Goal: Task Accomplishment & Management: Use online tool/utility

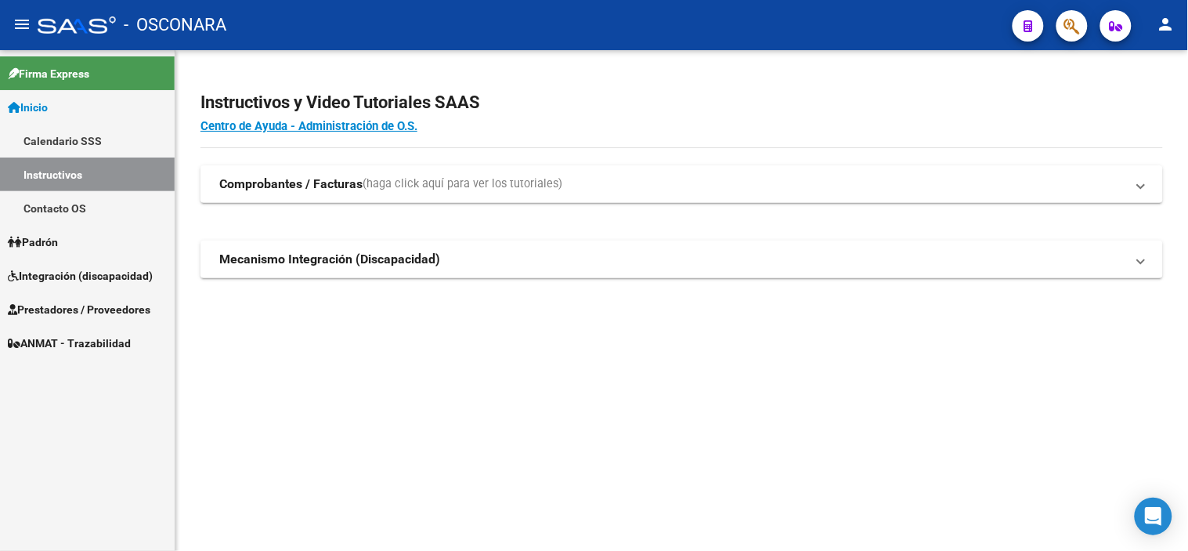
click at [84, 273] on span "Integración (discapacidad)" at bounding box center [80, 275] width 145 height 17
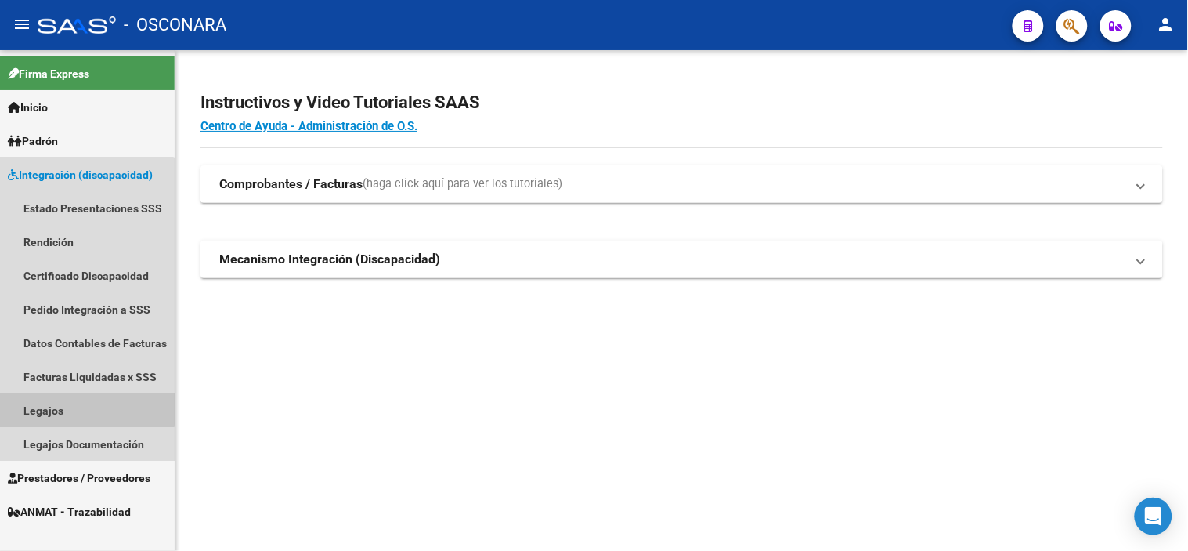
click at [56, 407] on link "Legajos" at bounding box center [87, 410] width 175 height 34
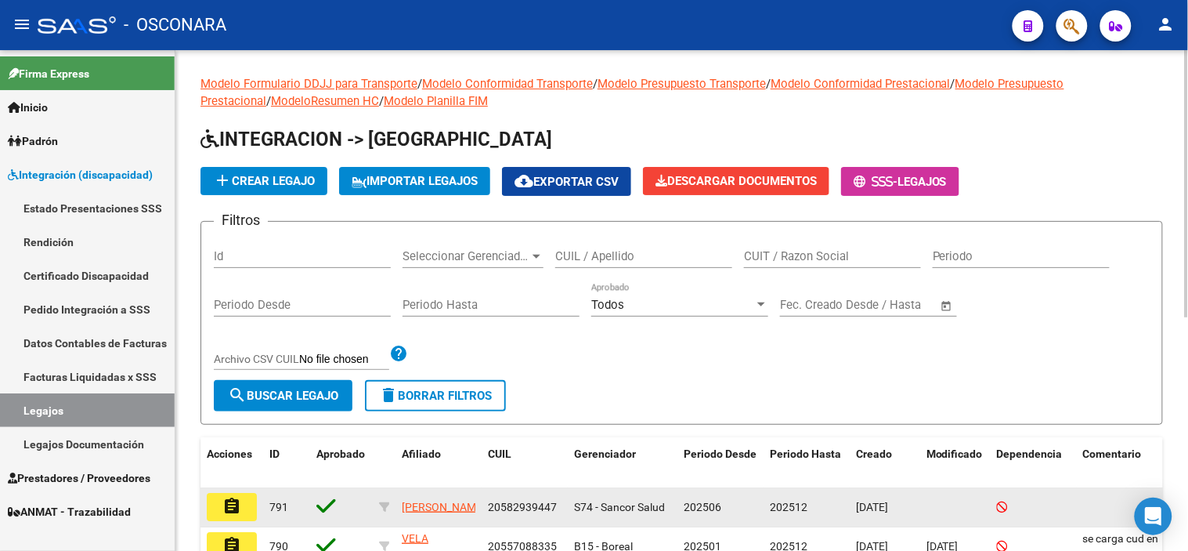
click at [428, 510] on span "[PERSON_NAME]" at bounding box center [444, 506] width 84 height 13
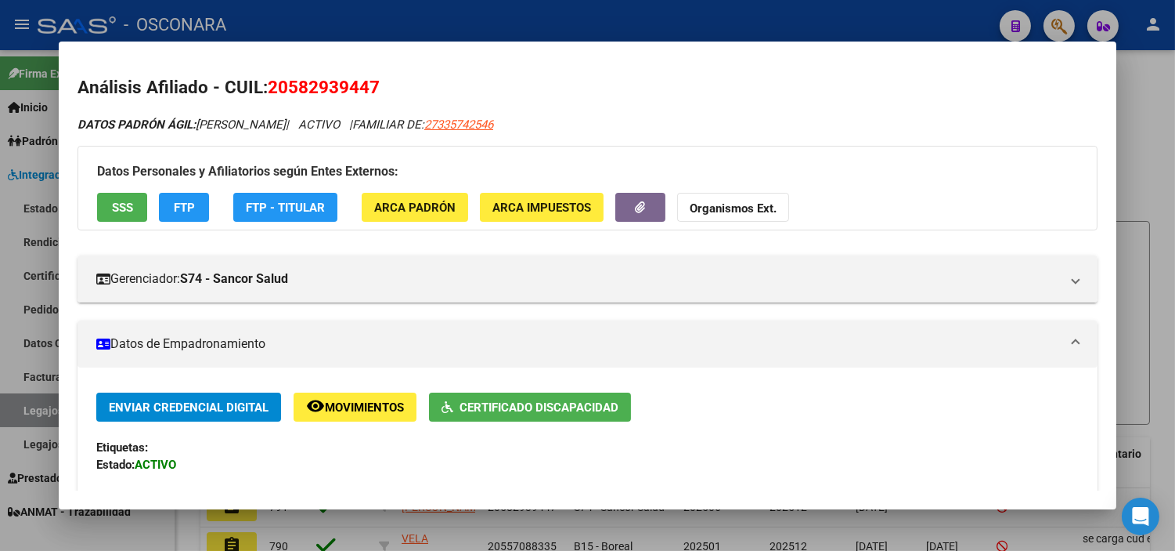
click at [1140, 112] on div at bounding box center [587, 275] width 1175 height 551
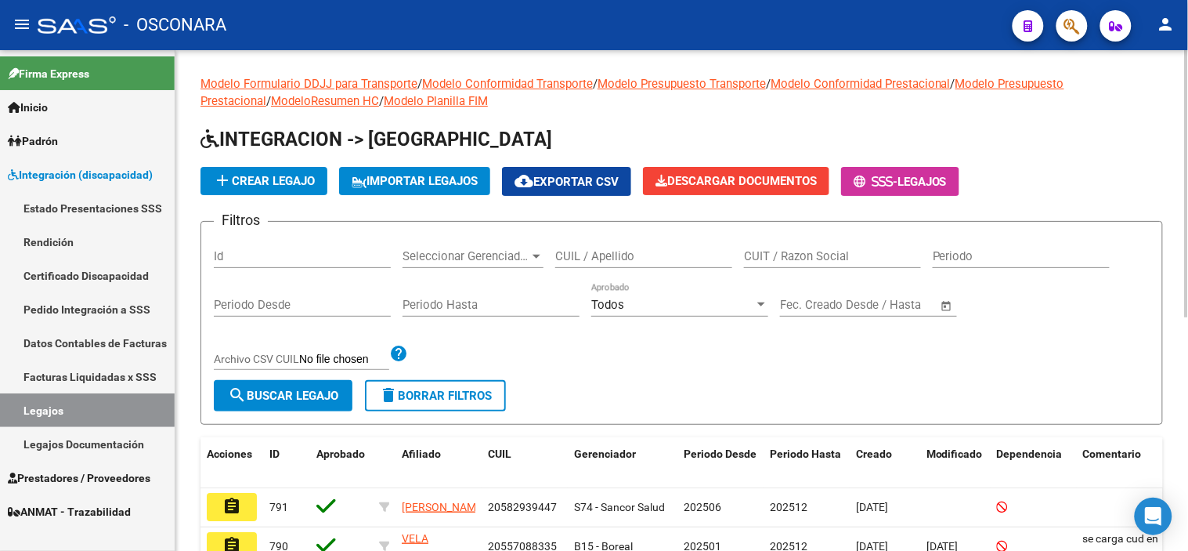
click at [314, 259] on input "Id" at bounding box center [302, 256] width 177 height 14
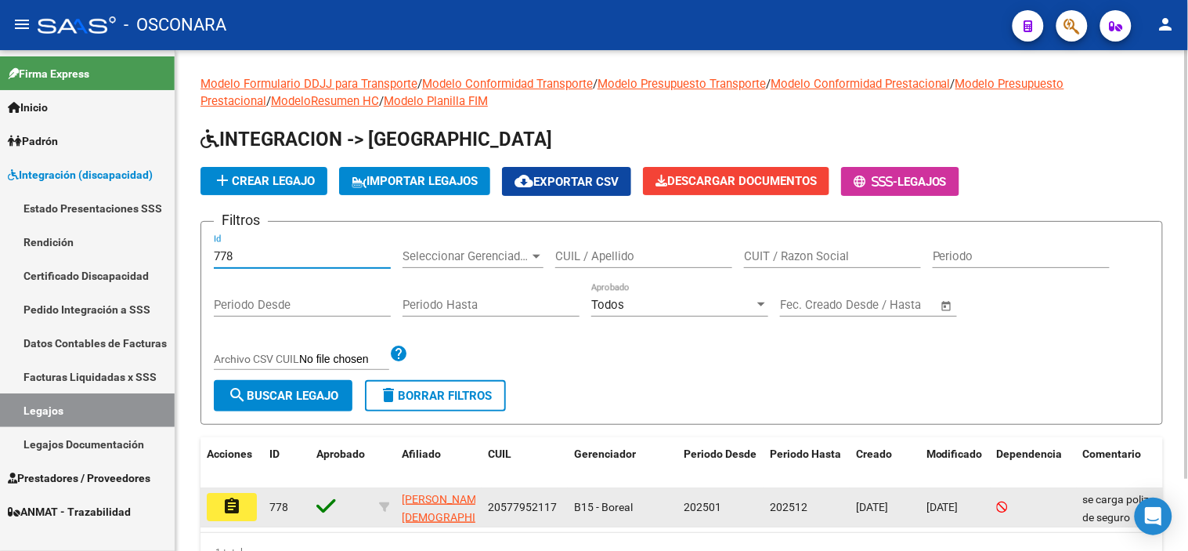
type input "778"
click at [239, 503] on mat-icon "assignment" at bounding box center [231, 505] width 19 height 19
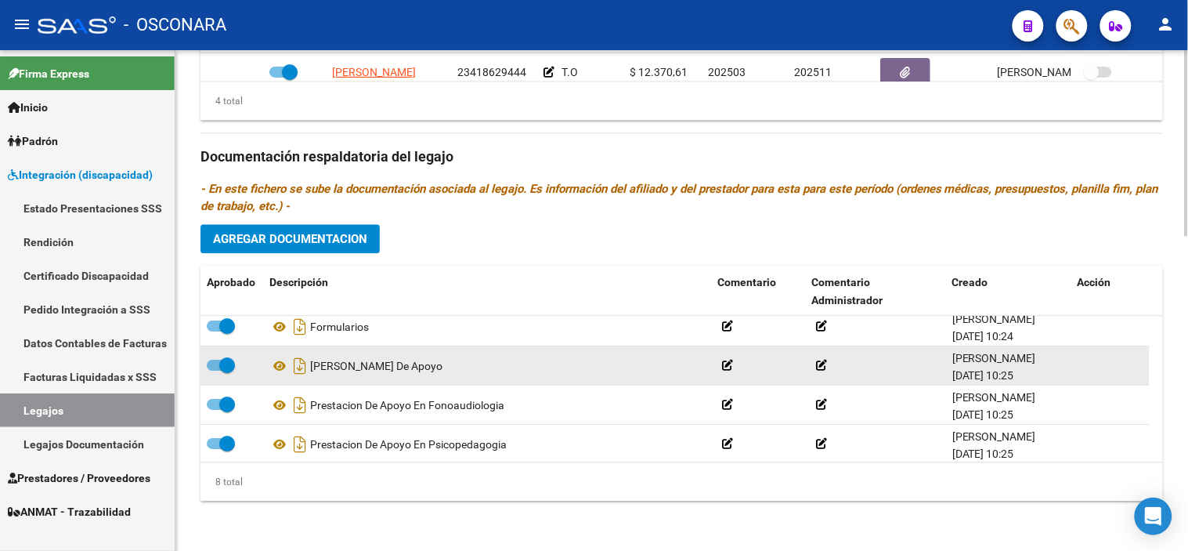
scroll to position [172, 0]
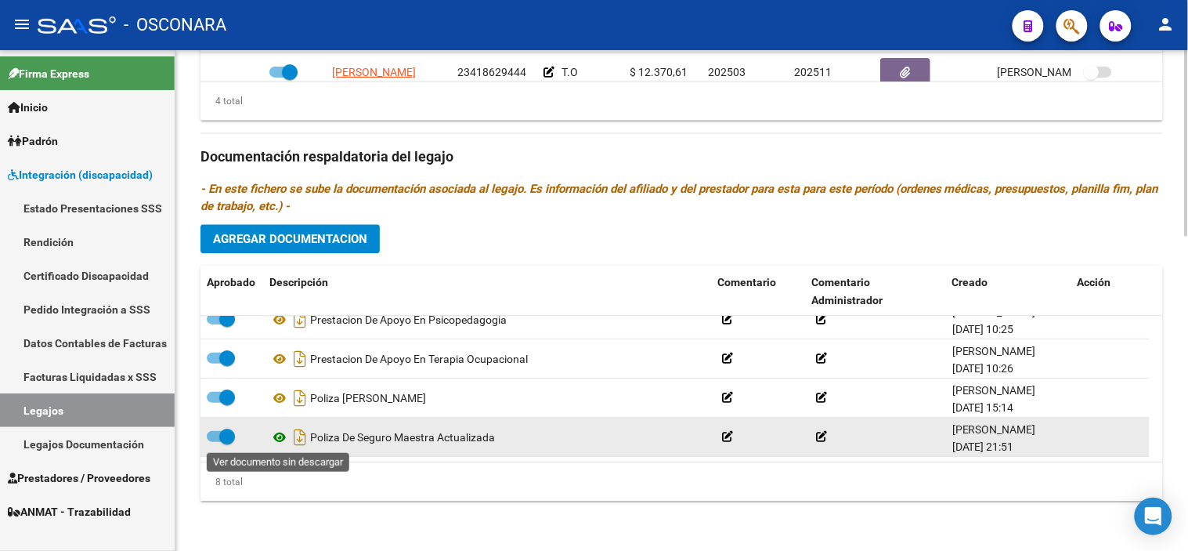
click at [280, 439] on icon at bounding box center [279, 437] width 20 height 19
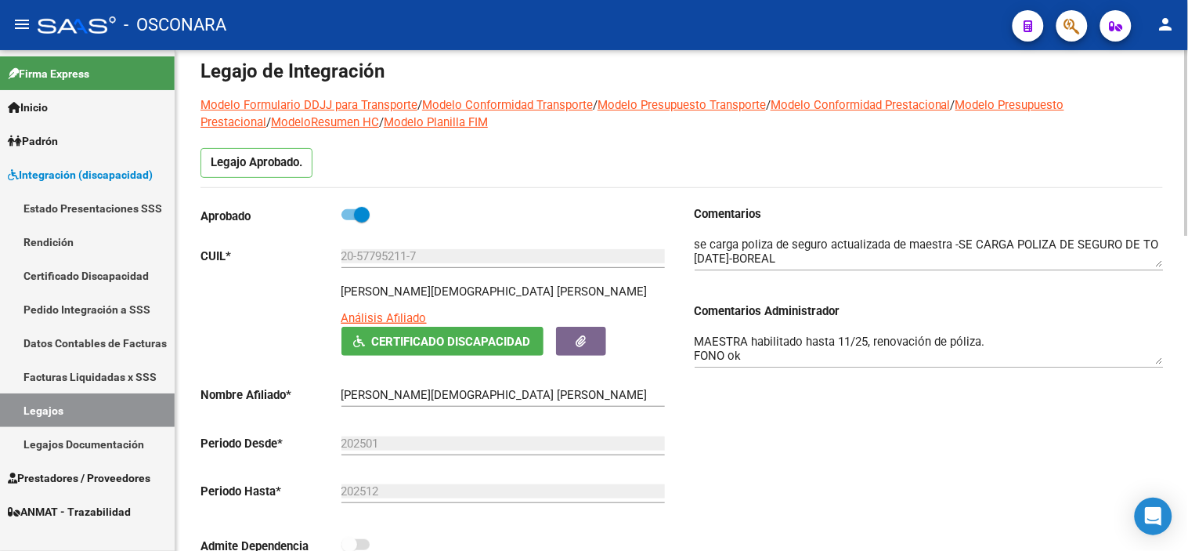
scroll to position [0, 0]
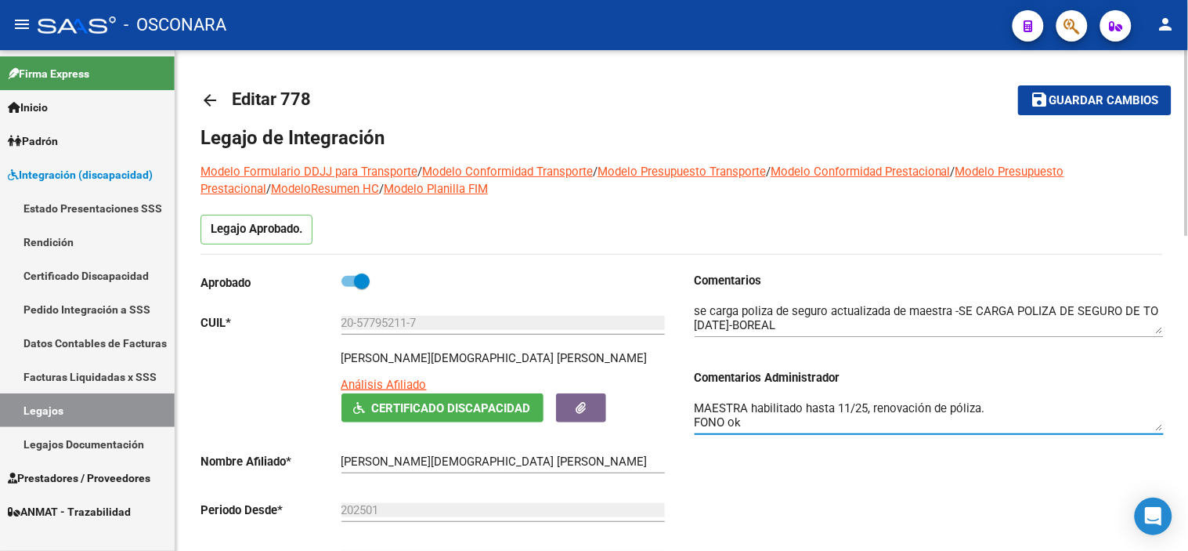
drag, startPoint x: 993, startPoint y: 410, endPoint x: 749, endPoint y: 403, distance: 243.6
click at [749, 403] on textarea "MAESTRA habilitado hasta 11/25, renovación de póliza. FONO ok PSP habilitado ha…" at bounding box center [929, 414] width 469 height 31
type textarea "MAESTRA no habilitado, debe adjuntar poliza de responsabilidad civil FONO ok PS…"
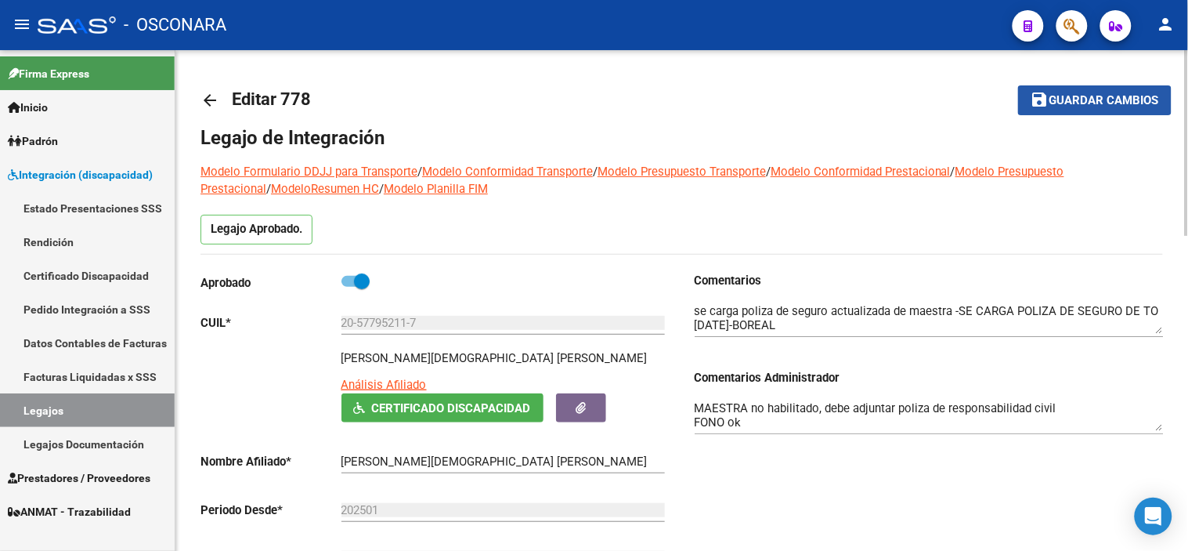
click at [1112, 87] on button "save Guardar cambios" at bounding box center [1094, 99] width 153 height 29
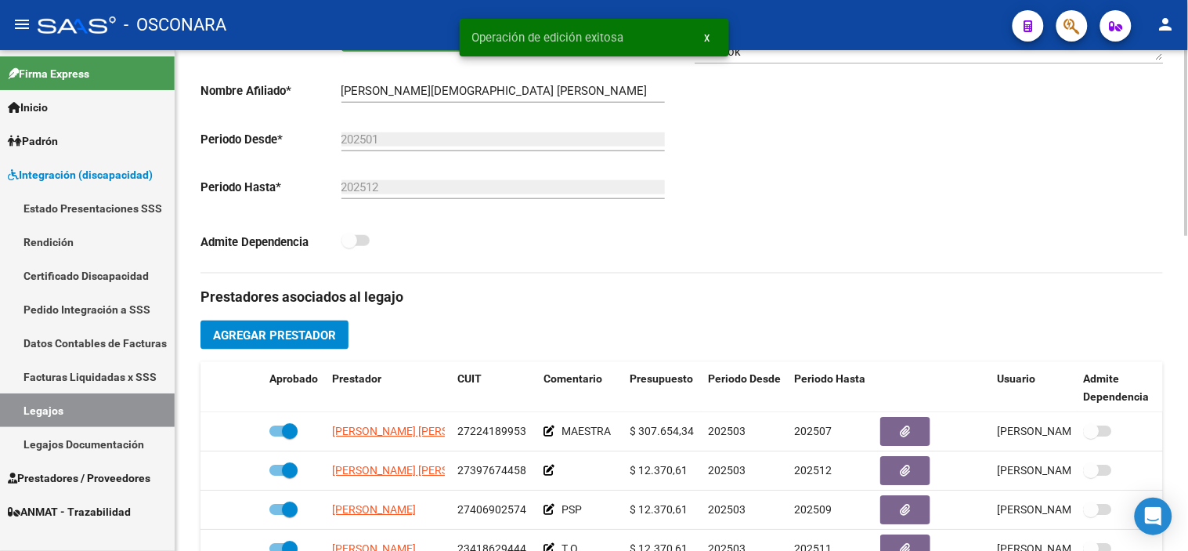
scroll to position [435, 0]
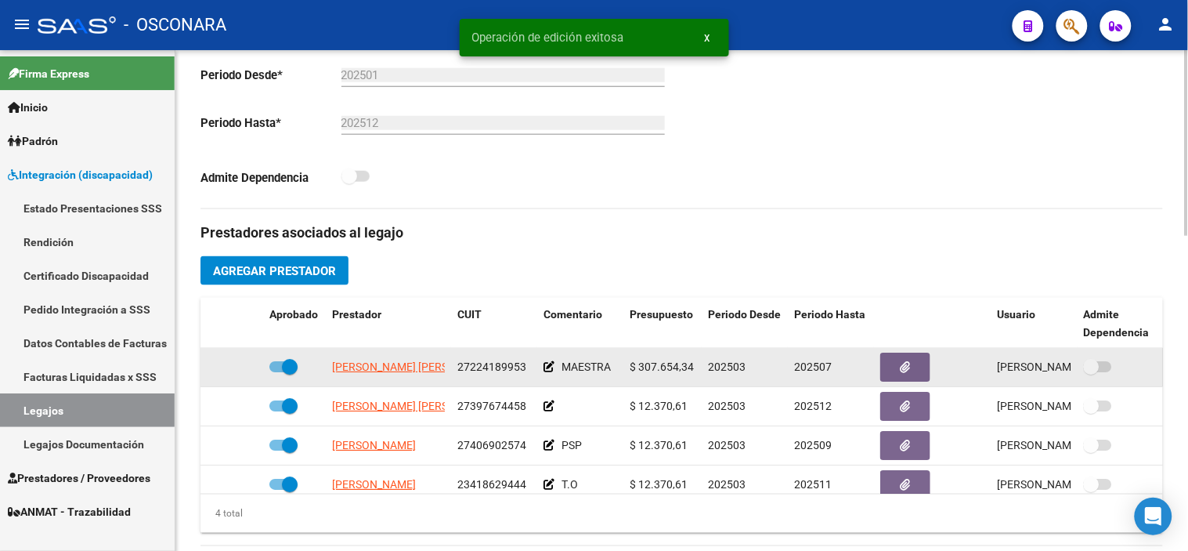
click at [291, 363] on span at bounding box center [290, 367] width 16 height 16
click at [277, 372] on input "checkbox" at bounding box center [276, 372] width 1 height 1
checkbox input "false"
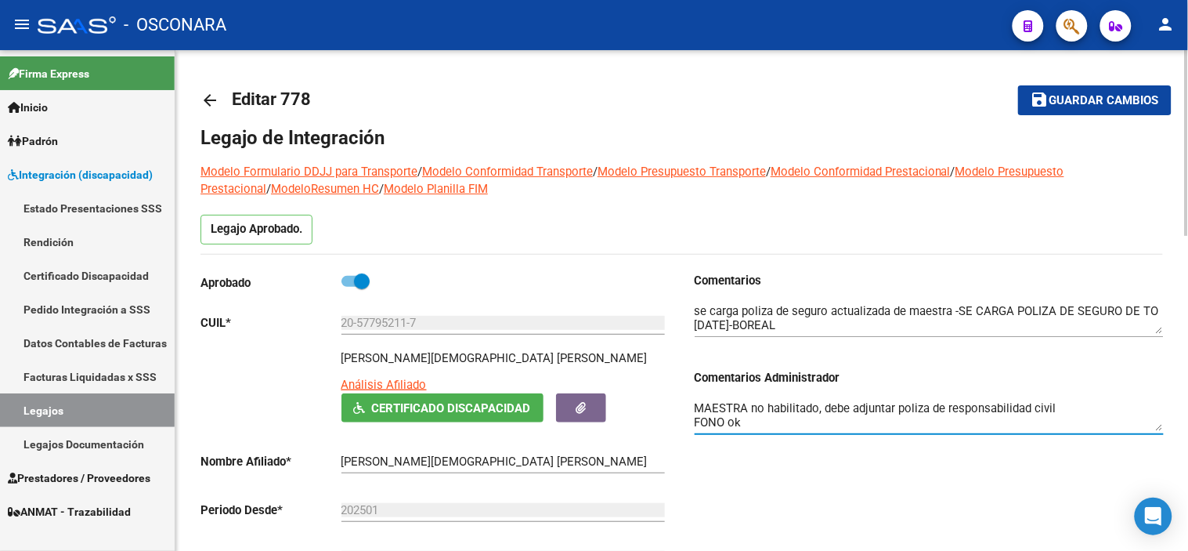
scroll to position [27, 0]
drag, startPoint x: 695, startPoint y: 410, endPoint x: 1005, endPoint y: 445, distance: 312.1
click at [1005, 445] on div "MAESTRA no habilitado, debe adjuntar poliza de responsabilidad civil FONO ok PS…" at bounding box center [929, 417] width 469 height 63
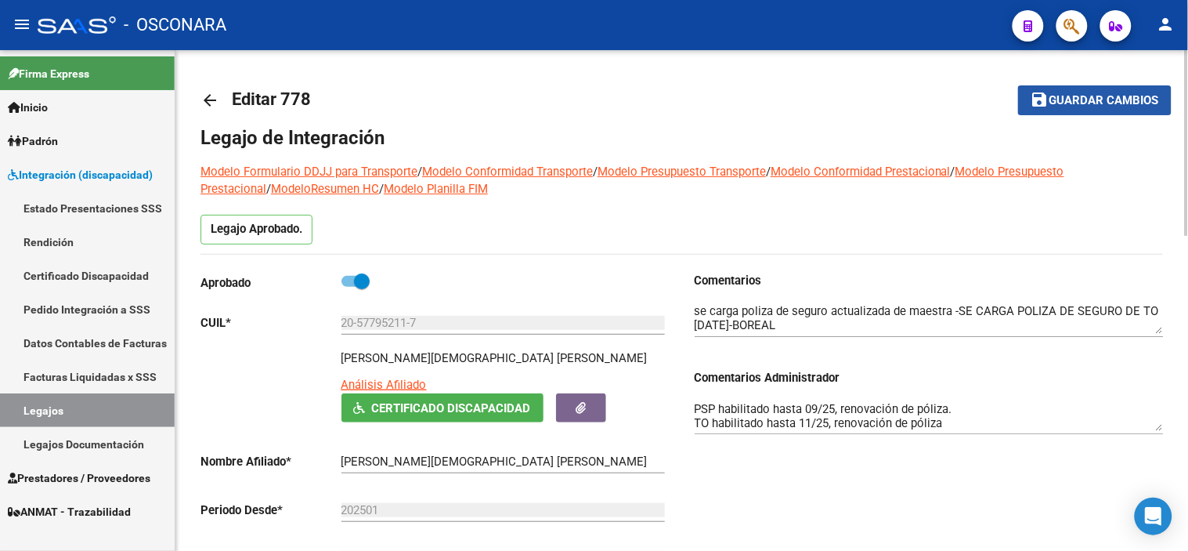
click at [1122, 113] on button "save Guardar cambios" at bounding box center [1094, 99] width 153 height 29
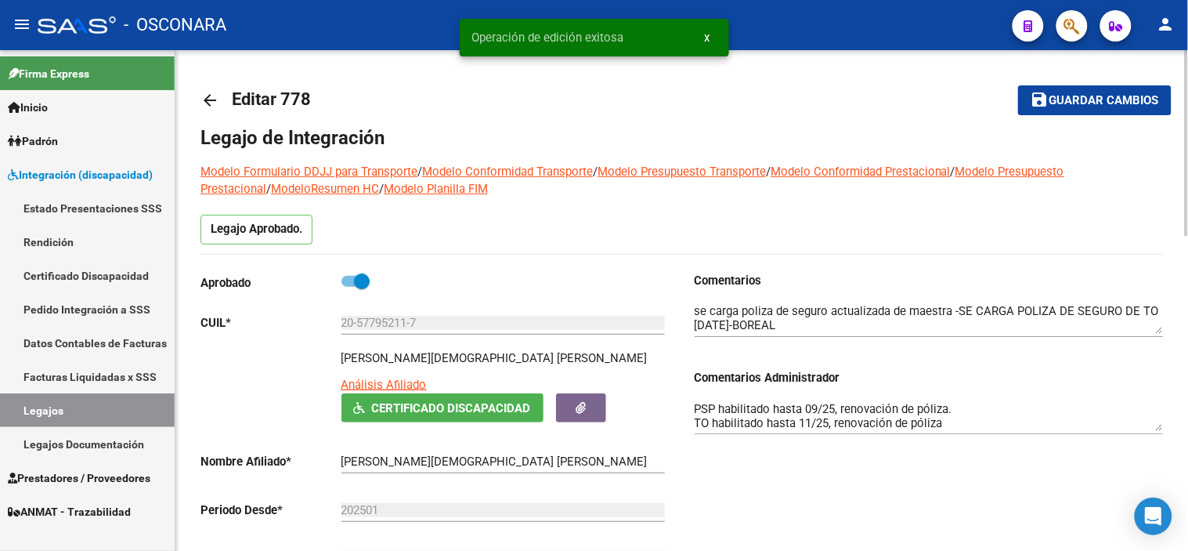
click at [212, 97] on mat-icon "arrow_back" at bounding box center [209, 100] width 19 height 19
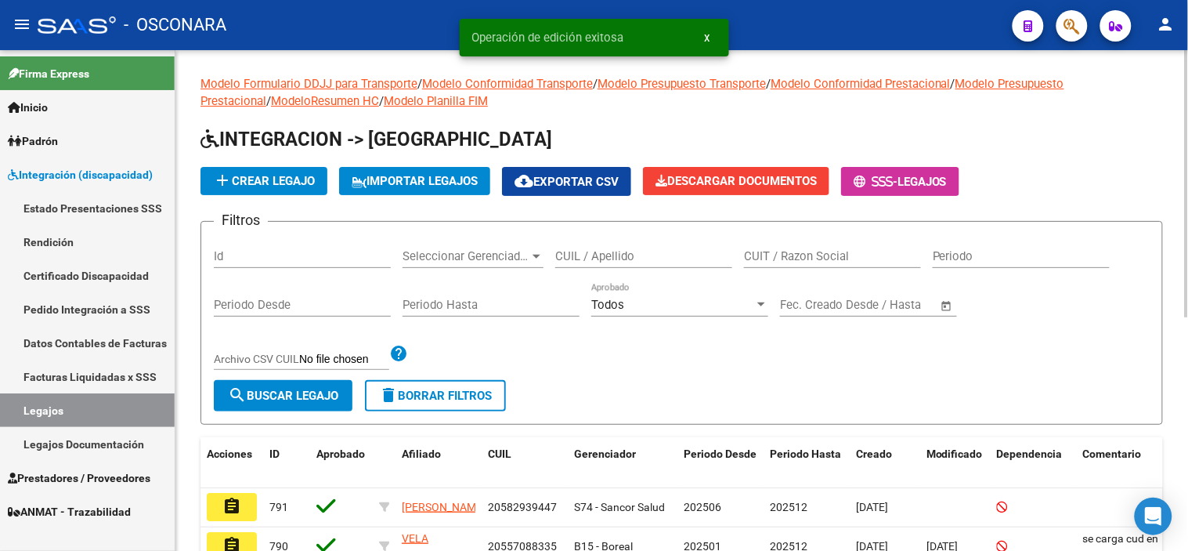
click at [268, 255] on input "Id" at bounding box center [302, 256] width 177 height 14
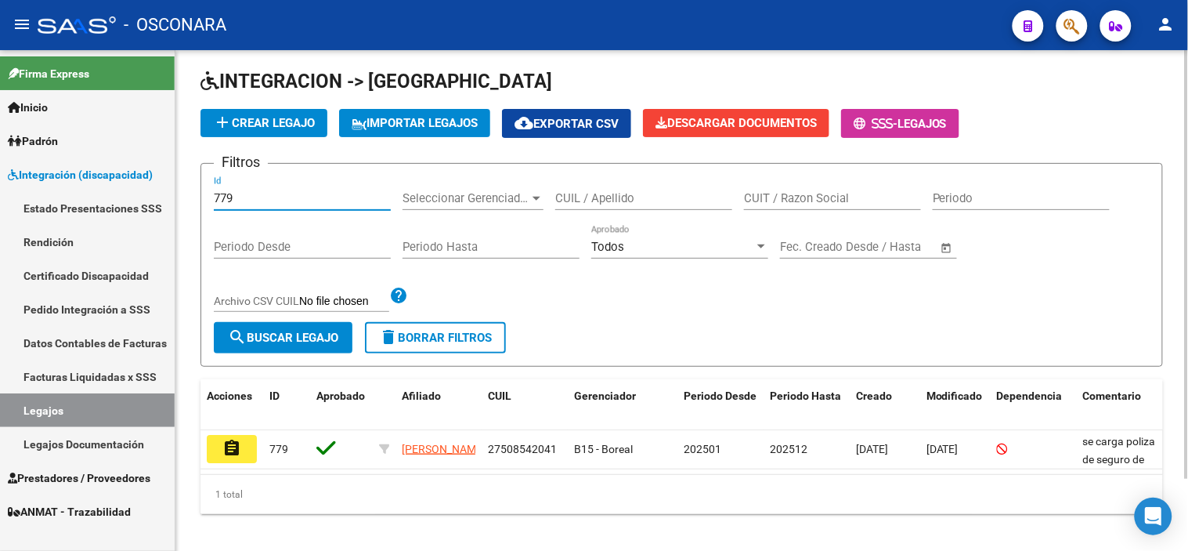
scroll to position [84, 0]
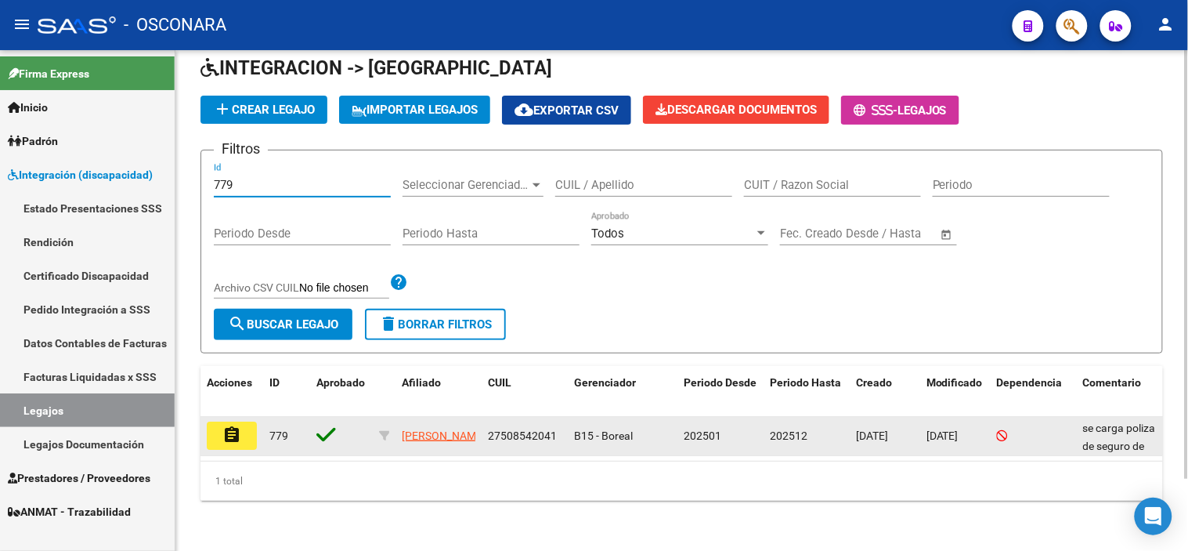
type input "779"
click at [241, 421] on button "assignment" at bounding box center [232, 435] width 50 height 28
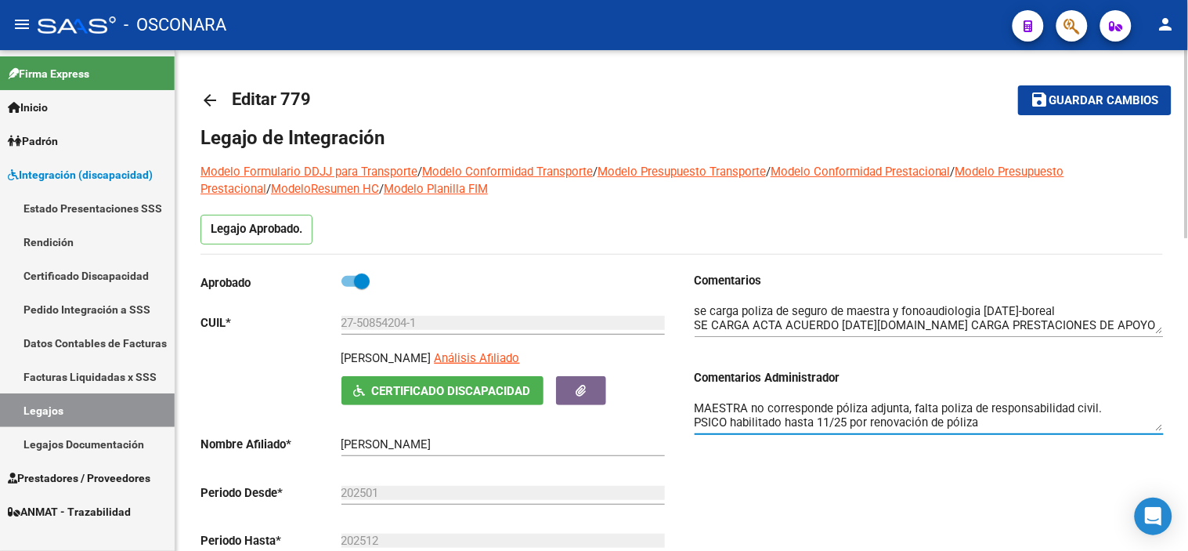
scroll to position [27, 0]
drag, startPoint x: 695, startPoint y: 406, endPoint x: 1039, endPoint y: 435, distance: 345.9
click at [1039, 435] on div "MAESTRA no corresponde póliza adjunta, falta poliza de responsabilidad civil. P…" at bounding box center [929, 417] width 469 height 63
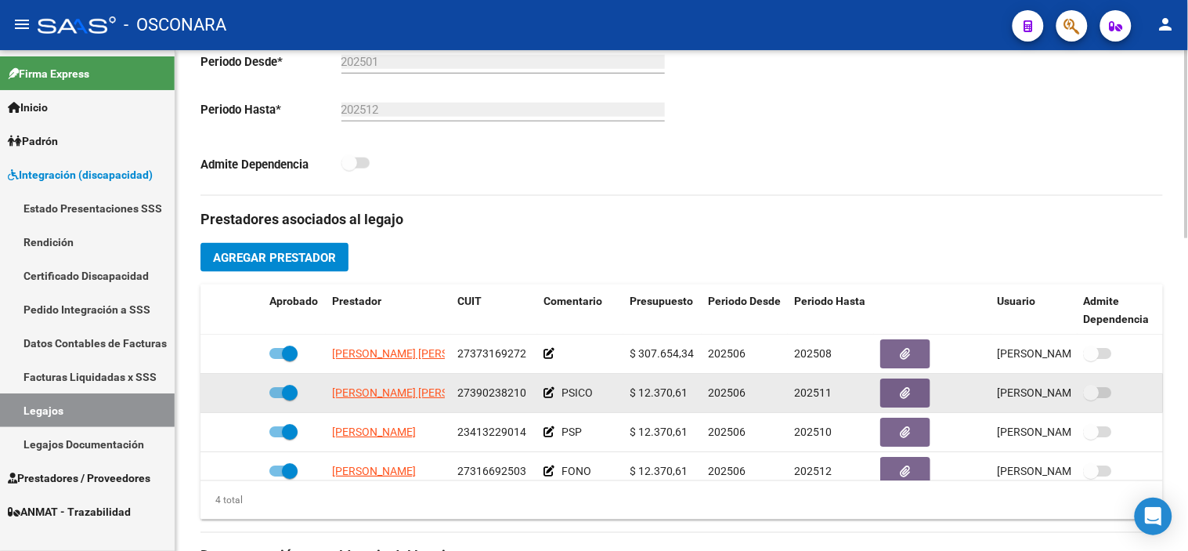
scroll to position [435, 0]
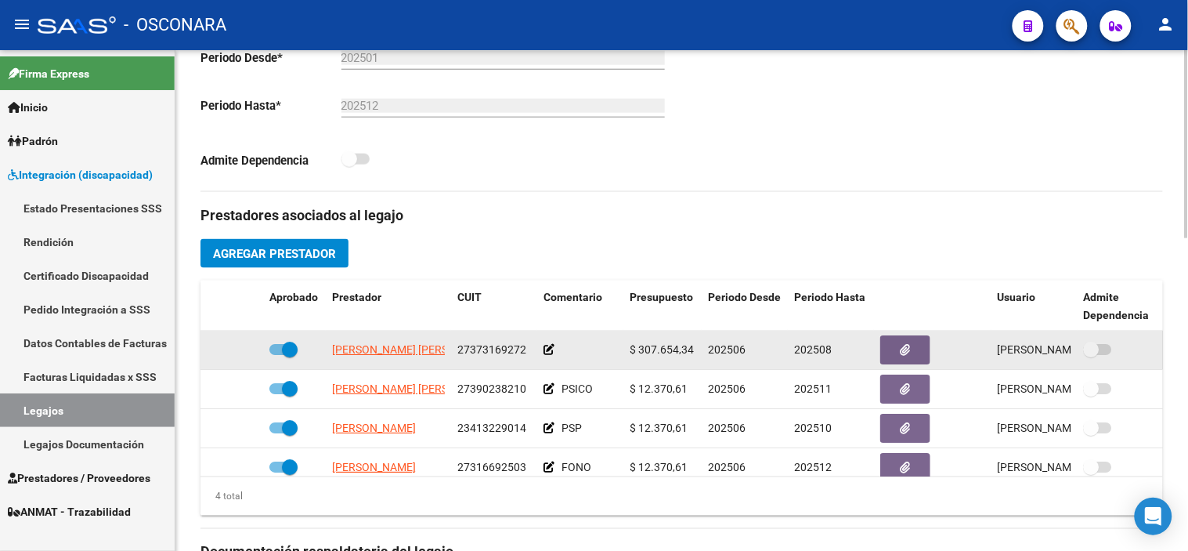
click at [291, 352] on span at bounding box center [290, 349] width 16 height 16
click at [277, 355] on input "checkbox" at bounding box center [276, 355] width 1 height 1
checkbox input "false"
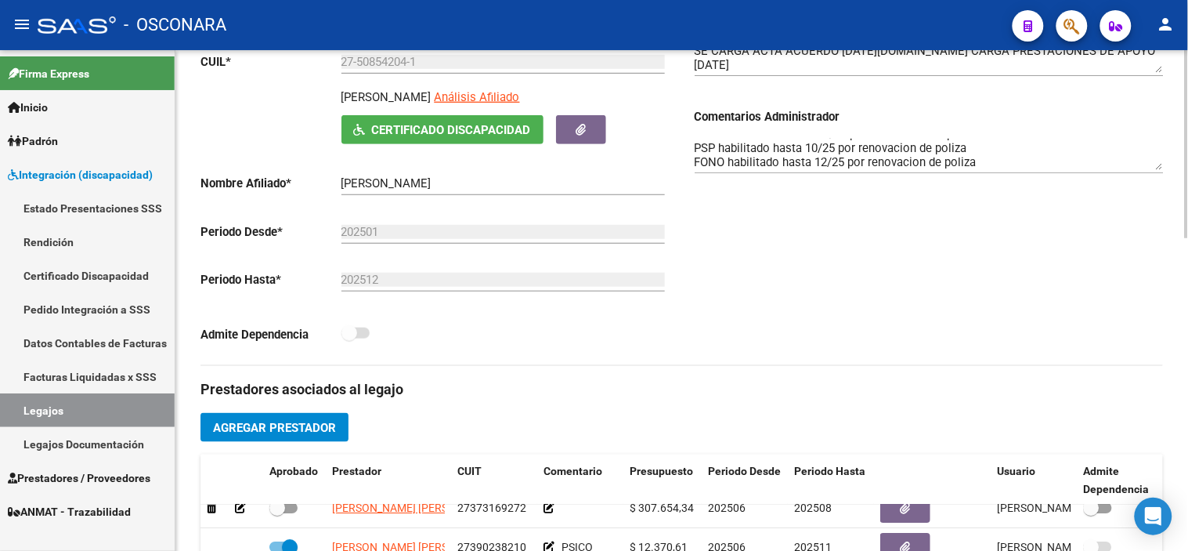
scroll to position [0, 0]
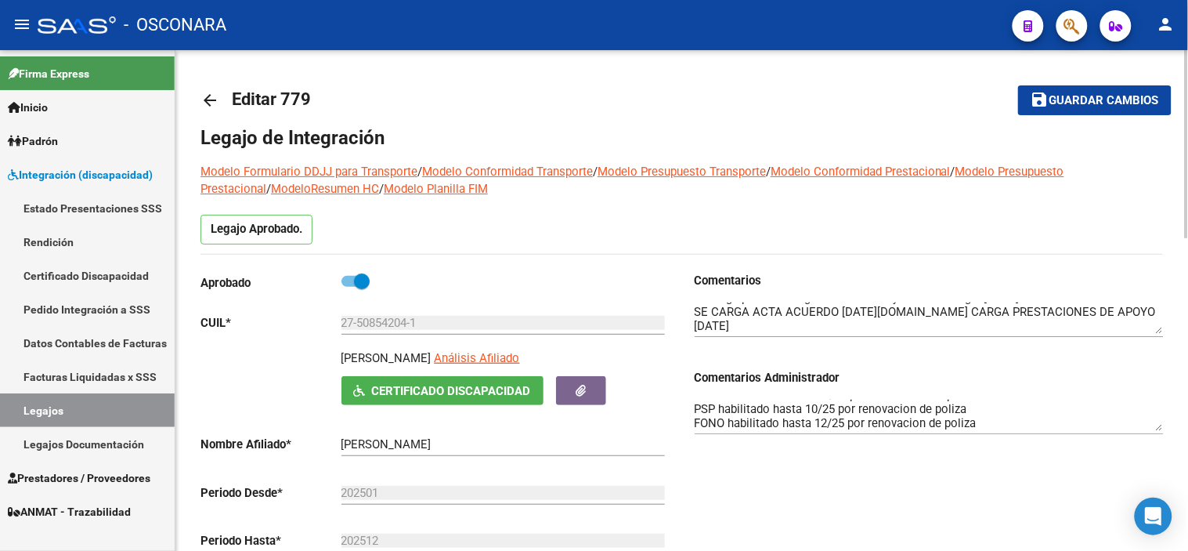
click at [1069, 98] on span "Guardar cambios" at bounding box center [1104, 101] width 110 height 14
click at [206, 98] on mat-icon "arrow_back" at bounding box center [209, 100] width 19 height 19
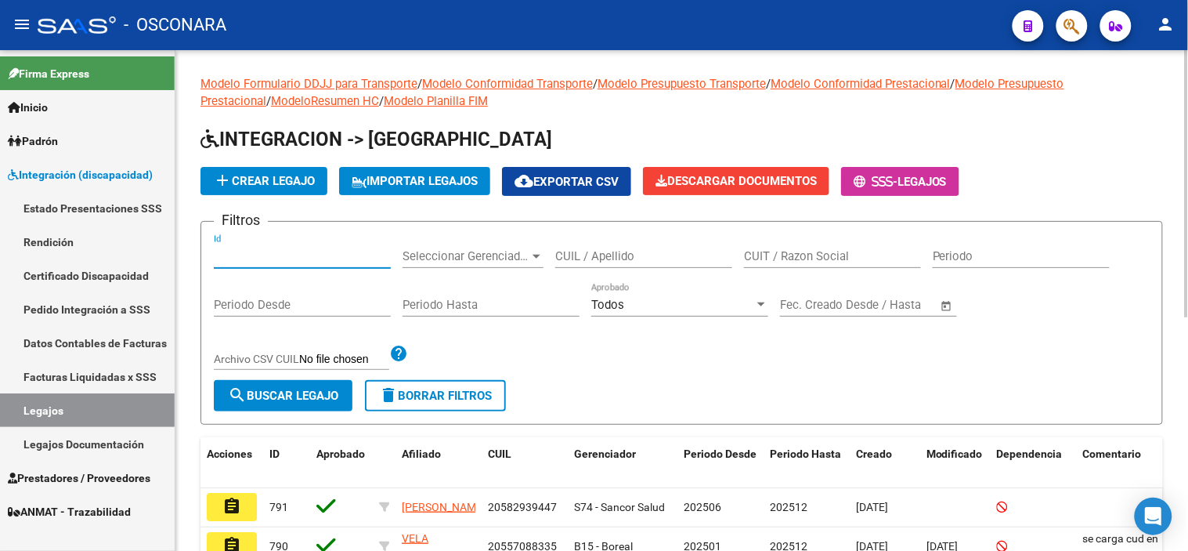
click at [238, 262] on input "Id" at bounding box center [302, 256] width 177 height 14
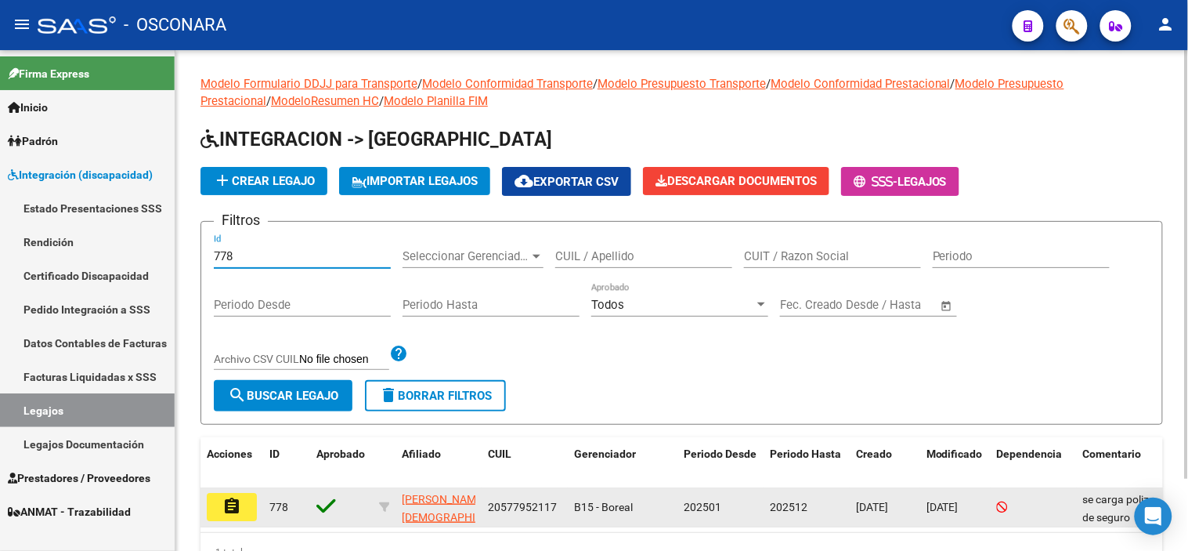
type input "778"
click at [233, 506] on mat-icon "assignment" at bounding box center [231, 505] width 19 height 19
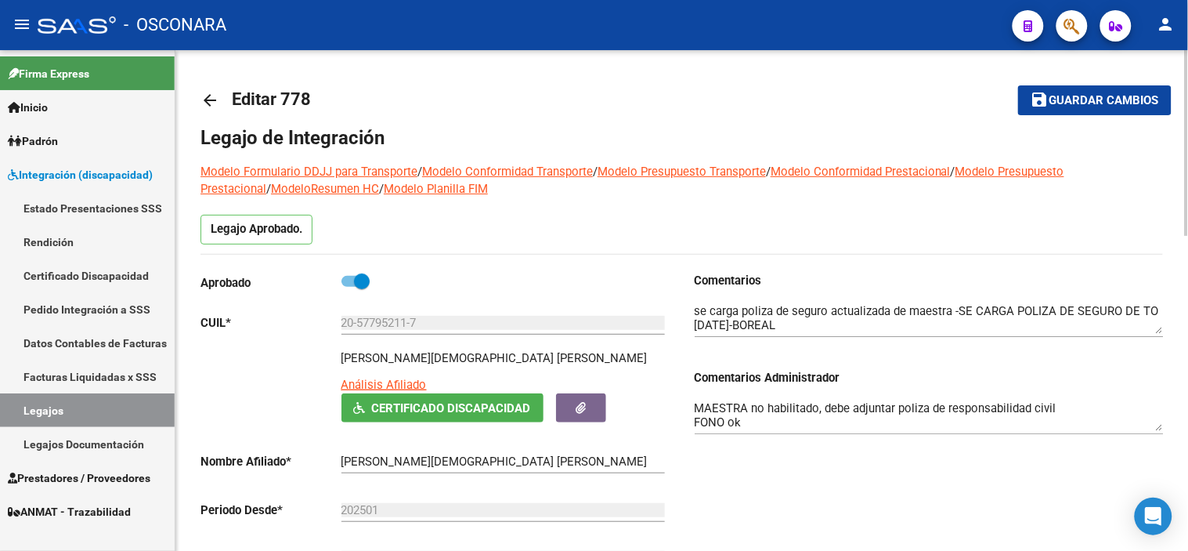
click at [1122, 110] on button "save Guardar cambios" at bounding box center [1094, 99] width 153 height 29
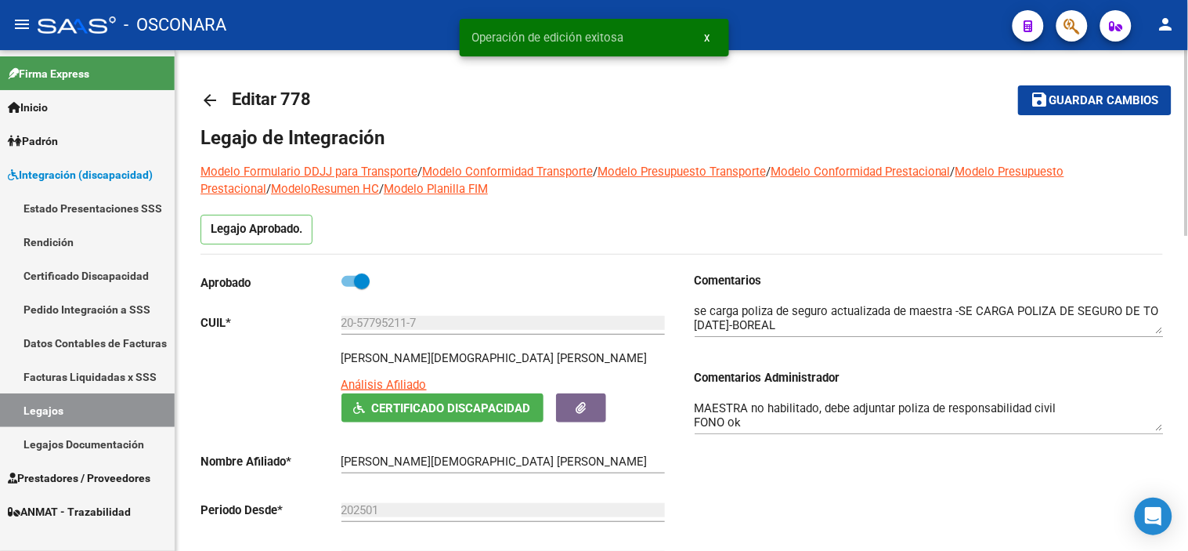
click at [215, 97] on mat-icon "arrow_back" at bounding box center [209, 100] width 19 height 19
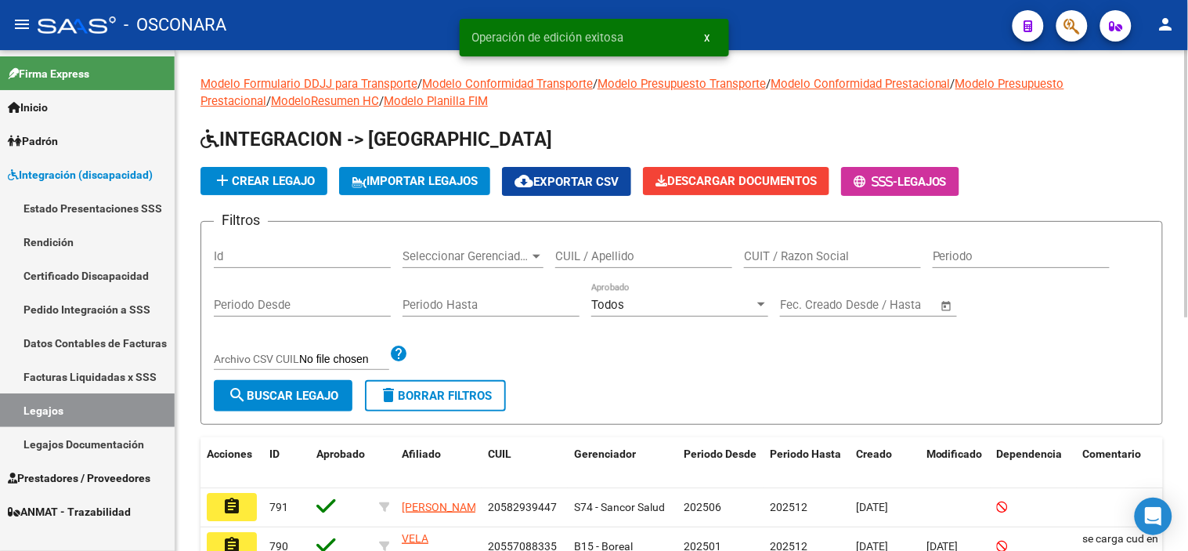
click at [320, 259] on input "Id" at bounding box center [302, 256] width 177 height 14
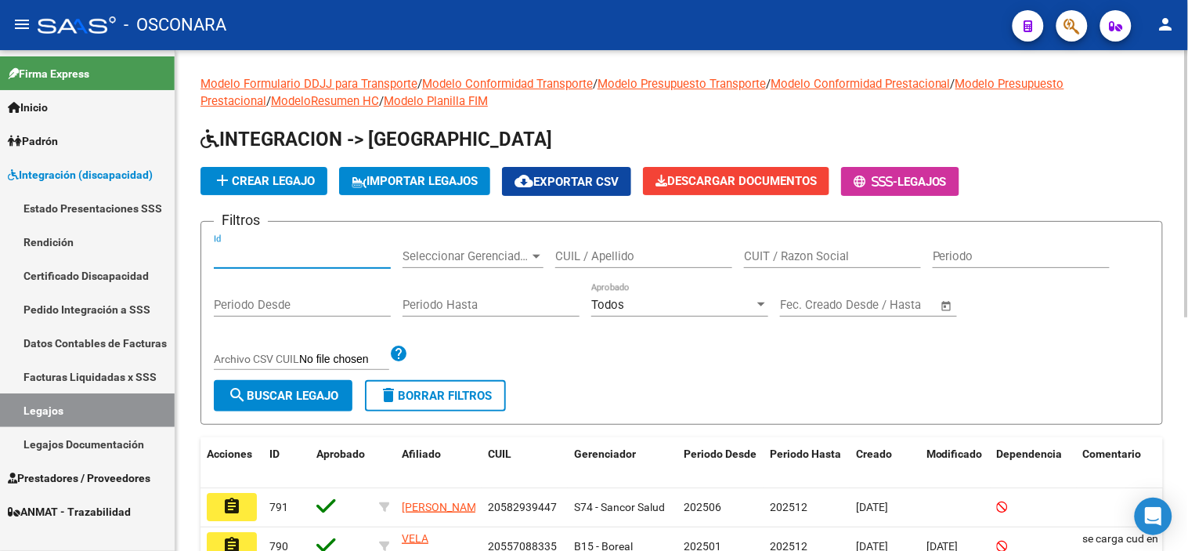
click at [295, 252] on input "Id" at bounding box center [302, 256] width 177 height 14
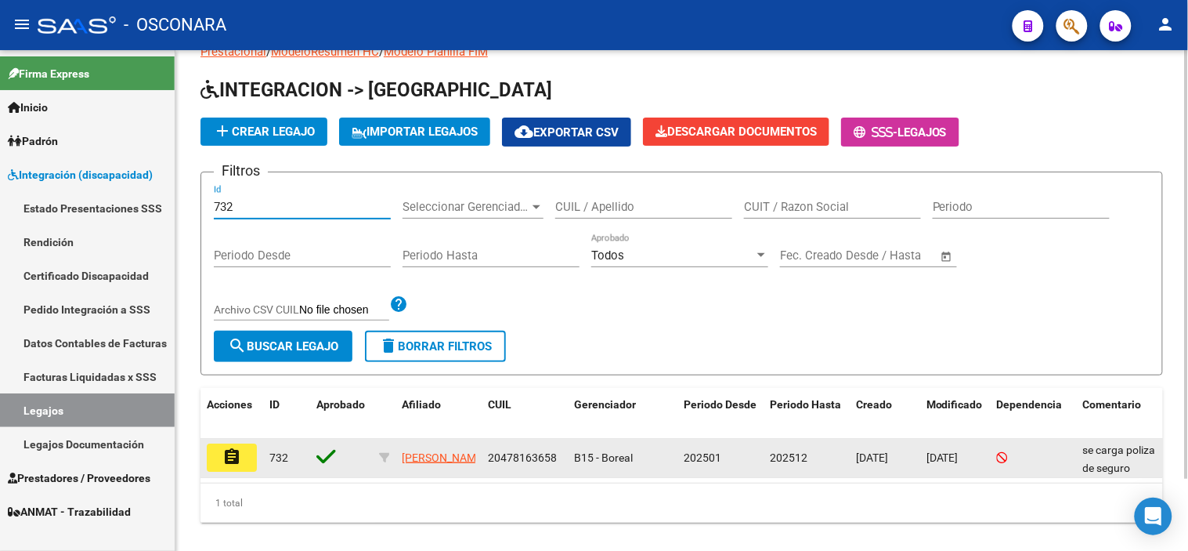
scroll to position [84, 0]
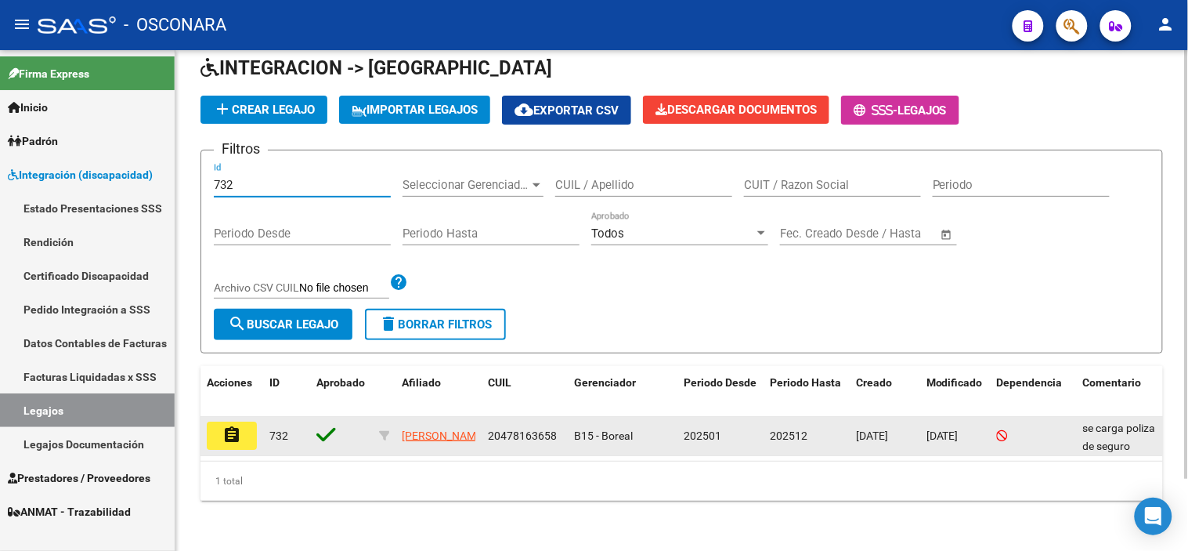
type input "732"
click at [245, 421] on button "assignment" at bounding box center [232, 435] width 50 height 28
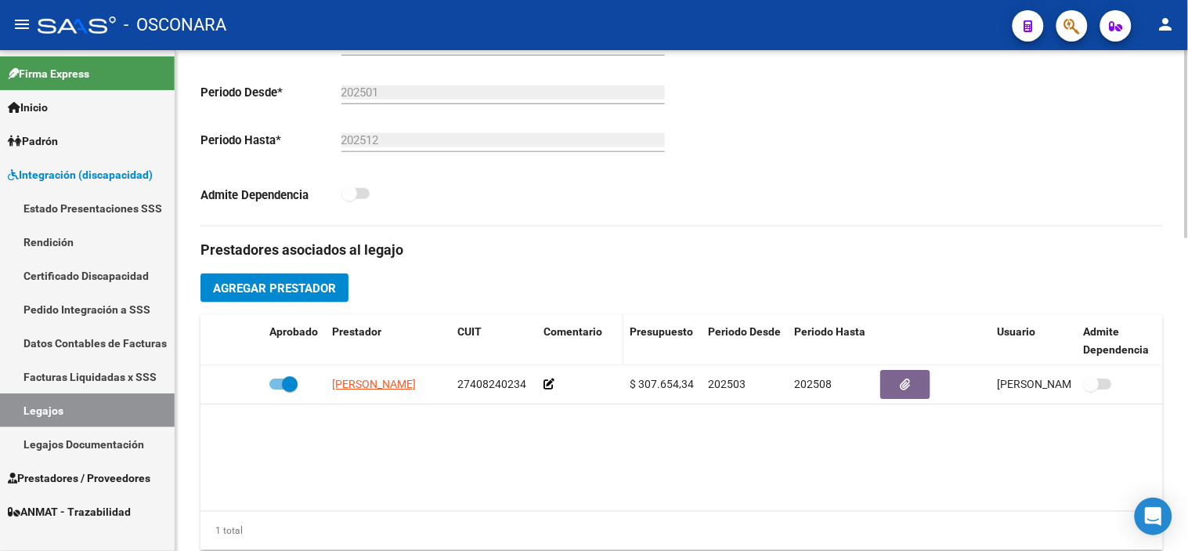
scroll to position [435, 0]
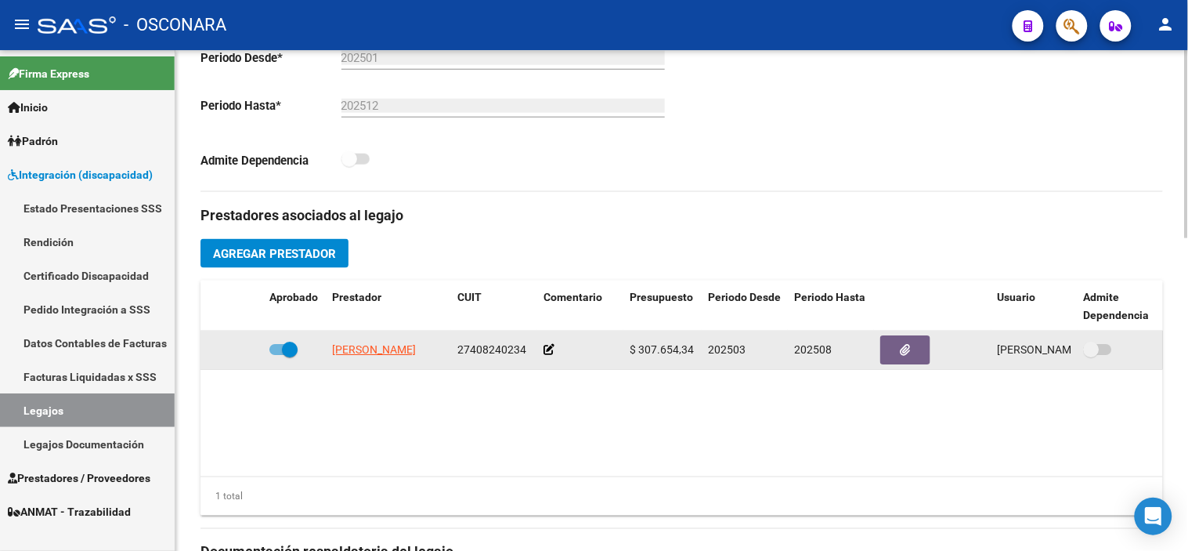
click at [284, 356] on span at bounding box center [290, 349] width 16 height 16
click at [277, 356] on input "checkbox" at bounding box center [276, 355] width 1 height 1
checkbox input "false"
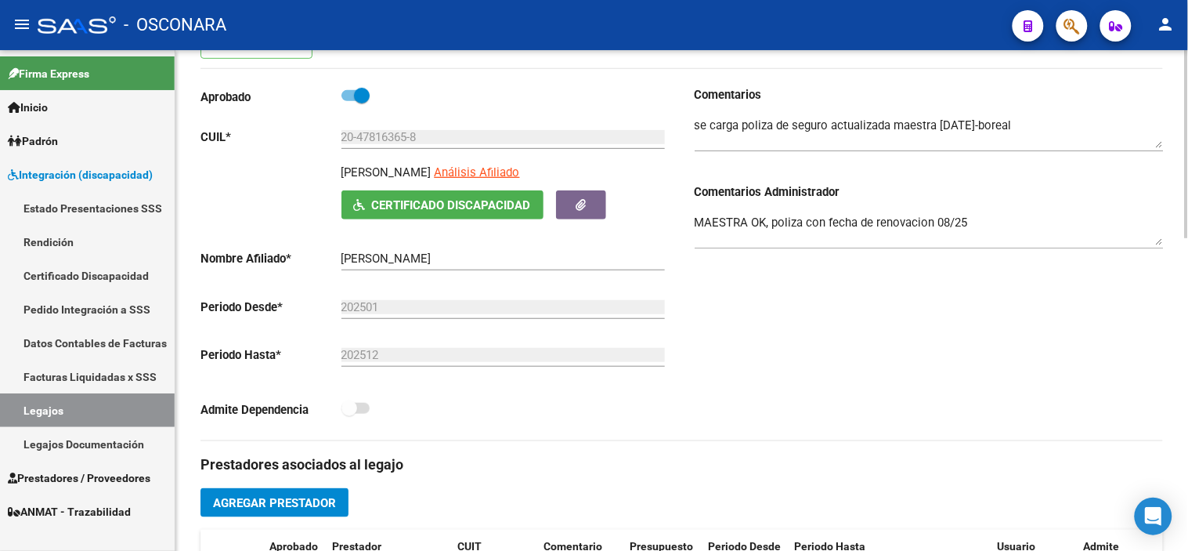
scroll to position [174, 0]
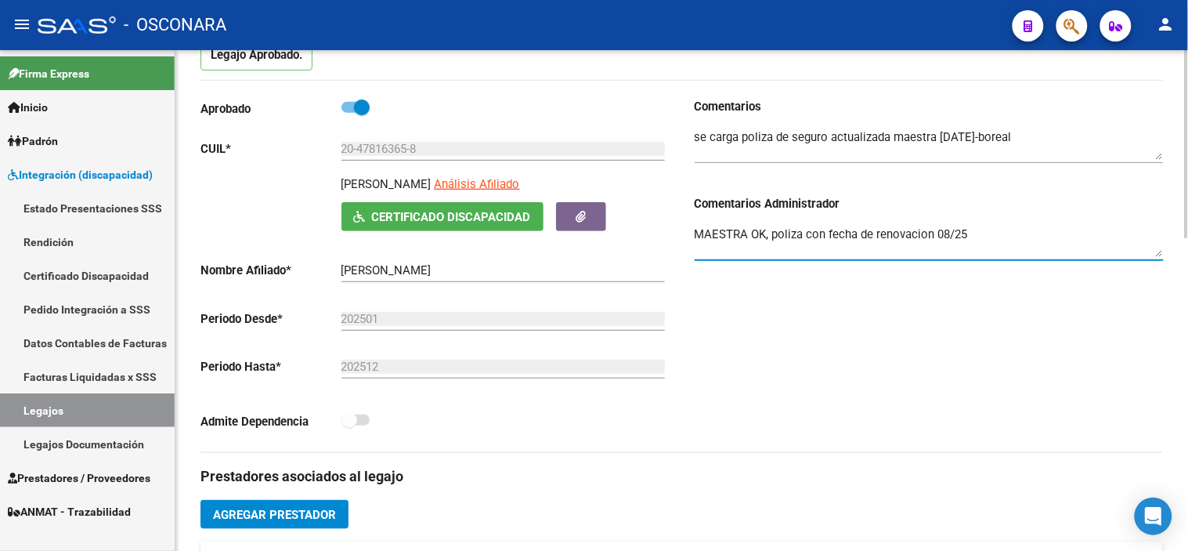
drag, startPoint x: 969, startPoint y: 229, endPoint x: 713, endPoint y: 230, distance: 255.3
click at [713, 230] on textarea "MAESTRA OK, poliza con fecha de renovacion 08/25" at bounding box center [929, 241] width 469 height 31
click at [710, 230] on textarea "MAESTRA OK, poliza con fecha de renovacion 08/25" at bounding box center [929, 241] width 469 height 31
click at [1005, 240] on textarea "MAESTRA OK, poliza con fecha de renovacion 08/25" at bounding box center [929, 241] width 469 height 31
drag, startPoint x: 1006, startPoint y: 236, endPoint x: 436, endPoint y: 222, distance: 569.5
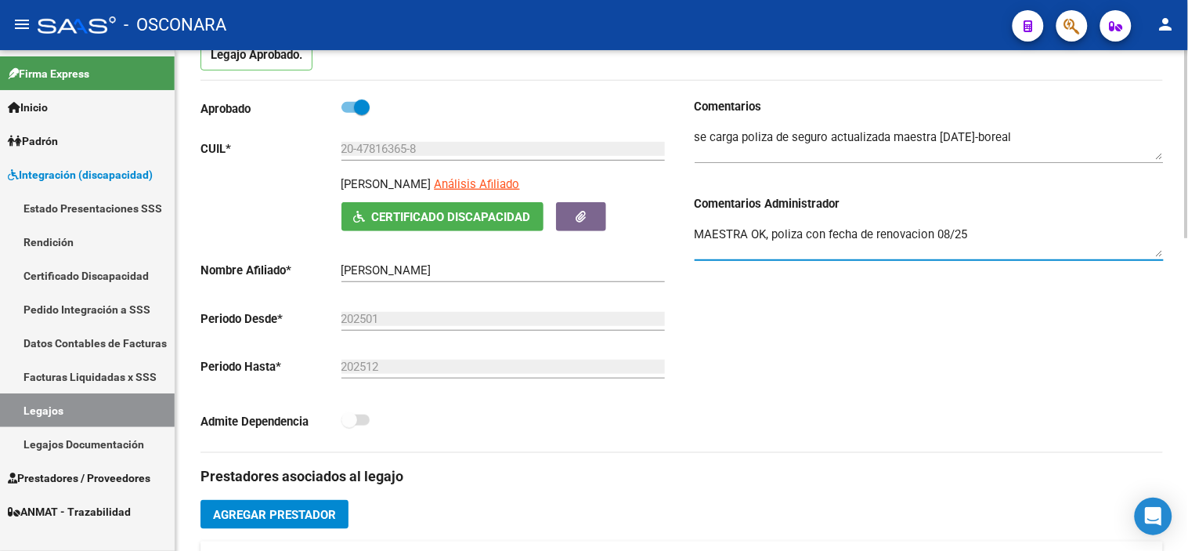
click at [436, 222] on div "Aprobado CUIL * 20-47816365-8 Ingresar [PERSON_NAME] Análisis Afiliado Certific…" at bounding box center [681, 275] width 962 height 354
paste textarea "no habilitado, debe adjuntar poliza de responsabilidad civil."
click at [909, 330] on div "Comentarios Comentarios Administrador MAESTRA no habilitado, debe adjuntar poli…" at bounding box center [923, 275] width 482 height 354
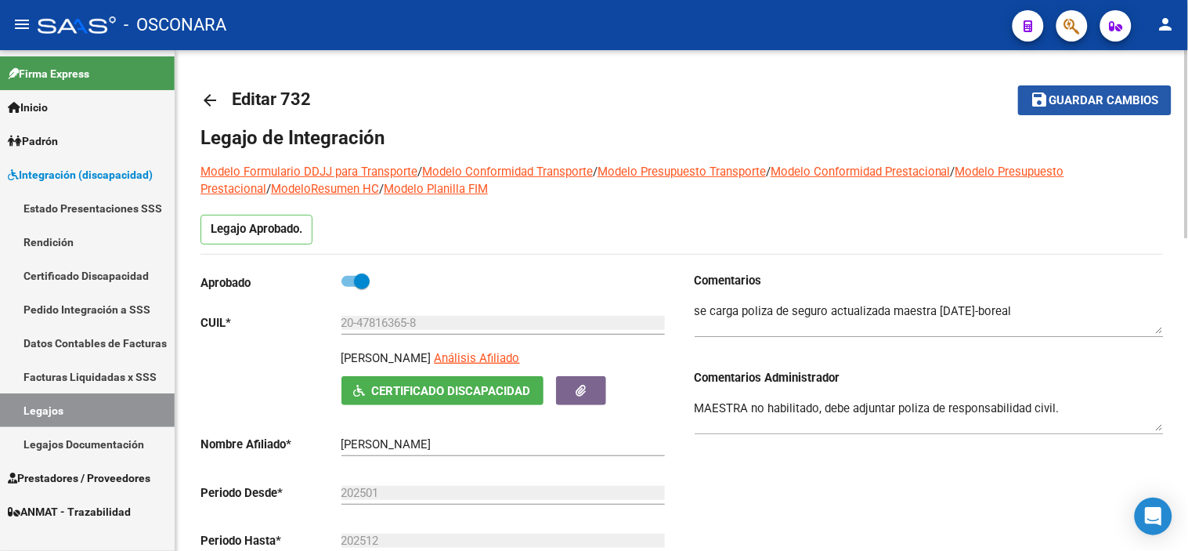
click at [1094, 110] on button "save Guardar cambios" at bounding box center [1094, 99] width 153 height 29
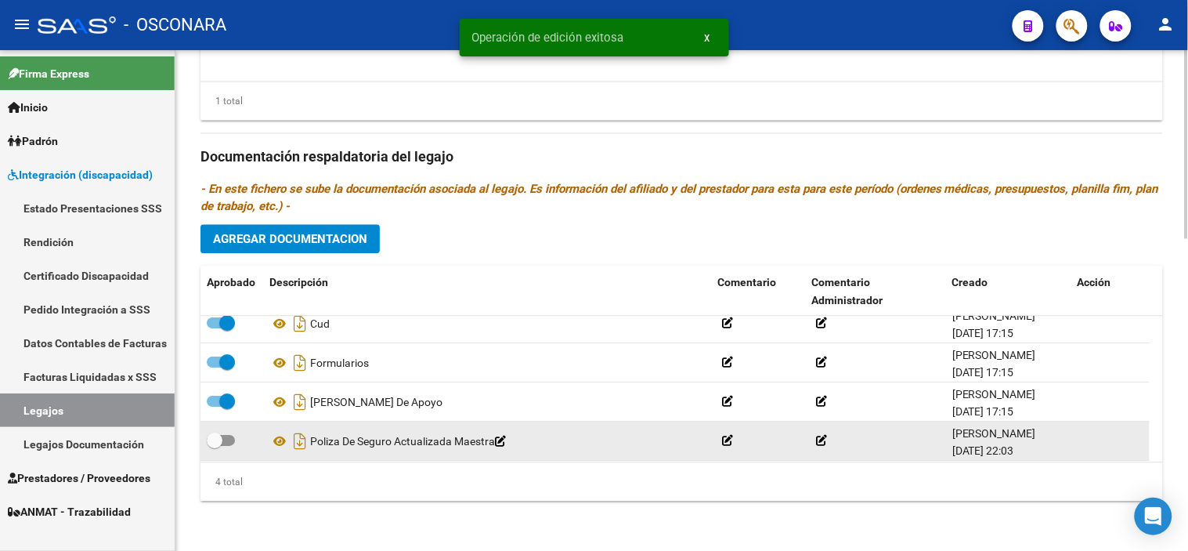
scroll to position [16, 0]
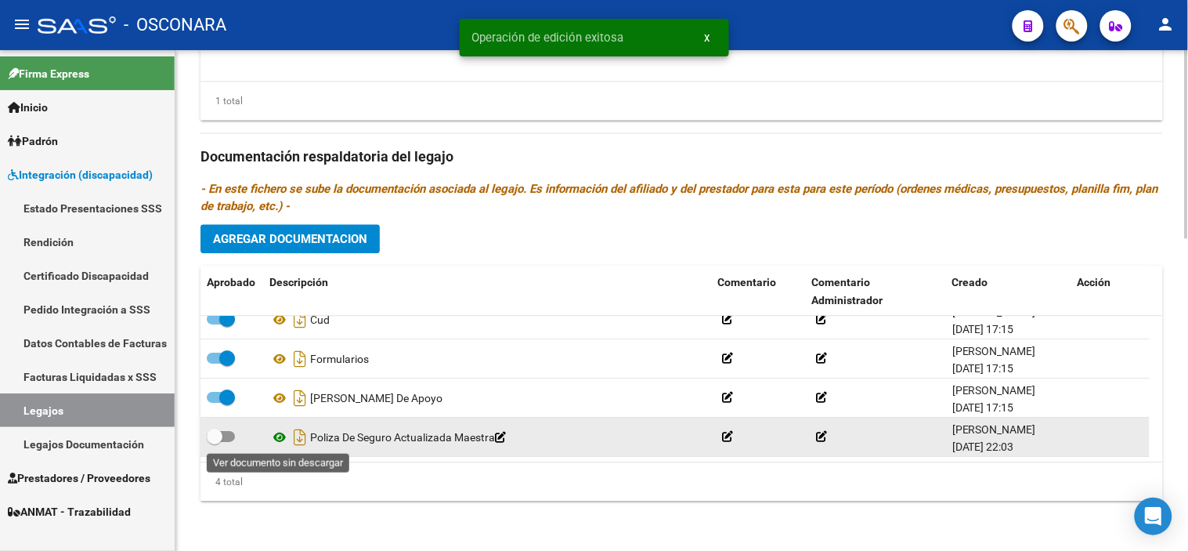
click at [284, 439] on icon at bounding box center [279, 437] width 20 height 19
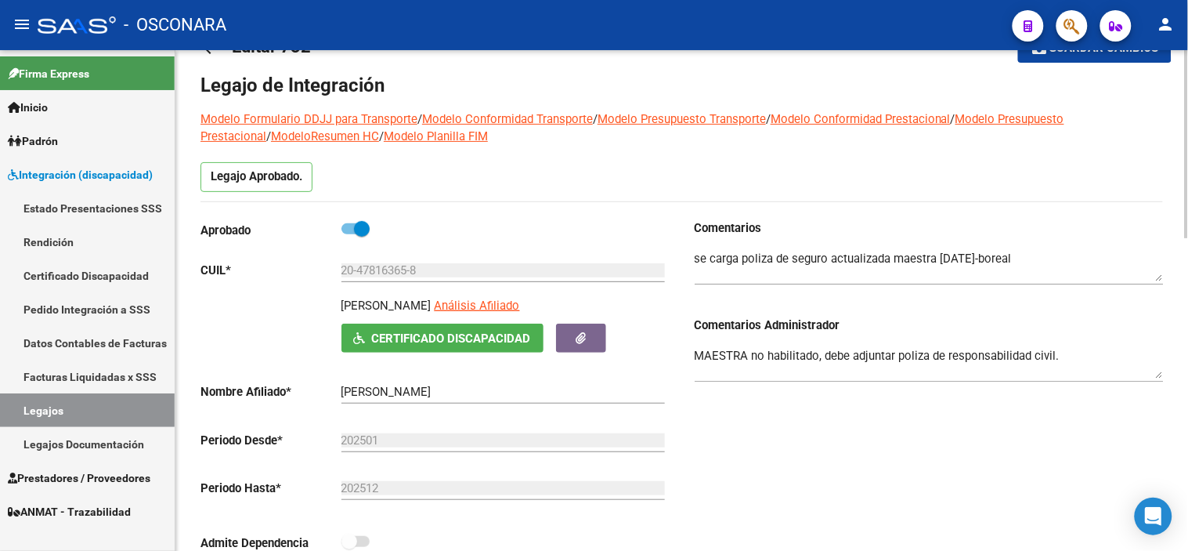
scroll to position [49, 0]
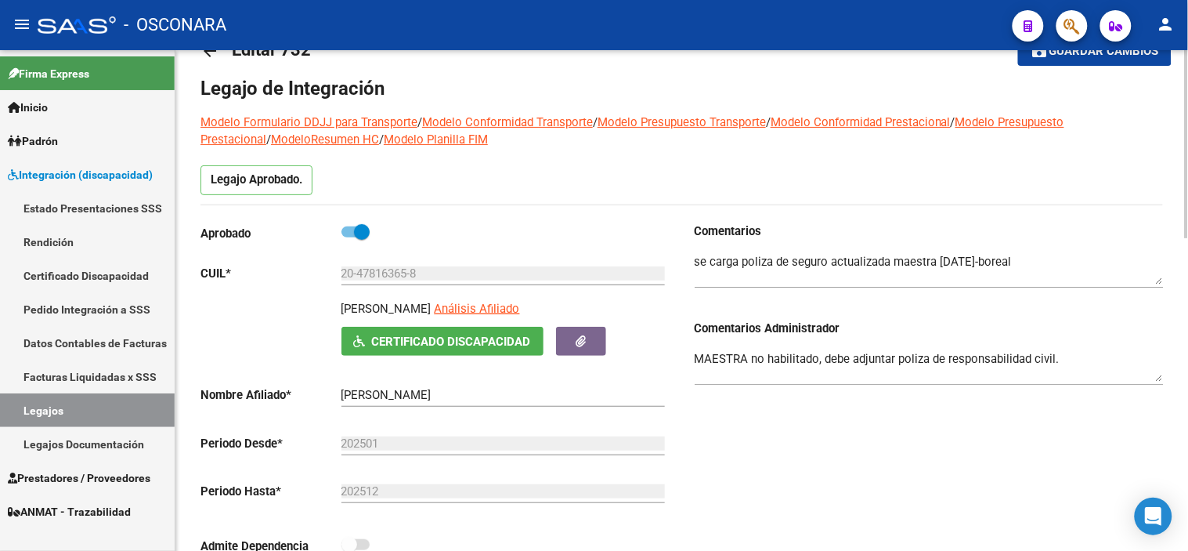
click at [887, 396] on div "MAESTRA no habilitado, debe adjuntar poliza de responsabilidad civil." at bounding box center [929, 368] width 469 height 63
click at [1139, 348] on div "MAESTRA no habilitado, debe adjuntar poliza de responsabilidad civil." at bounding box center [929, 361] width 469 height 48
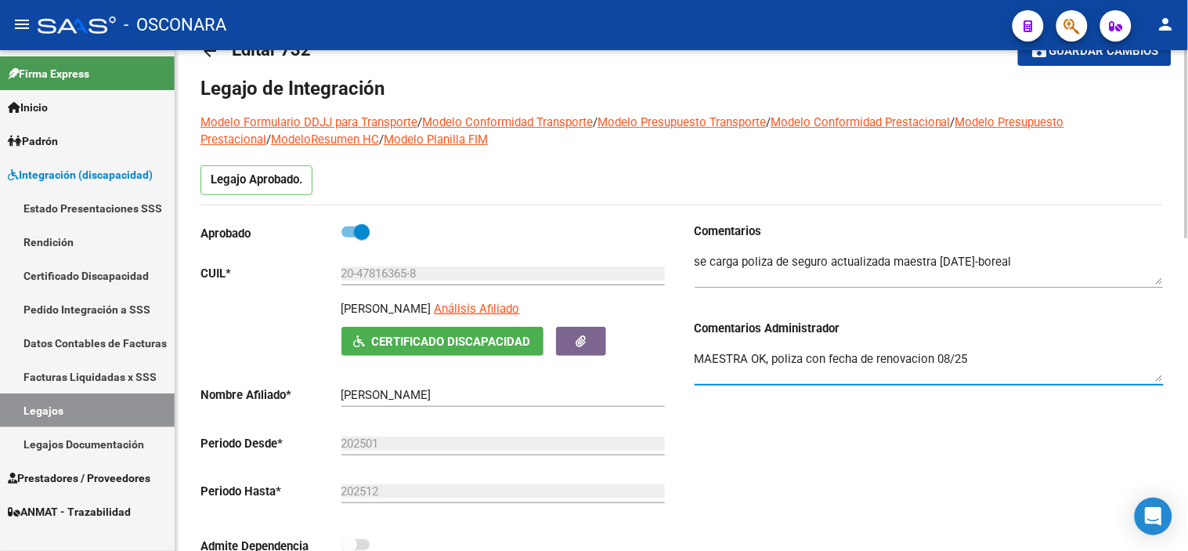
click at [1019, 357] on textarea "MAESTRA OK, poliza con fecha de renovacion 08/25" at bounding box center [929, 365] width 469 height 31
drag, startPoint x: 982, startPoint y: 360, endPoint x: 764, endPoint y: 359, distance: 218.5
click at [764, 359] on textarea "MAESTRA OK, poliza con fecha de renovacion 08/25" at bounding box center [929, 365] width 469 height 31
type textarea "MAESTRA OK"
click at [1121, 63] on button "save Guardar cambios" at bounding box center [1094, 50] width 153 height 29
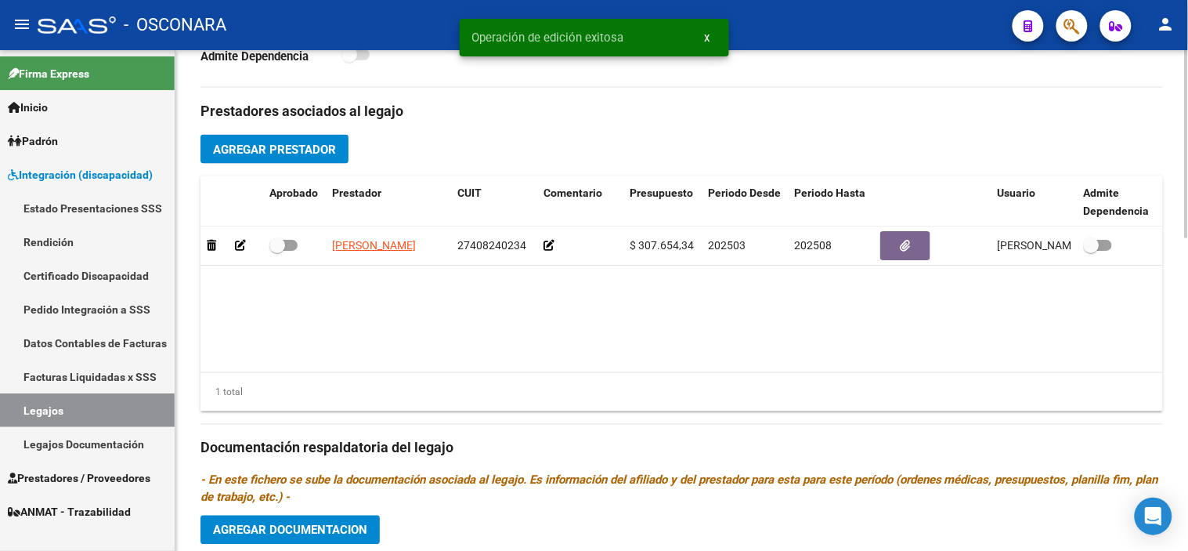
scroll to position [572, 0]
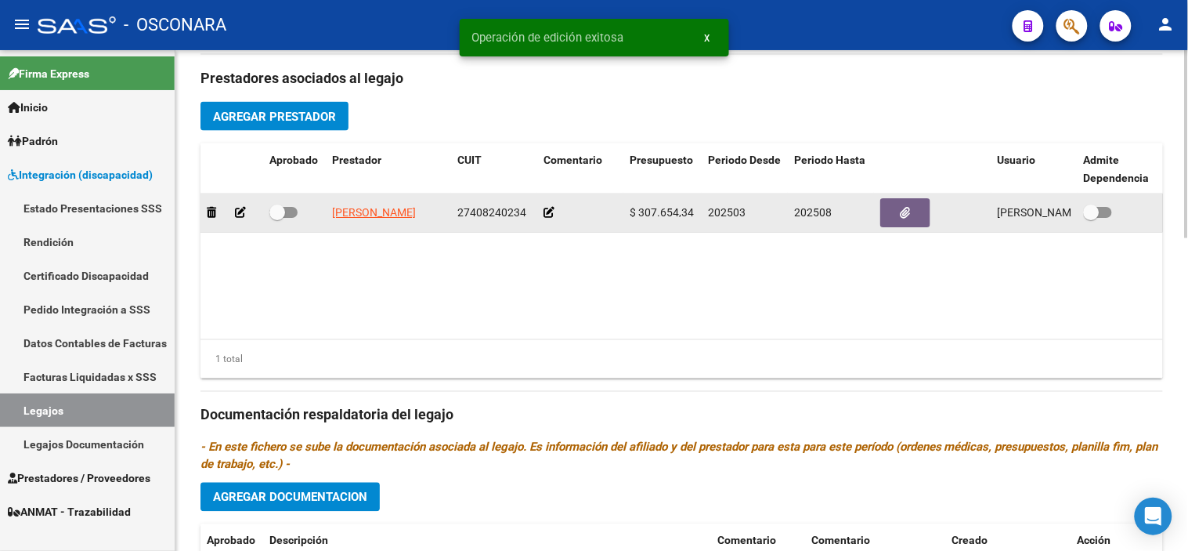
click at [236, 218] on icon at bounding box center [240, 212] width 11 height 11
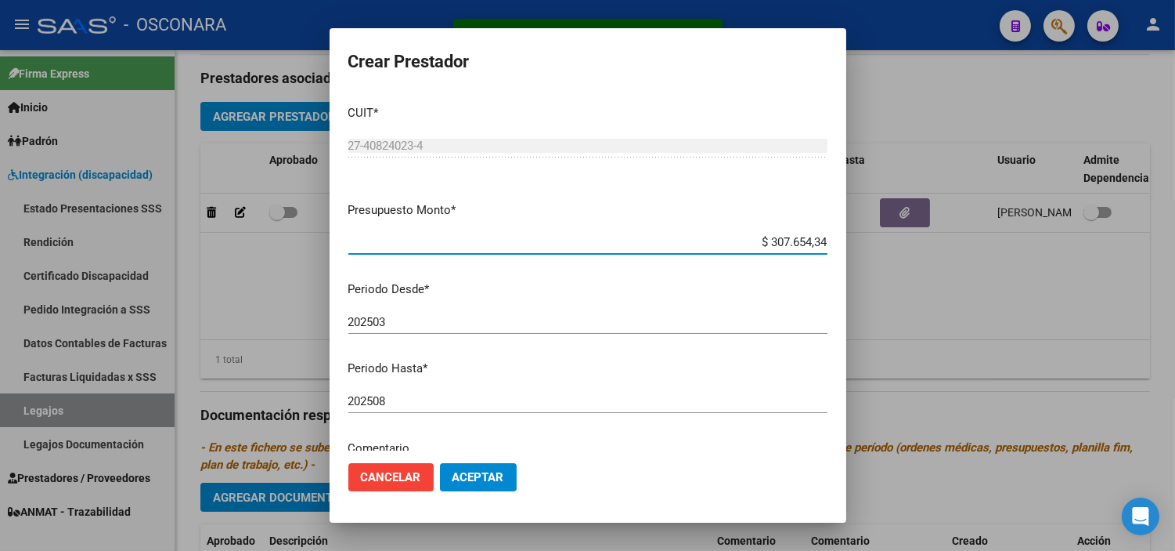
click at [415, 394] on input "202508" at bounding box center [587, 401] width 479 height 14
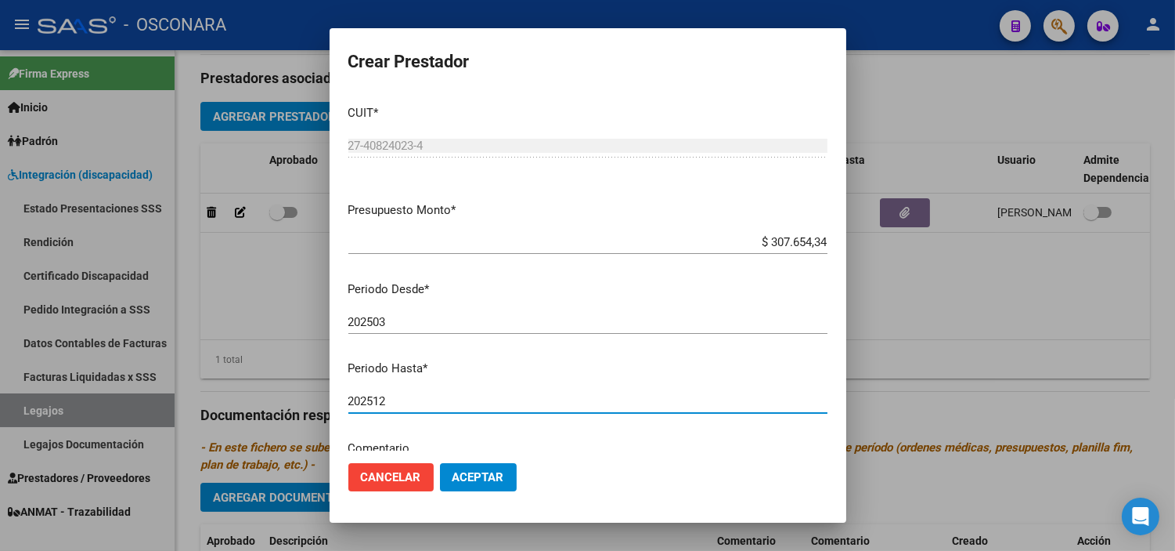
type input "202512"
click at [479, 478] on span "Aceptar" at bounding box center [479, 477] width 52 height 14
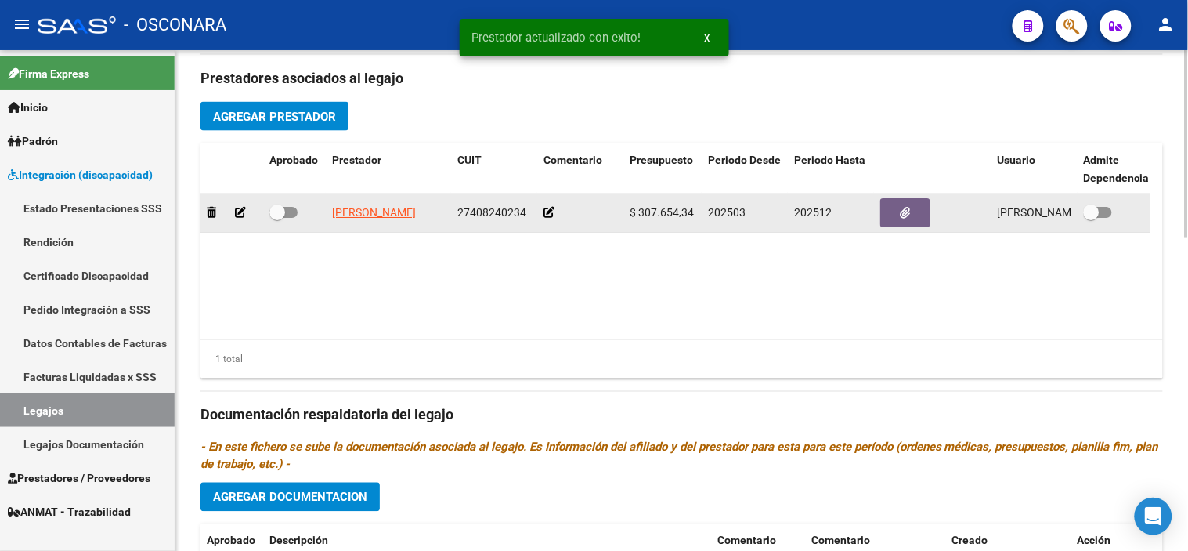
click at [270, 216] on span at bounding box center [277, 212] width 16 height 16
click at [276, 218] on input "checkbox" at bounding box center [276, 218] width 1 height 1
checkbox input "true"
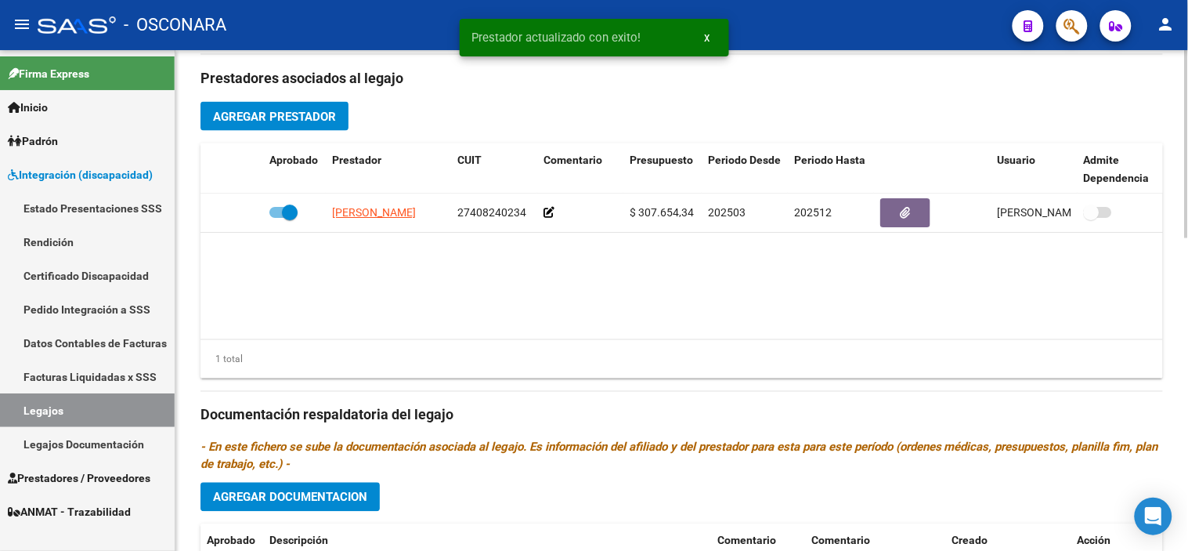
click at [507, 276] on datatable-body "[PERSON_NAME] 27408240234 $ 307.654,34 202503 202512 [PERSON_NAME] [DATE]" at bounding box center [681, 266] width 962 height 146
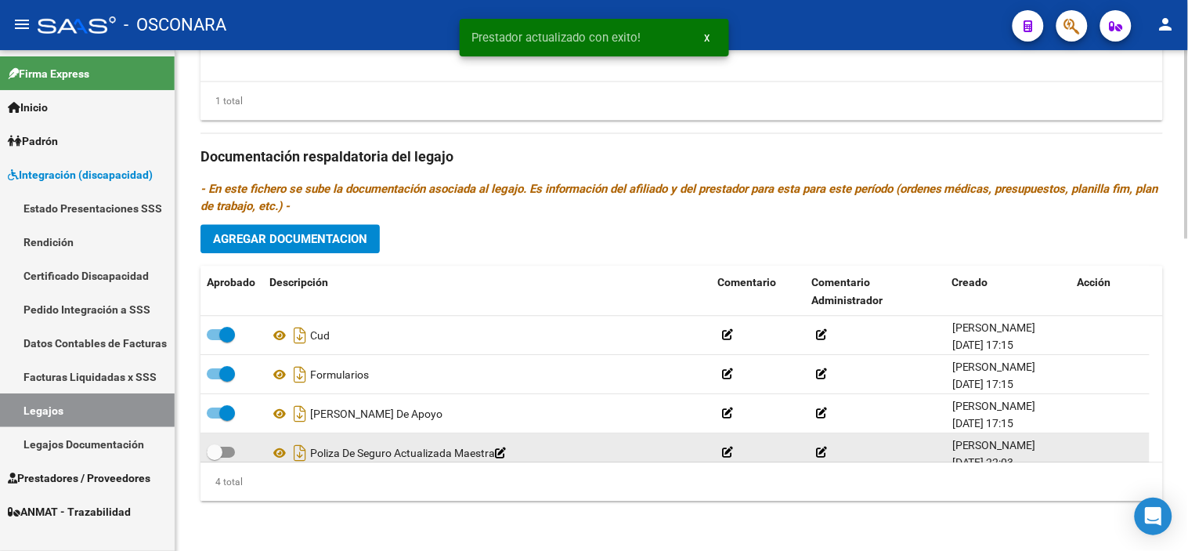
click at [213, 451] on span at bounding box center [215, 452] width 16 height 16
click at [214, 457] on input "checkbox" at bounding box center [214, 457] width 1 height 1
checkbox input "true"
click at [301, 456] on icon "Descargar documento" at bounding box center [300, 452] width 20 height 25
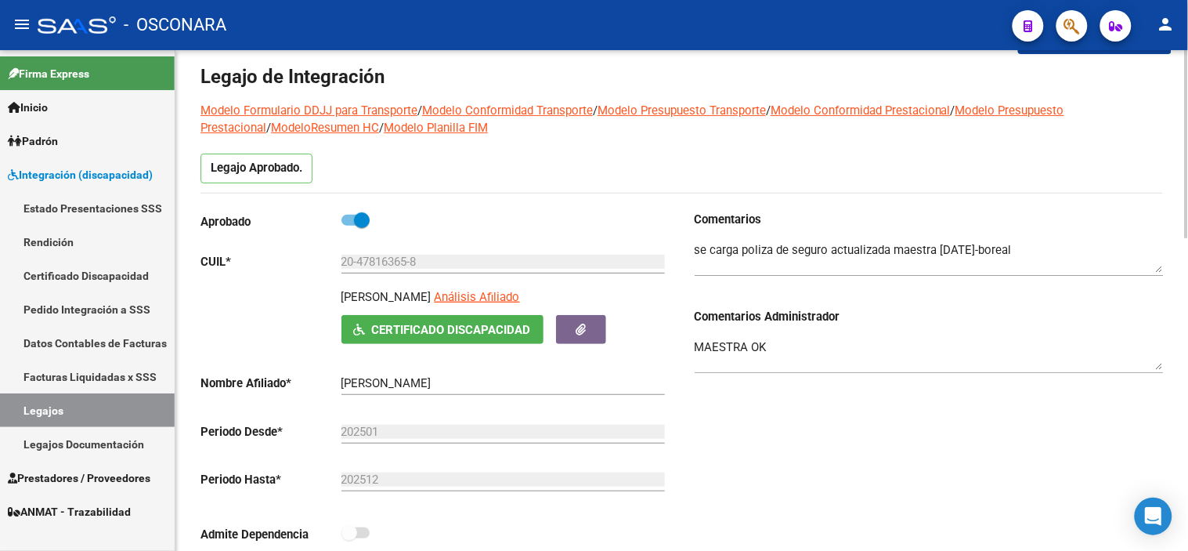
scroll to position [0, 0]
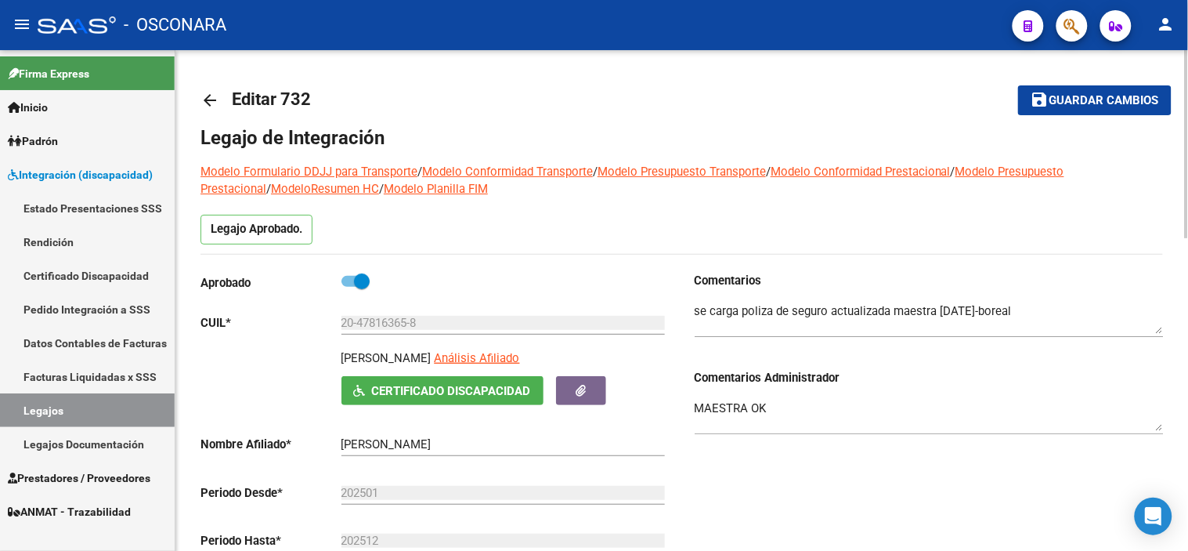
click at [1112, 94] on span "Guardar cambios" at bounding box center [1104, 101] width 110 height 14
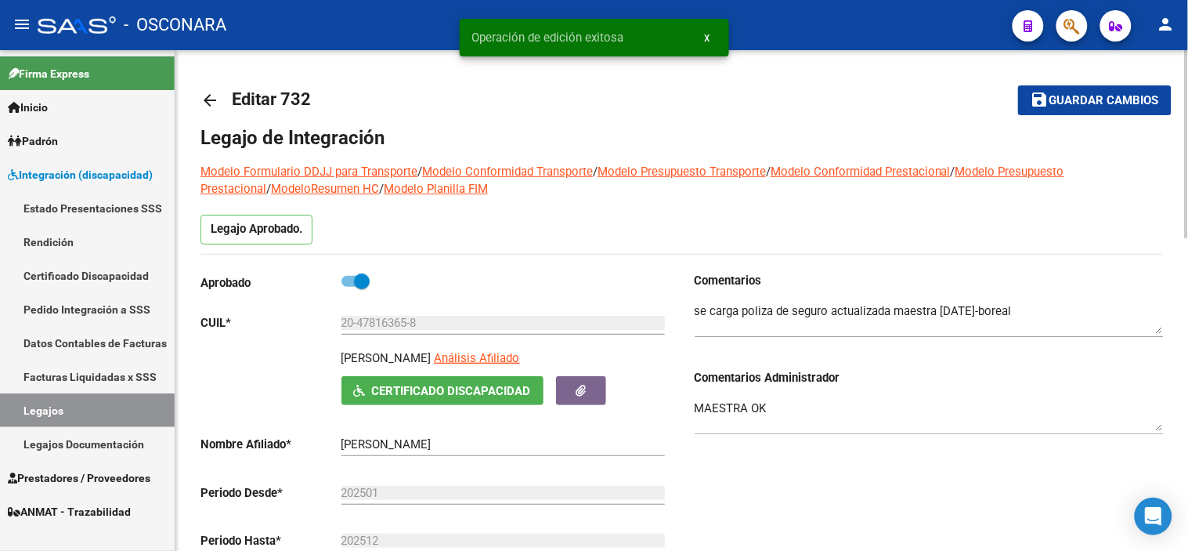
click at [202, 99] on mat-icon "arrow_back" at bounding box center [209, 100] width 19 height 19
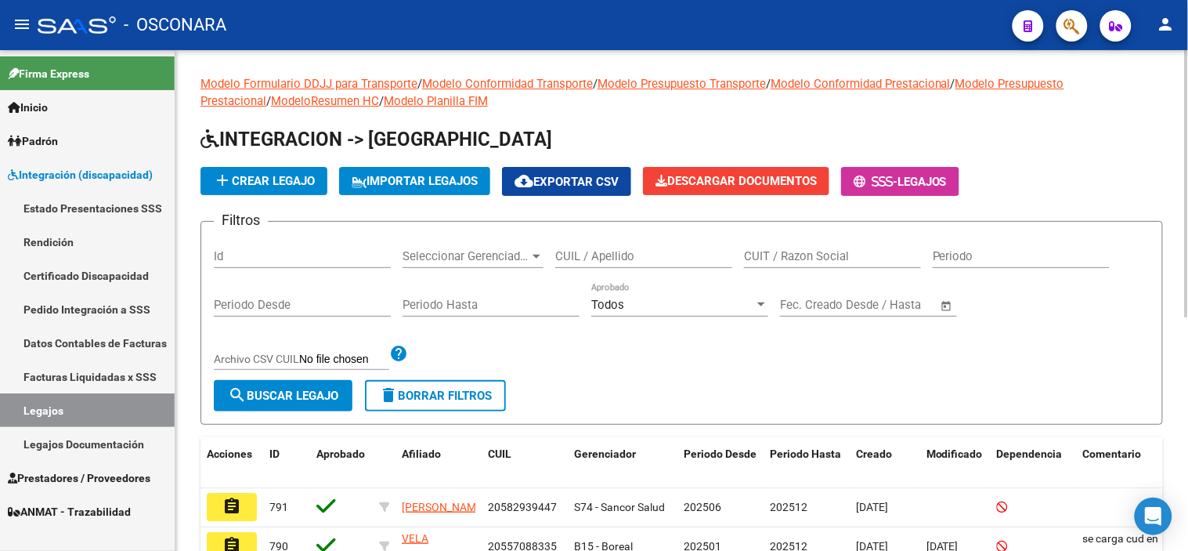
click at [295, 262] on input "Id" at bounding box center [302, 256] width 177 height 14
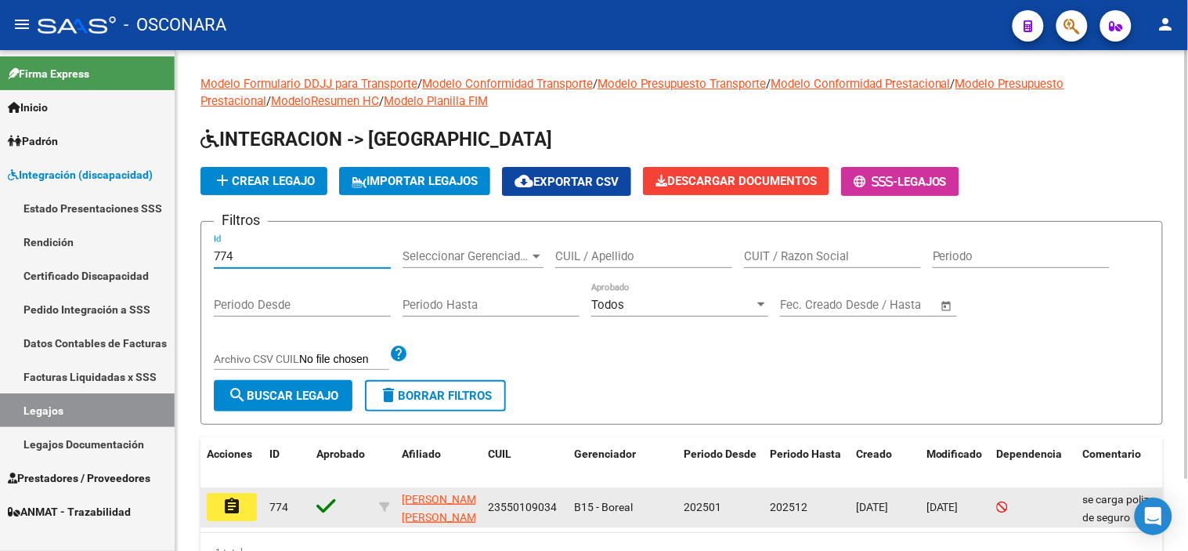
type input "774"
click at [238, 514] on mat-icon "assignment" at bounding box center [231, 505] width 19 height 19
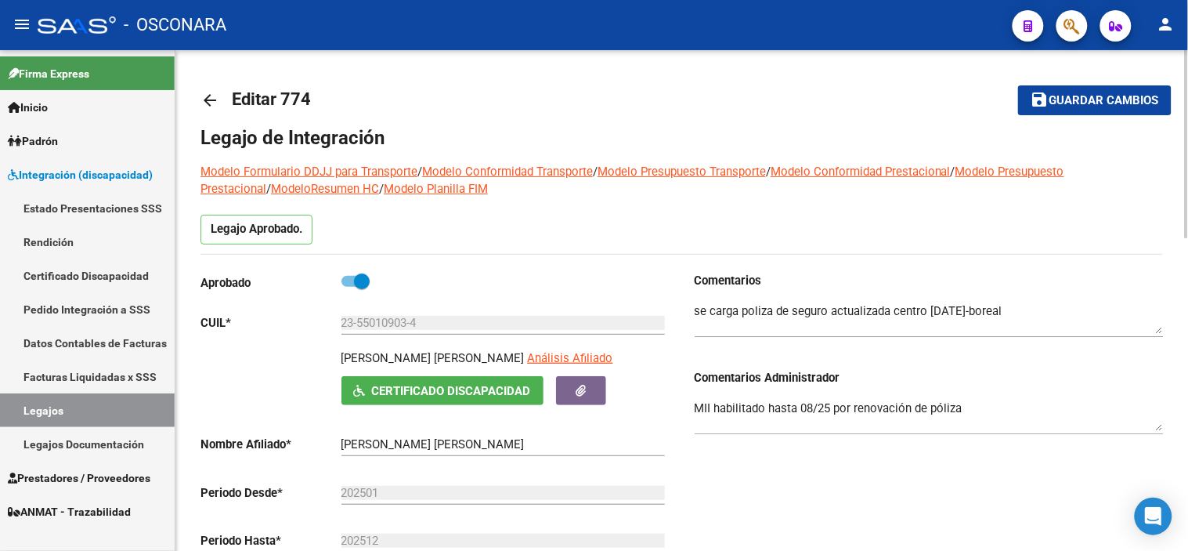
click at [829, 495] on div "Comentarios Comentarios Administrador MII habilitado hasta 08/25 por renovación…" at bounding box center [923, 449] width 482 height 354
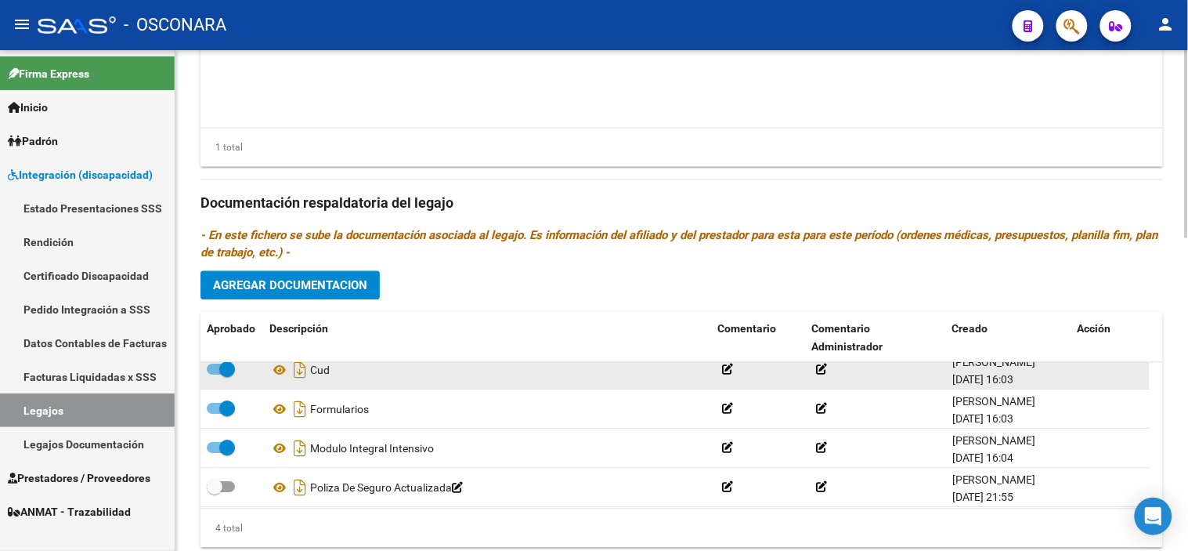
scroll to position [16, 0]
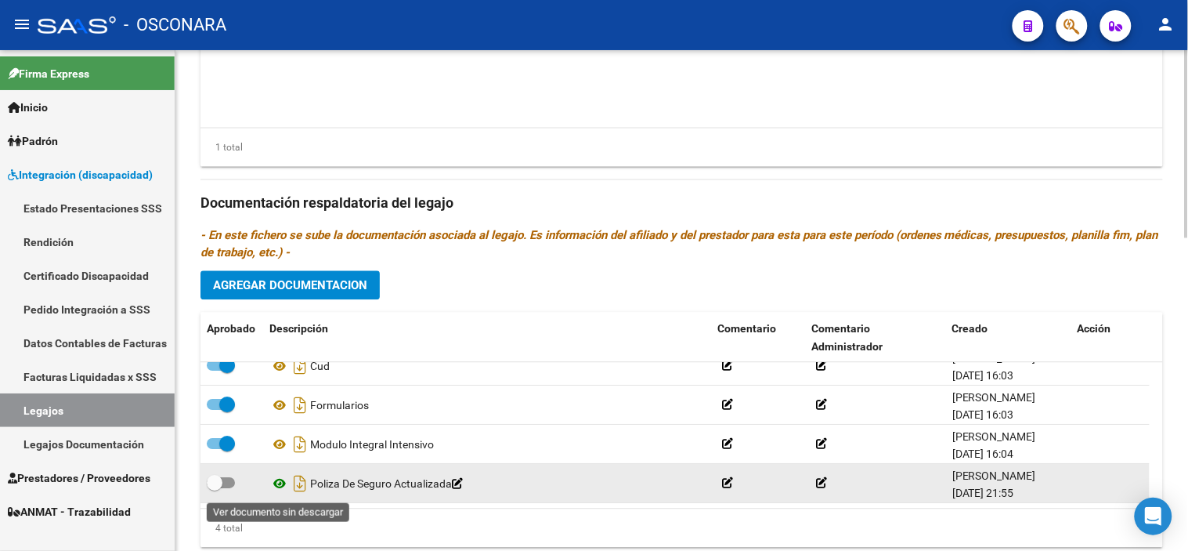
click at [276, 492] on icon at bounding box center [279, 484] width 20 height 19
drag, startPoint x: 219, startPoint y: 479, endPoint x: 278, endPoint y: 484, distance: 58.9
click at [219, 479] on span at bounding box center [215, 483] width 16 height 16
click at [215, 489] on input "checkbox" at bounding box center [214, 489] width 1 height 1
checkbox input "true"
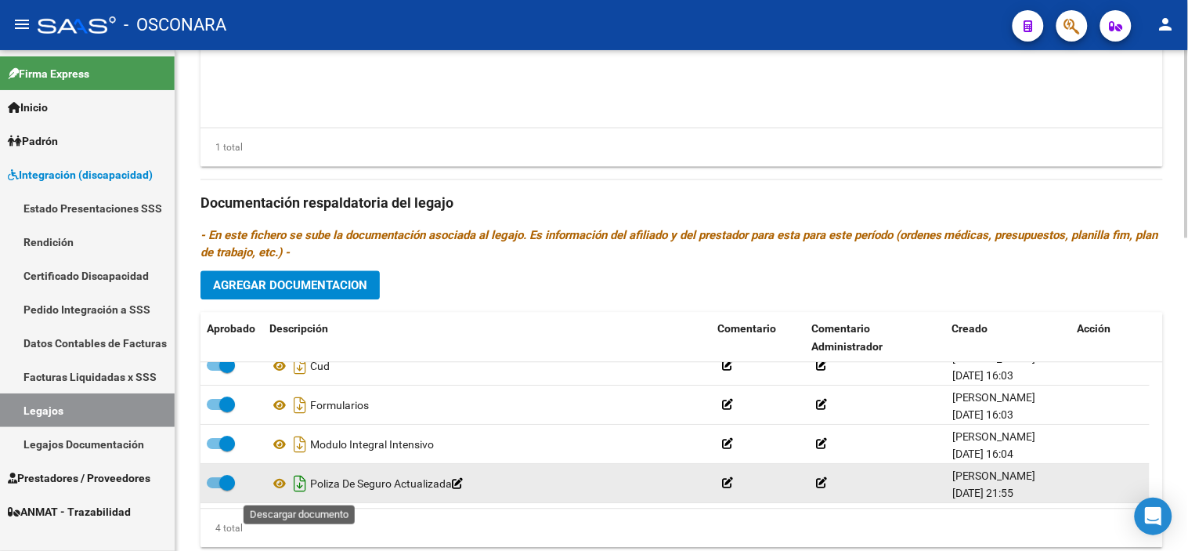
click at [303, 491] on icon "Descargar documento" at bounding box center [300, 483] width 20 height 25
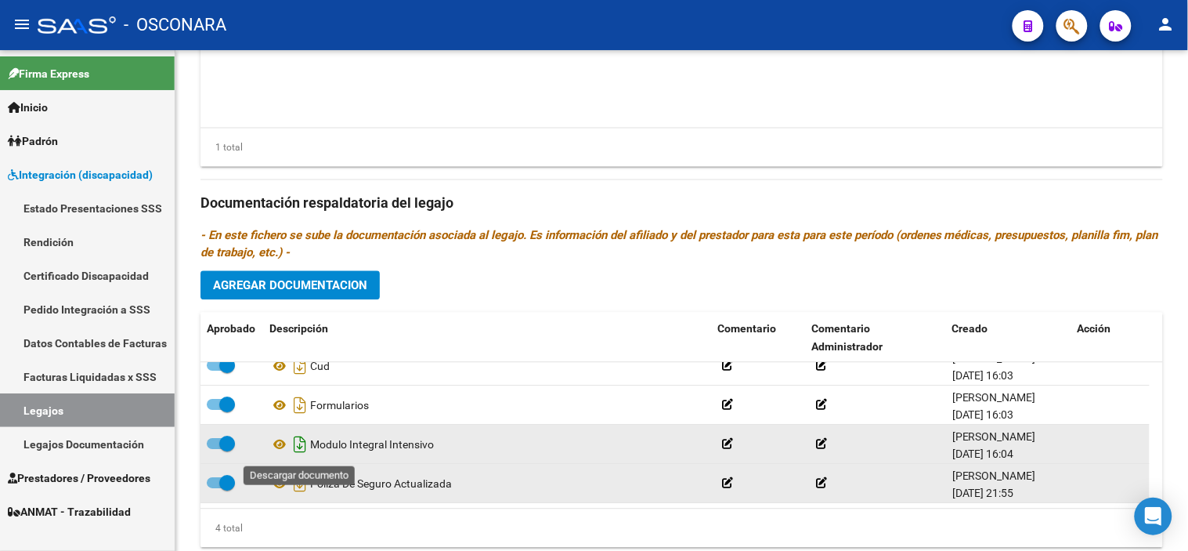
click at [292, 442] on icon "Descargar documento" at bounding box center [300, 444] width 20 height 25
click at [228, 168] on div "1 total" at bounding box center [681, 147] width 962 height 39
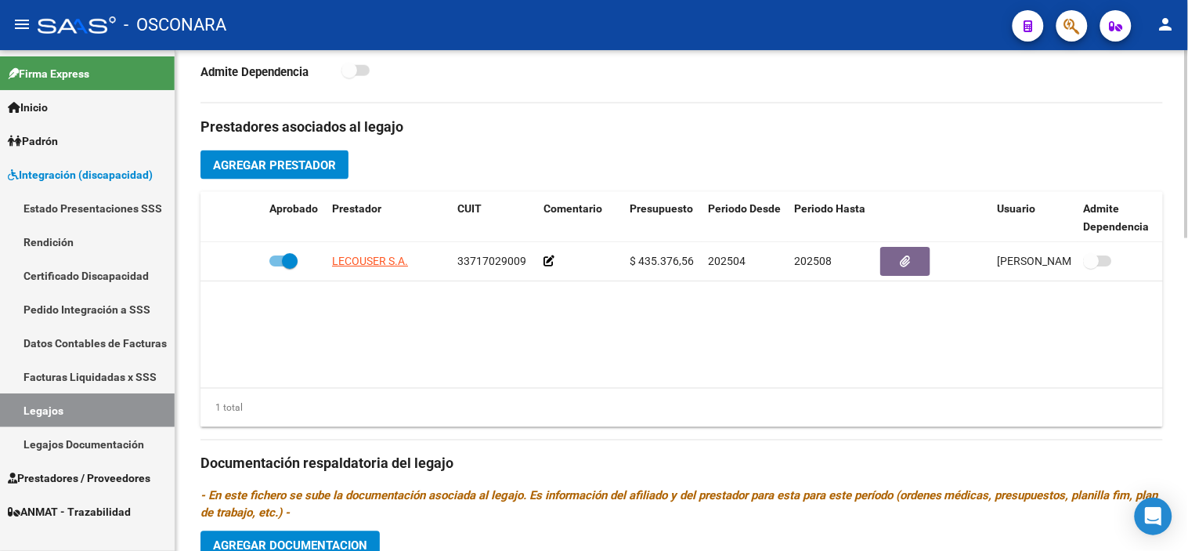
scroll to position [522, 0]
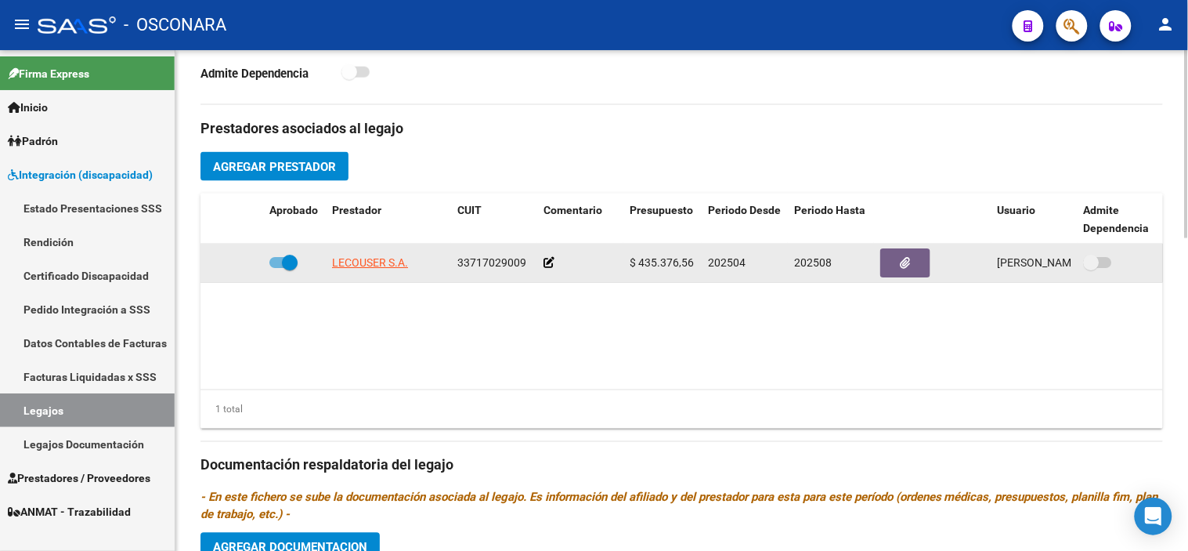
click at [294, 263] on span at bounding box center [290, 263] width 16 height 16
click at [277, 268] on input "checkbox" at bounding box center [276, 268] width 1 height 1
checkbox input "false"
click at [244, 267] on icon at bounding box center [240, 262] width 11 height 11
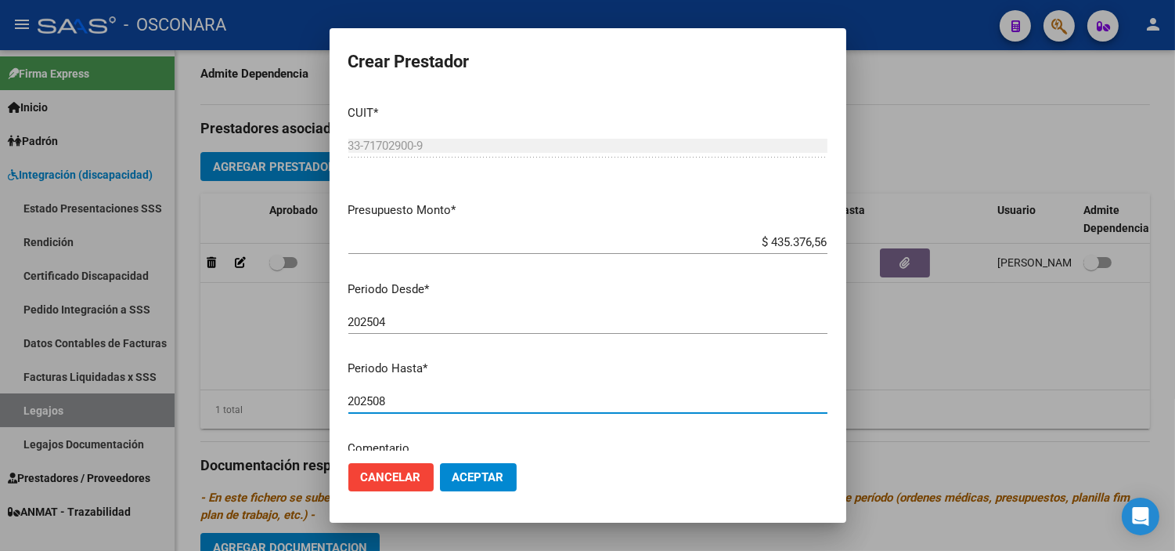
click at [413, 402] on input "202508" at bounding box center [587, 401] width 479 height 14
type input "202512"
click at [468, 470] on span "Aceptar" at bounding box center [479, 477] width 52 height 14
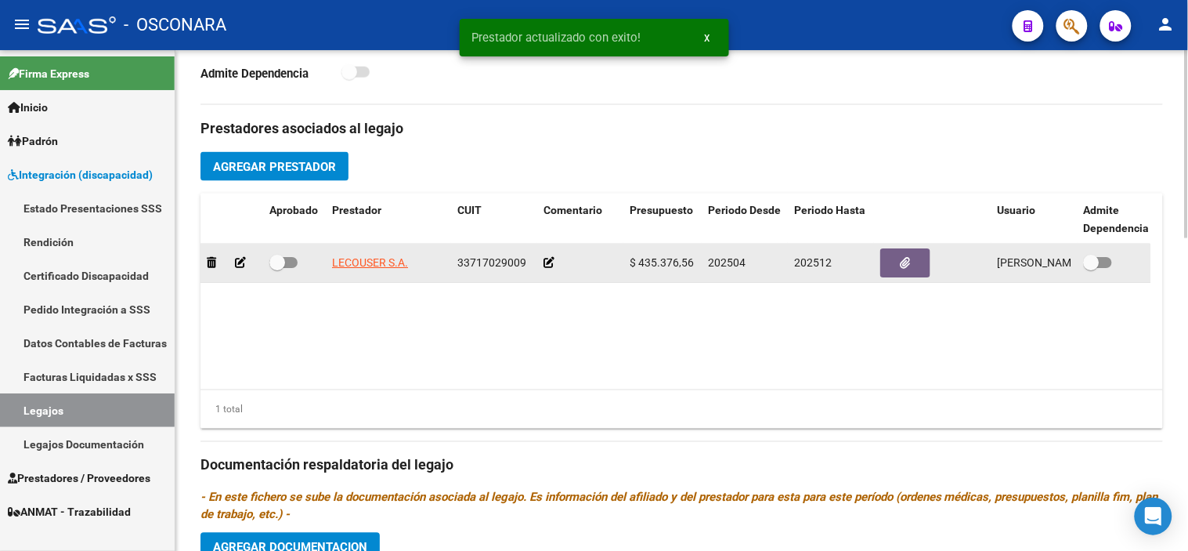
click at [278, 266] on span at bounding box center [277, 263] width 16 height 16
click at [277, 268] on input "checkbox" at bounding box center [276, 268] width 1 height 1
checkbox input "true"
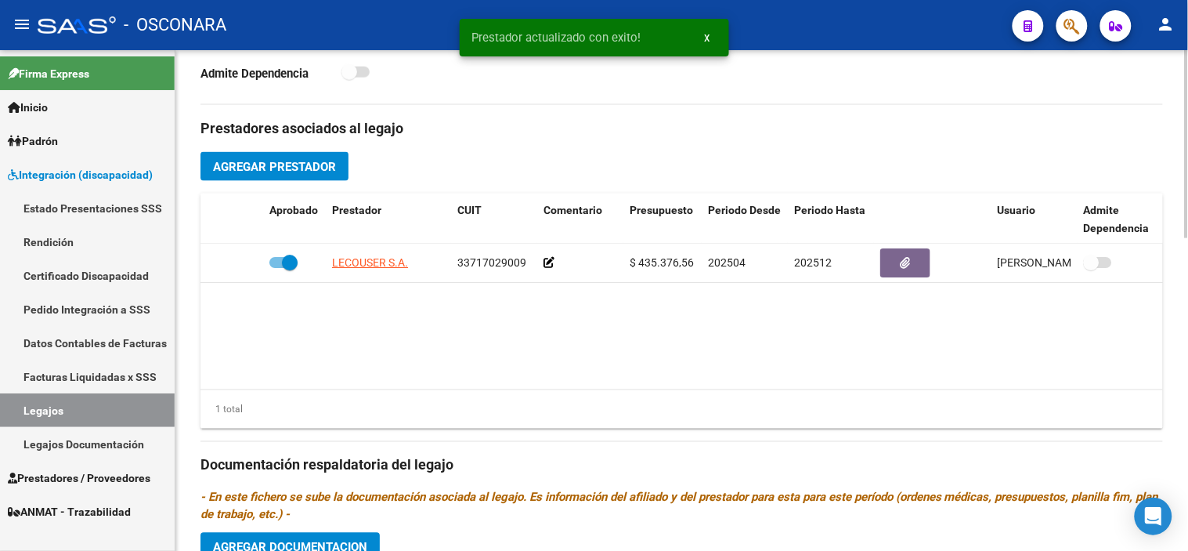
click at [890, 338] on datatable-body "LECOUSER S.A. 33717029009 $ 435.376,56 202504 202512 [PERSON_NAME] [DATE]" at bounding box center [681, 317] width 962 height 146
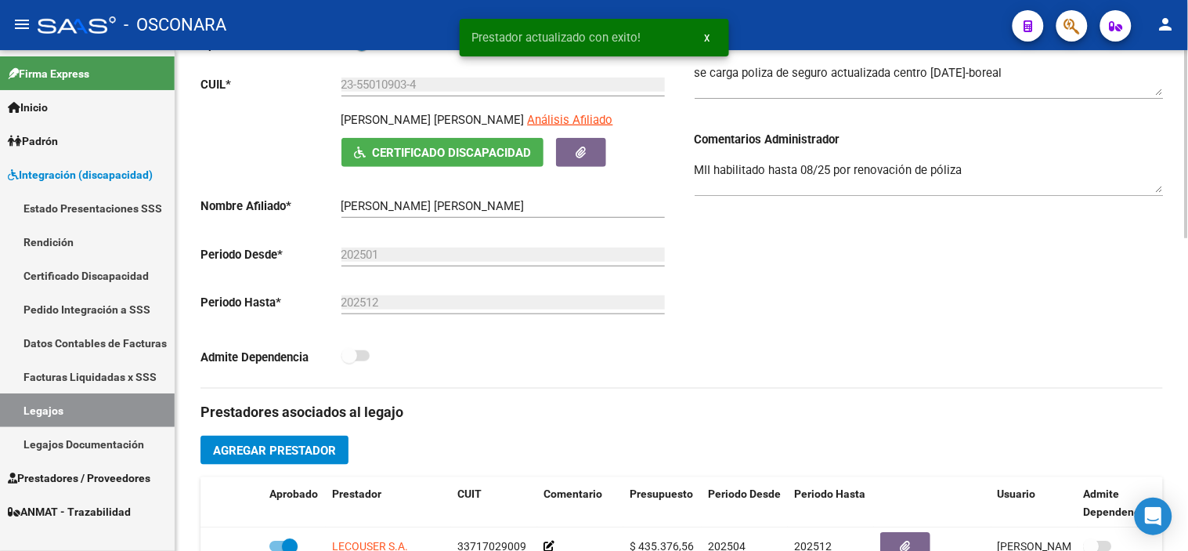
scroll to position [174, 0]
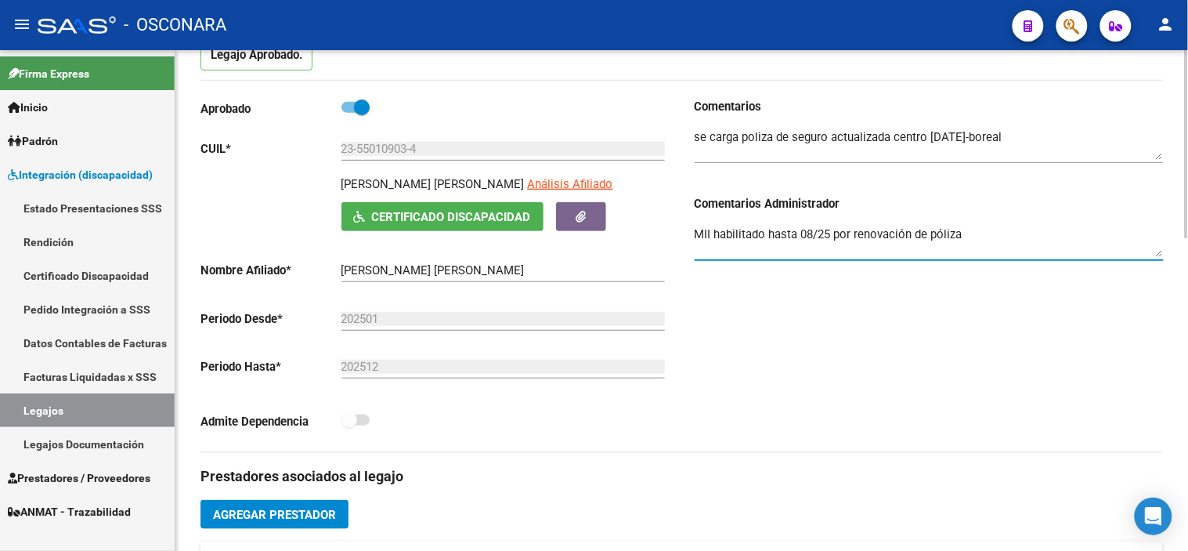
drag, startPoint x: 969, startPoint y: 236, endPoint x: 715, endPoint y: 233, distance: 253.7
click at [715, 233] on textarea "MII habilitado hasta 08/25 por renovación de póliza" at bounding box center [929, 241] width 469 height 31
type textarea "MII ok"
click at [922, 341] on div "Comentarios Comentarios Administrador MII ok" at bounding box center [923, 275] width 482 height 354
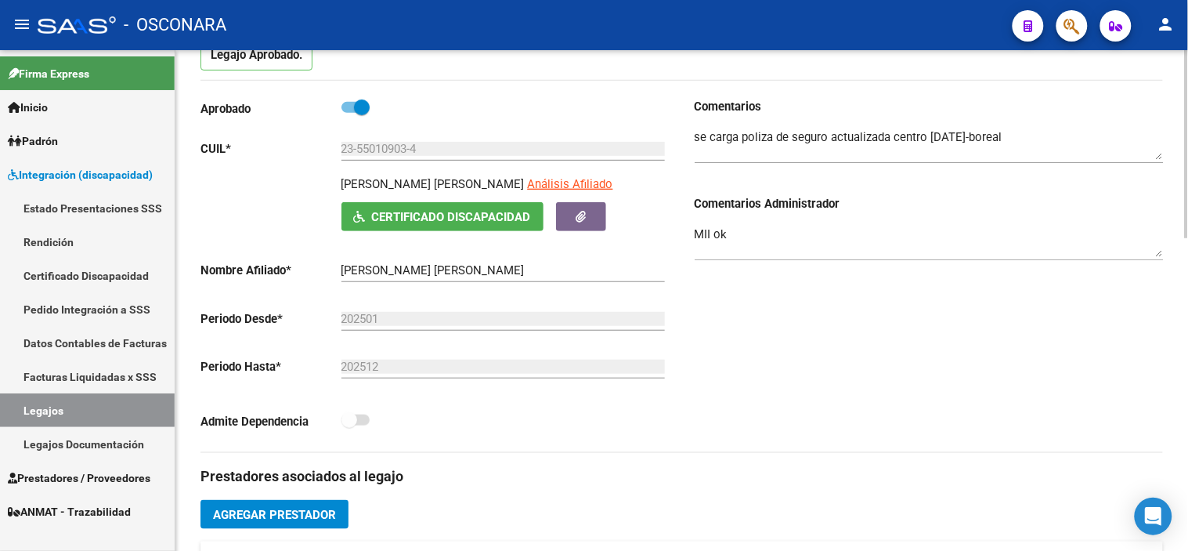
scroll to position [0, 0]
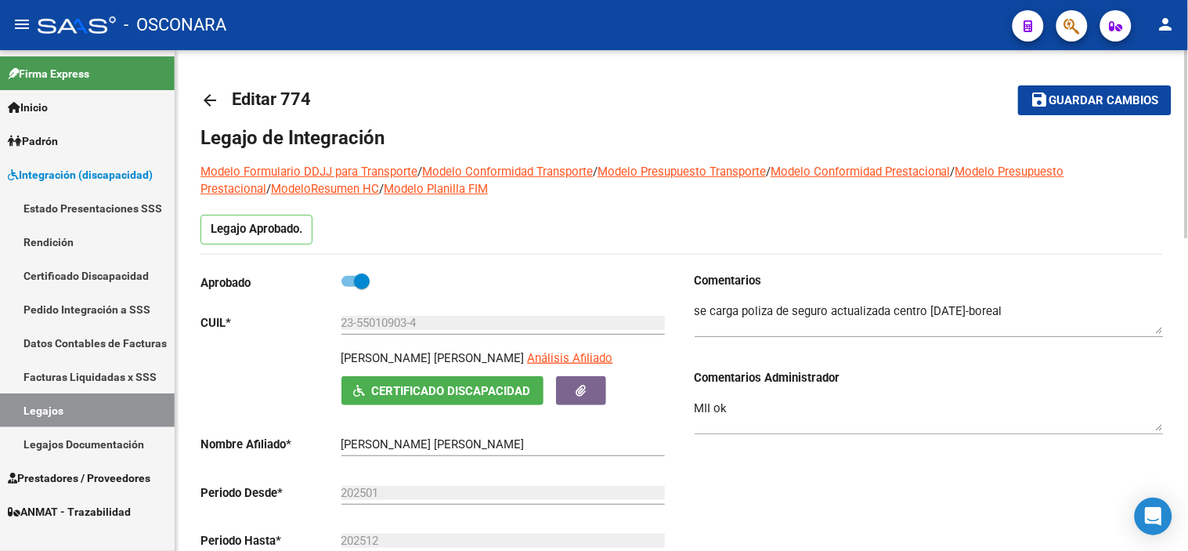
click at [1097, 103] on span "Guardar cambios" at bounding box center [1104, 101] width 110 height 14
click at [1070, 103] on span "Guardar cambios" at bounding box center [1104, 101] width 110 height 14
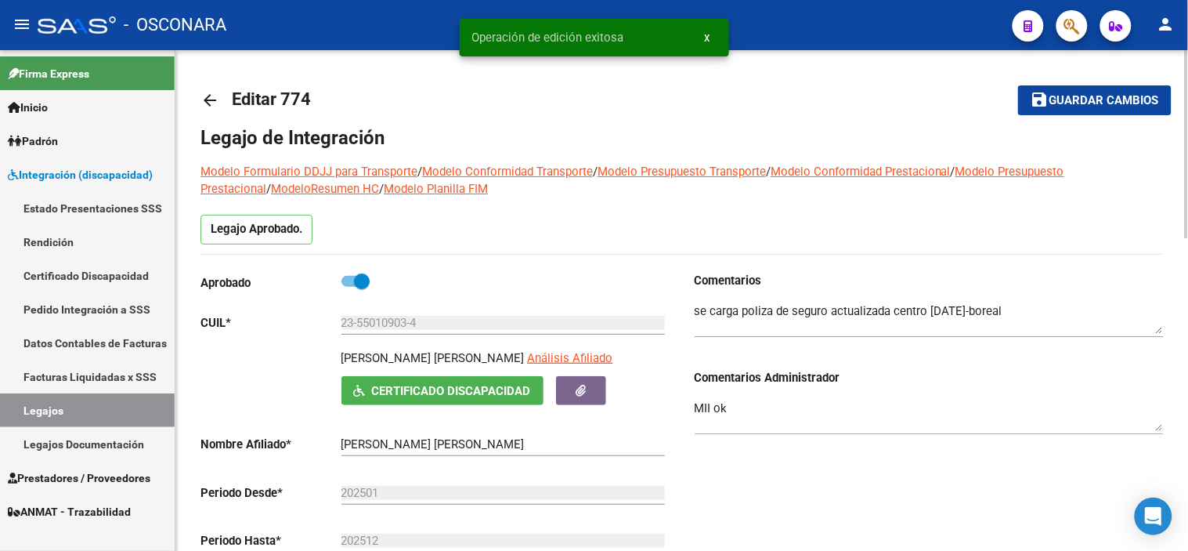
click at [209, 103] on mat-icon "arrow_back" at bounding box center [209, 100] width 19 height 19
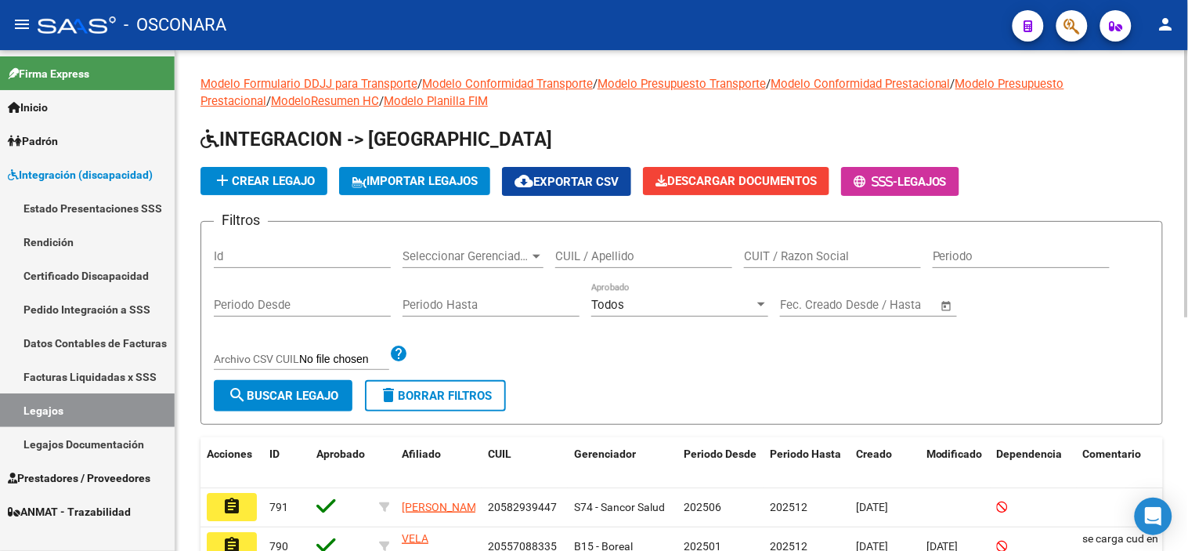
click at [287, 255] on input "Id" at bounding box center [302, 256] width 177 height 14
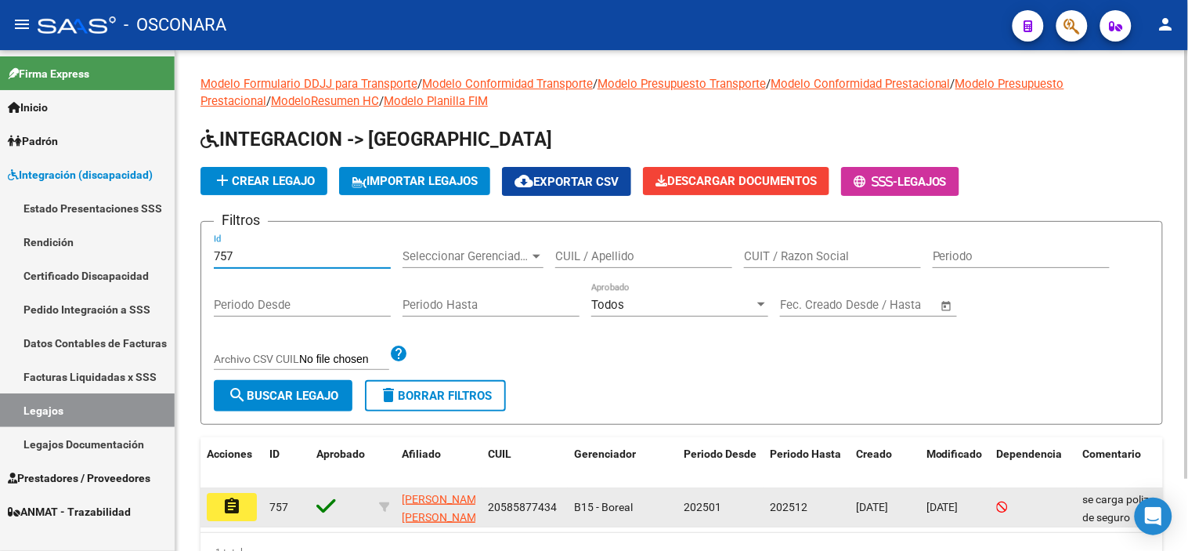
type input "757"
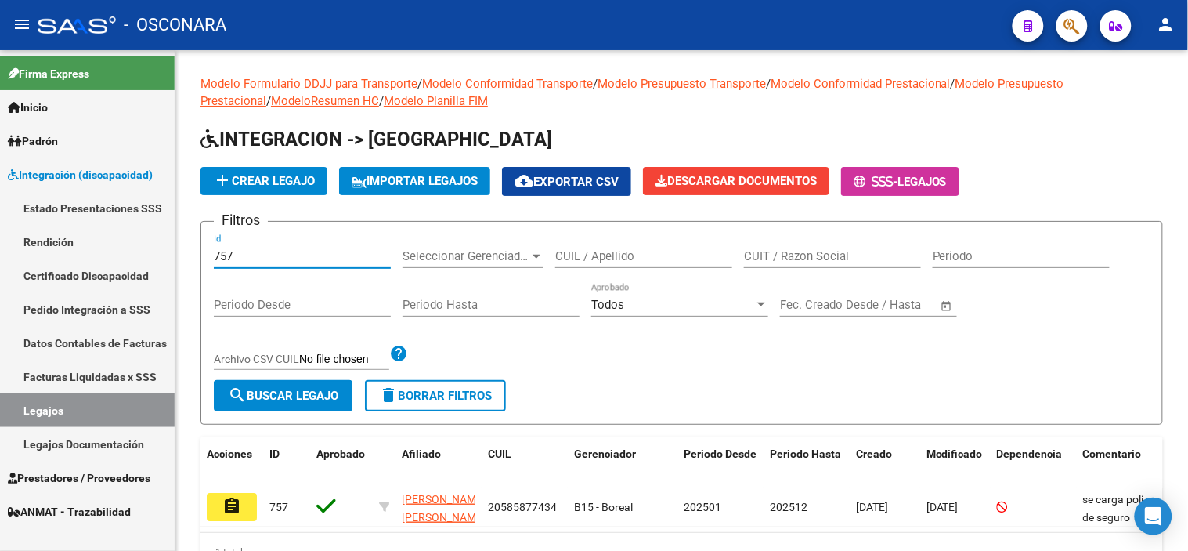
click at [230, 496] on mat-icon "assignment" at bounding box center [231, 505] width 19 height 19
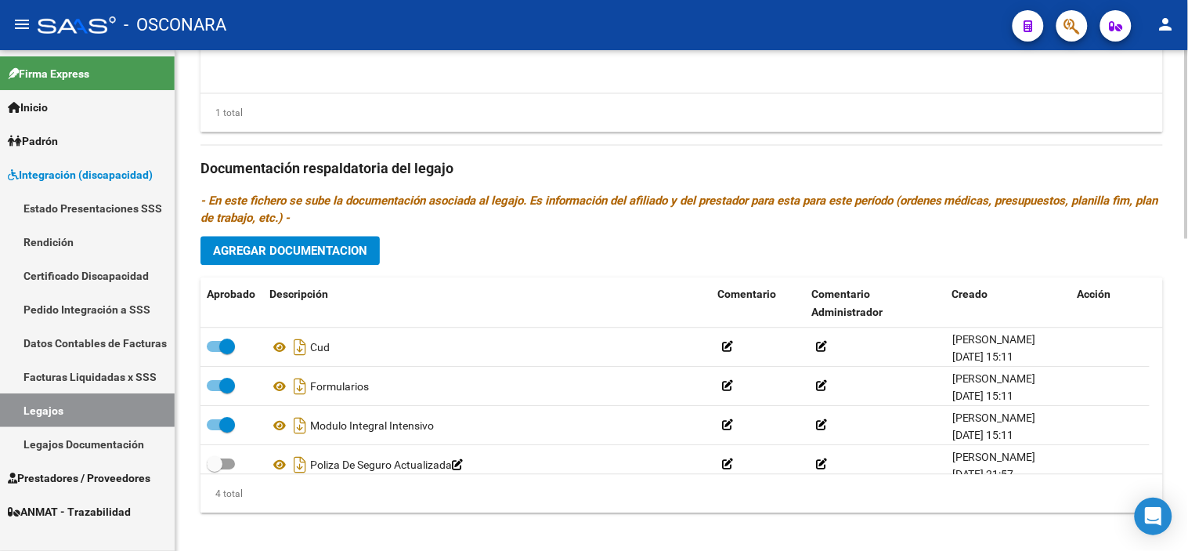
scroll to position [832, 0]
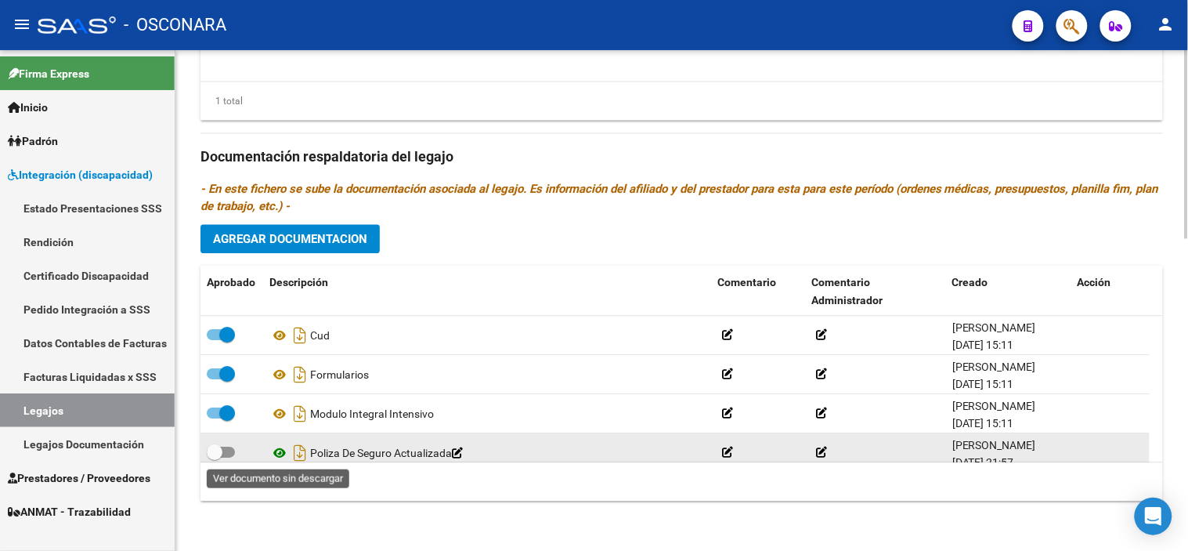
click at [280, 457] on icon at bounding box center [279, 452] width 20 height 19
click at [301, 453] on icon "Descargar documento" at bounding box center [300, 452] width 20 height 25
click at [222, 452] on span at bounding box center [221, 451] width 28 height 11
click at [215, 457] on input "checkbox" at bounding box center [214, 457] width 1 height 1
checkbox input "true"
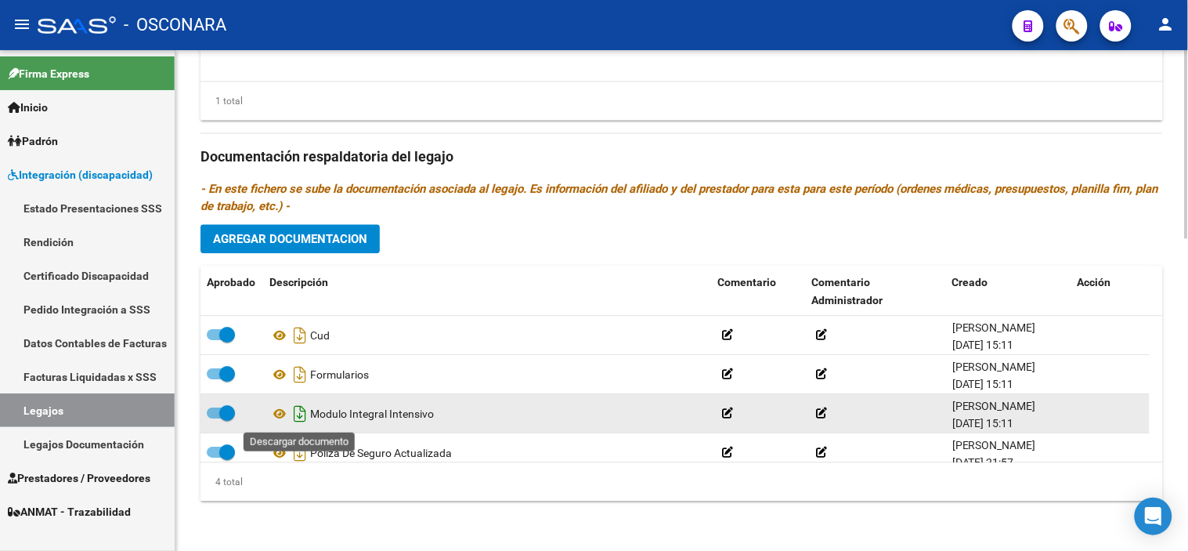
click at [294, 416] on icon "Descargar documento" at bounding box center [300, 413] width 20 height 25
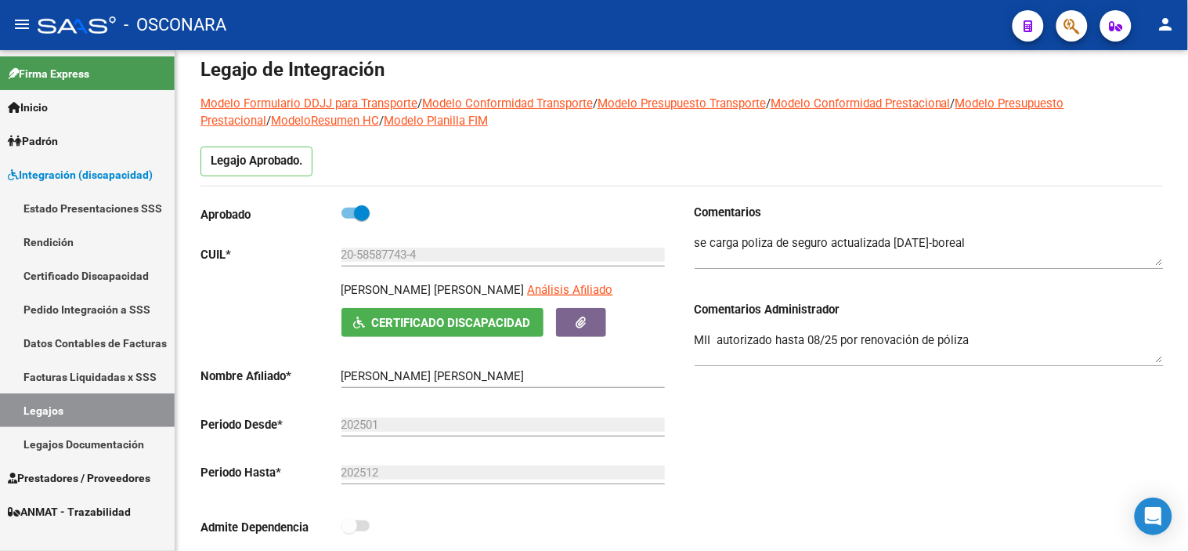
scroll to position [49, 0]
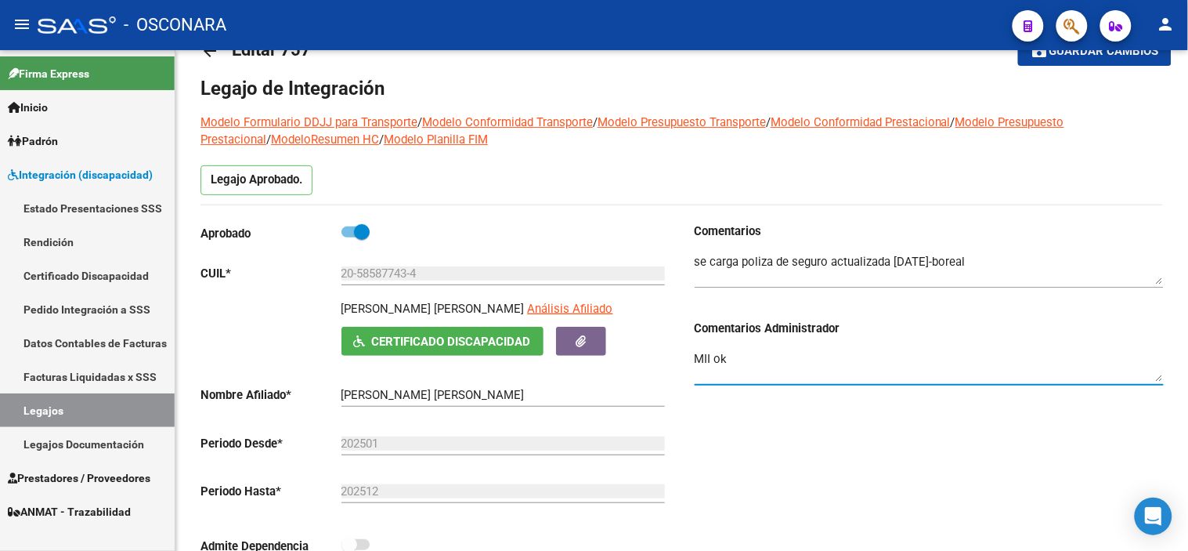
type textarea "MII ok"
click at [936, 442] on div "Comentarios Comentarios Administrador MII ok" at bounding box center [923, 399] width 482 height 354
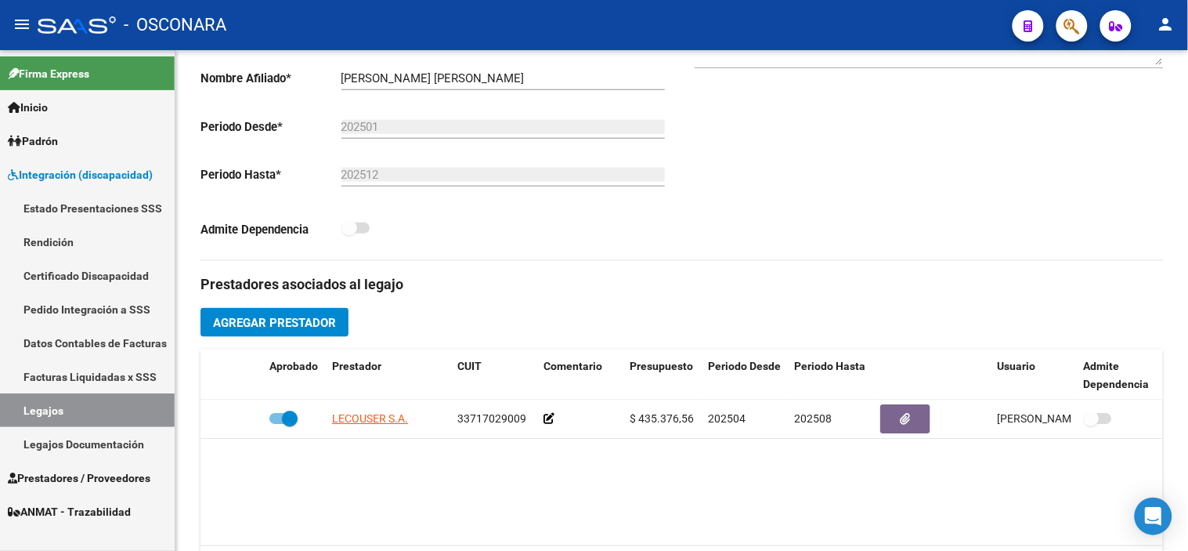
scroll to position [397, 0]
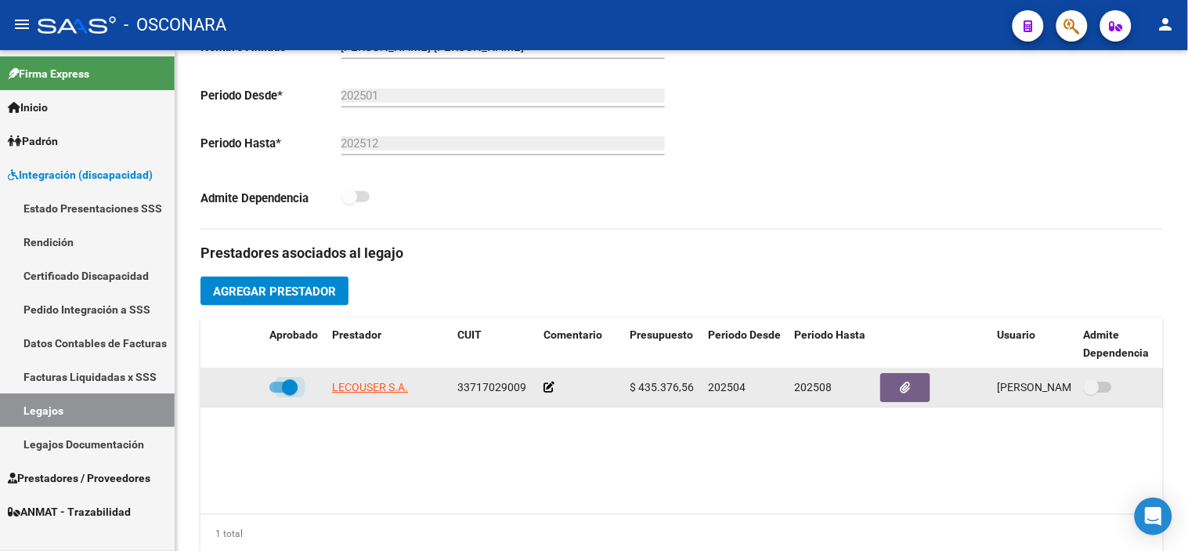
click at [294, 388] on span at bounding box center [290, 387] width 16 height 16
click at [277, 392] on input "checkbox" at bounding box center [276, 392] width 1 height 1
checkbox input "false"
click at [241, 392] on icon at bounding box center [240, 386] width 11 height 11
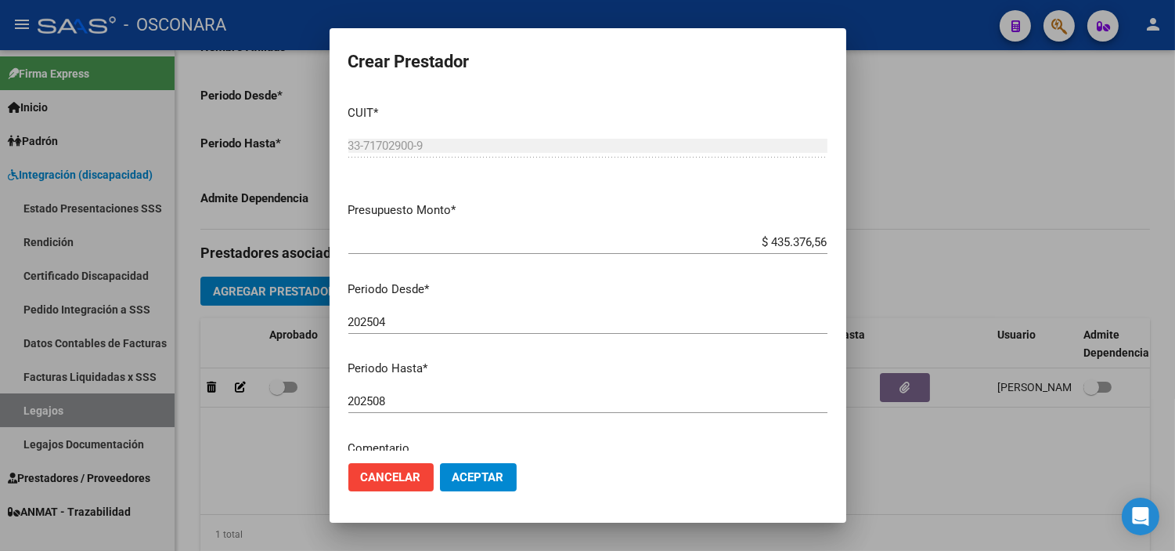
click at [482, 410] on div "202508 Ingresar el periodo" at bounding box center [587, 400] width 479 height 23
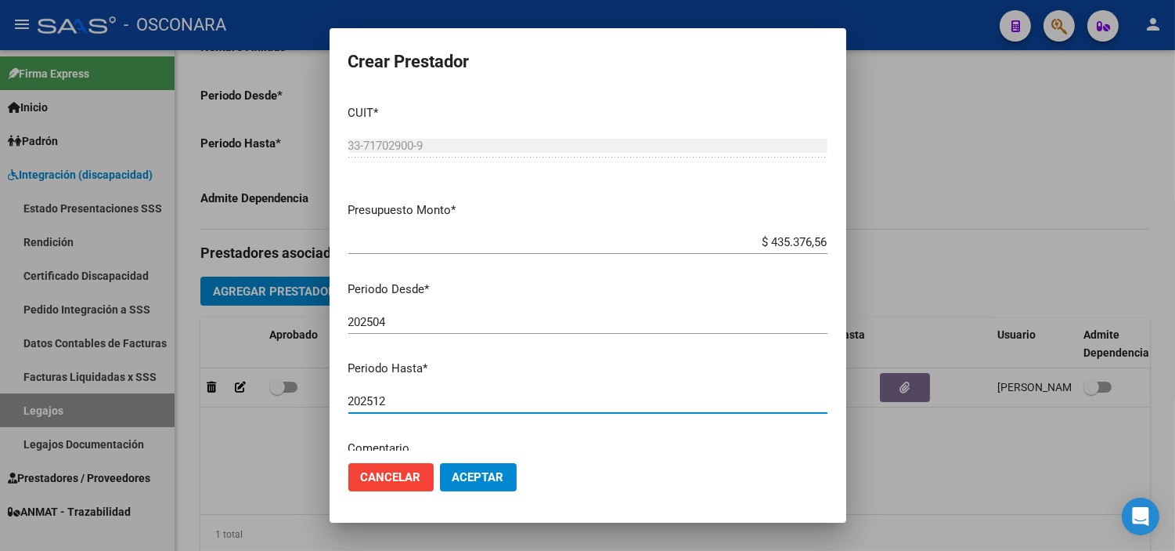
type input "202512"
click at [499, 468] on button "Aceptar" at bounding box center [478, 477] width 77 height 28
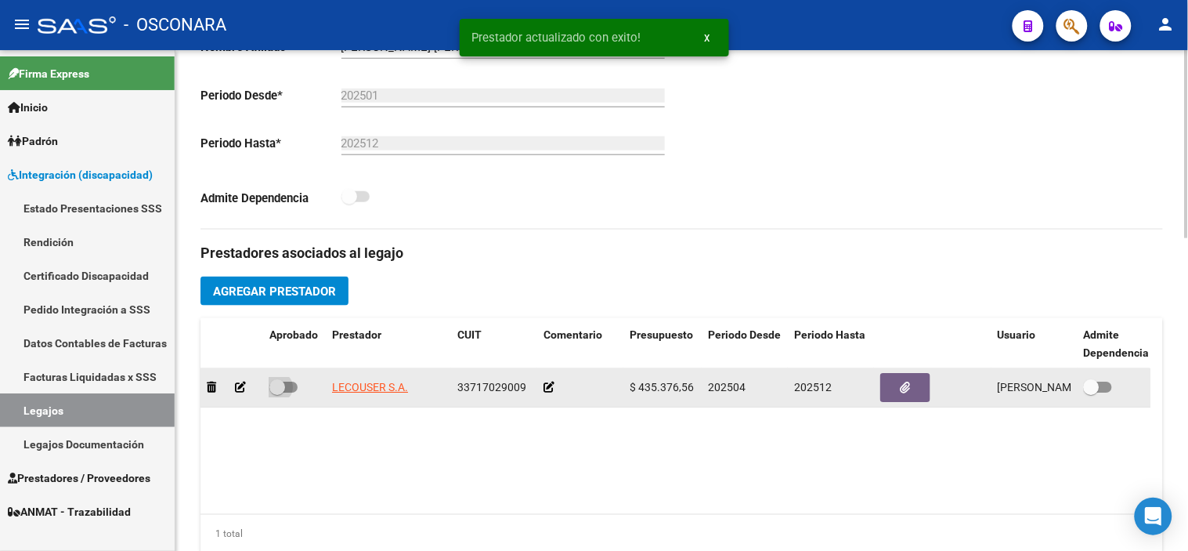
click at [283, 394] on span at bounding box center [277, 387] width 16 height 16
click at [277, 393] on input "checkbox" at bounding box center [276, 392] width 1 height 1
checkbox input "true"
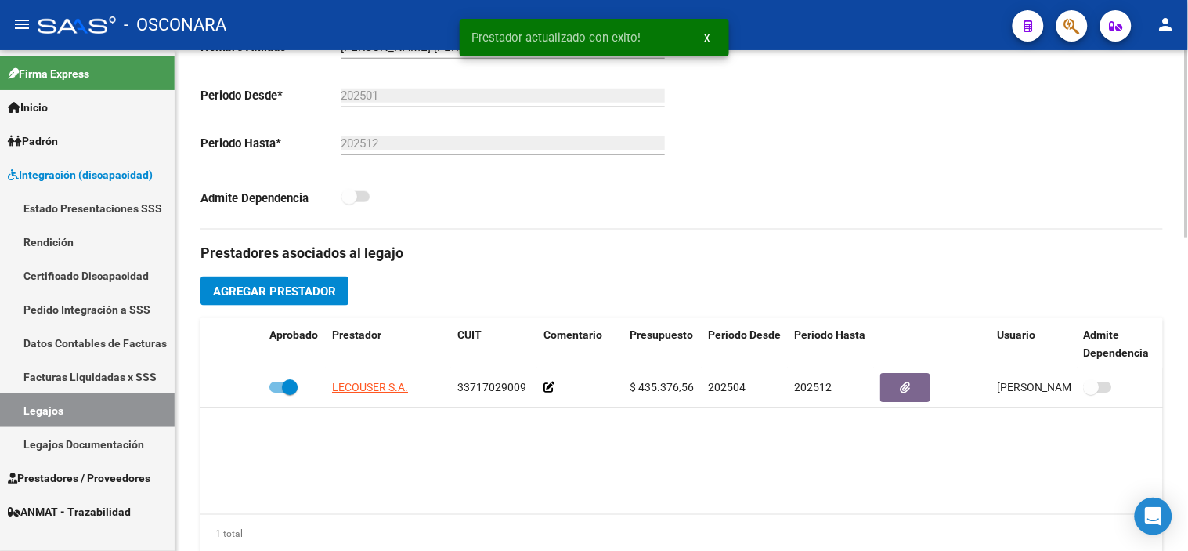
scroll to position [0, 0]
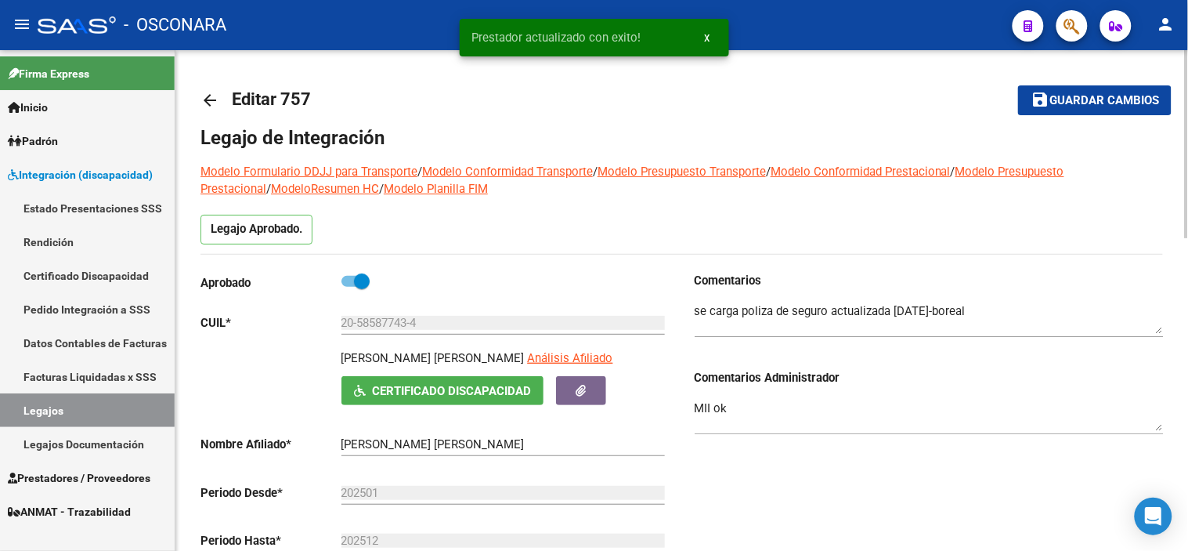
click at [1114, 103] on span "Guardar cambios" at bounding box center [1104, 101] width 110 height 14
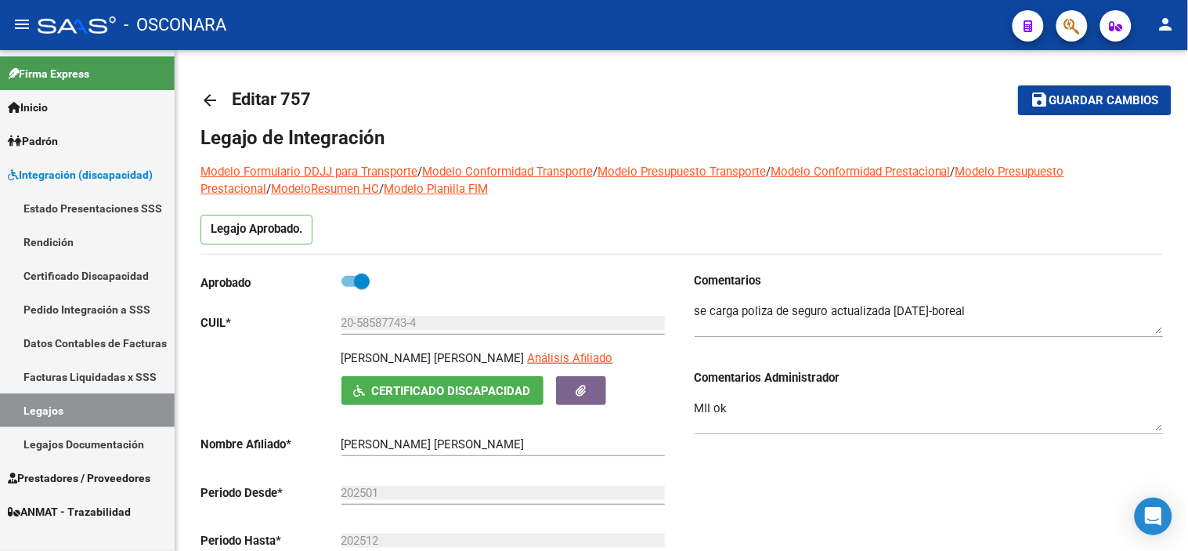
click at [1100, 106] on span "Guardar cambios" at bounding box center [1104, 101] width 110 height 14
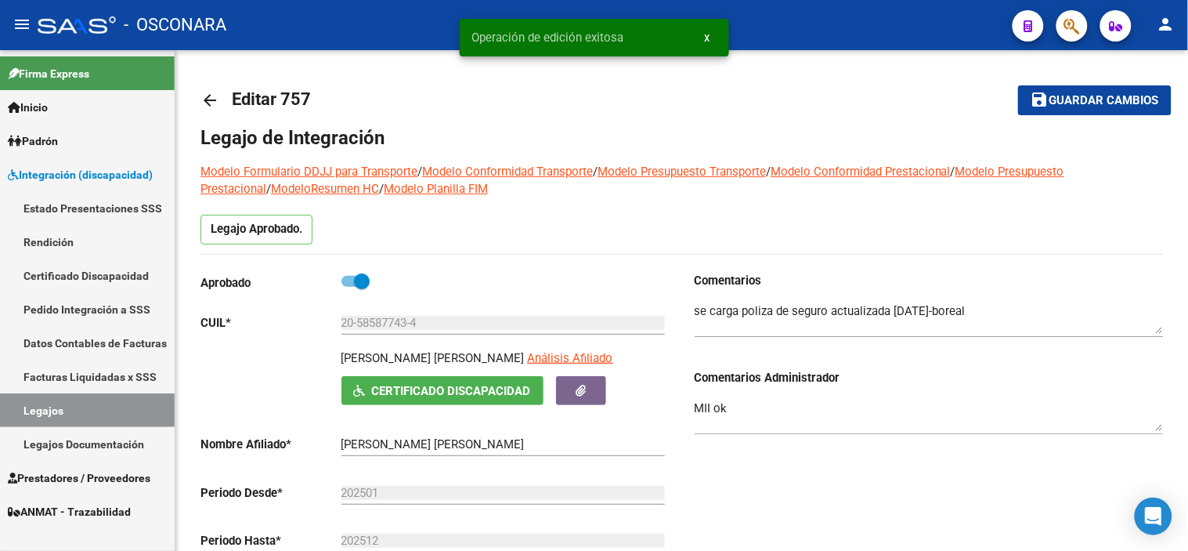
click at [200, 99] on mat-icon "arrow_back" at bounding box center [209, 100] width 19 height 19
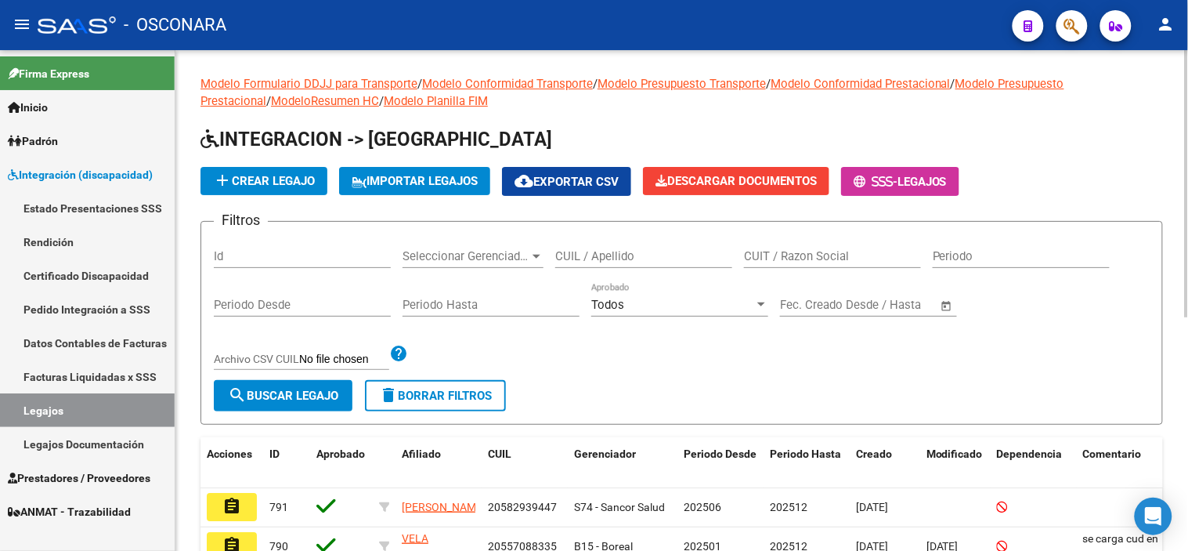
click at [273, 256] on input "Id" at bounding box center [302, 256] width 177 height 14
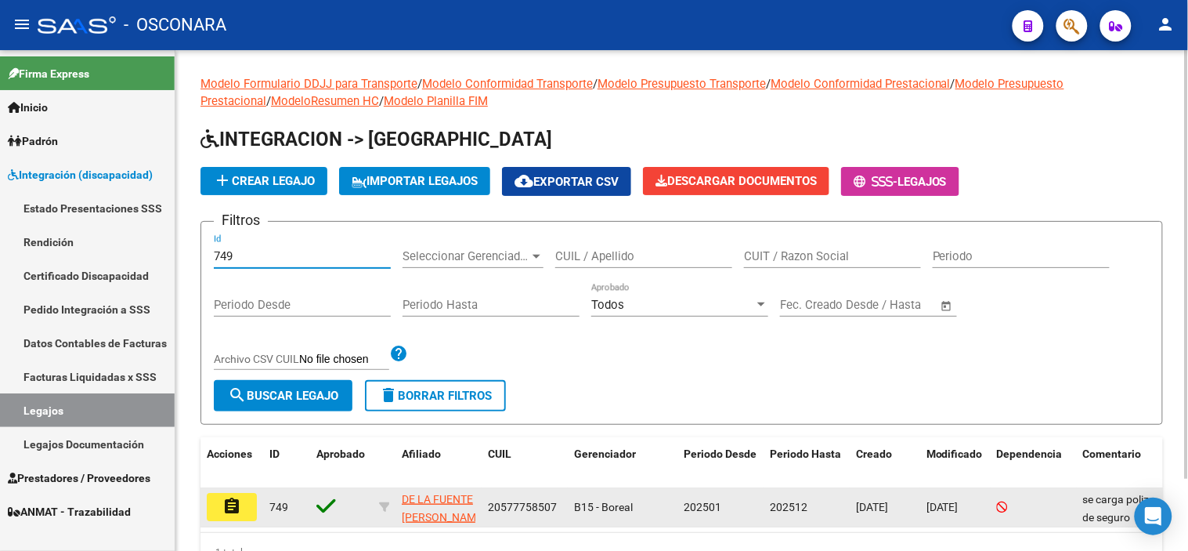
type input "749"
click at [229, 507] on mat-icon "assignment" at bounding box center [231, 505] width 19 height 19
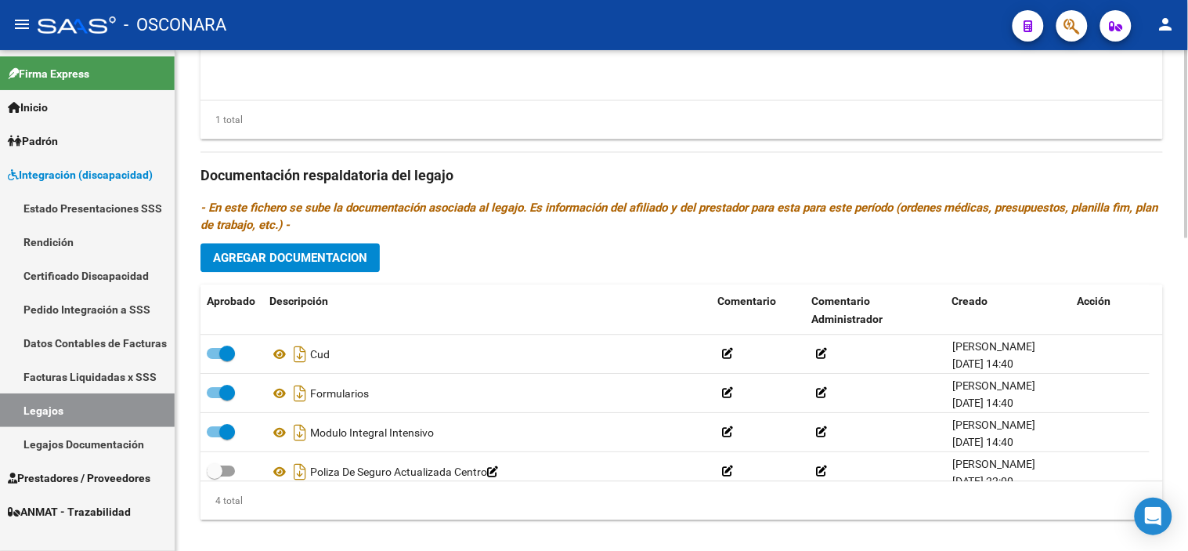
scroll to position [832, 0]
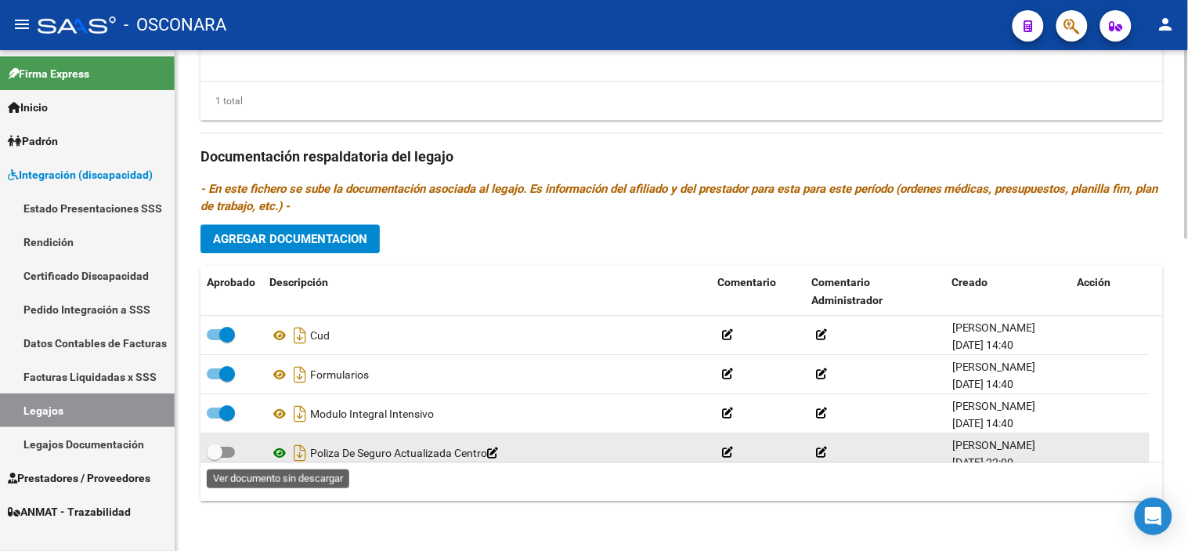
click at [280, 458] on icon at bounding box center [279, 452] width 20 height 19
click at [223, 453] on span at bounding box center [221, 451] width 28 height 11
click at [215, 457] on input "checkbox" at bounding box center [214, 457] width 1 height 1
checkbox input "true"
click at [295, 450] on icon "Descargar documento" at bounding box center [300, 452] width 20 height 25
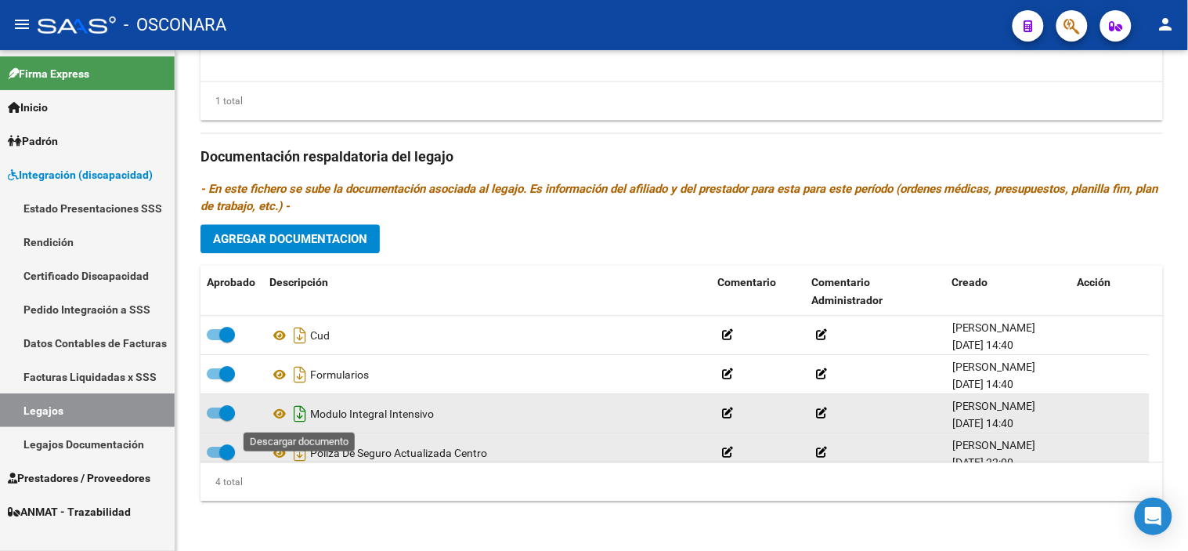
click at [303, 417] on icon "Descargar documento" at bounding box center [300, 413] width 20 height 25
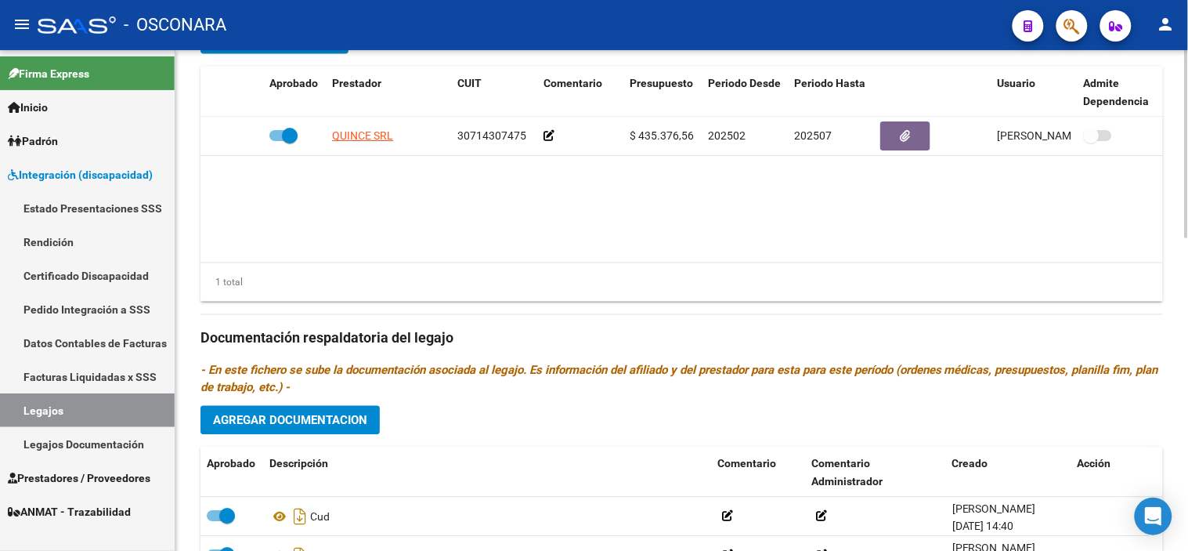
scroll to position [572, 0]
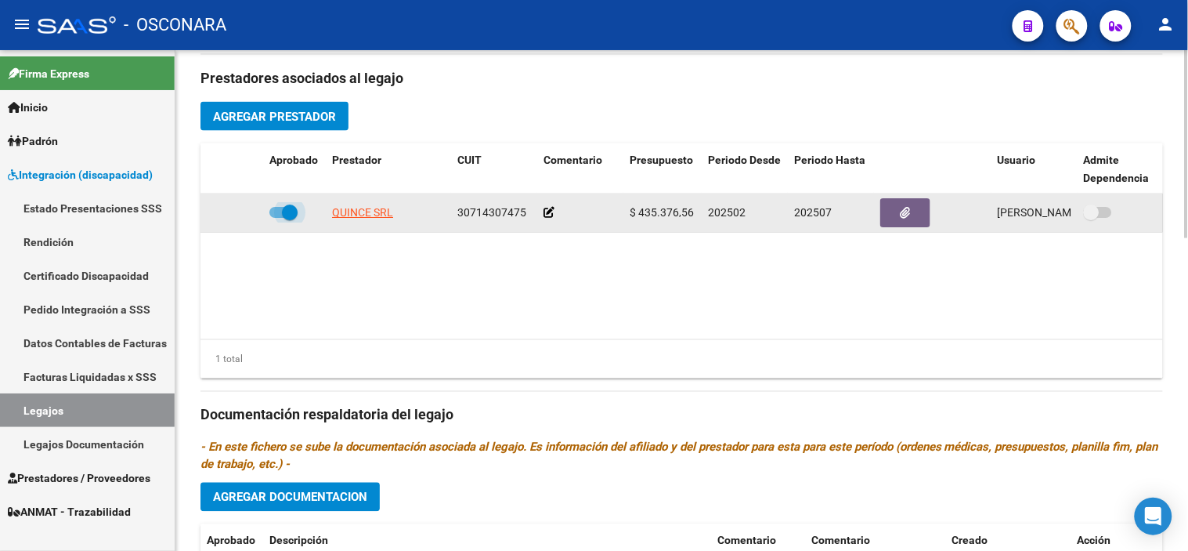
click at [294, 213] on span at bounding box center [290, 212] width 16 height 16
click at [277, 218] on input "checkbox" at bounding box center [276, 218] width 1 height 1
checkbox input "false"
click at [244, 213] on icon at bounding box center [240, 212] width 11 height 11
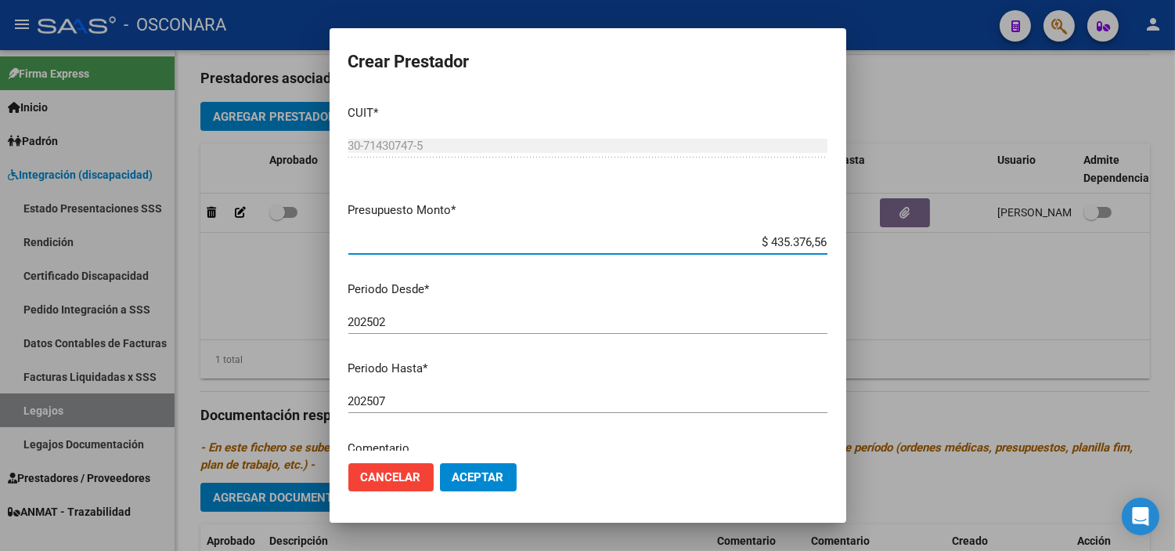
click at [456, 398] on input "202507" at bounding box center [587, 401] width 479 height 14
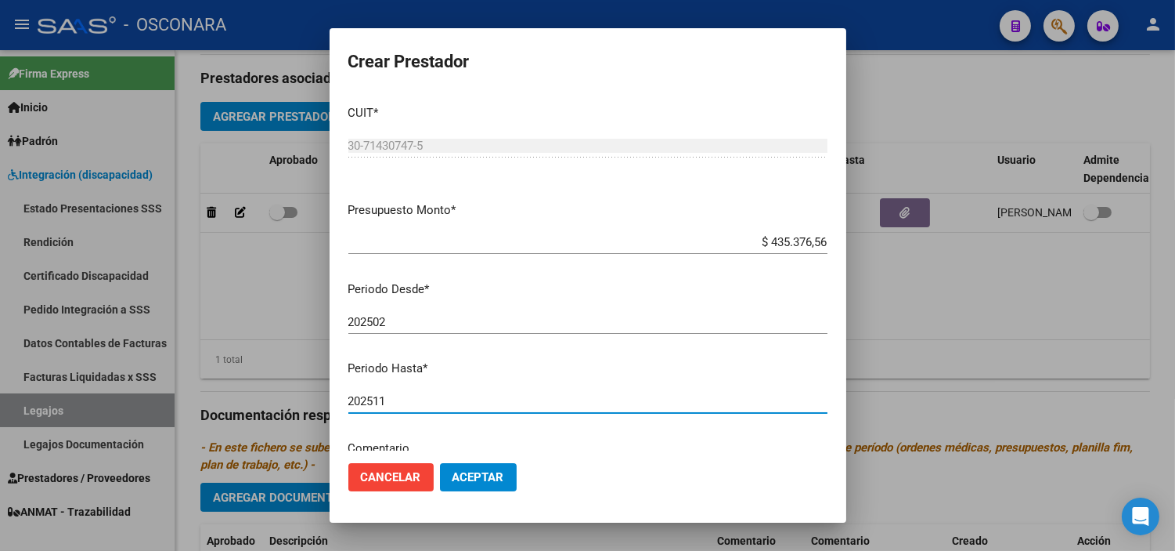
type input "202511"
click at [493, 471] on span "Aceptar" at bounding box center [479, 477] width 52 height 14
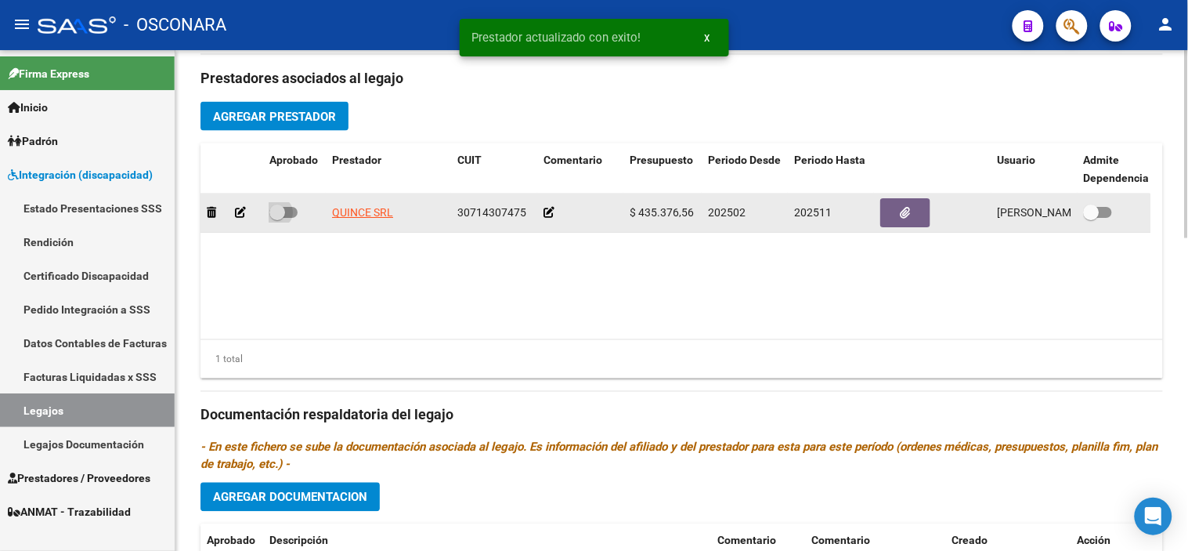
click at [272, 212] on span at bounding box center [277, 212] width 16 height 16
click at [276, 218] on input "checkbox" at bounding box center [276, 218] width 1 height 1
checkbox input "true"
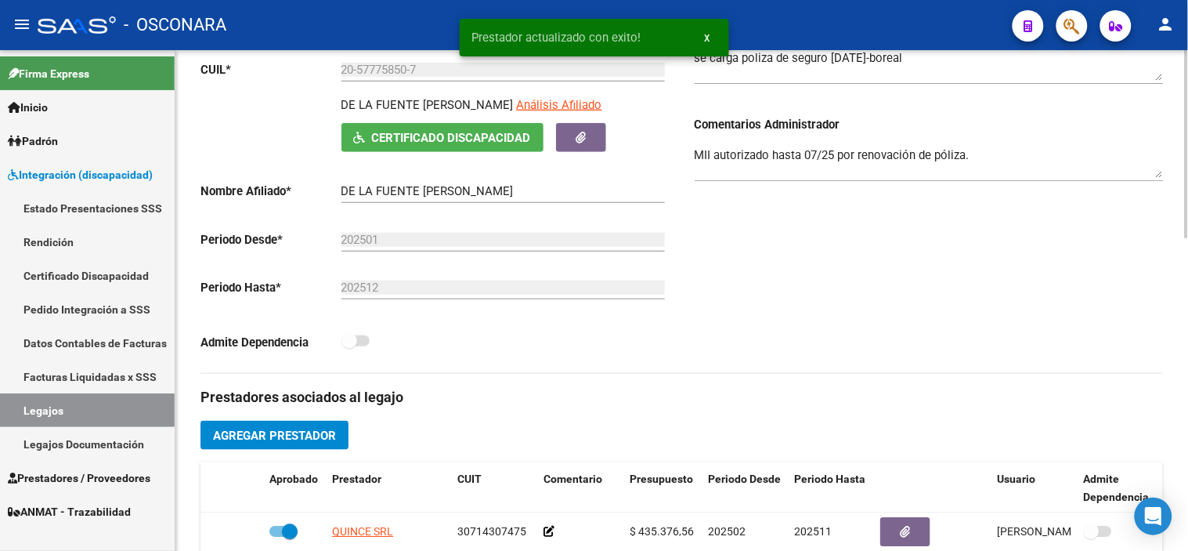
scroll to position [223, 0]
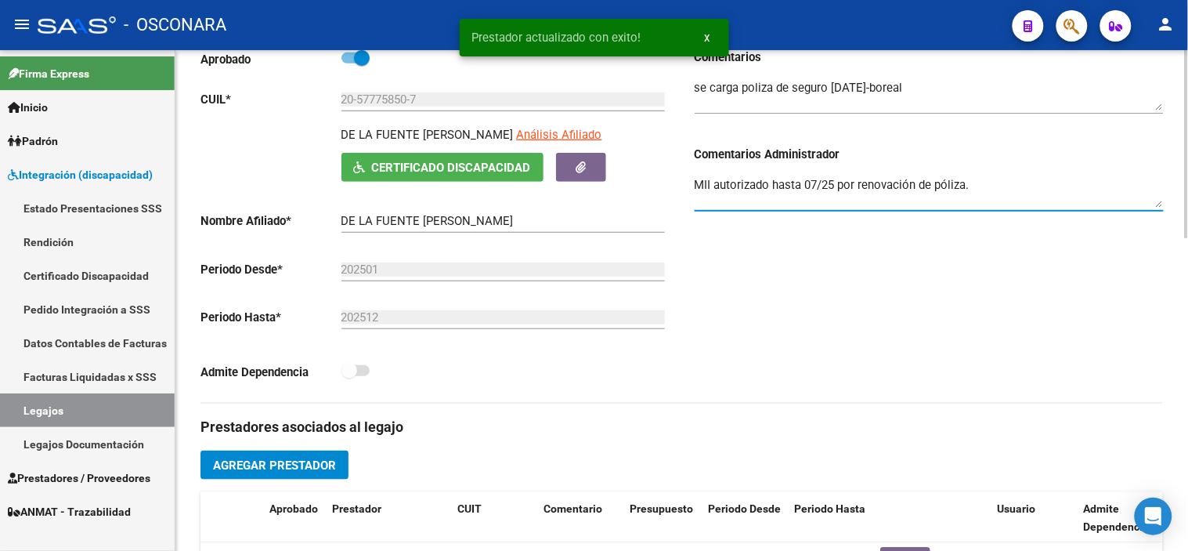
drag, startPoint x: 816, startPoint y: 181, endPoint x: 807, endPoint y: 181, distance: 9.4
click at [807, 181] on textarea "MII autorizado hasta 07/25 por renovación de póliza." at bounding box center [929, 191] width 469 height 31
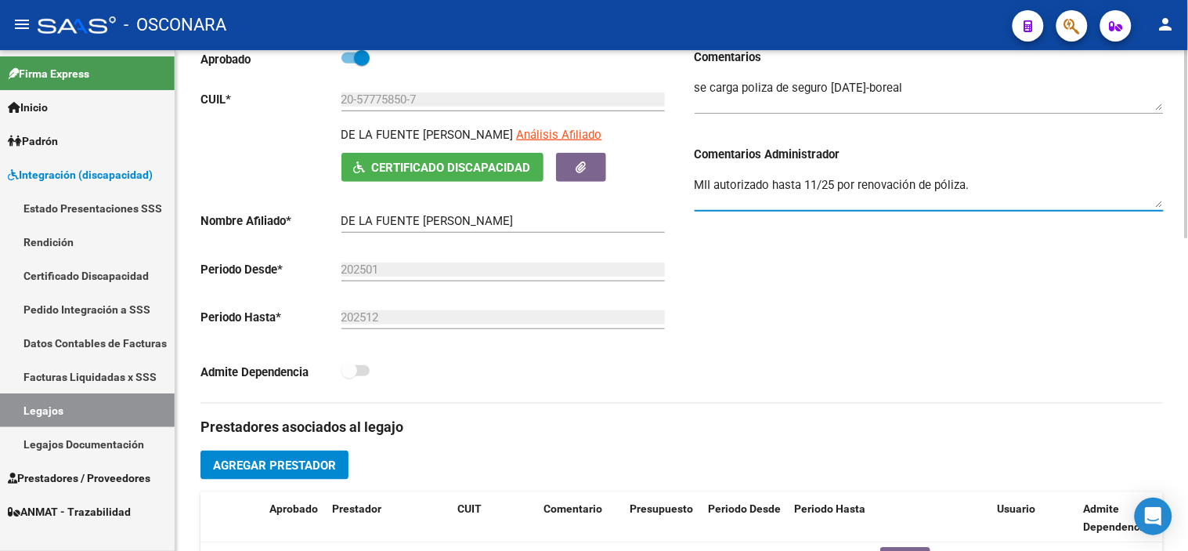
click at [895, 292] on div "Comentarios Comentarios Administrador MII autorizado hasta 11/25 por renovación…" at bounding box center [923, 226] width 482 height 354
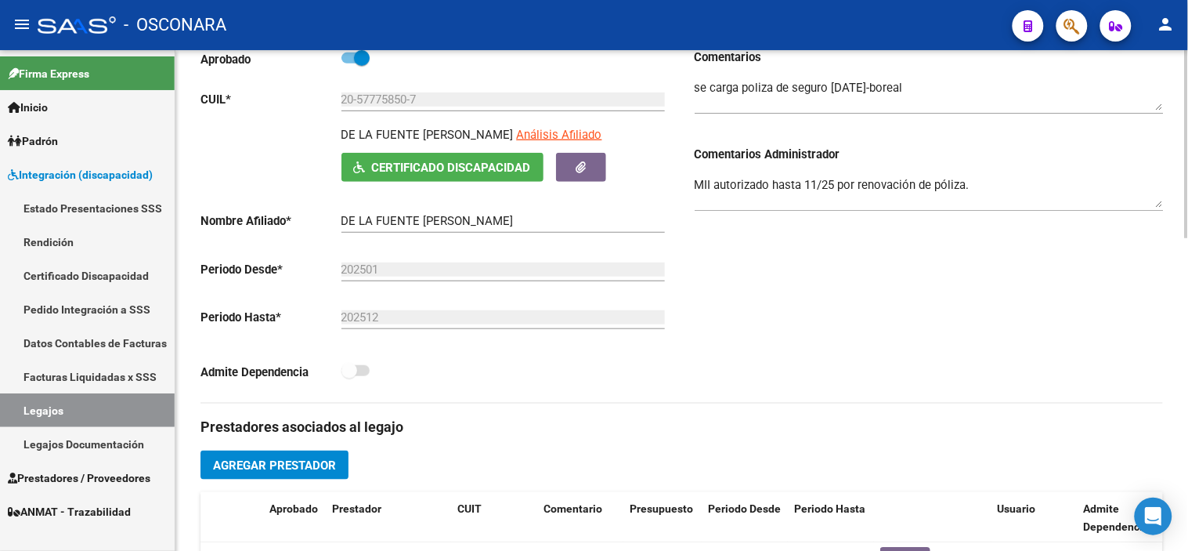
scroll to position [0, 0]
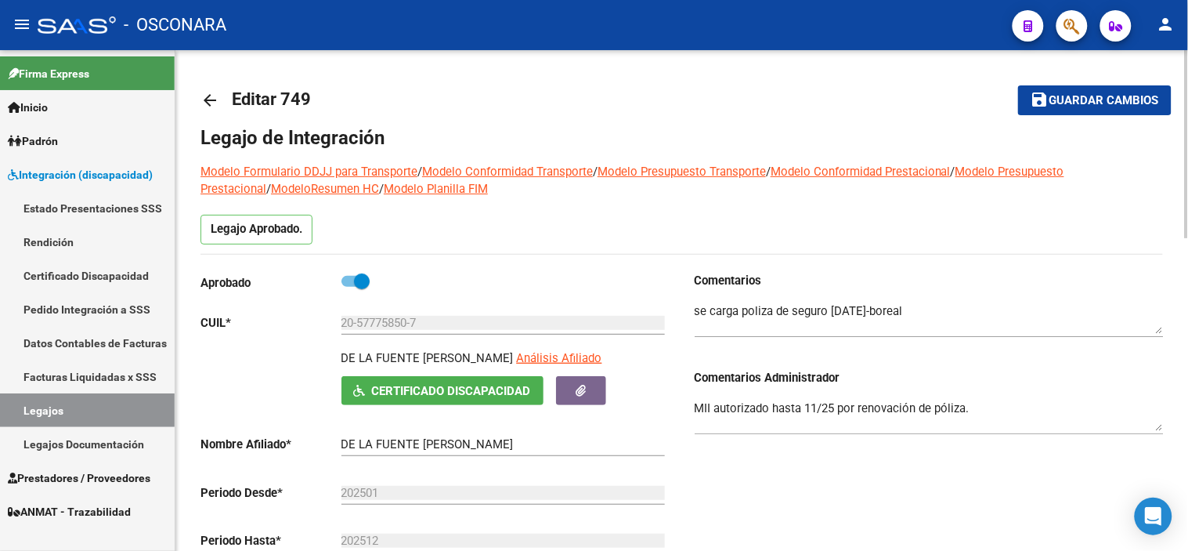
click at [719, 410] on textarea "MII autorizado hasta 11/25 por renovación de póliza." at bounding box center [929, 414] width 469 height 31
type textarea "MII habilitado hasta 11/25 por renovación de póliza."
click at [1063, 108] on button "save Guardar cambios" at bounding box center [1094, 99] width 153 height 29
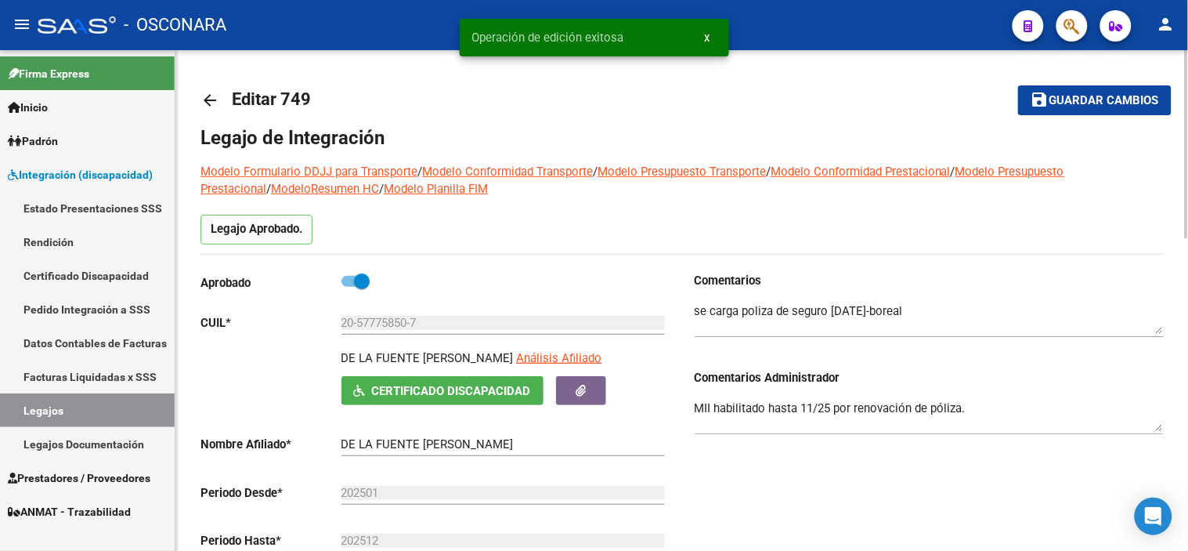
click at [202, 96] on mat-icon "arrow_back" at bounding box center [209, 100] width 19 height 19
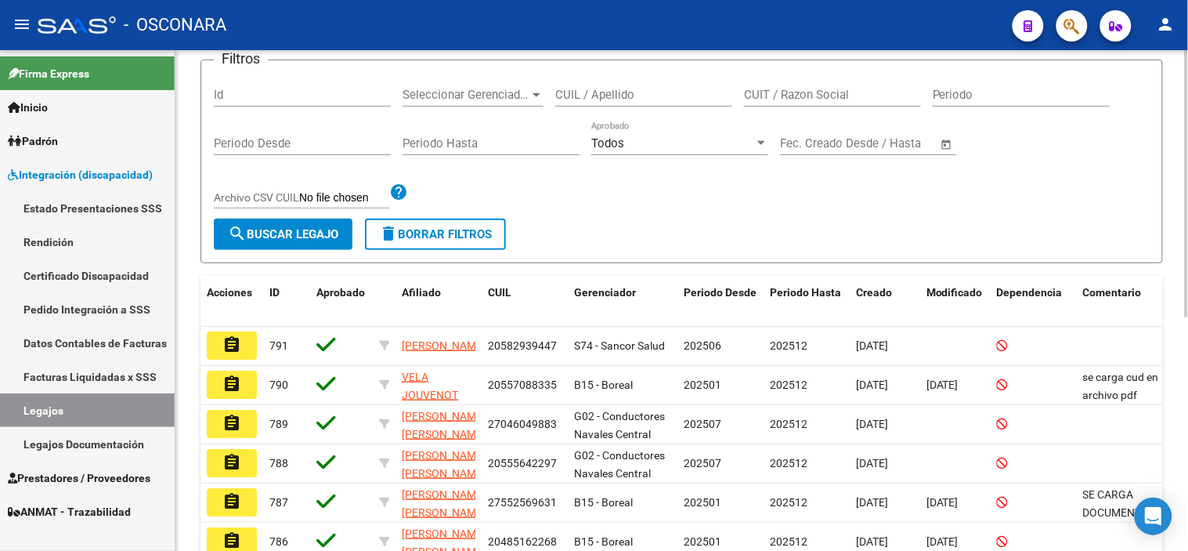
scroll to position [174, 0]
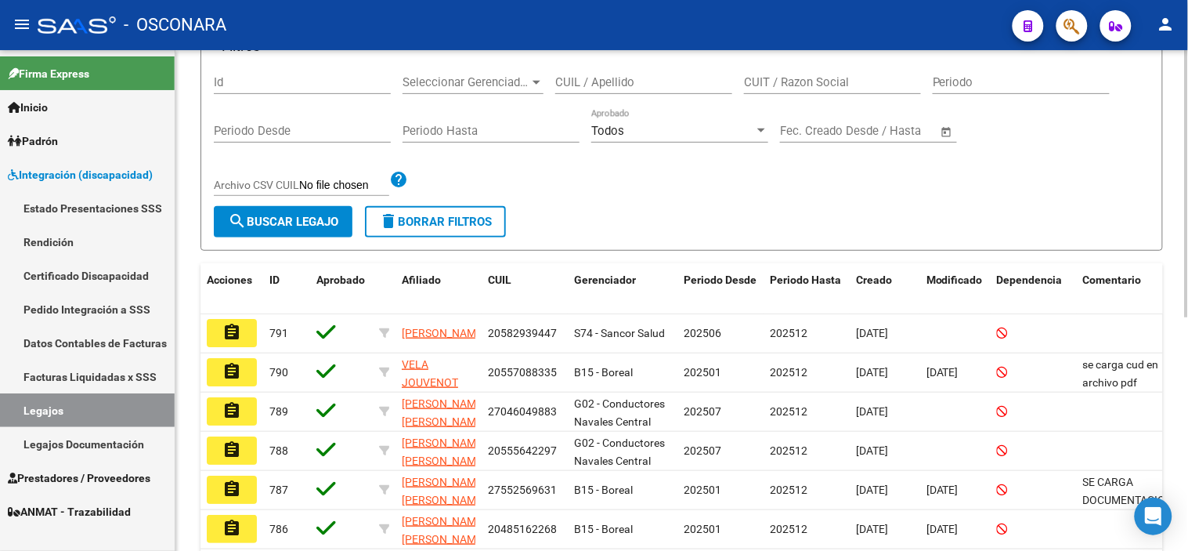
click at [283, 86] on input "Id" at bounding box center [302, 82] width 177 height 14
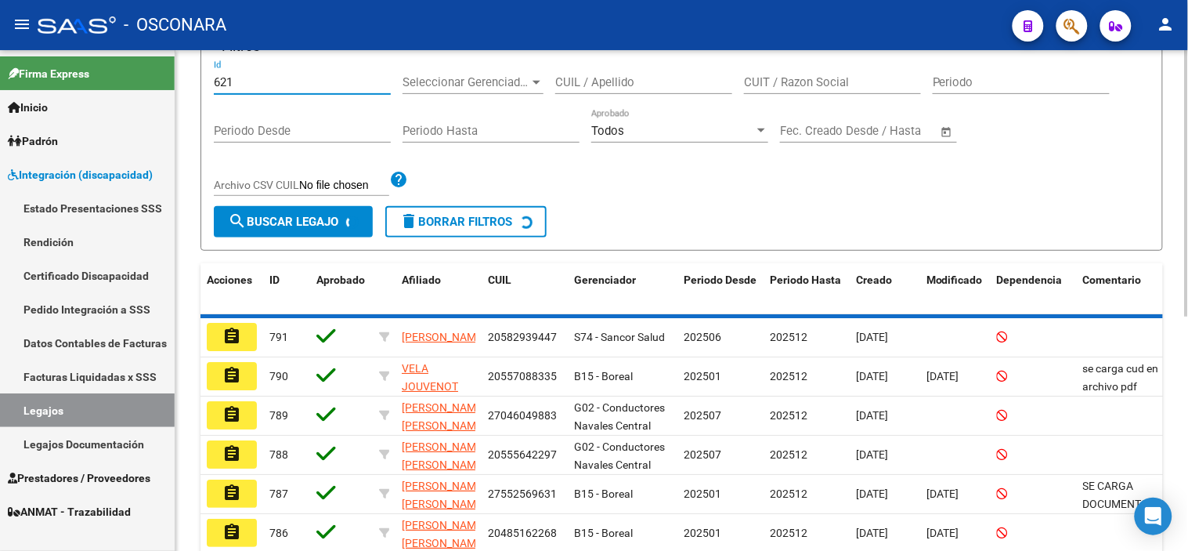
scroll to position [84, 0]
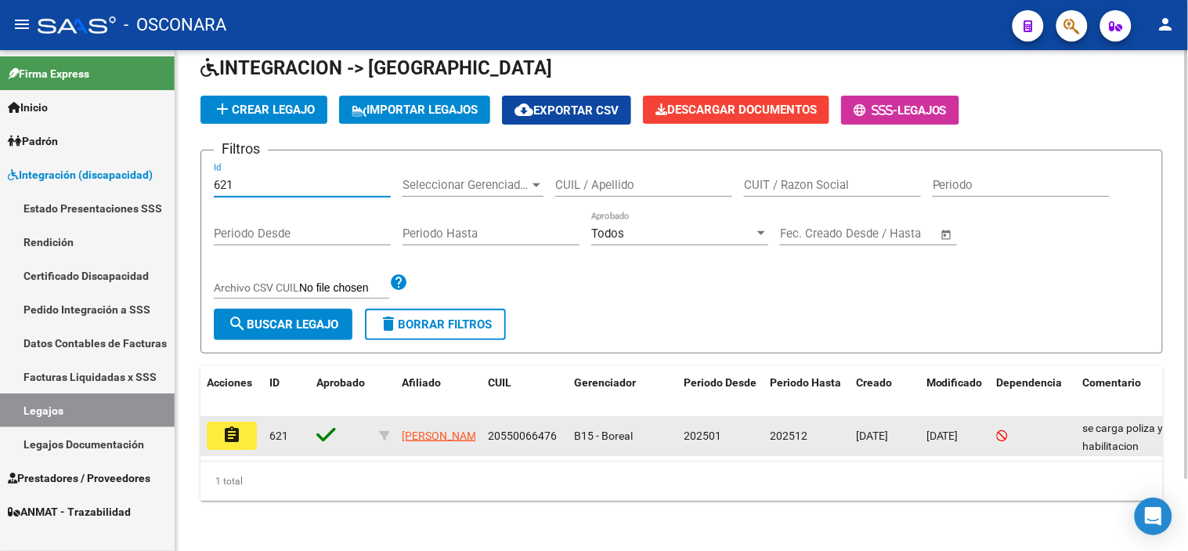
type input "621"
click at [236, 421] on button "assignment" at bounding box center [232, 435] width 50 height 28
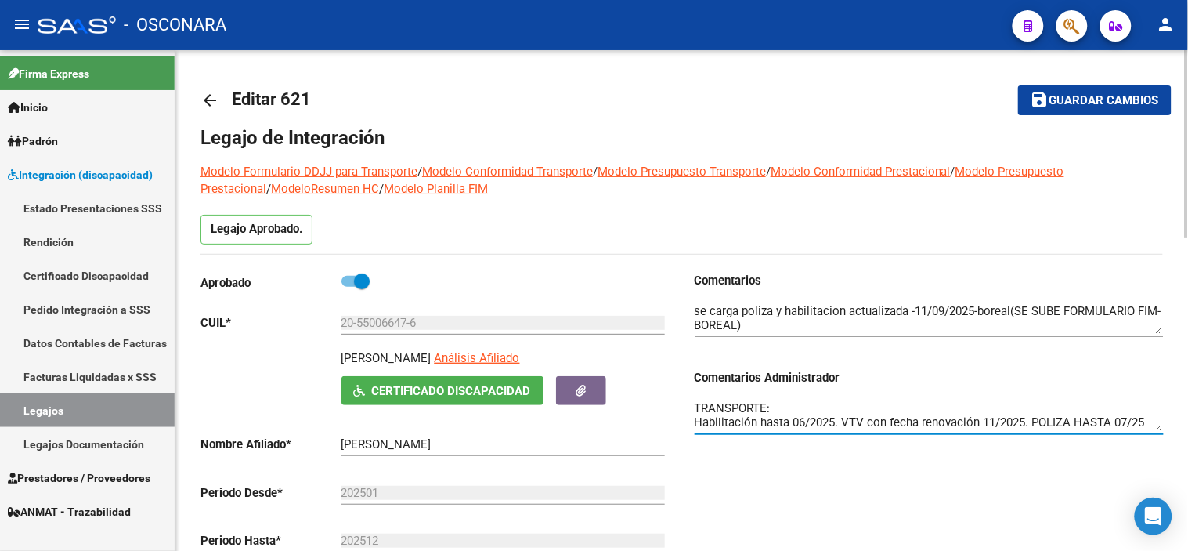
click at [830, 407] on textarea "TRANSPORTE: Habilitación hasta 06/2025. VTV con fecha renovación 11/2025. POLIZ…" at bounding box center [929, 414] width 469 height 31
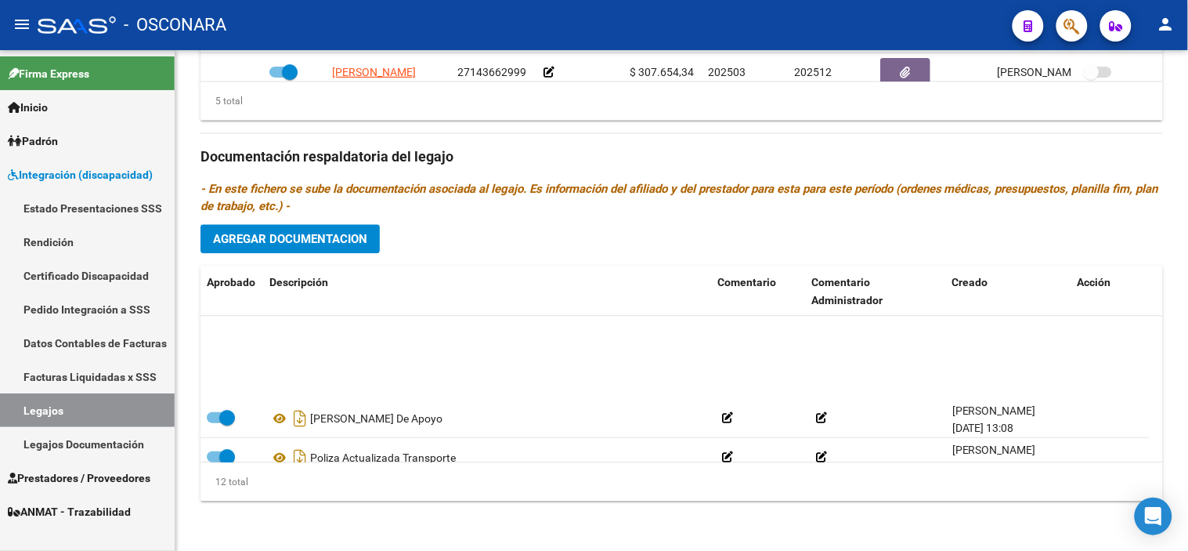
scroll to position [329, 0]
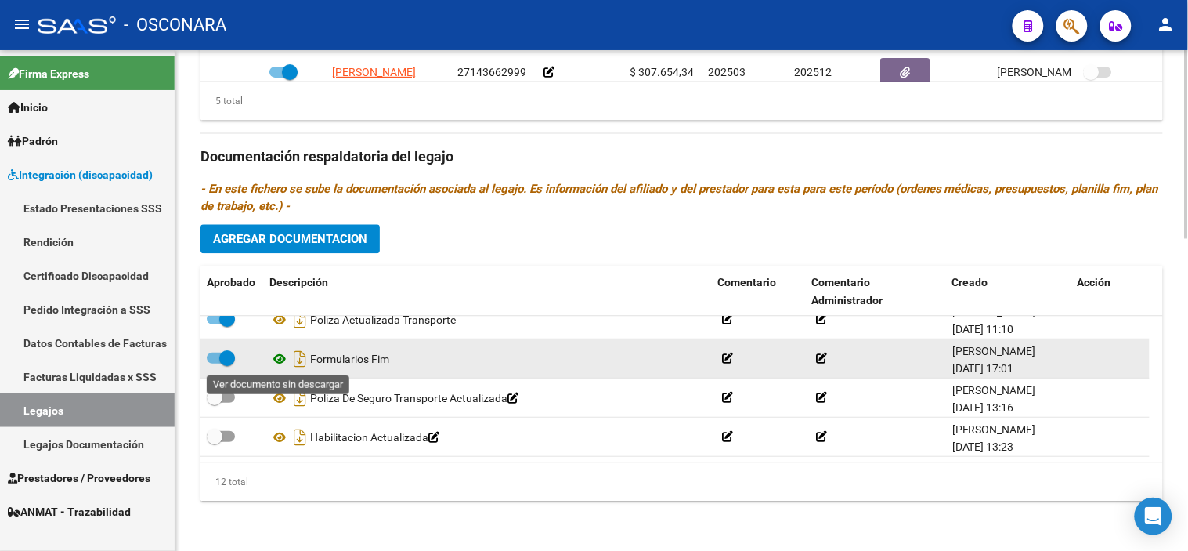
click at [278, 361] on icon at bounding box center [279, 358] width 20 height 19
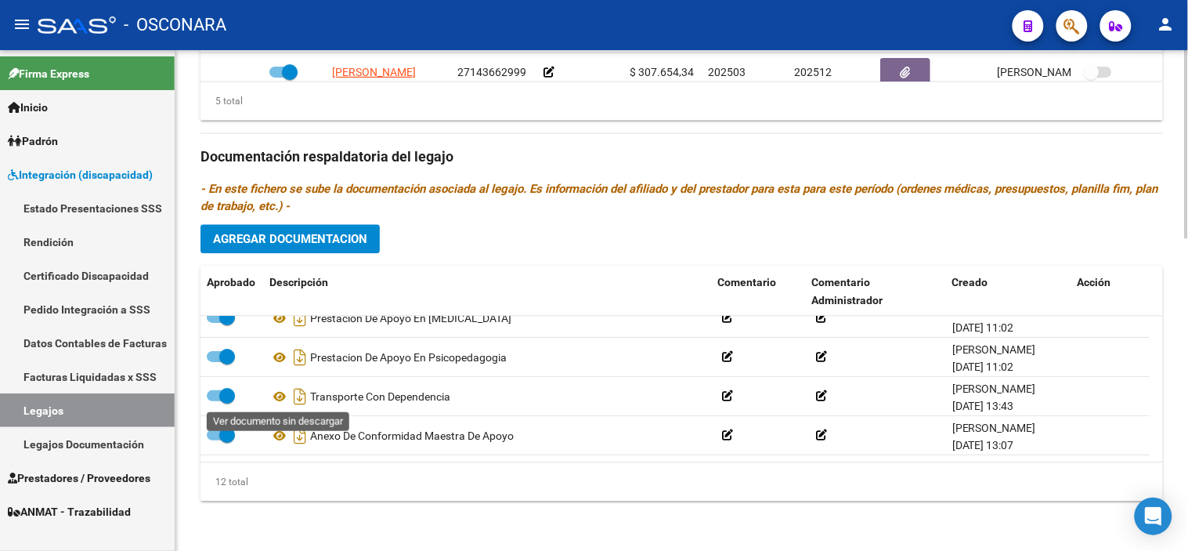
scroll to position [174, 0]
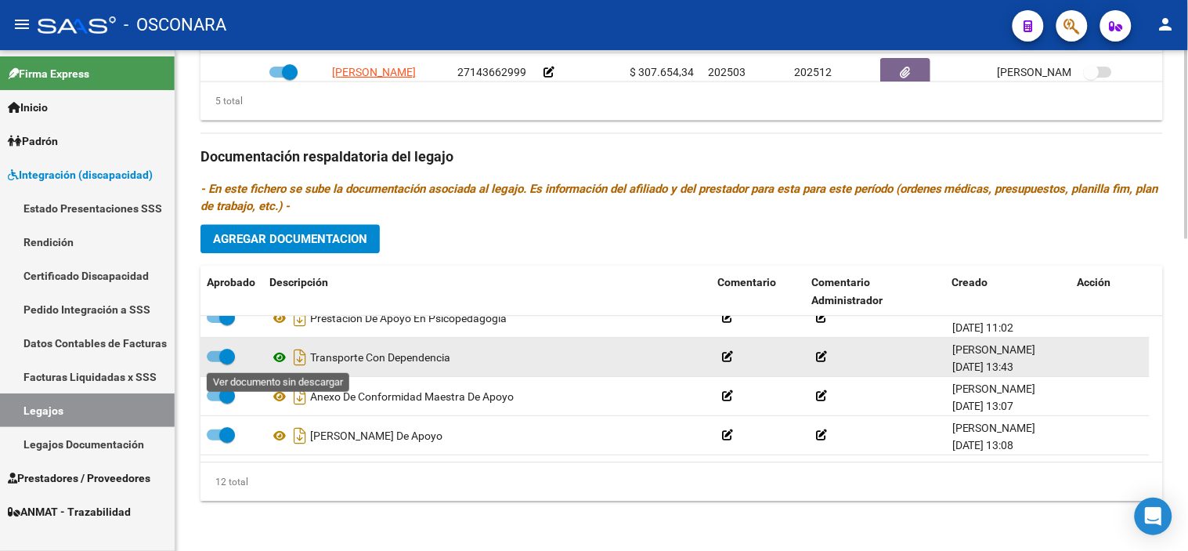
click at [275, 356] on icon at bounding box center [279, 357] width 20 height 19
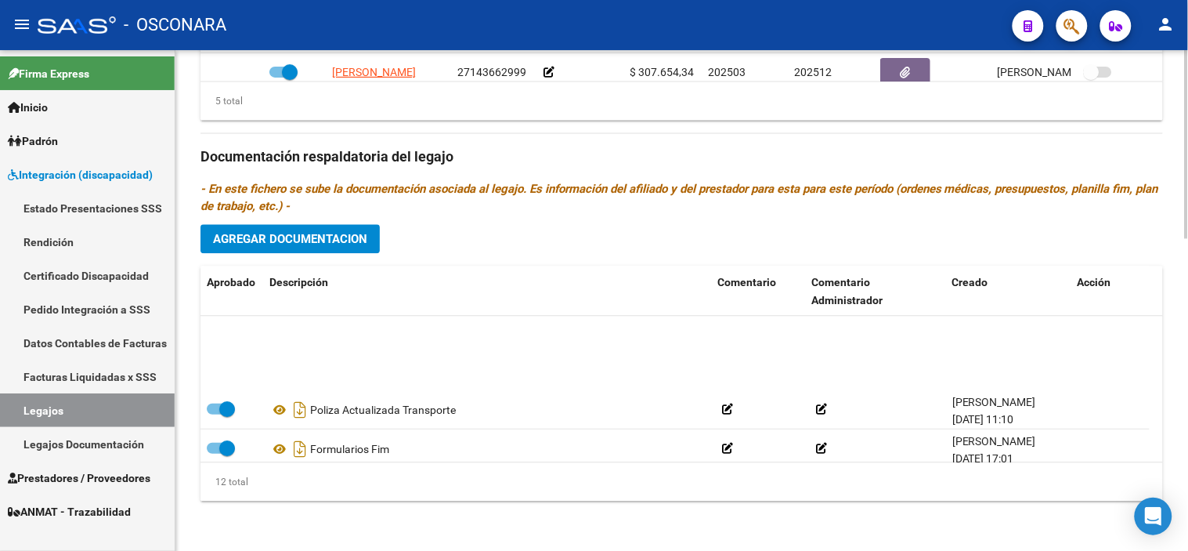
scroll to position [329, 0]
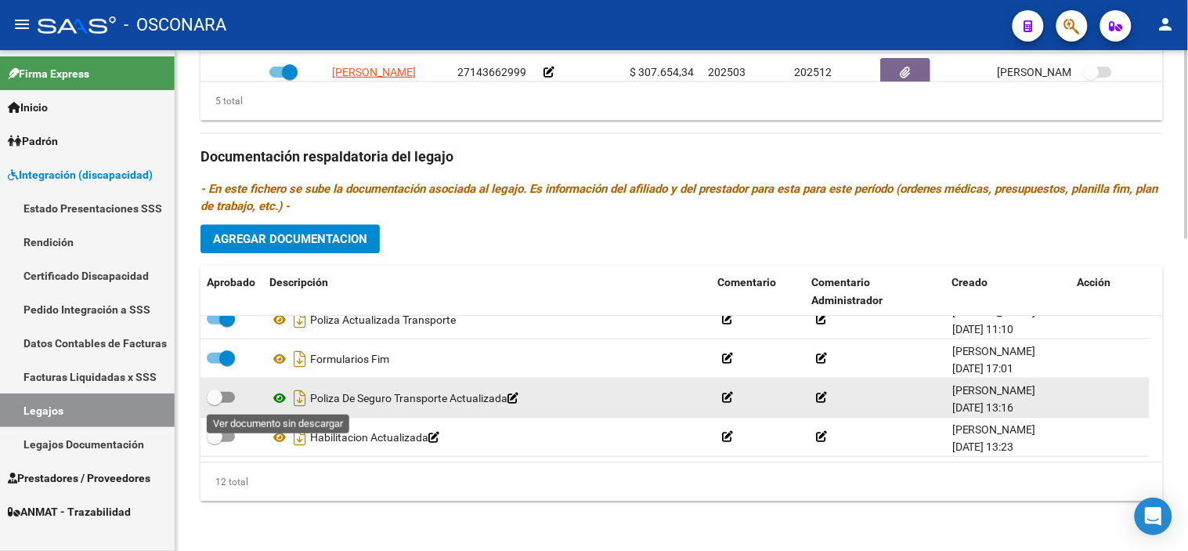
click at [271, 400] on icon at bounding box center [279, 397] width 20 height 19
click at [303, 395] on icon "Descargar documento" at bounding box center [300, 397] width 20 height 25
drag, startPoint x: 212, startPoint y: 394, endPoint x: 266, endPoint y: 437, distance: 69.1
click at [212, 394] on span at bounding box center [215, 397] width 16 height 16
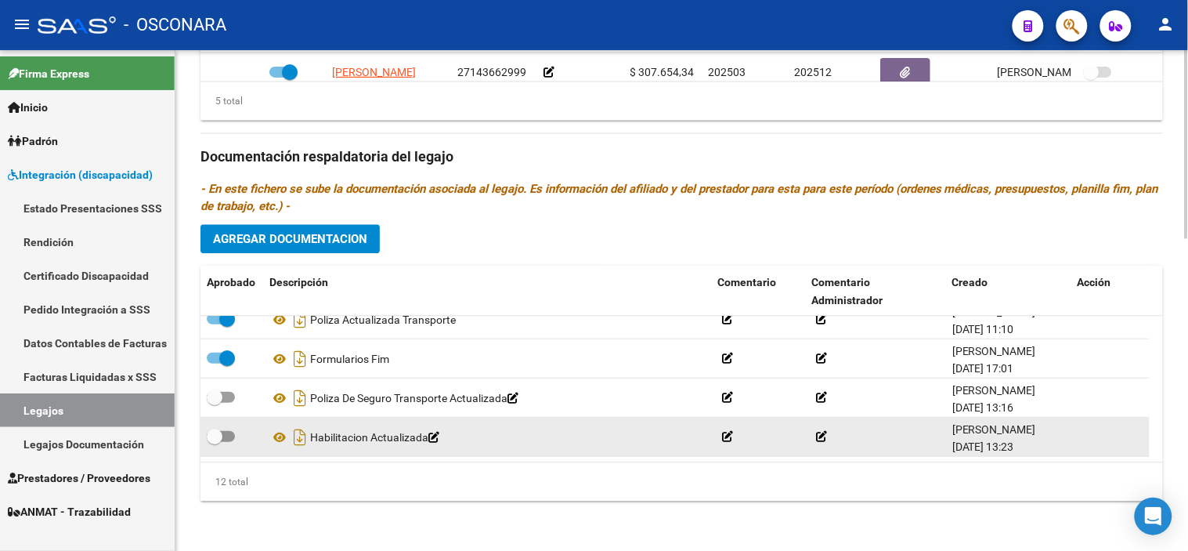
click at [214, 403] on input "checkbox" at bounding box center [214, 403] width 1 height 1
checkbox input "true"
click at [283, 433] on icon at bounding box center [279, 437] width 20 height 19
drag, startPoint x: 215, startPoint y: 439, endPoint x: 239, endPoint y: 439, distance: 23.5
click at [215, 439] on span at bounding box center [215, 436] width 16 height 16
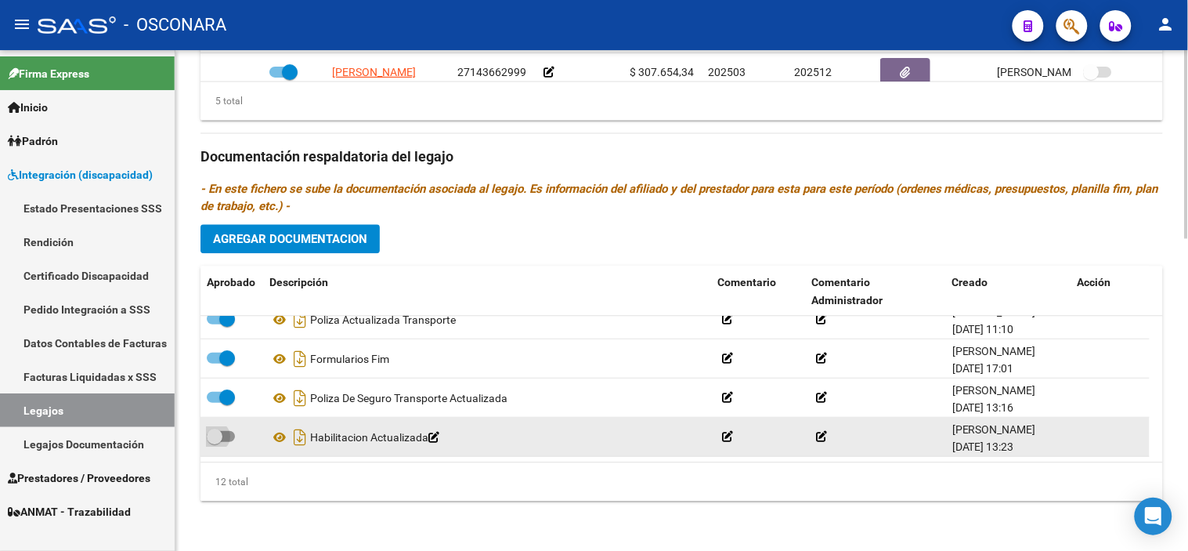
click at [215, 442] on input "checkbox" at bounding box center [214, 442] width 1 height 1
checkbox input "true"
click at [300, 435] on icon "Descargar documento" at bounding box center [300, 436] width 20 height 25
click at [533, 143] on div "Prestadores asociados al legajo Agregar Prestador Aprobado Prestador CUIT Comen…" at bounding box center [681, 154] width 962 height 717
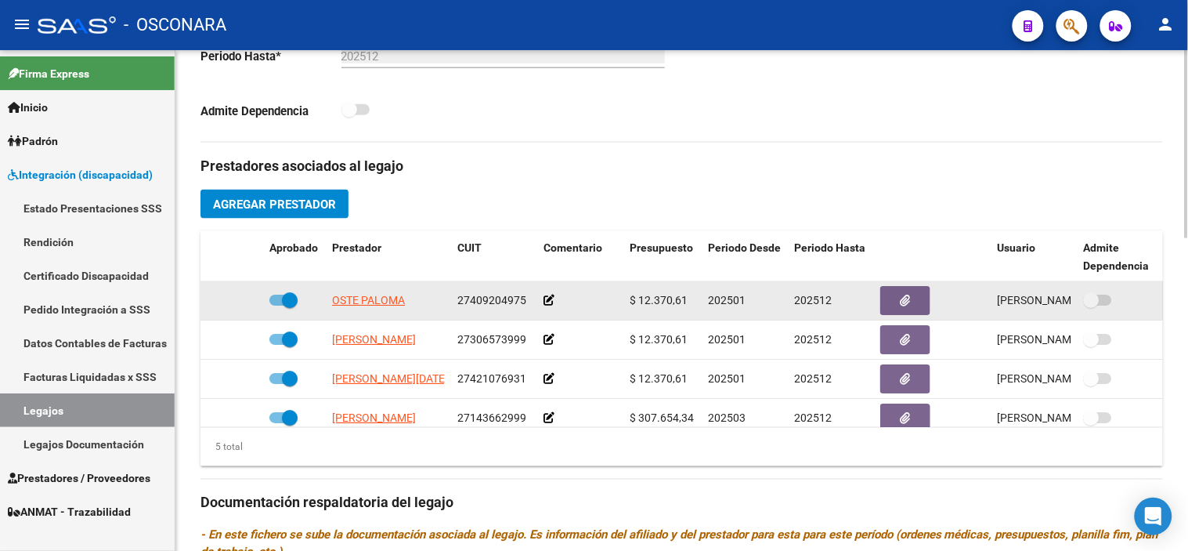
scroll to position [67, 0]
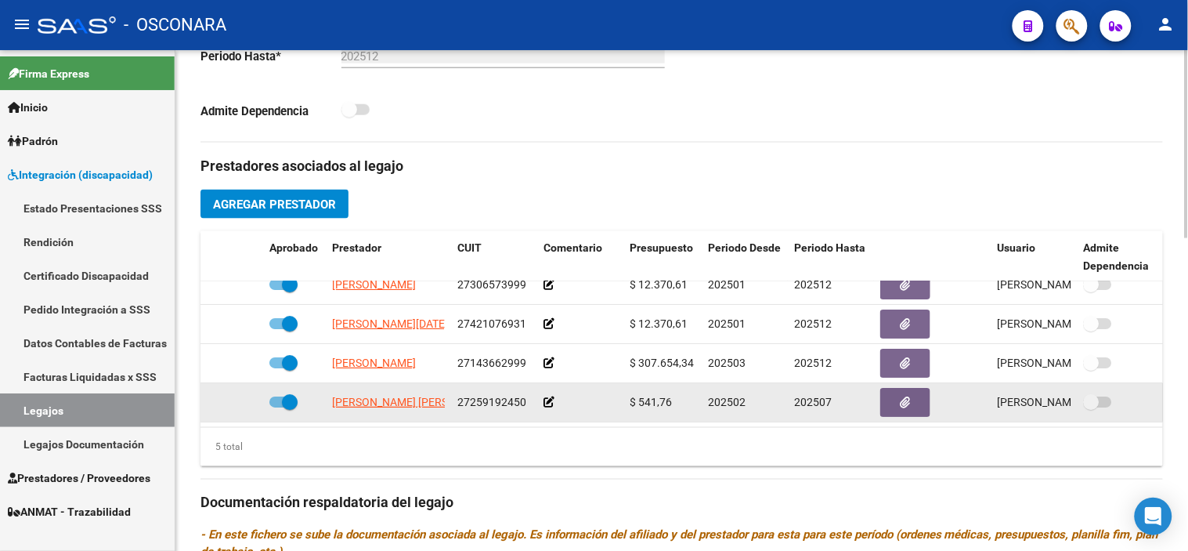
click at [287, 394] on span at bounding box center [290, 402] width 16 height 16
click at [277, 407] on input "checkbox" at bounding box center [276, 407] width 1 height 1
checkbox input "false"
click at [240, 396] on icon at bounding box center [240, 401] width 11 height 11
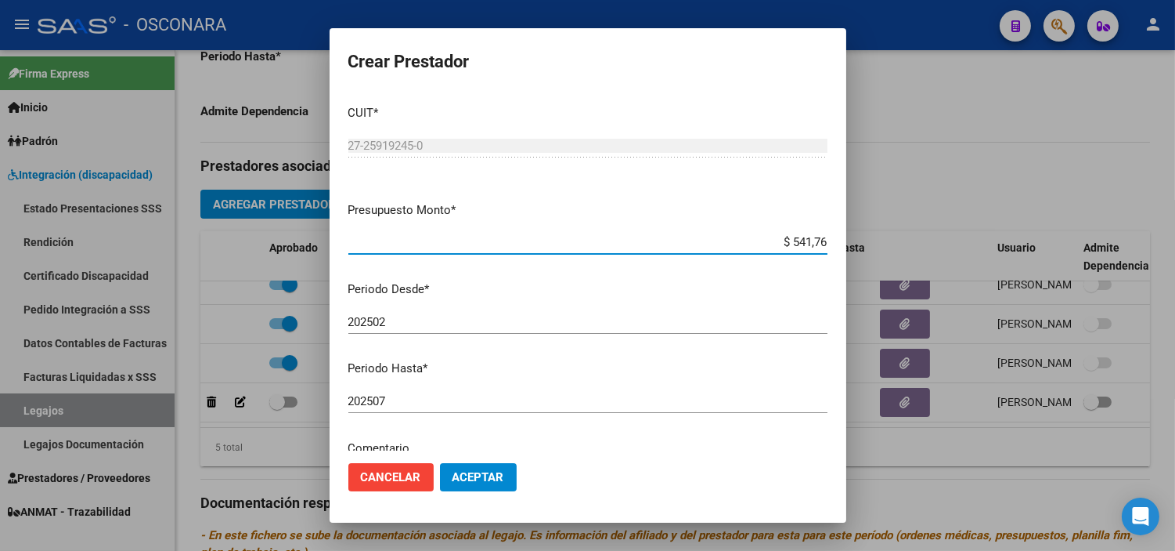
click at [450, 406] on input "202507" at bounding box center [587, 401] width 479 height 14
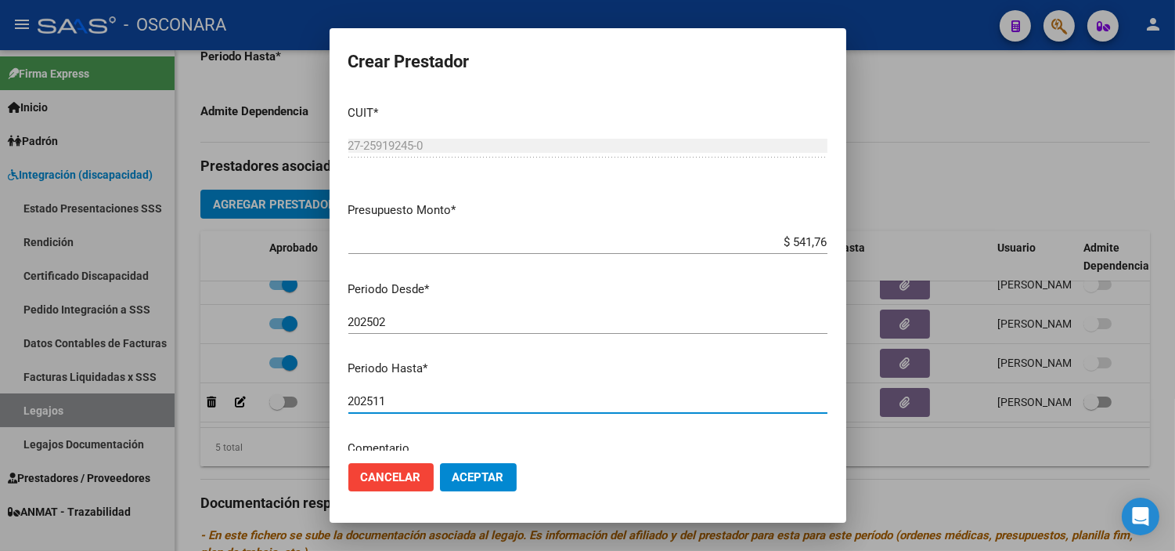
type input "202511"
click at [458, 475] on span "Aceptar" at bounding box center [479, 477] width 52 height 14
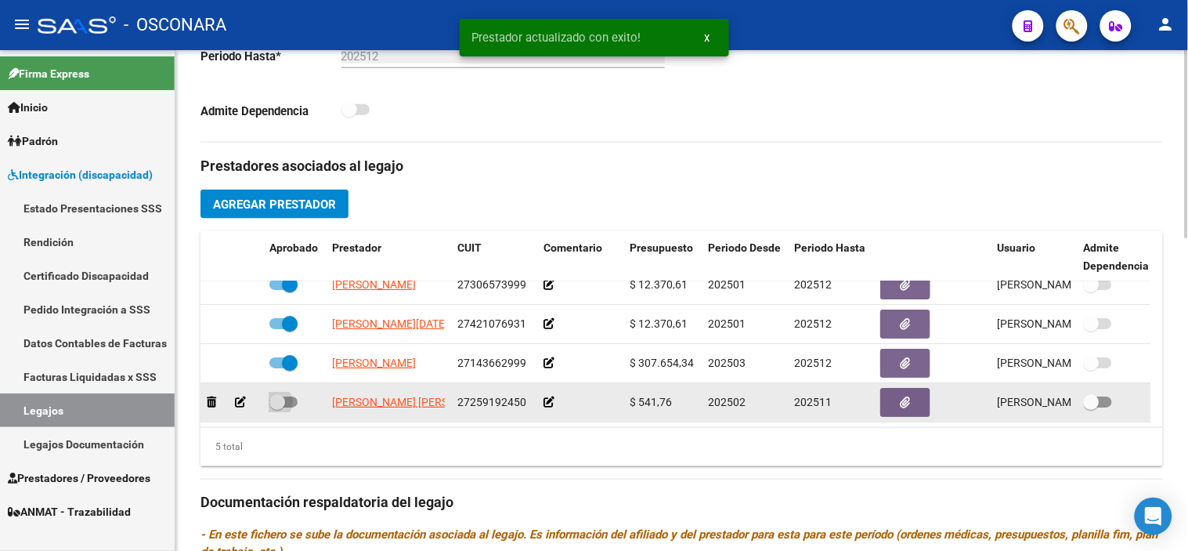
click at [286, 396] on span at bounding box center [283, 401] width 28 height 11
click at [277, 407] on input "checkbox" at bounding box center [276, 407] width 1 height 1
checkbox input "true"
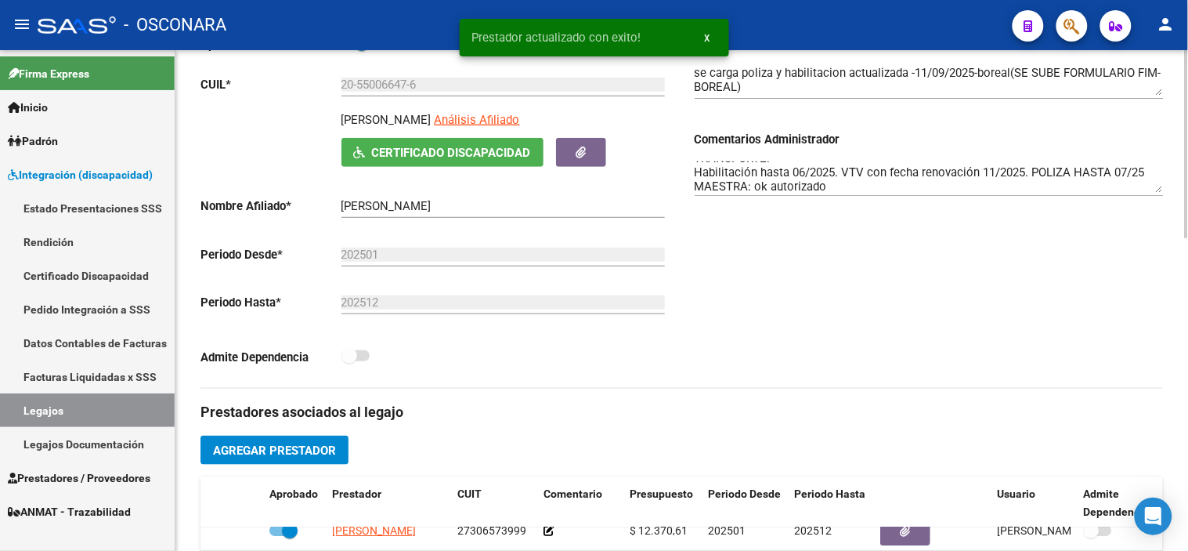
scroll to position [136, 0]
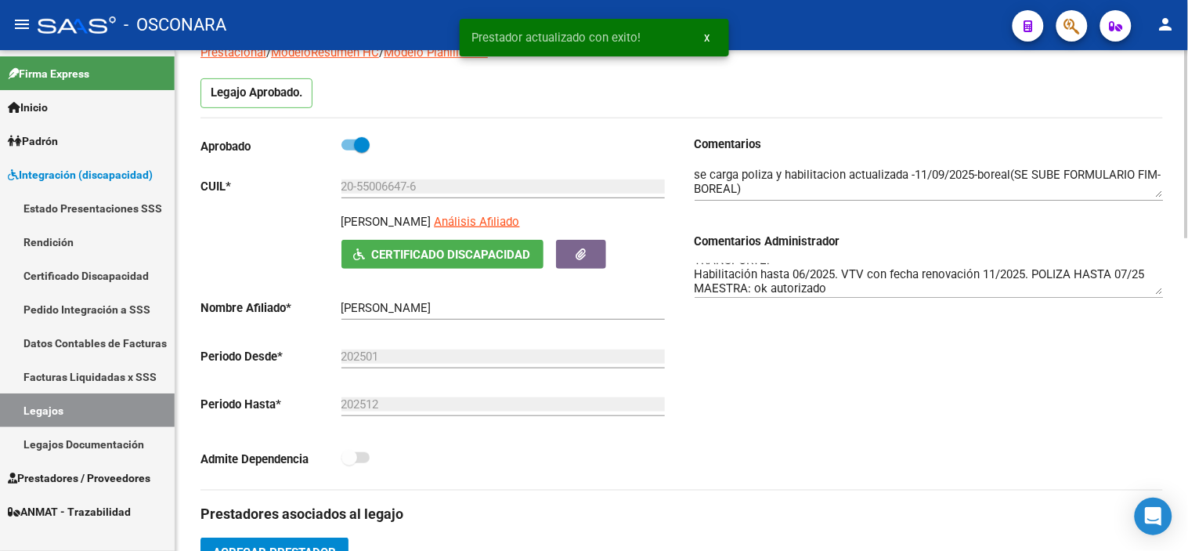
click at [852, 284] on textarea "TRANSPORTE: Habilitación hasta 06/2025. VTV con fecha renovación 11/2025. POLIZ…" at bounding box center [929, 278] width 469 height 31
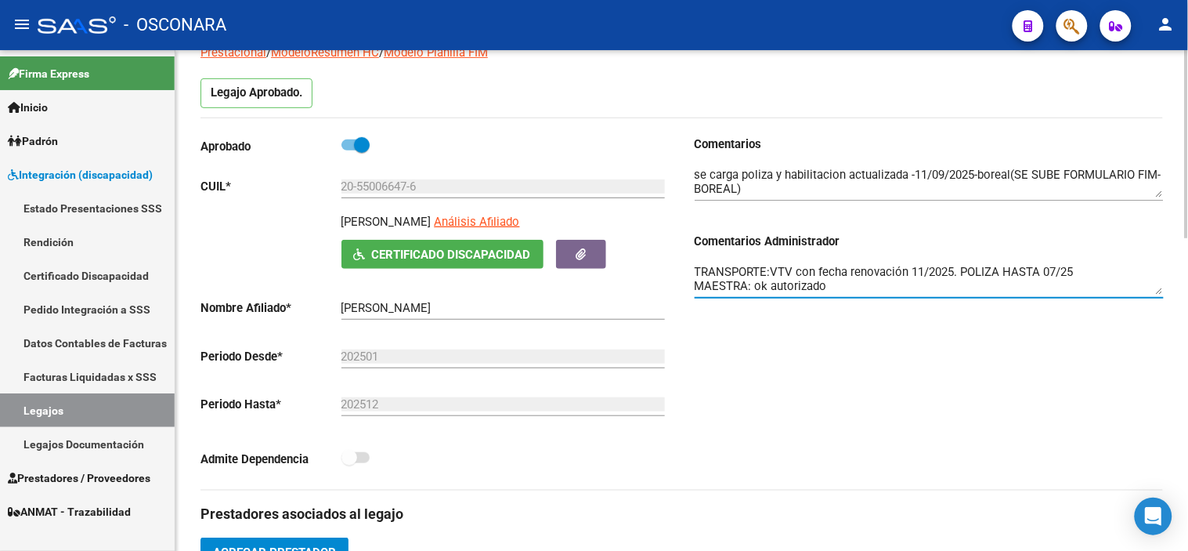
scroll to position [0, 0]
drag, startPoint x: 1060, startPoint y: 269, endPoint x: 1045, endPoint y: 270, distance: 15.0
click at [1045, 270] on textarea "TRANSPORTE: VTV con fecha renovación 11/2025. POLIZA HASTA 07/25 MAESTRA: ok au…" at bounding box center [929, 278] width 469 height 31
type textarea "TRANSPORTE: VTV con fecha renovación 11/2025. POLIZA HASTA 11/25 MAESTRA: ok au…"
click at [1005, 417] on div "Comentarios Comentarios Administrador TRANSPORTE: VTV con fecha renovación 11/2…" at bounding box center [923, 312] width 482 height 354
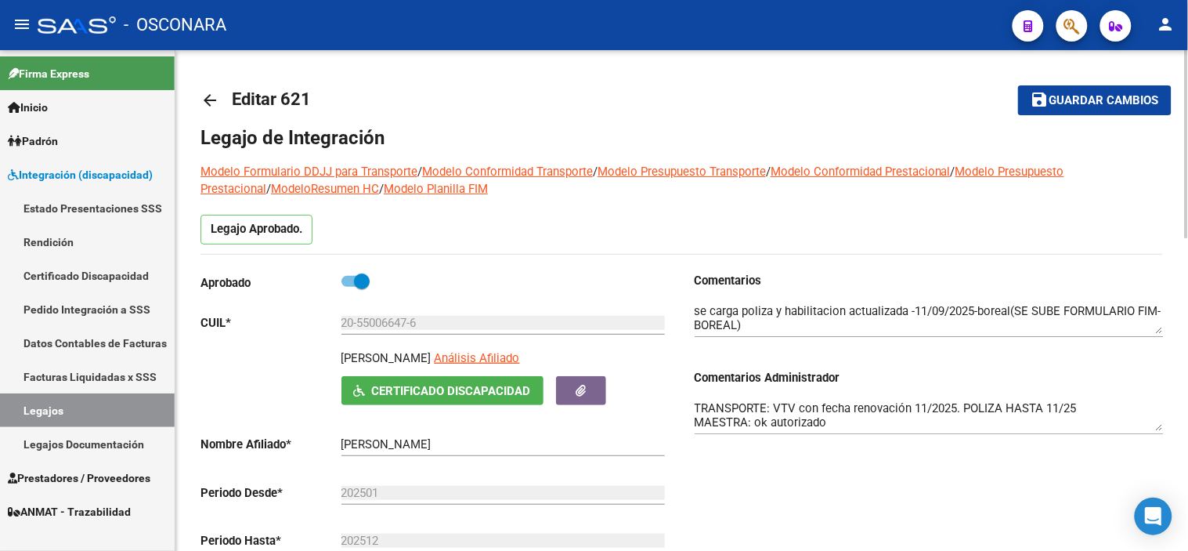
click at [1067, 94] on span "Guardar cambios" at bounding box center [1104, 101] width 110 height 14
drag, startPoint x: 695, startPoint y: 406, endPoint x: 1105, endPoint y: 406, distance: 409.6
click at [1105, 406] on textarea "TRANSPORTE: VTV con fecha renovación 11/2025. POLIZA HASTA 11/25 MAESTRA: ok au…" at bounding box center [929, 414] width 469 height 31
click at [880, 488] on div "Comentarios Comentarios Administrador TRANSPORTE: VTV con fecha renovación 11/2…" at bounding box center [923, 449] width 482 height 354
click at [1071, 100] on span "Guardar cambios" at bounding box center [1104, 101] width 110 height 14
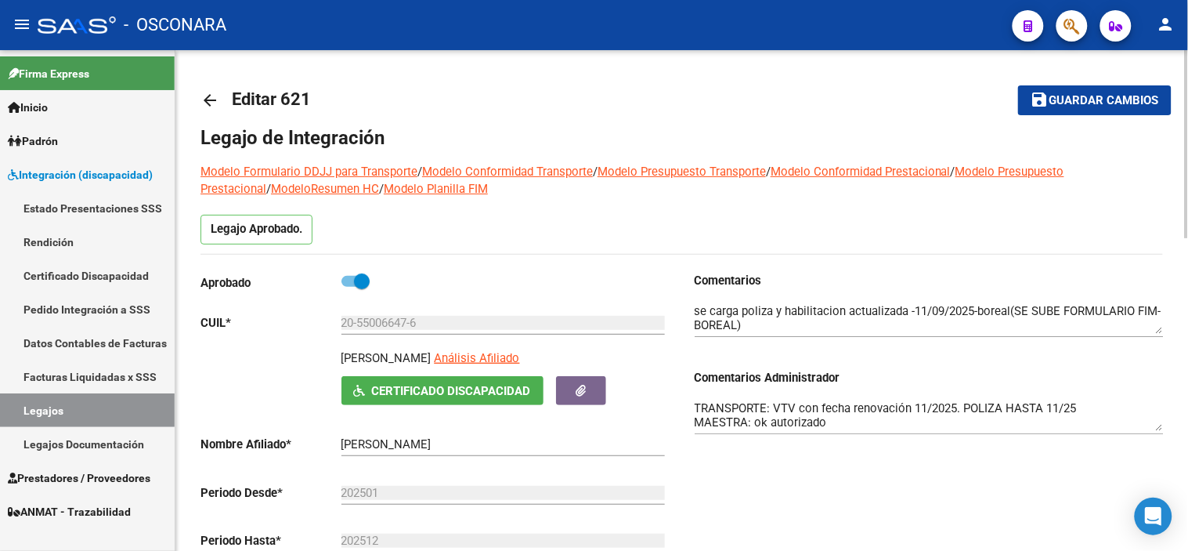
click at [1146, 94] on span "Guardar cambios" at bounding box center [1104, 101] width 110 height 14
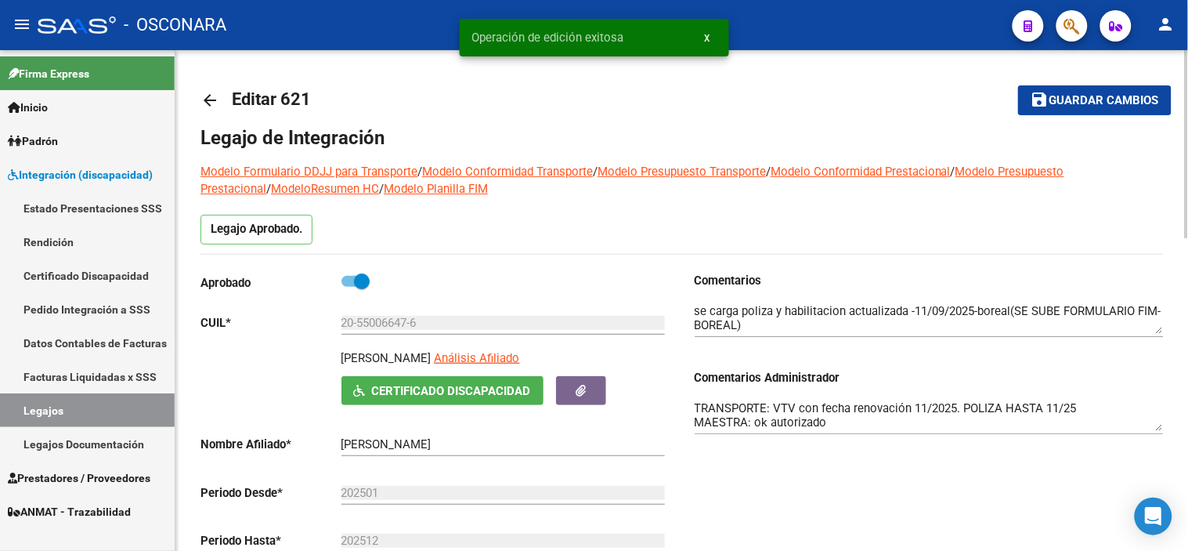
click at [210, 102] on mat-icon "arrow_back" at bounding box center [209, 100] width 19 height 19
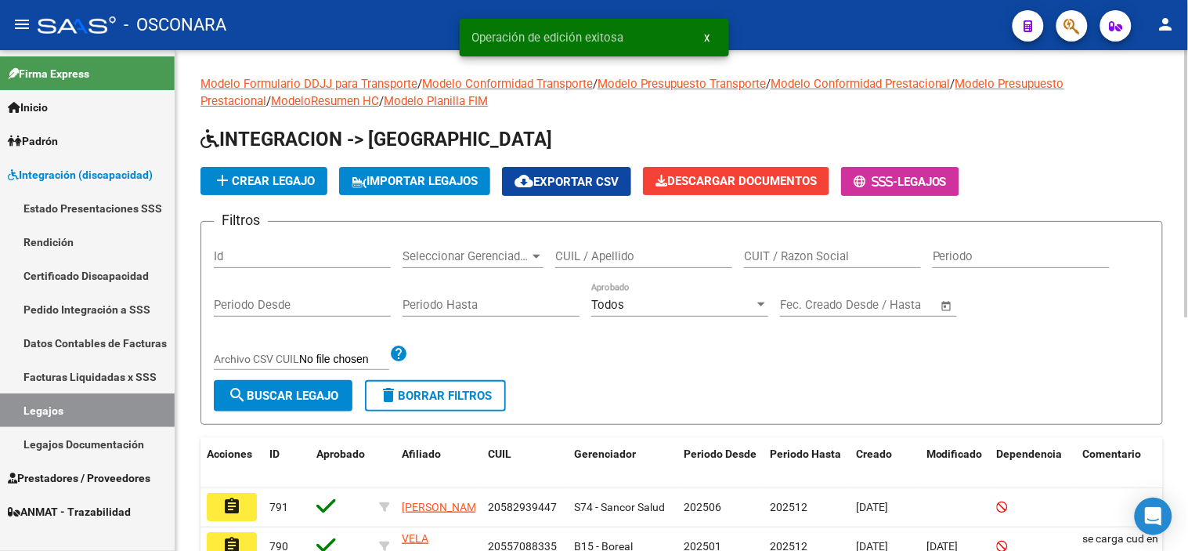
click at [284, 260] on input "Id" at bounding box center [302, 256] width 177 height 14
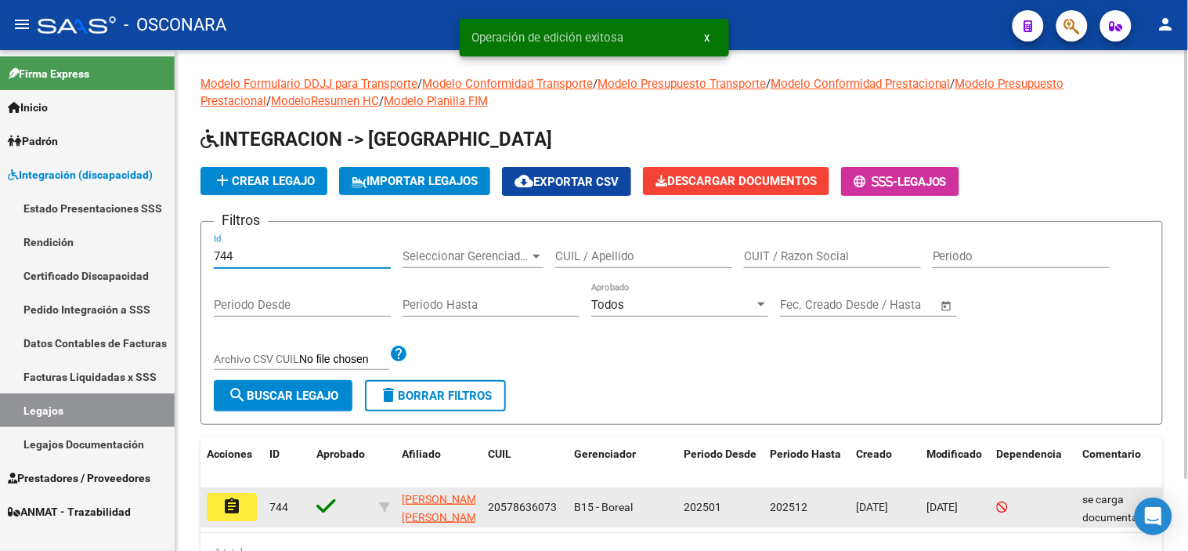
type input "744"
click at [223, 512] on mat-icon "assignment" at bounding box center [231, 505] width 19 height 19
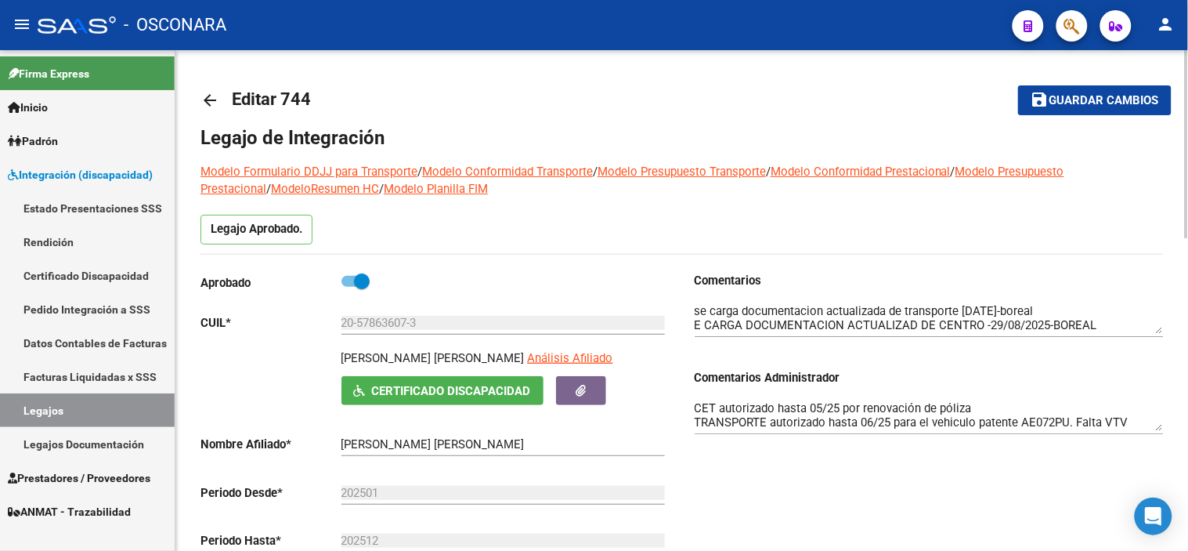
click at [792, 475] on div "Comentarios Comentarios Administrador CET autorizado hasta 05/25 por renovación…" at bounding box center [923, 449] width 482 height 354
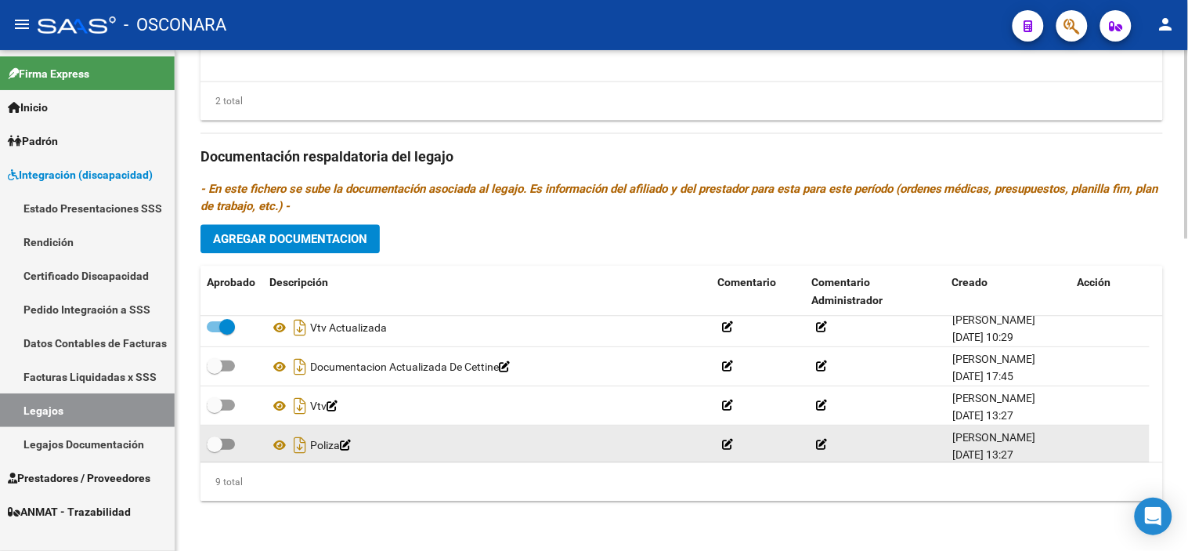
scroll to position [124, 0]
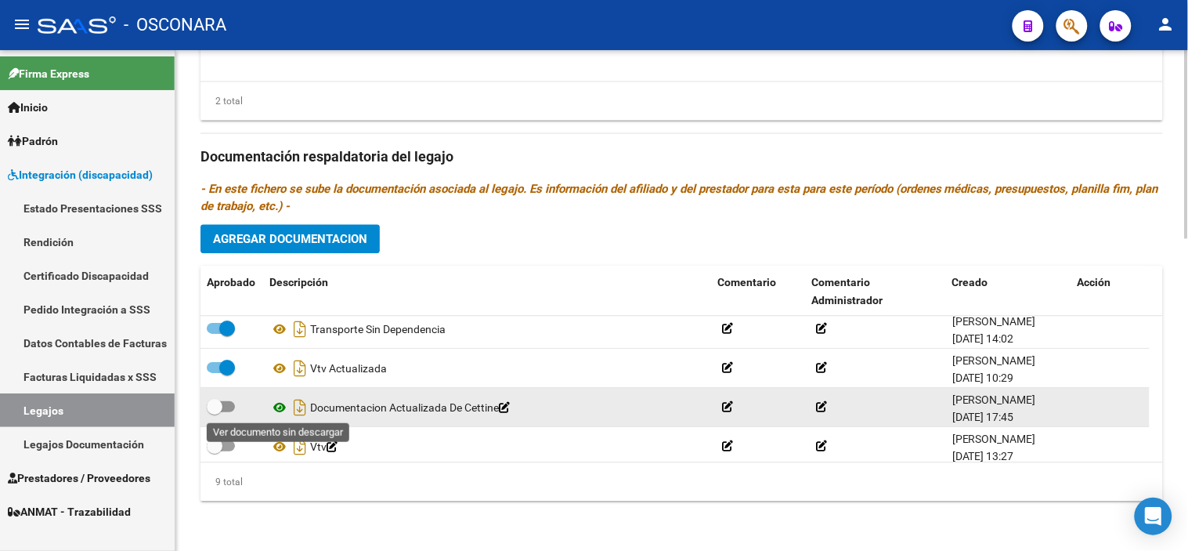
click at [279, 403] on icon at bounding box center [279, 407] width 20 height 19
click at [211, 407] on span at bounding box center [215, 407] width 16 height 16
click at [214, 412] on input "checkbox" at bounding box center [214, 412] width 1 height 1
checkbox input "true"
click at [298, 407] on icon "Descargar documento" at bounding box center [300, 407] width 20 height 25
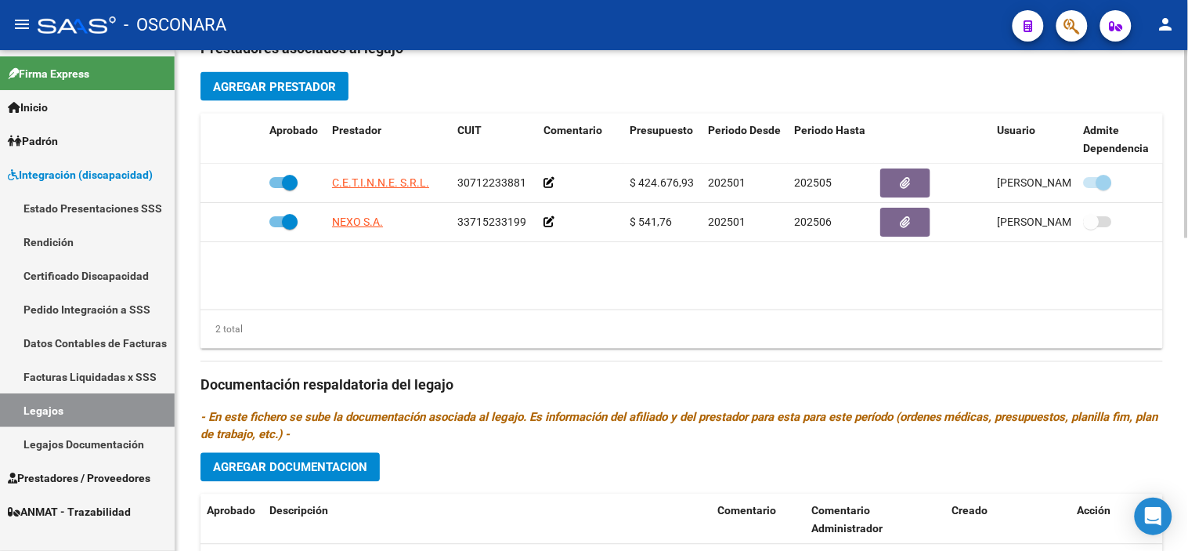
scroll to position [572, 0]
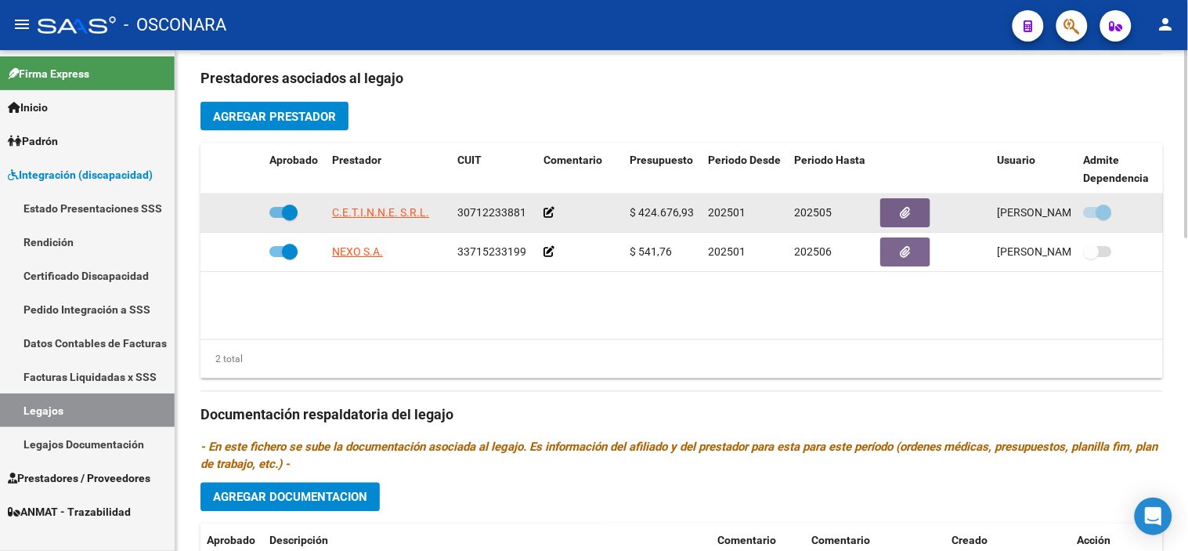
click at [292, 213] on span at bounding box center [290, 212] width 16 height 16
click at [277, 218] on input "checkbox" at bounding box center [276, 218] width 1 height 1
checkbox input "false"
click at [243, 218] on icon at bounding box center [240, 212] width 11 height 11
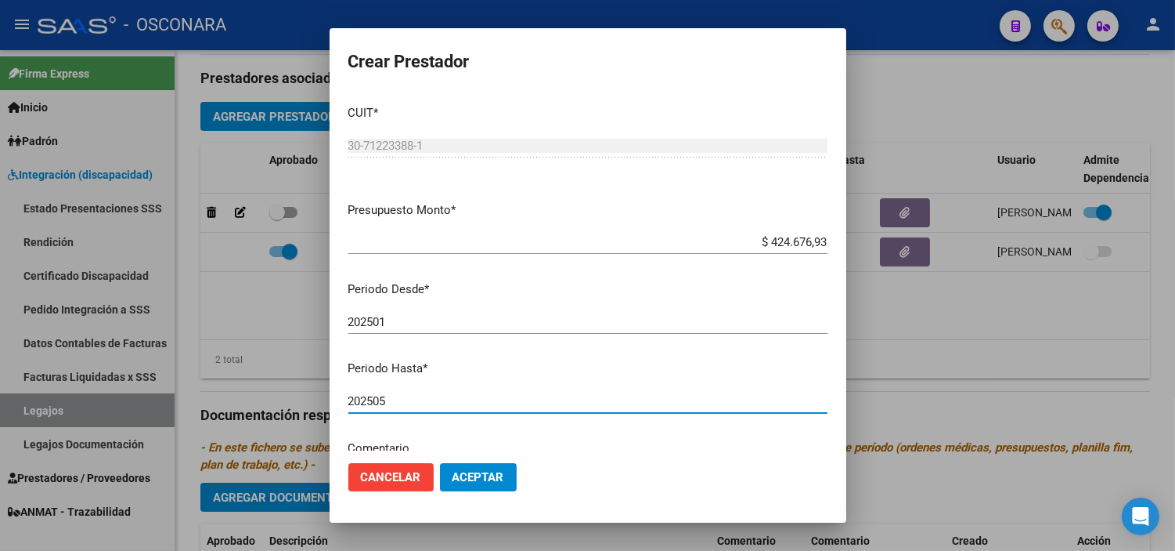
click at [431, 403] on input "202505" at bounding box center [587, 401] width 479 height 14
type input "202512"
click at [503, 471] on span "Aceptar" at bounding box center [479, 477] width 52 height 14
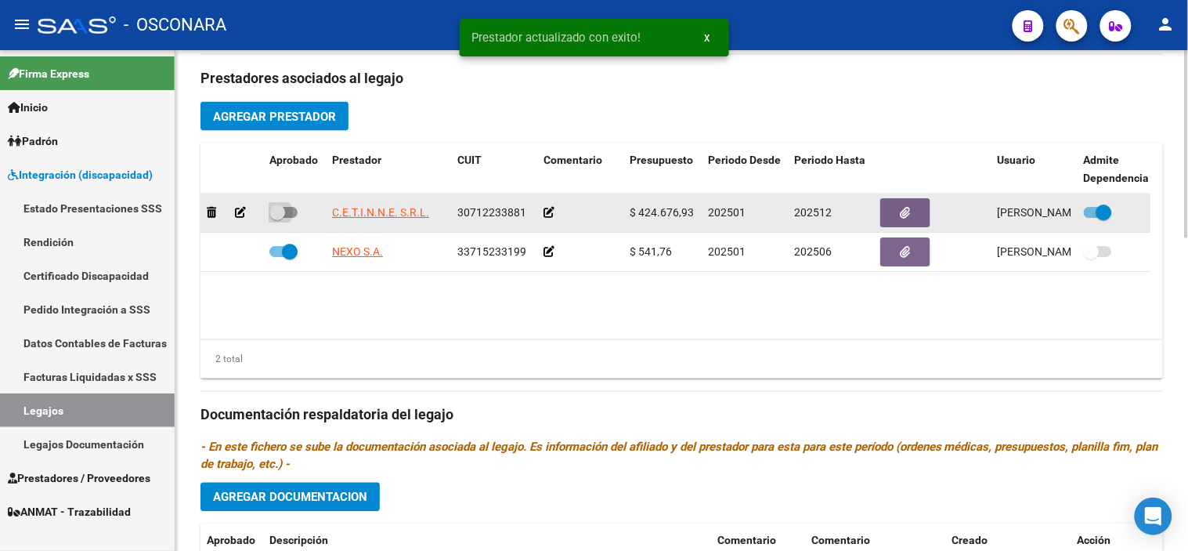
click at [275, 222] on label at bounding box center [283, 212] width 28 height 19
click at [276, 218] on input "checkbox" at bounding box center [276, 218] width 1 height 1
checkbox input "true"
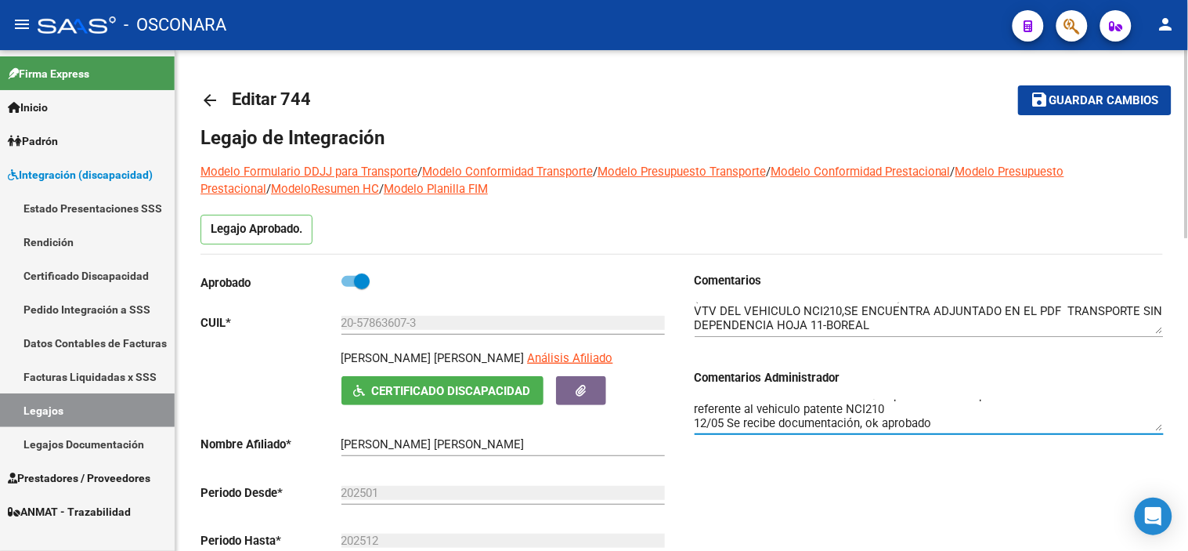
scroll to position [0, 0]
drag, startPoint x: 976, startPoint y: 404, endPoint x: 721, endPoint y: 403, distance: 254.5
click at [721, 403] on textarea "CET autorizado hasta 05/25 por renovación de póliza TRANSPORTE autorizado hasta…" at bounding box center [929, 414] width 469 height 31
type textarea "CET ok TRANSPORTE autorizado hasta 06/25 para el vehiculo patente AE072PU. Falt…"
click at [1053, 98] on span "Guardar cambios" at bounding box center [1104, 101] width 110 height 14
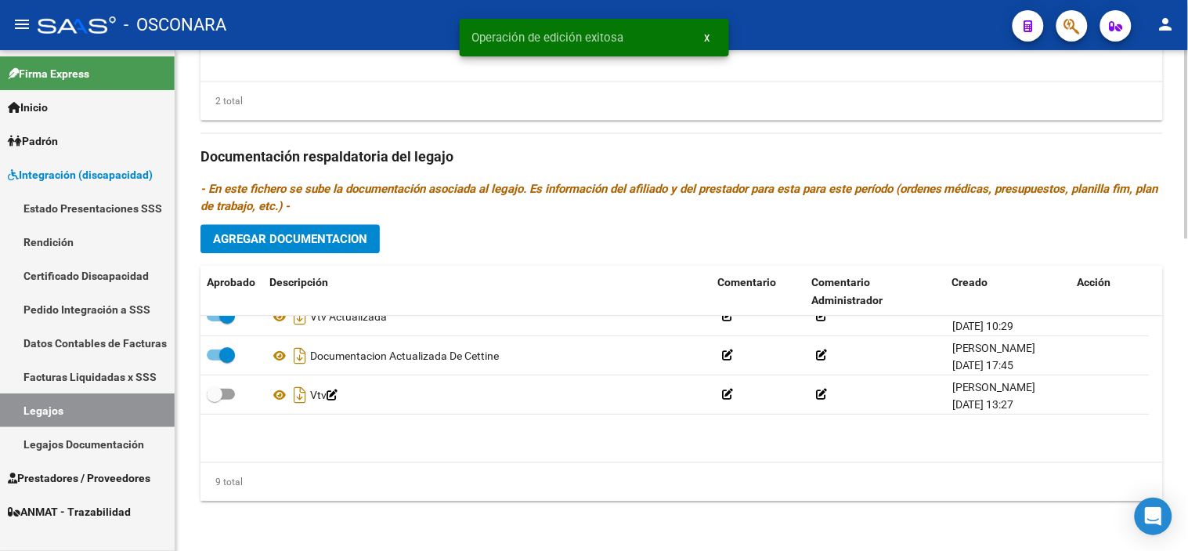
scroll to position [211, 0]
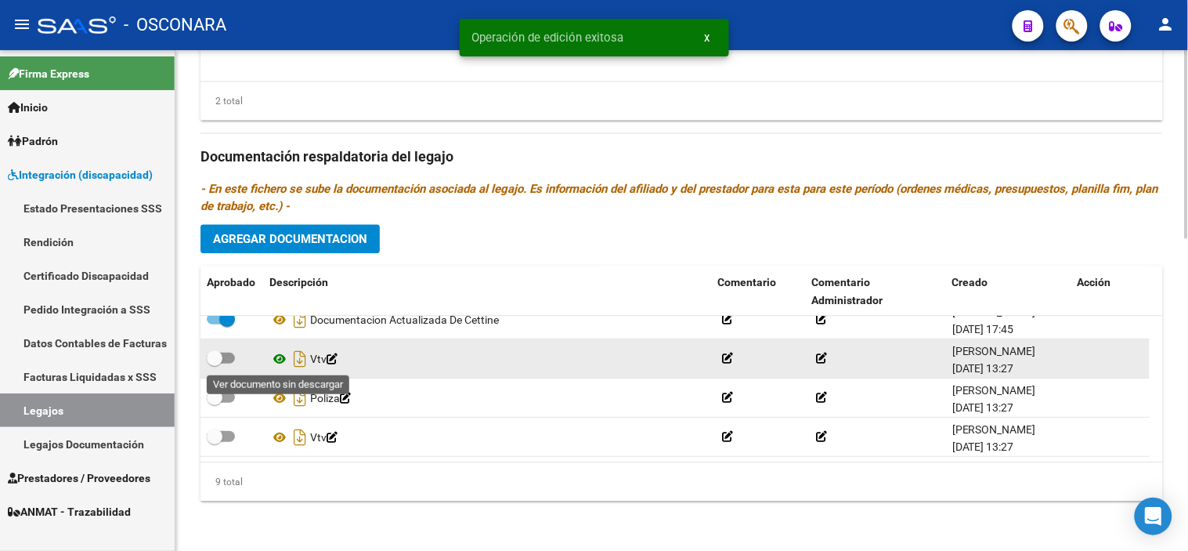
click at [275, 360] on icon at bounding box center [279, 358] width 20 height 19
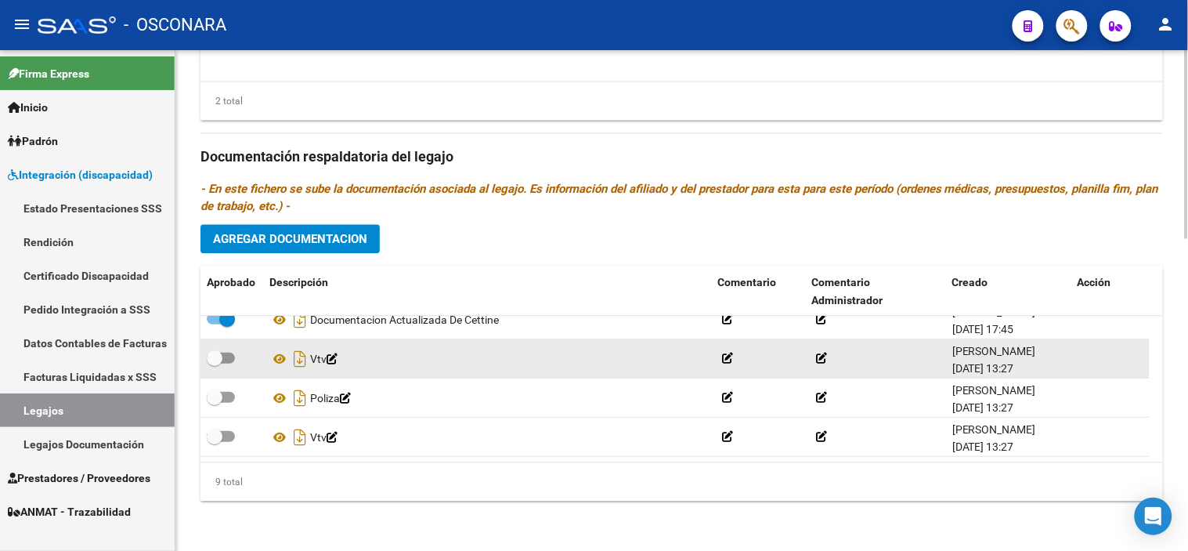
click at [215, 358] on span at bounding box center [215, 358] width 16 height 16
click at [215, 363] on input "checkbox" at bounding box center [214, 363] width 1 height 1
checkbox input "true"
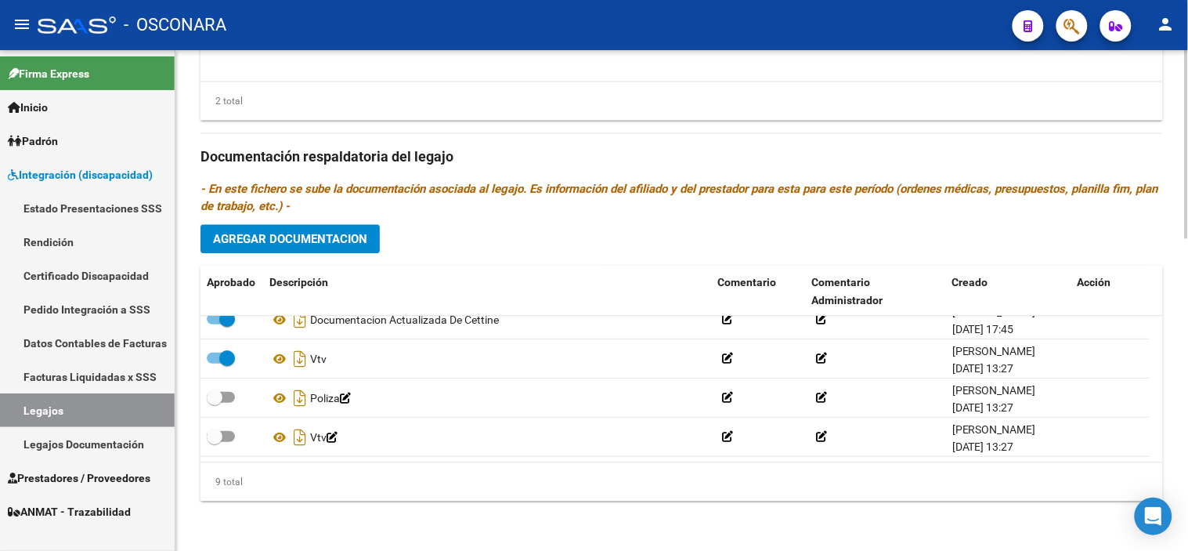
drag, startPoint x: 251, startPoint y: 518, endPoint x: 255, endPoint y: 505, distance: 14.1
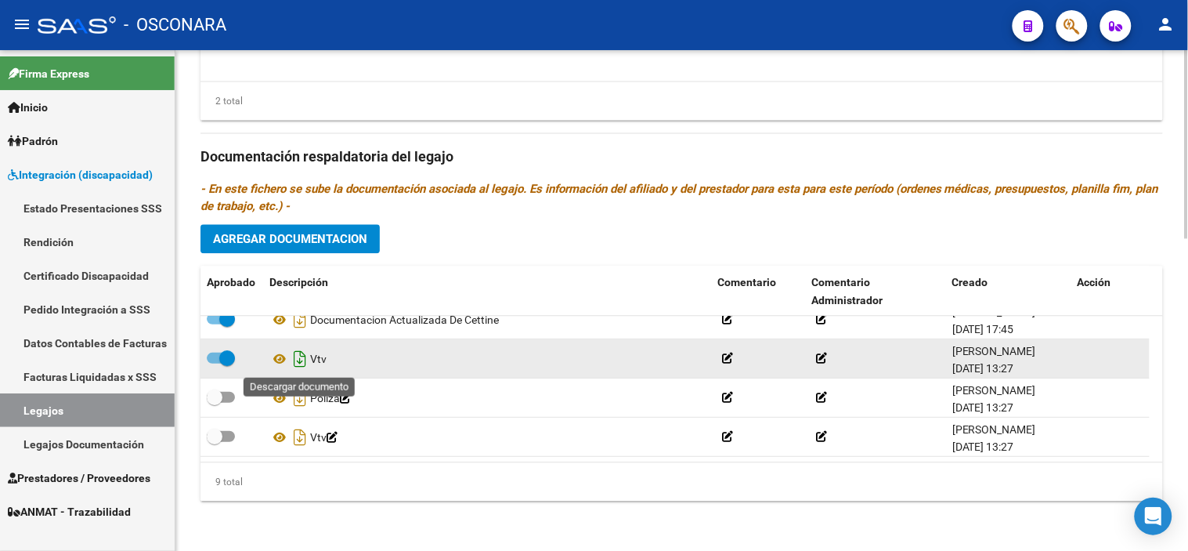
click at [298, 357] on icon "Descargar documento" at bounding box center [300, 358] width 20 height 25
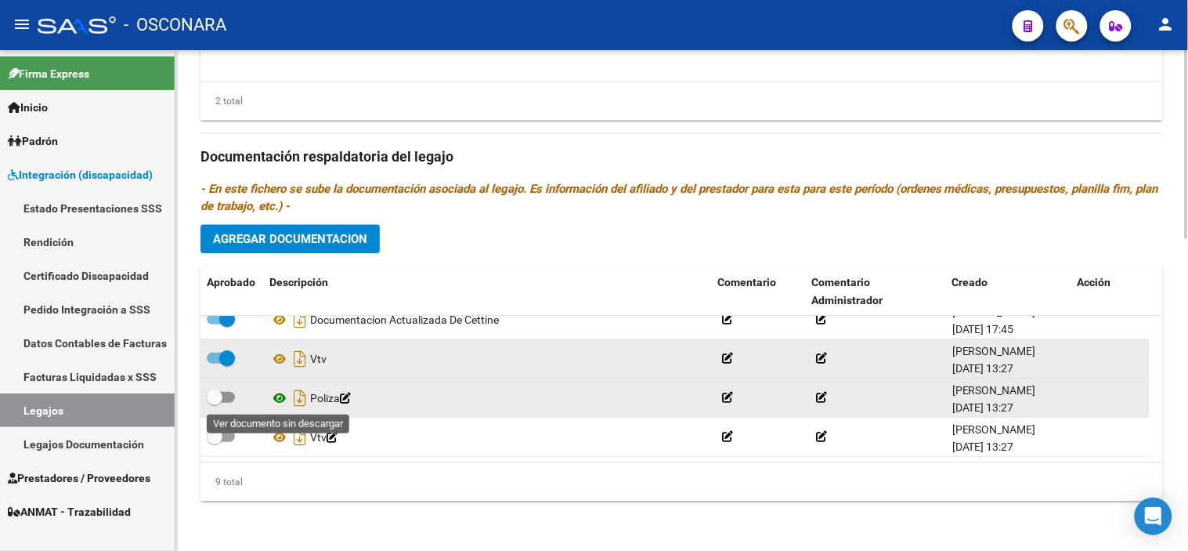
click at [284, 397] on icon at bounding box center [279, 397] width 20 height 19
click at [223, 397] on span at bounding box center [221, 397] width 28 height 11
click at [215, 403] on input "checkbox" at bounding box center [214, 403] width 1 height 1
checkbox input "true"
click at [296, 403] on icon "Descargar documento" at bounding box center [300, 397] width 20 height 25
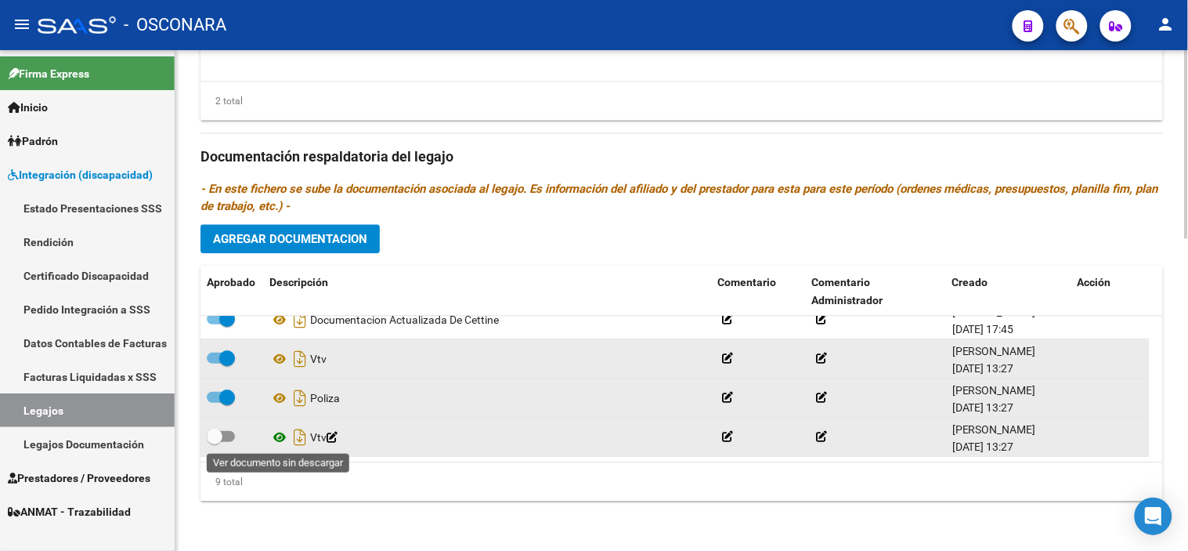
click at [274, 439] on icon at bounding box center [279, 437] width 20 height 19
click at [213, 439] on span at bounding box center [215, 436] width 16 height 16
click at [214, 442] on input "checkbox" at bounding box center [214, 442] width 1 height 1
checkbox input "true"
click at [294, 439] on icon "Descargar documento" at bounding box center [300, 436] width 20 height 25
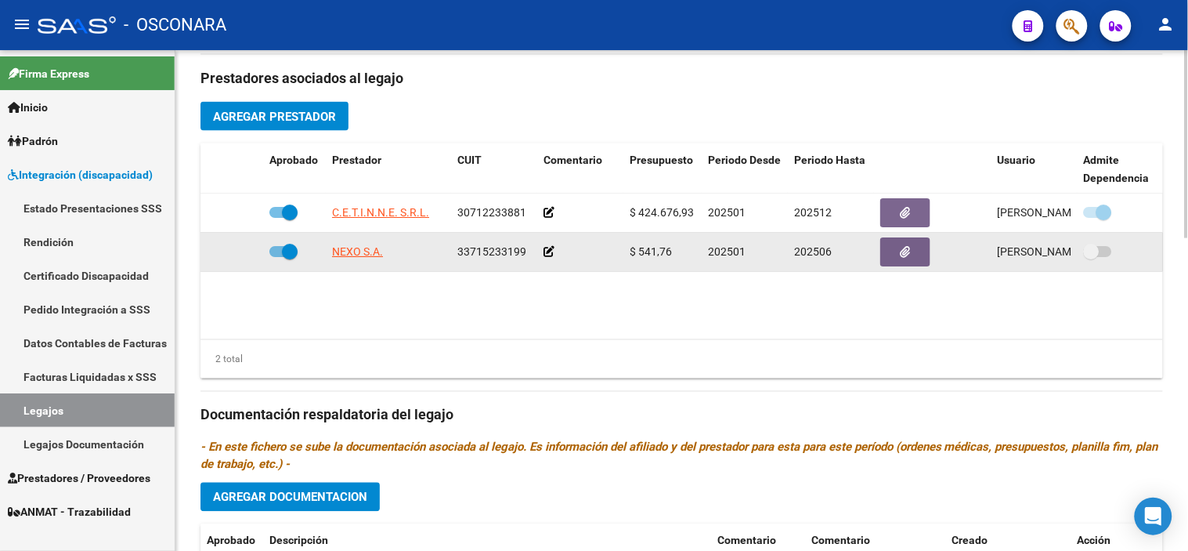
scroll to position [397, 0]
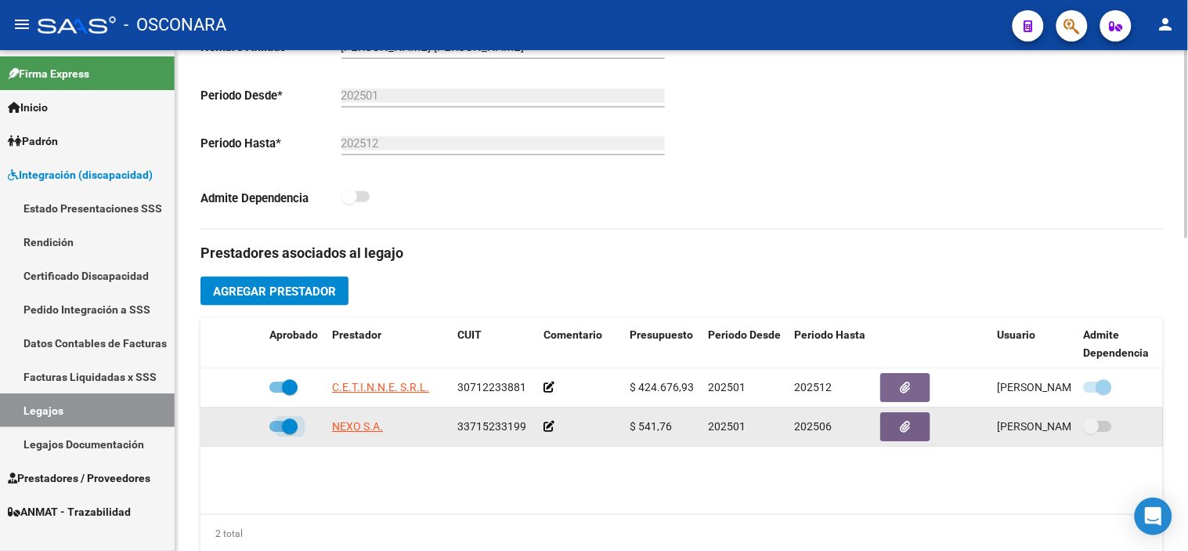
click at [292, 421] on span at bounding box center [290, 426] width 16 height 16
click at [277, 431] on input "checkbox" at bounding box center [276, 431] width 1 height 1
checkbox input "false"
click at [237, 429] on icon at bounding box center [240, 426] width 11 height 11
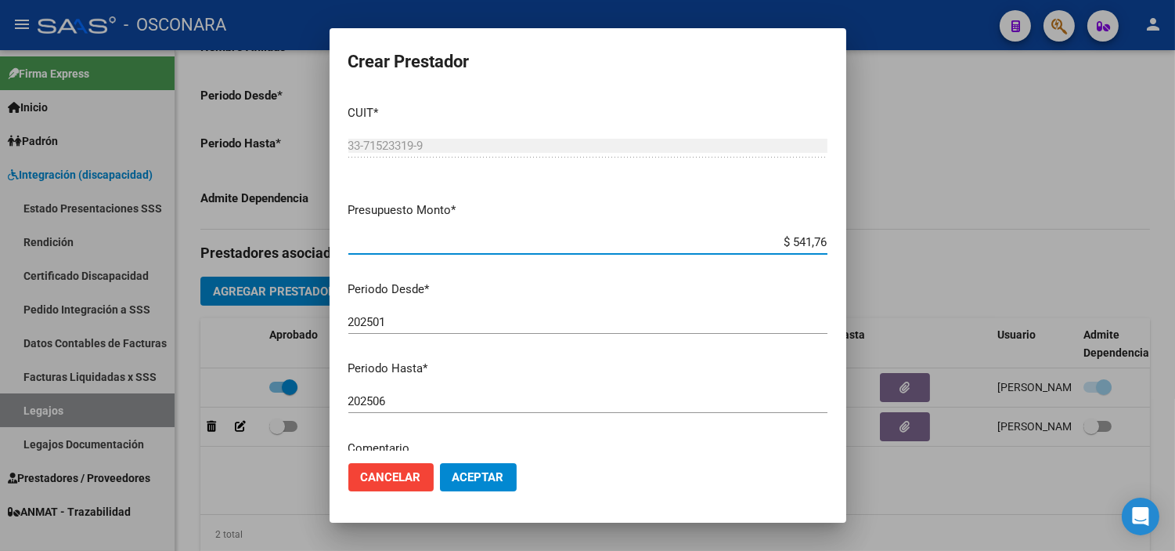
click at [455, 410] on div "202506 Ingresar el periodo" at bounding box center [587, 400] width 479 height 23
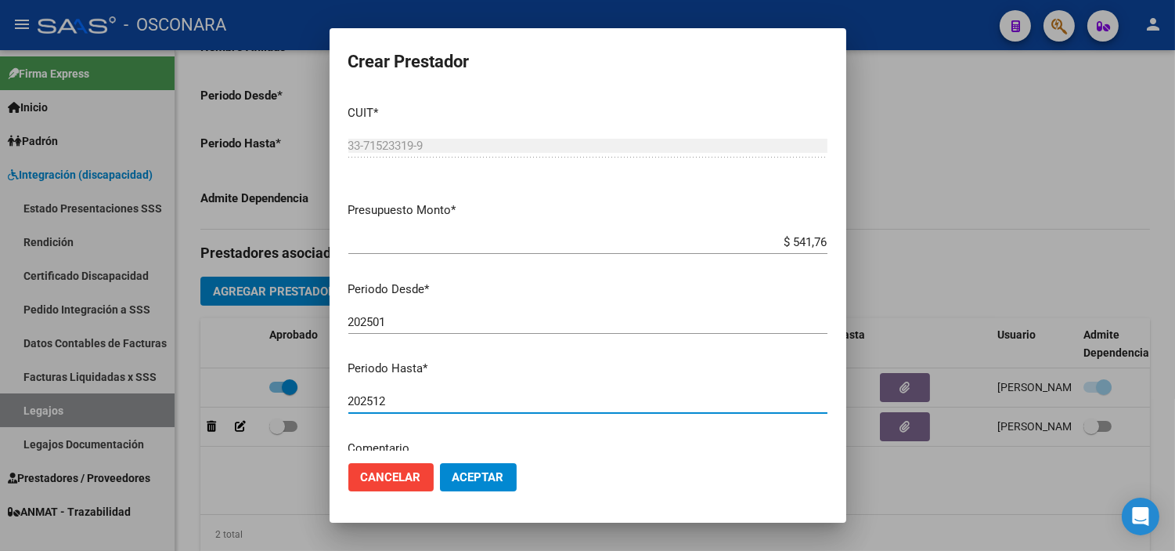
type input "202512"
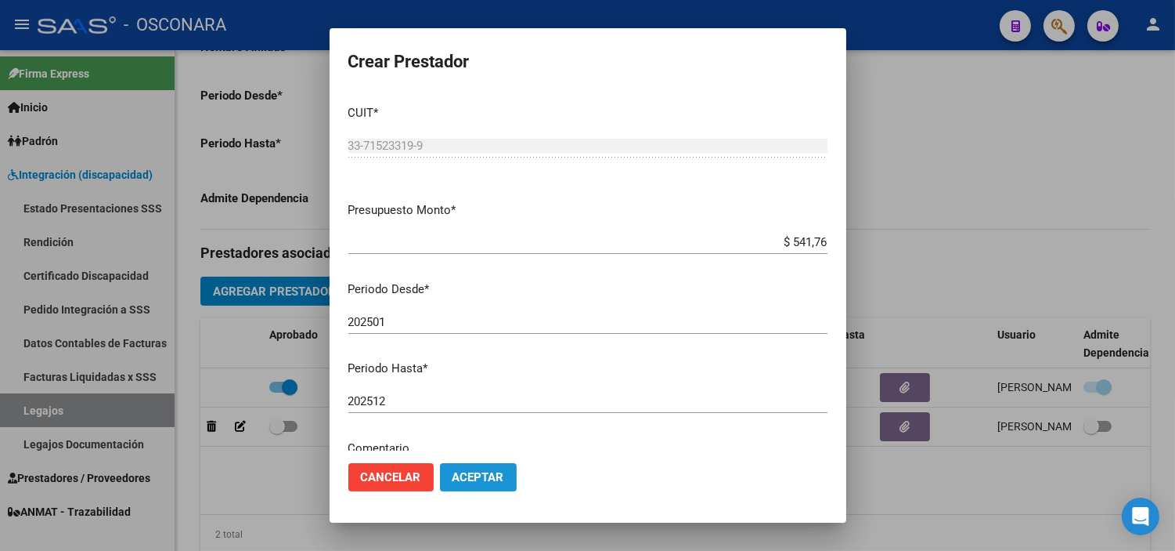
click at [463, 483] on span "Aceptar" at bounding box center [479, 477] width 52 height 14
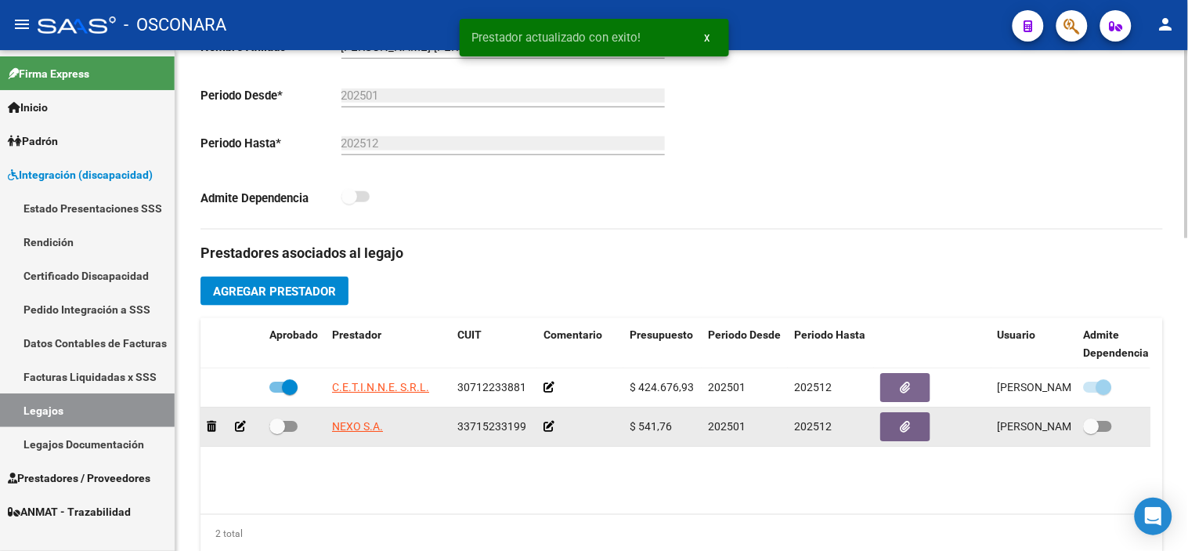
click at [283, 429] on span at bounding box center [277, 426] width 16 height 16
click at [277, 431] on input "checkbox" at bounding box center [276, 431] width 1 height 1
checkbox input "true"
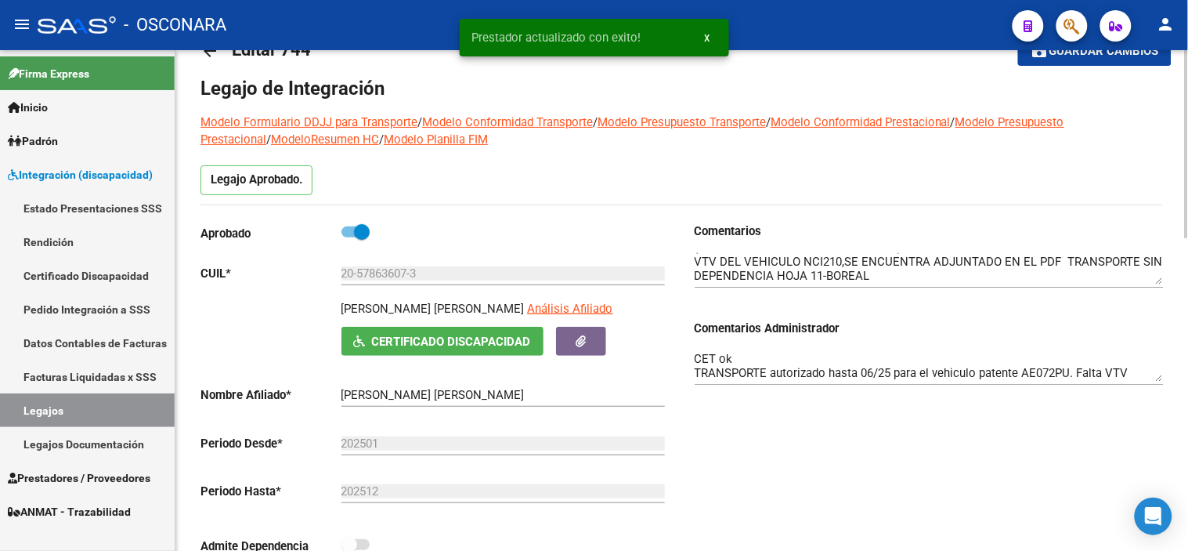
scroll to position [27, 0]
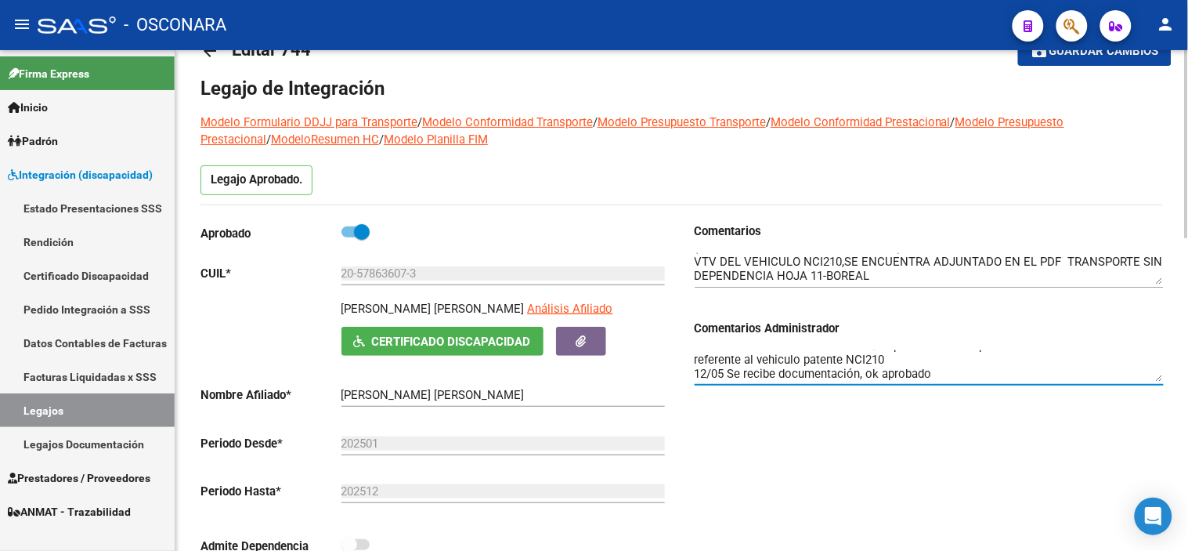
drag, startPoint x: 941, startPoint y: 372, endPoint x: 675, endPoint y: 380, distance: 266.4
click at [675, 380] on div "Aprobado CUIL * 20-57863607-3 Ingresar CUIL [PERSON_NAME] [PERSON_NAME] Análisi…" at bounding box center [681, 399] width 962 height 354
drag, startPoint x: 895, startPoint y: 373, endPoint x: 776, endPoint y: 365, distance: 119.3
click at [776, 365] on textarea "CET ok TRANSPORTE autorizado hasta 06/25 para el vehiculo patente AE072PU. Falt…" at bounding box center [929, 365] width 469 height 31
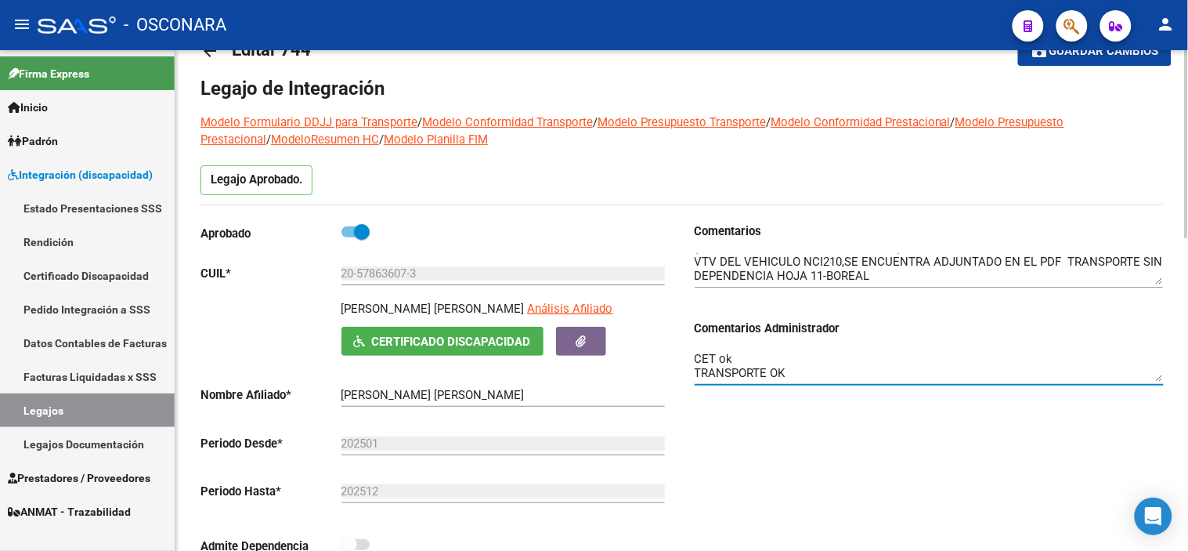
type textarea "CET ok TRANSPORTE OK"
click at [1069, 57] on span "Guardar cambios" at bounding box center [1104, 52] width 110 height 14
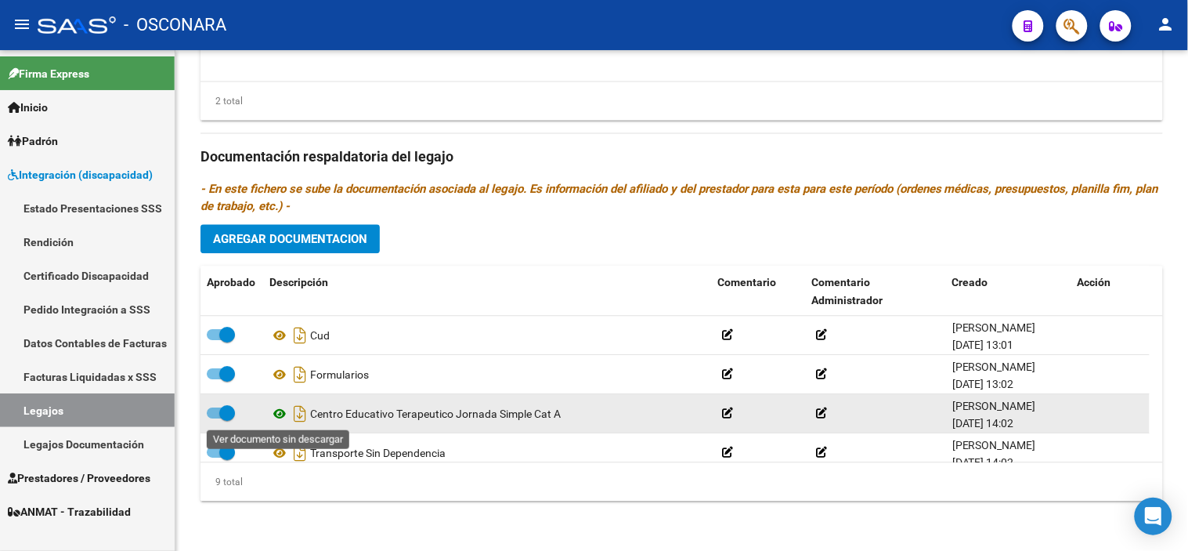
click at [275, 415] on icon at bounding box center [279, 413] width 20 height 19
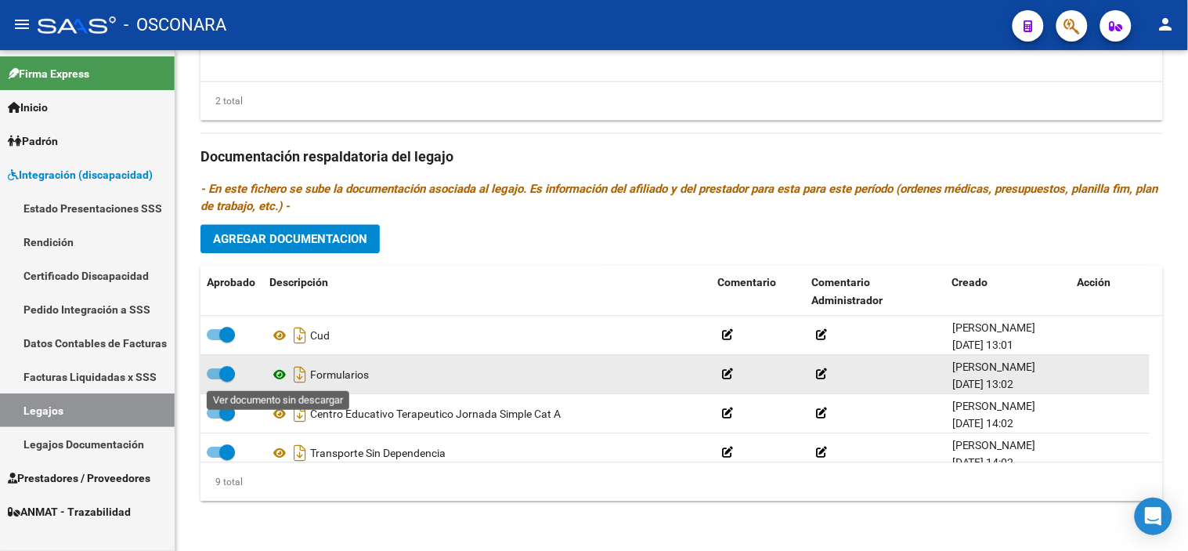
click at [280, 373] on icon at bounding box center [279, 374] width 20 height 19
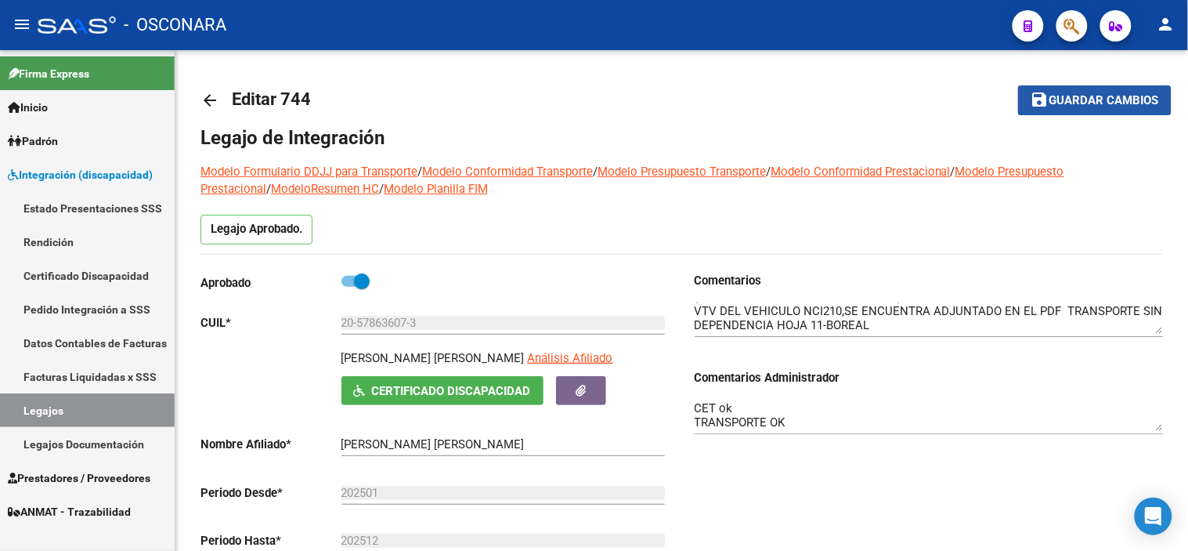
click at [1059, 95] on span "Guardar cambios" at bounding box center [1104, 101] width 110 height 14
click at [693, 410] on div "Comentarios Comentarios Administrador CET ok TRANSPORTE OK" at bounding box center [923, 449] width 482 height 354
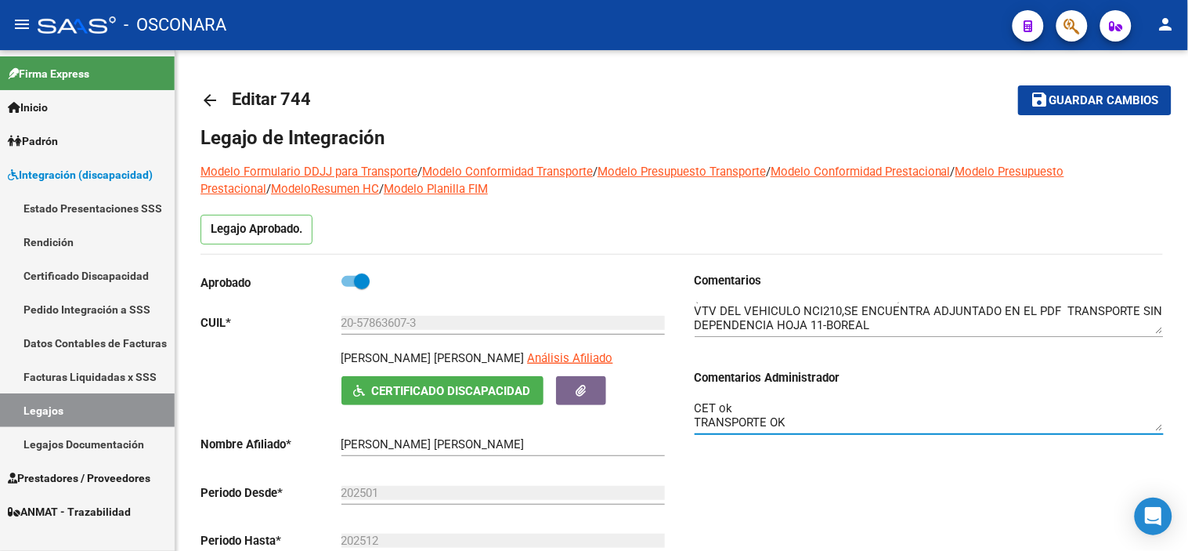
drag, startPoint x: 695, startPoint y: 404, endPoint x: 825, endPoint y: 434, distance: 133.4
click at [825, 434] on div "CET ok TRANSPORTE OK" at bounding box center [929, 410] width 469 height 48
drag, startPoint x: 1077, startPoint y: 95, endPoint x: 1069, endPoint y: 99, distance: 8.8
click at [1077, 95] on span "Guardar cambios" at bounding box center [1104, 101] width 110 height 14
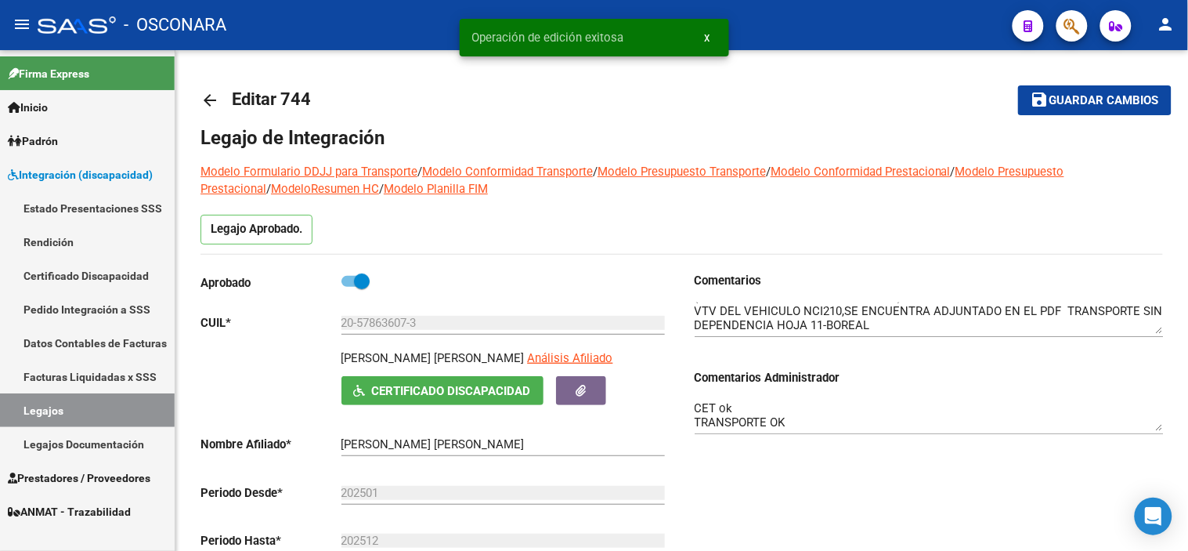
click at [204, 99] on mat-icon "arrow_back" at bounding box center [209, 100] width 19 height 19
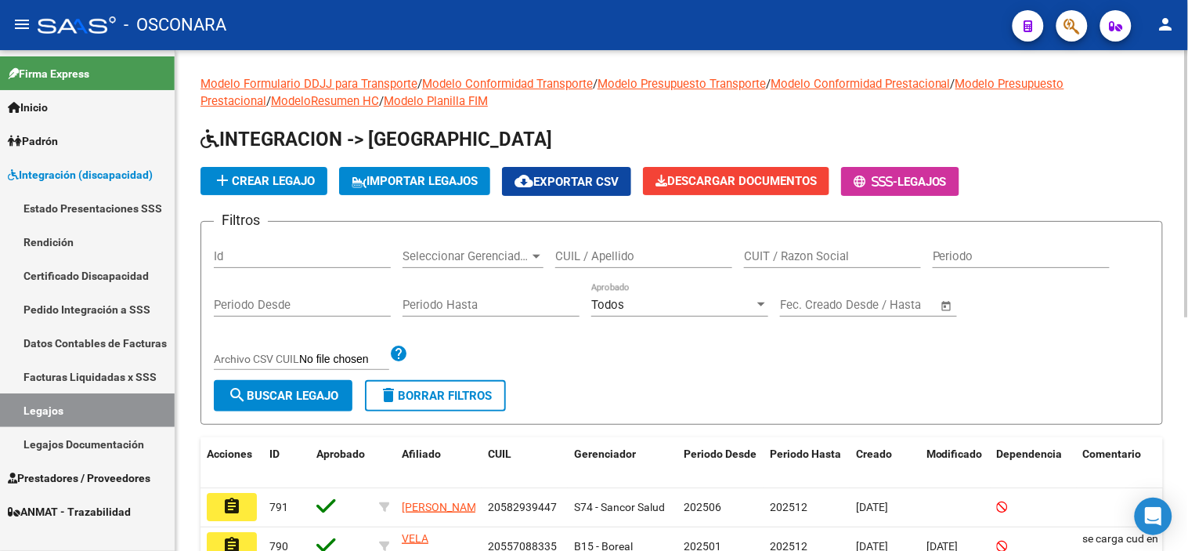
click at [300, 262] on input "Id" at bounding box center [302, 256] width 177 height 14
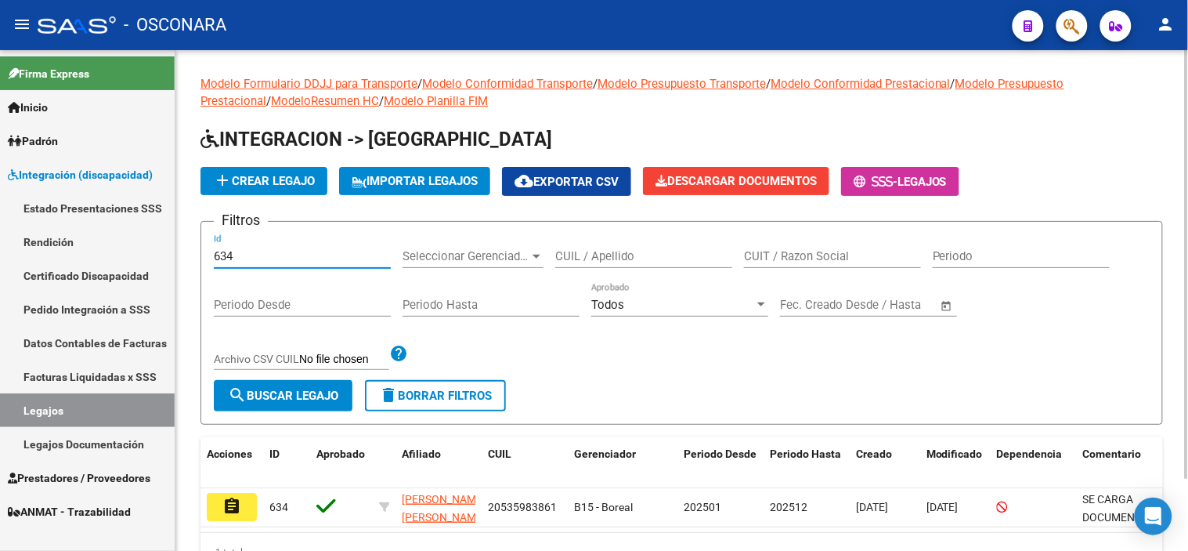
type input "634"
click at [737, 376] on div "Filtros 634 Id Seleccionar Gerenciador Seleccionar Gerenciador CUIL / Apellido …" at bounding box center [682, 307] width 936 height 146
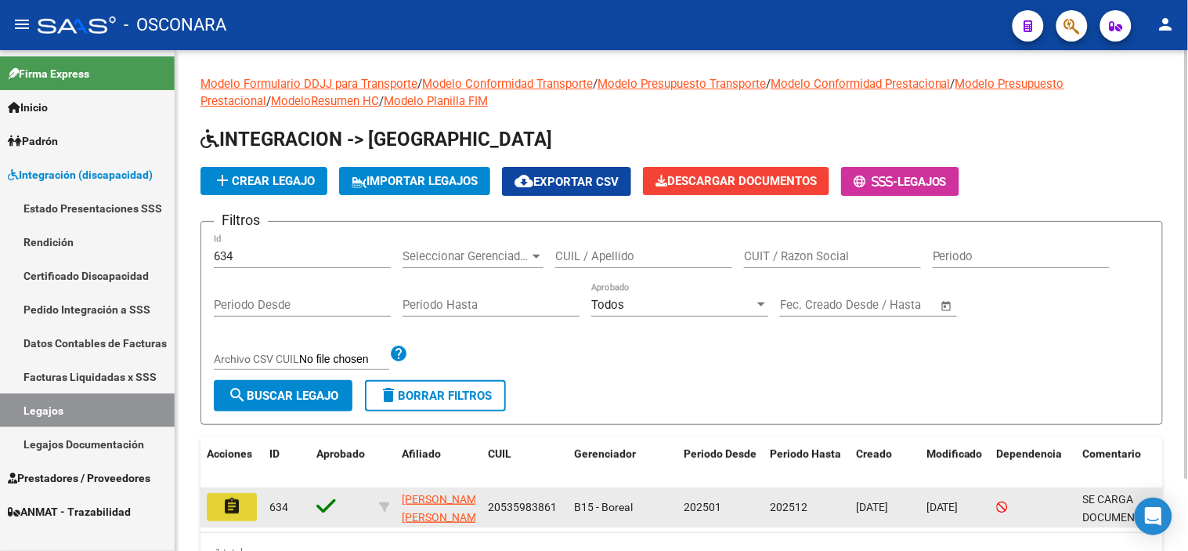
click at [217, 506] on button "assignment" at bounding box center [232, 507] width 50 height 28
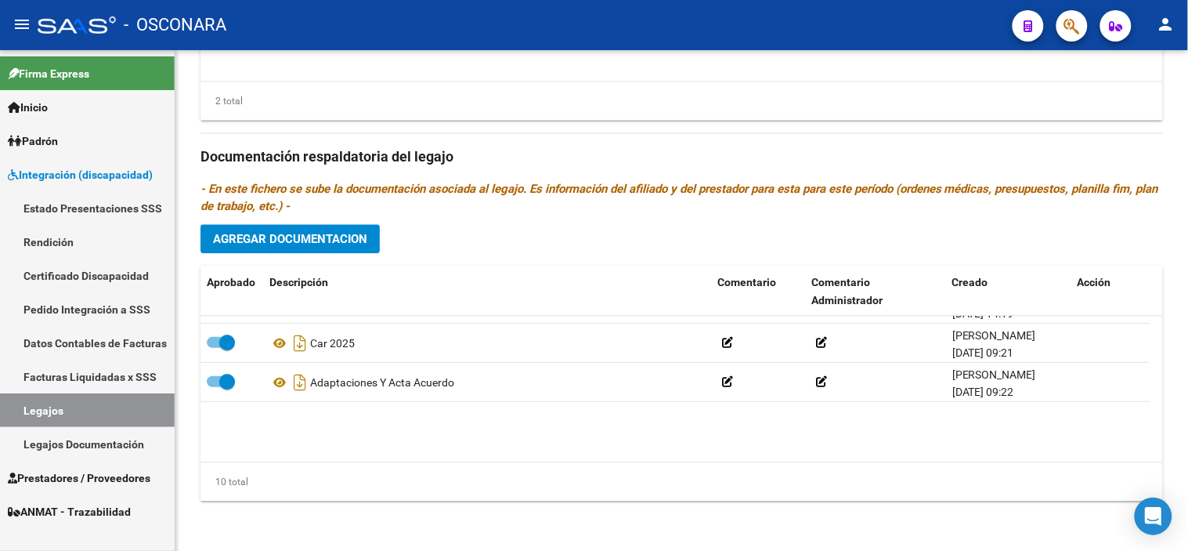
scroll to position [251, 0]
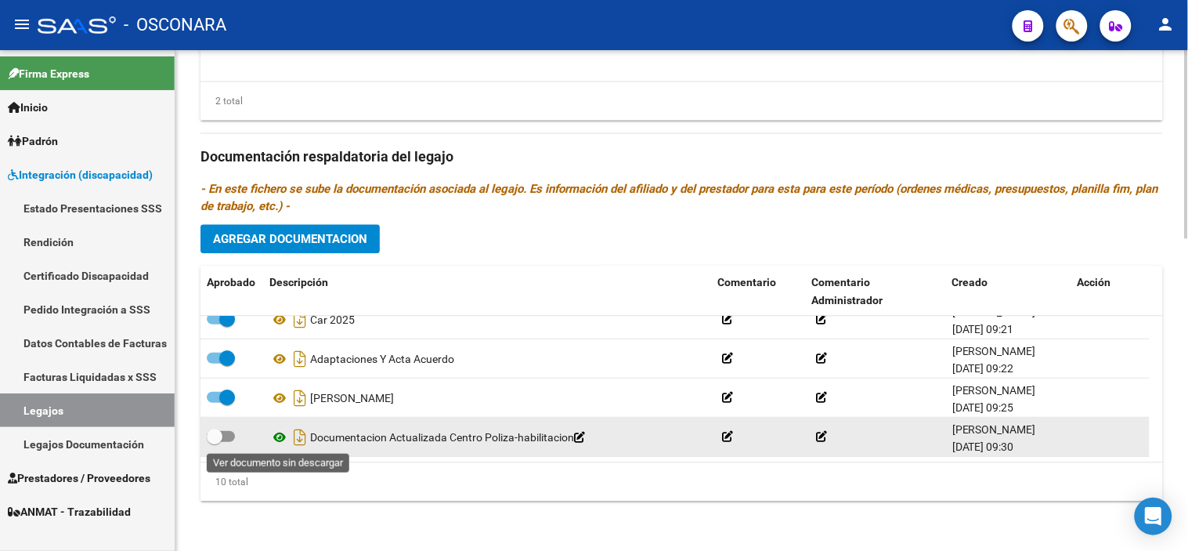
click at [276, 442] on icon at bounding box center [279, 437] width 20 height 19
click at [300, 437] on icon "Descargar documento" at bounding box center [300, 436] width 20 height 25
drag, startPoint x: 211, startPoint y: 439, endPoint x: 225, endPoint y: 436, distance: 13.5
click at [212, 439] on span at bounding box center [215, 436] width 16 height 16
click at [214, 442] on input "checkbox" at bounding box center [214, 442] width 1 height 1
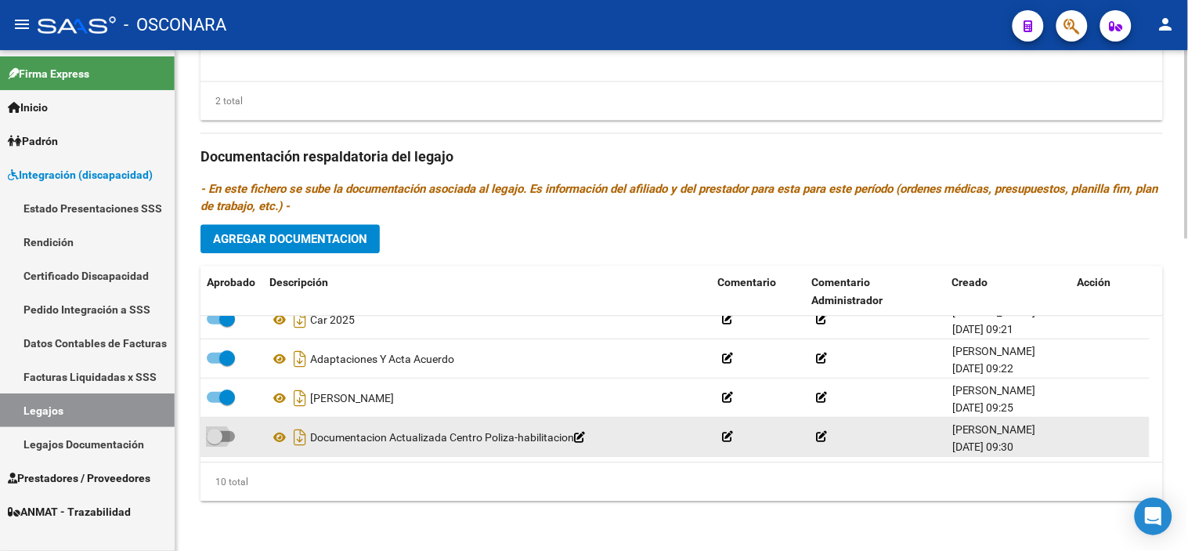
checkbox input "true"
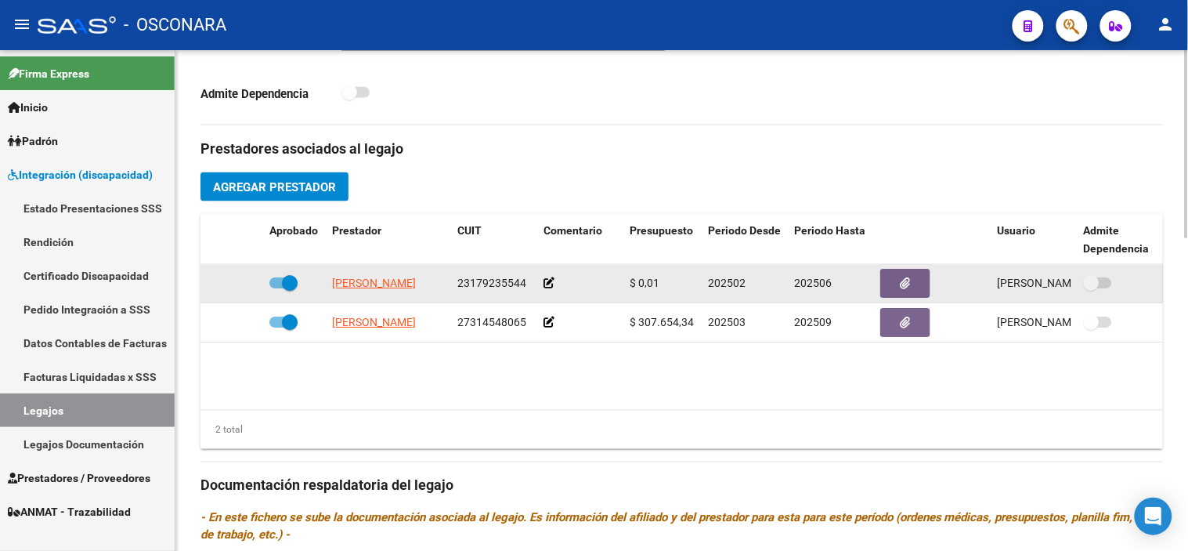
scroll to position [484, 0]
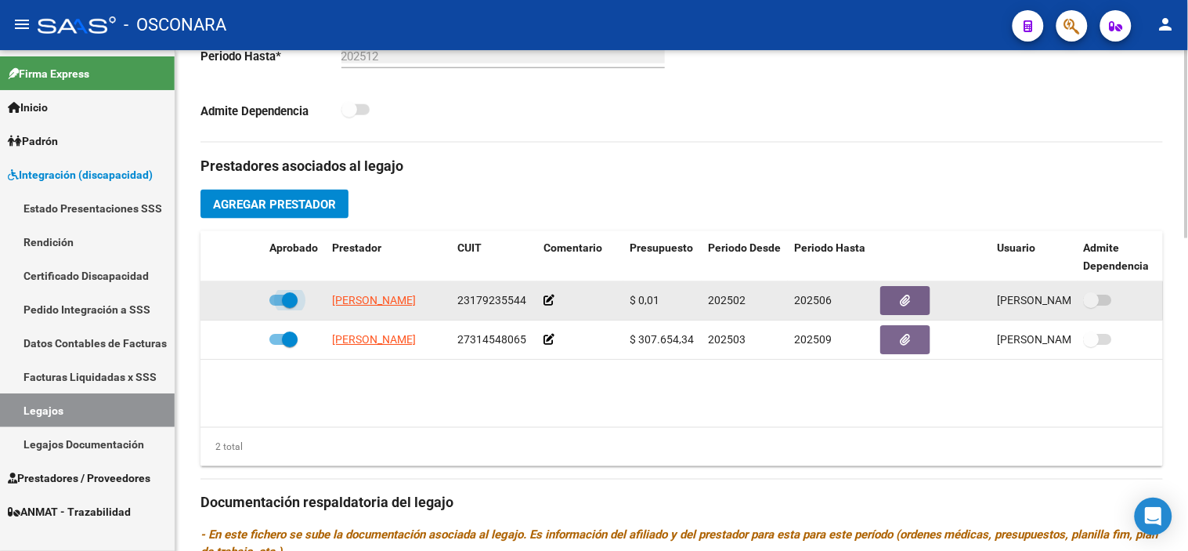
click at [288, 298] on span at bounding box center [290, 300] width 16 height 16
click at [277, 305] on input "checkbox" at bounding box center [276, 305] width 1 height 1
checkbox input "false"
click at [239, 296] on icon at bounding box center [240, 299] width 11 height 11
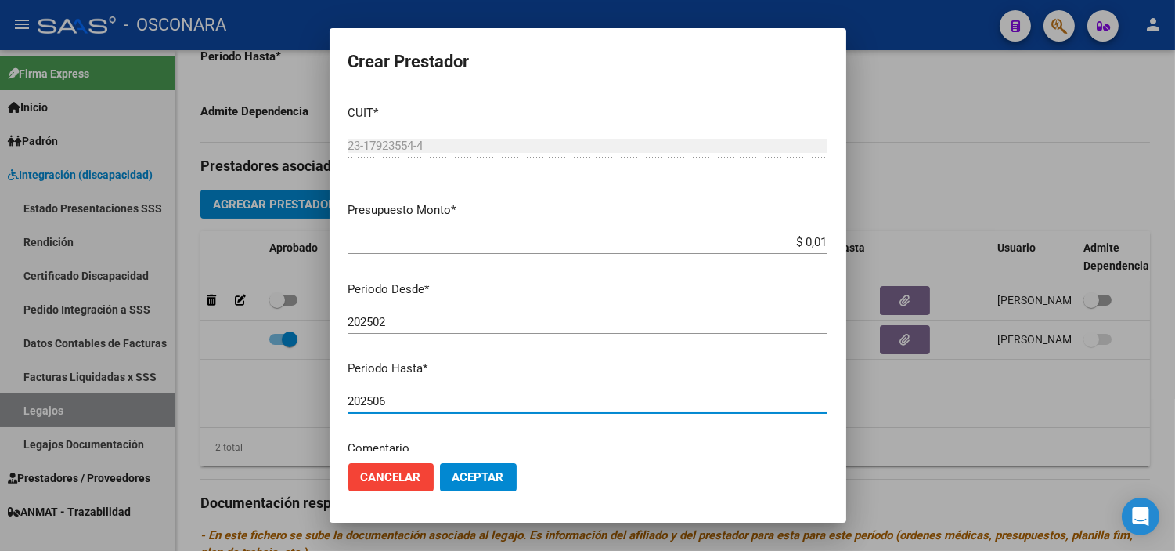
click at [551, 403] on input "202506" at bounding box center [587, 401] width 479 height 14
type input "202510"
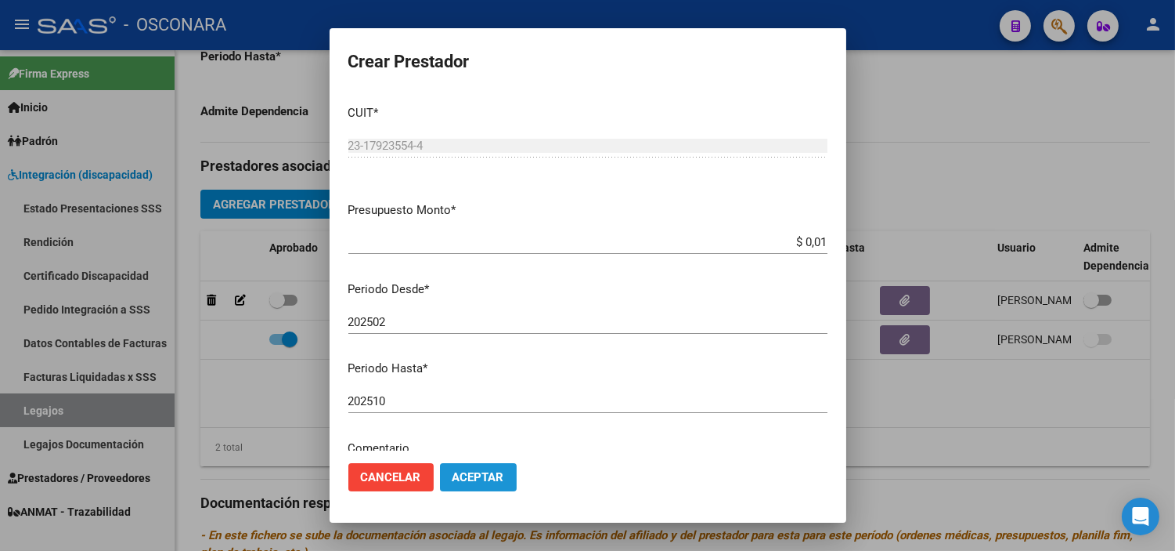
click at [502, 473] on span "Aceptar" at bounding box center [479, 477] width 52 height 14
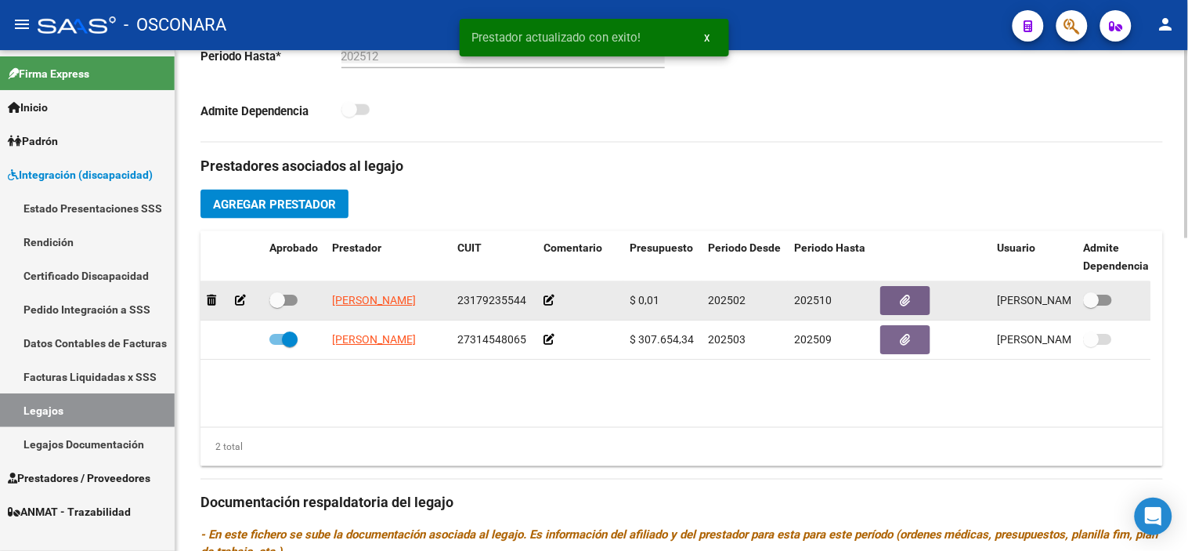
click at [280, 303] on span at bounding box center [277, 300] width 16 height 16
click at [277, 305] on input "checkbox" at bounding box center [276, 305] width 1 height 1
checkbox input "true"
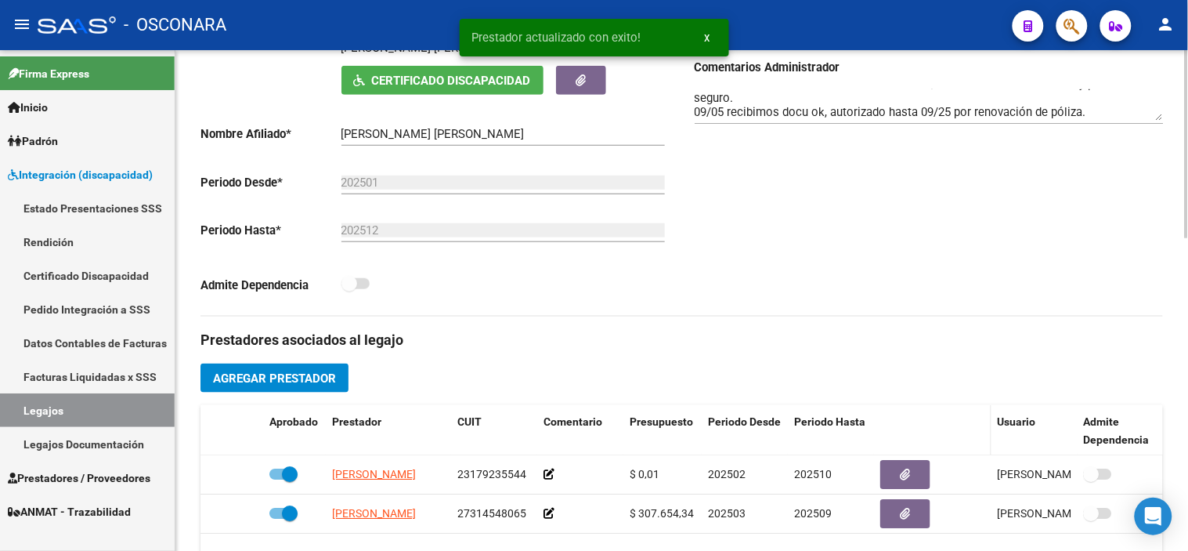
scroll to position [136, 0]
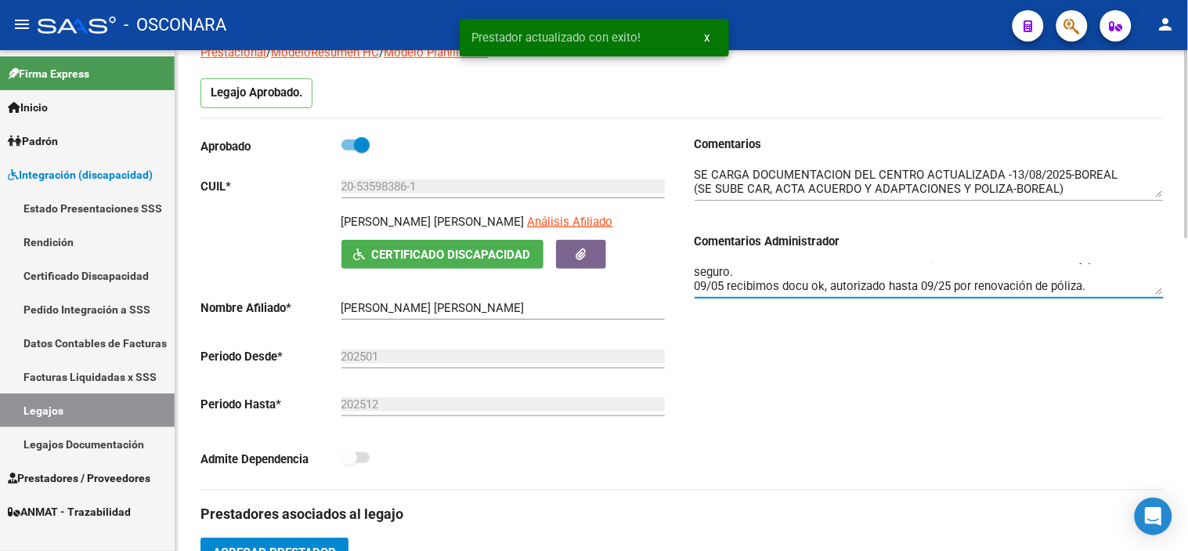
click at [1136, 290] on textarea "24/01 Se puede habilitar centro solo hasta marzo por vencimiento de habilitacio…" at bounding box center [929, 278] width 469 height 31
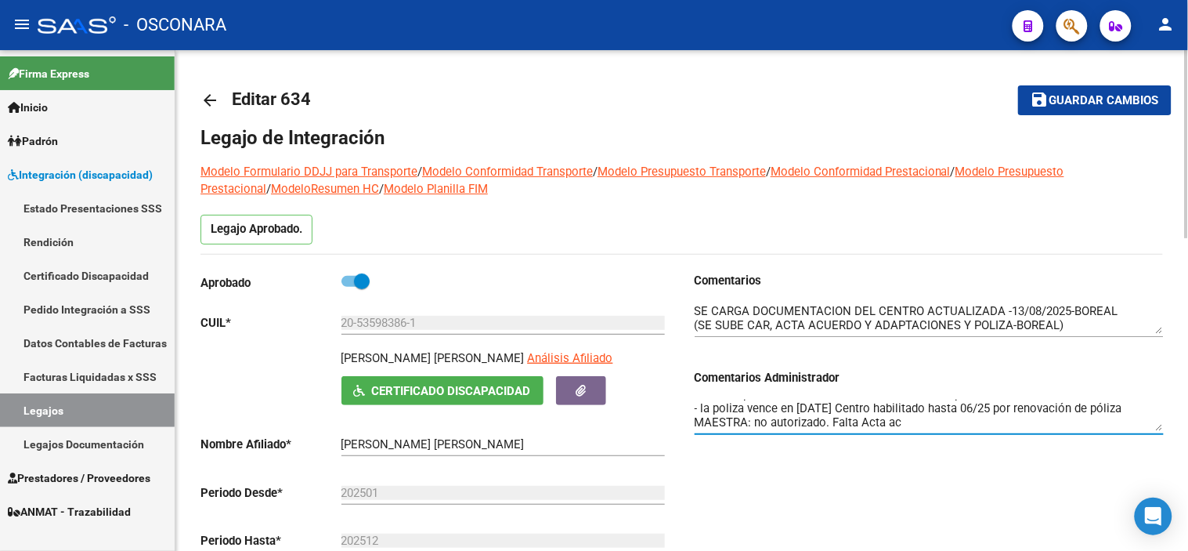
scroll to position [0, 0]
drag, startPoint x: 1024, startPoint y: 410, endPoint x: 730, endPoint y: 406, distance: 294.5
click at [730, 406] on textarea "24/01 Se puede habilitar centro solo hasta marzo por vencimiento de habilitacio…" at bounding box center [929, 414] width 469 height 31
type textarea "24/01 habilitado hasta 10/25, renovacion de poliza. MAESTRA: no autorizado. Fal…"
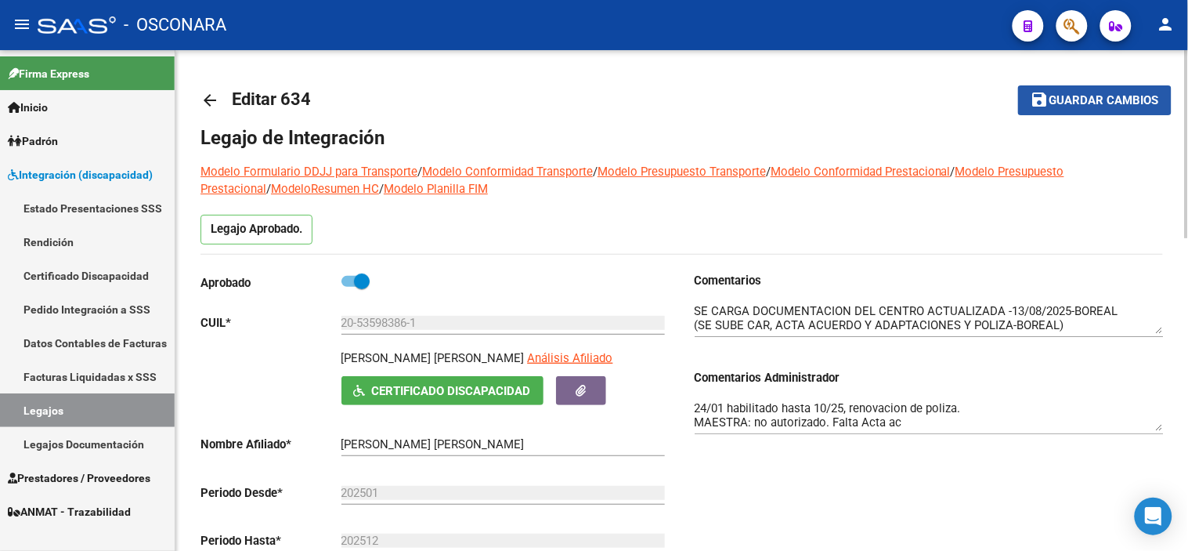
click at [1124, 98] on span "Guardar cambios" at bounding box center [1104, 101] width 110 height 14
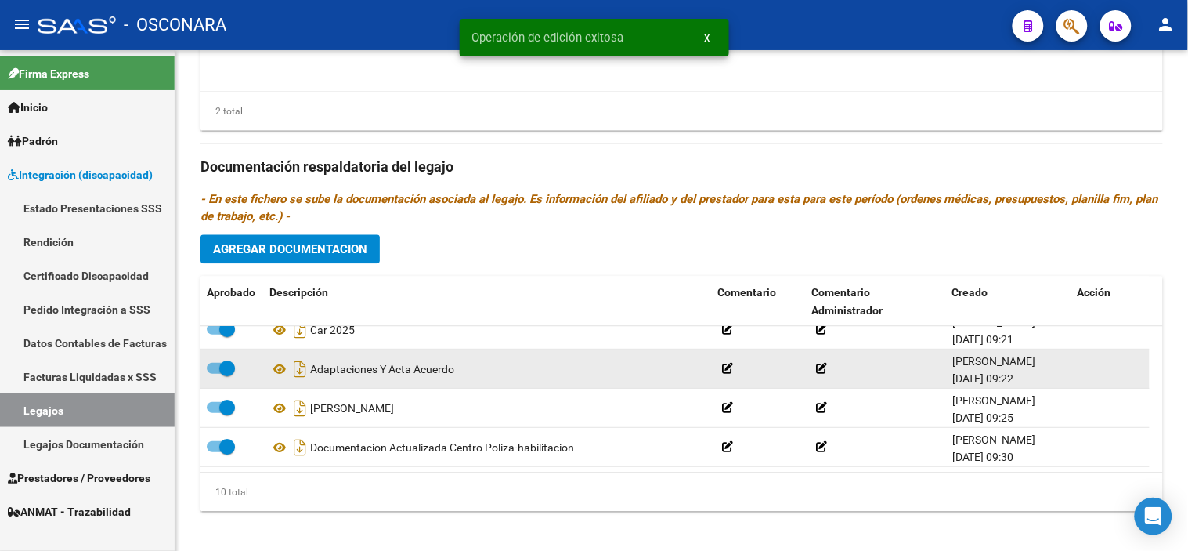
scroll to position [832, 0]
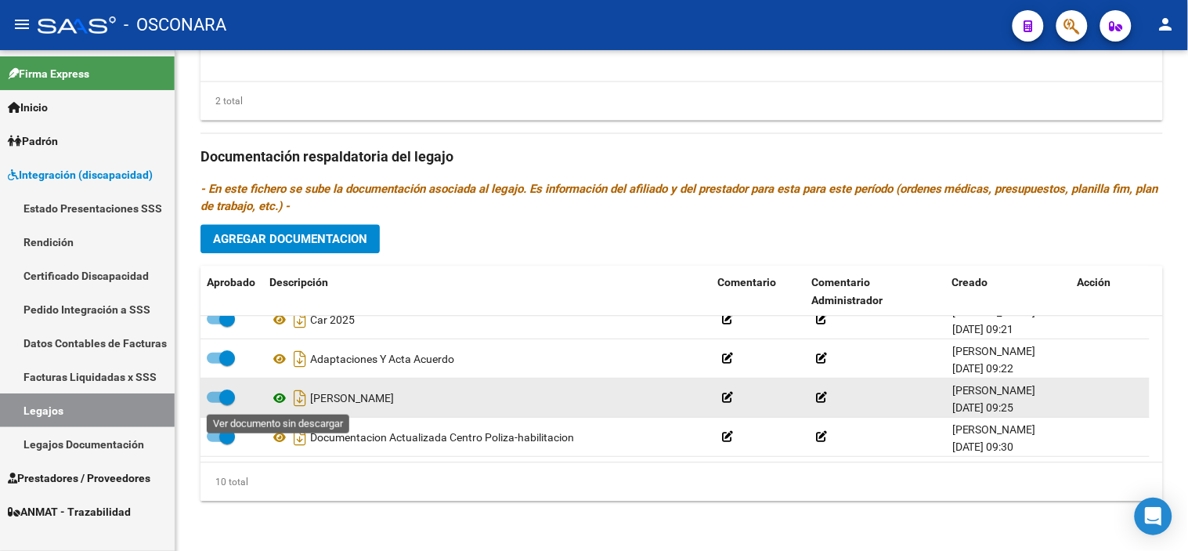
click at [283, 396] on icon at bounding box center [279, 397] width 20 height 19
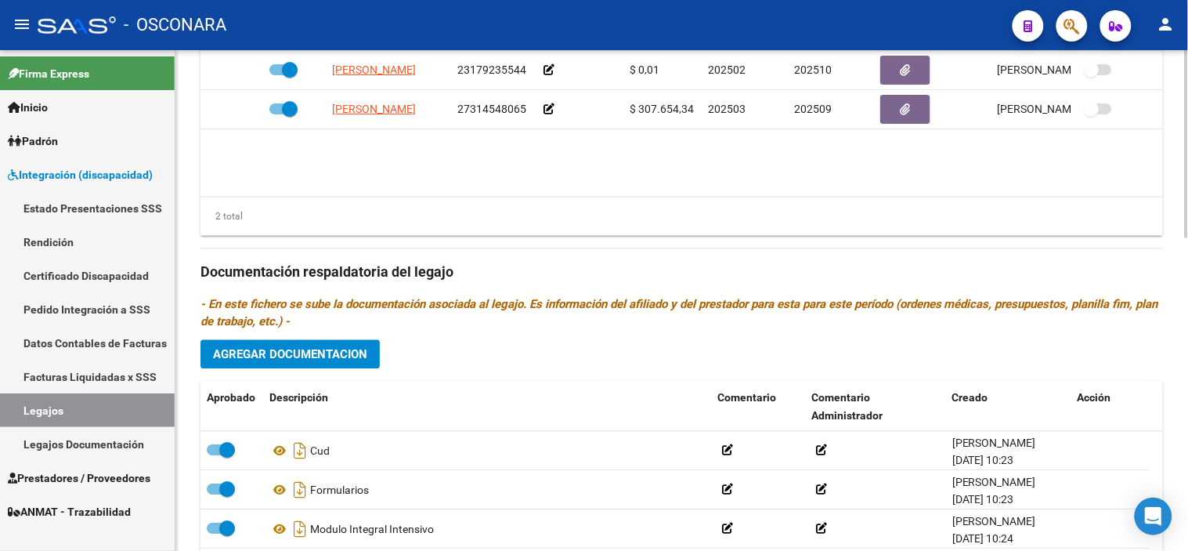
scroll to position [572, 0]
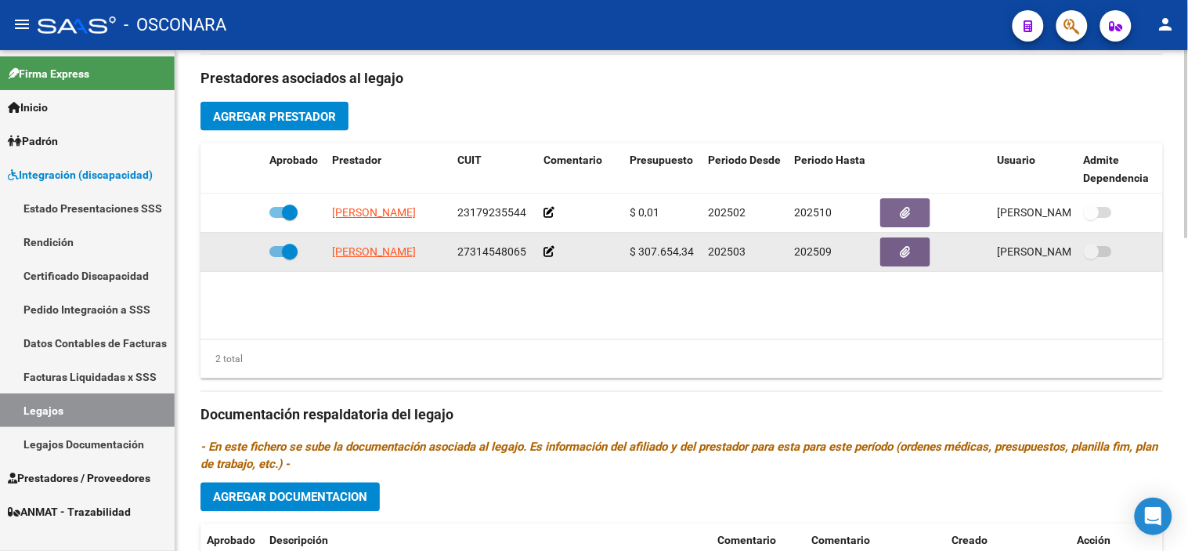
click at [283, 254] on span at bounding box center [290, 252] width 16 height 16
click at [277, 257] on input "checkbox" at bounding box center [276, 257] width 1 height 1
checkbox input "false"
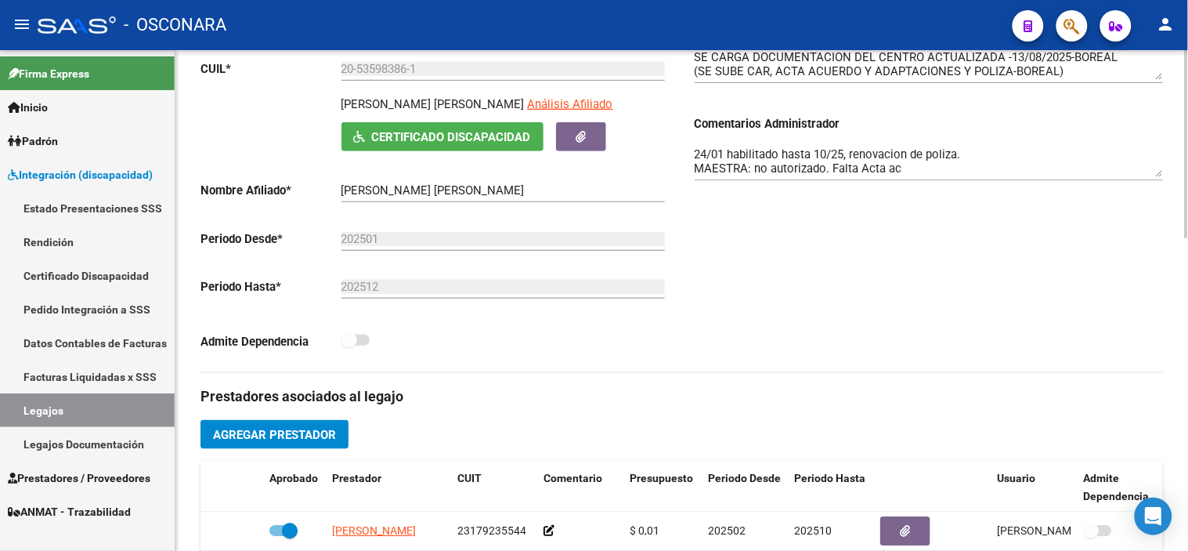
scroll to position [223, 0]
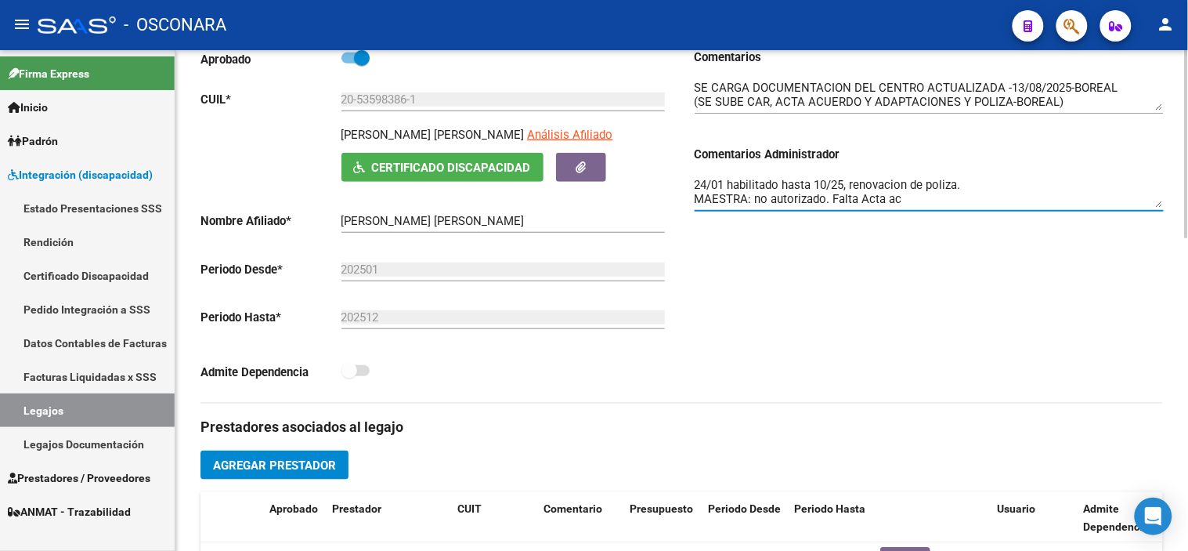
click at [945, 206] on textarea "24/01 habilitado hasta 10/25, renovacion de poliza. MAESTRA: no autorizado. Fal…" at bounding box center [929, 191] width 469 height 31
click at [948, 204] on textarea "Centro habilitado hasta 10/25, renovacion de poliza. MAESTRA:" at bounding box center [929, 191] width 469 height 31
drag, startPoint x: 1157, startPoint y: 202, endPoint x: 601, endPoint y: 204, distance: 556.0
click at [601, 204] on div "Aprobado CUIL * 20-53598386-1 Ingresar CUIL [PERSON_NAME] [PERSON_NAME] Análisi…" at bounding box center [681, 226] width 962 height 354
drag, startPoint x: 1153, startPoint y: 196, endPoint x: 685, endPoint y: 184, distance: 467.7
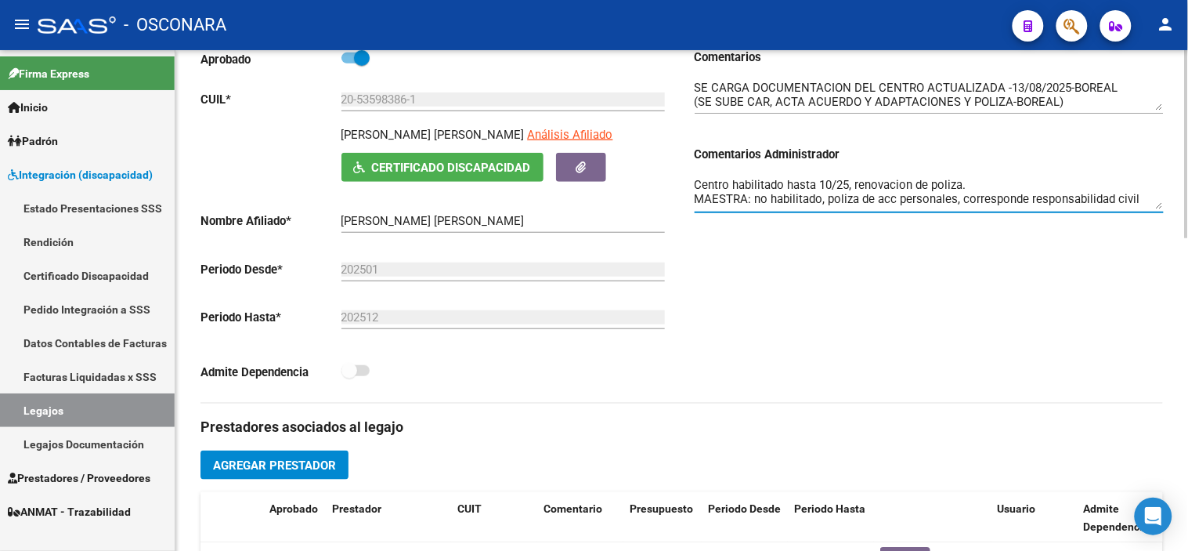
click at [685, 184] on div "Comentarios Comentarios Administrador Centro habilitado hasta 10/25, renovacion…" at bounding box center [923, 226] width 482 height 354
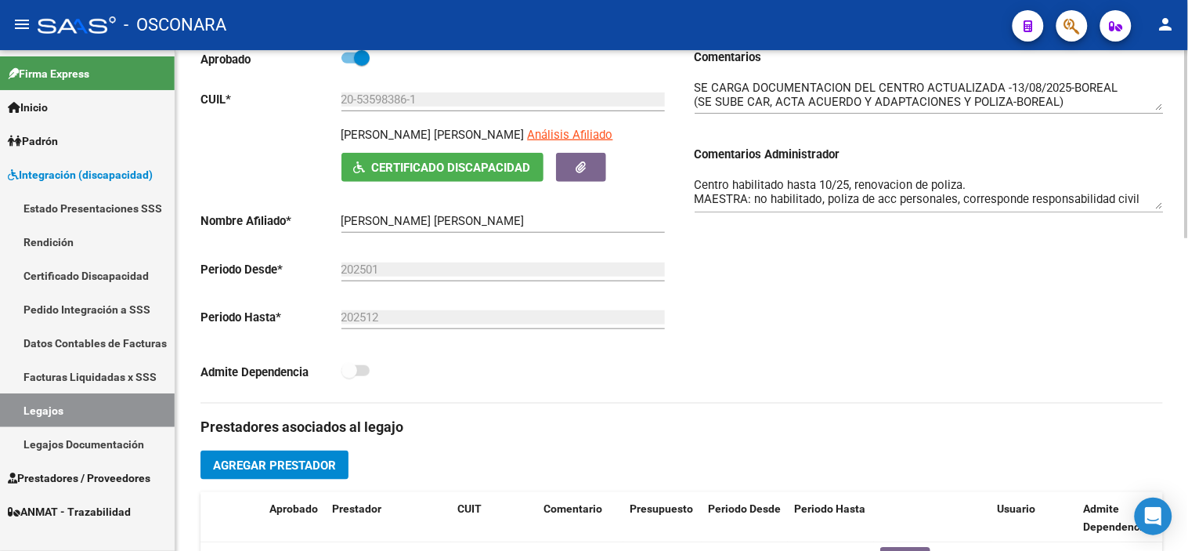
click at [833, 285] on div "Comentarios Comentarios Administrador Centro habilitado hasta 10/25, renovacion…" at bounding box center [923, 226] width 482 height 354
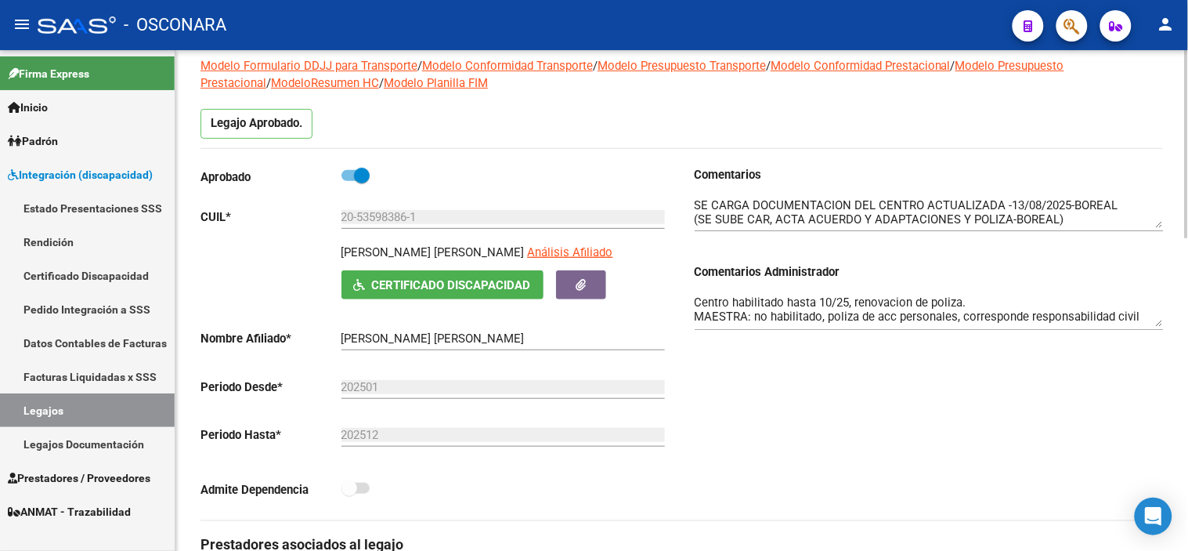
scroll to position [0, 0]
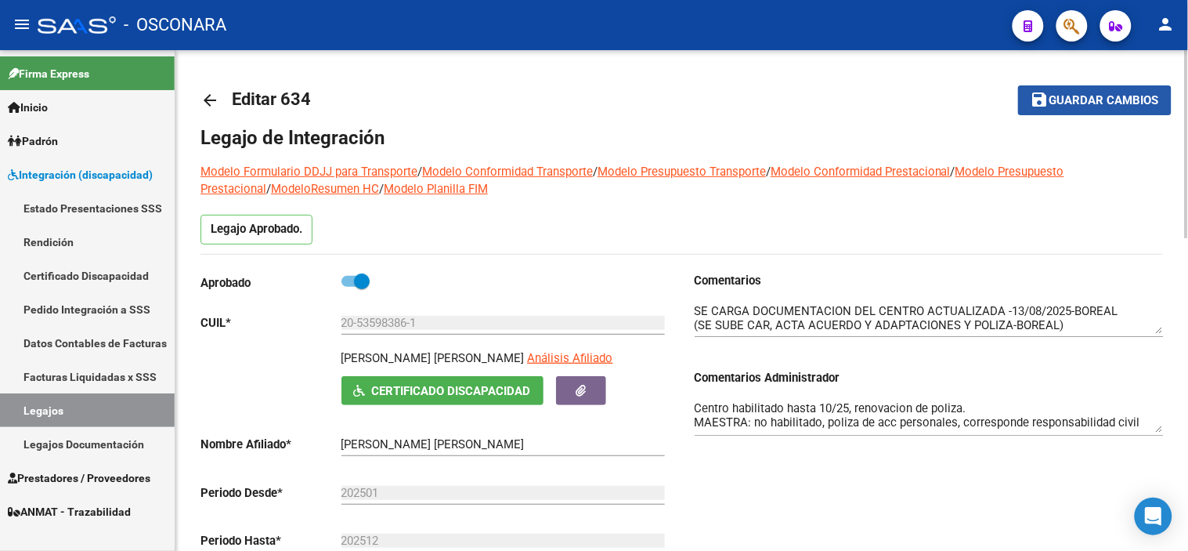
drag, startPoint x: 1079, startPoint y: 103, endPoint x: 1066, endPoint y: 121, distance: 22.4
click at [1079, 103] on span "Guardar cambios" at bounding box center [1104, 101] width 110 height 14
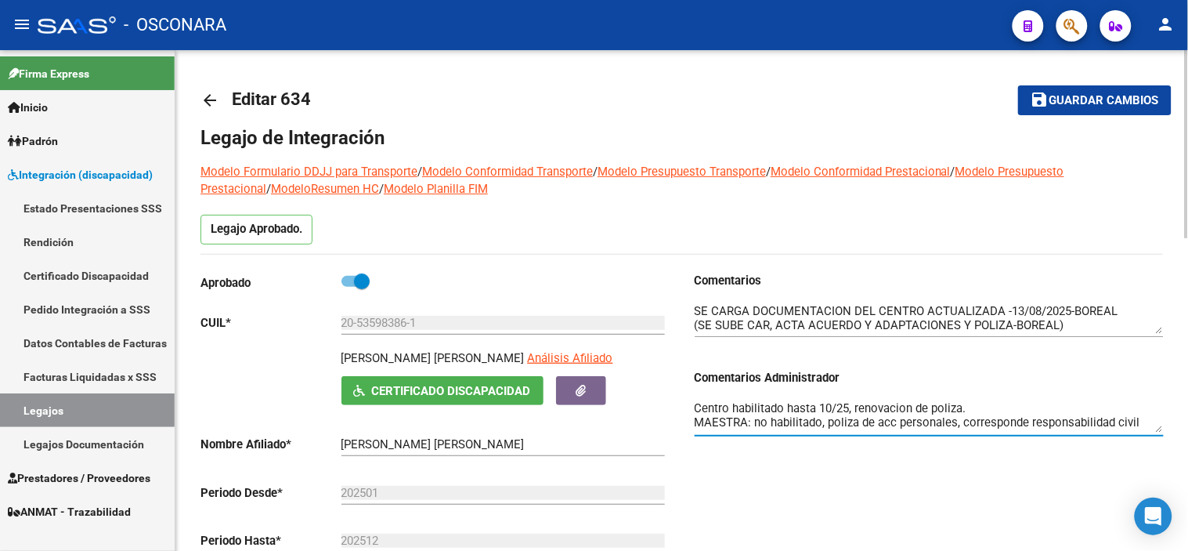
click at [714, 407] on textarea "Centro habilitado hasta 10/25, renovacion de poliza. MAESTRA: no habilitado, po…" at bounding box center [929, 415] width 469 height 33
type textarea "MII habilitado hasta 10/25, renovacion de poliza. MAESTRA: no habilitado, poliz…"
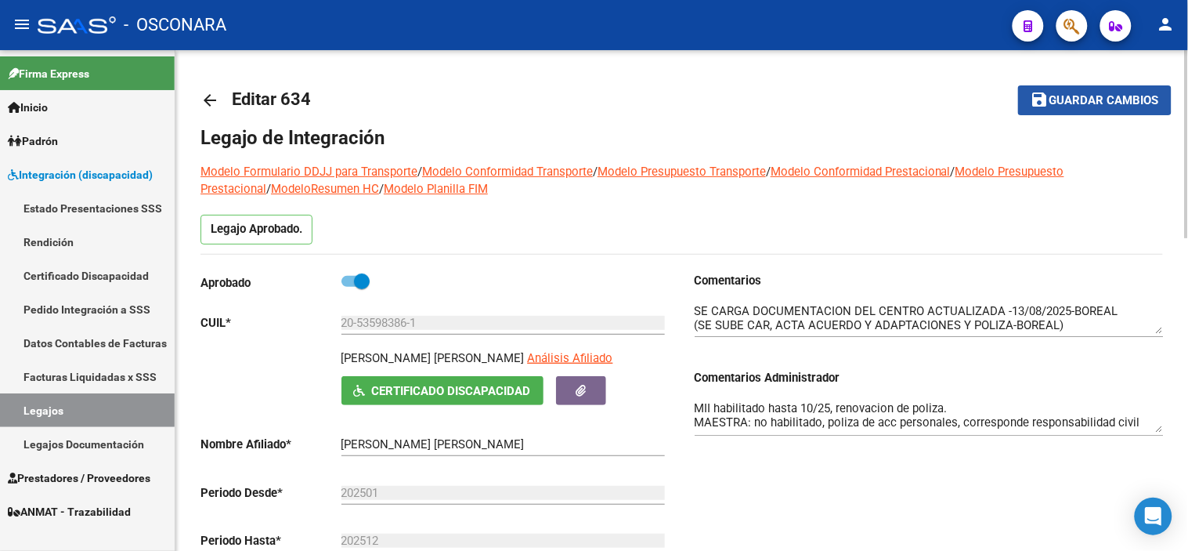
click at [1061, 94] on span "Guardar cambios" at bounding box center [1104, 101] width 110 height 14
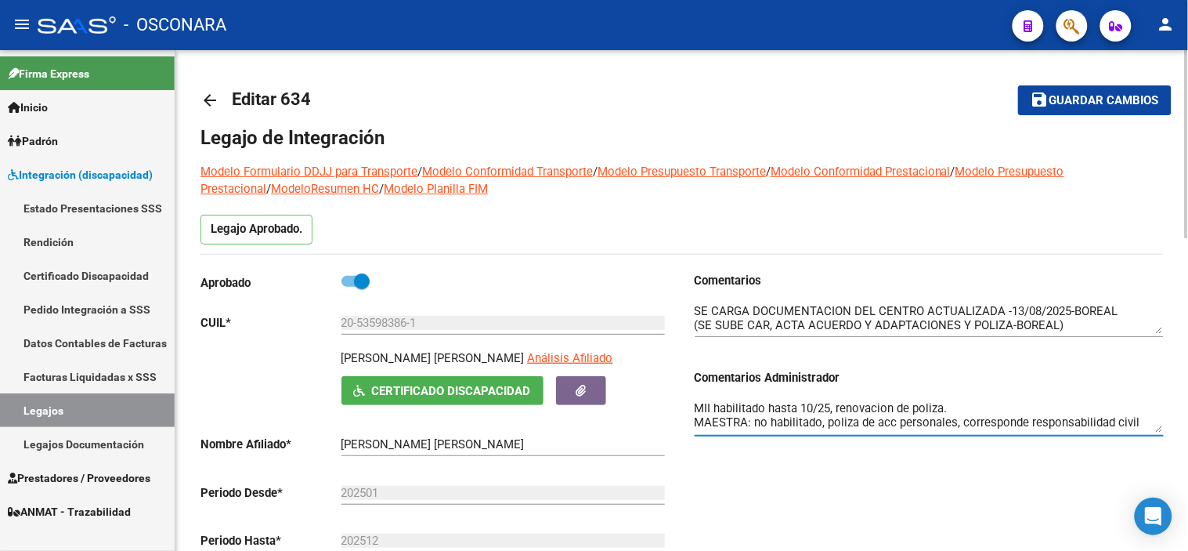
drag, startPoint x: 694, startPoint y: 410, endPoint x: 1181, endPoint y: 476, distance: 491.5
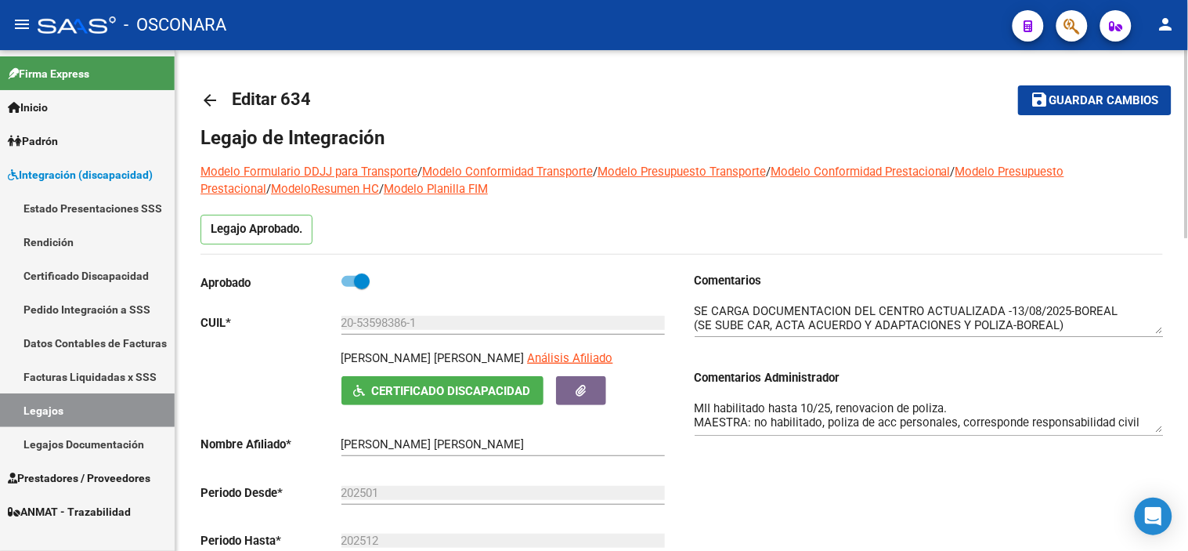
click at [1125, 80] on mat-toolbar-row "save Guardar cambios" at bounding box center [1070, 100] width 204 height 50
click at [1108, 96] on span "Guardar cambios" at bounding box center [1104, 101] width 110 height 14
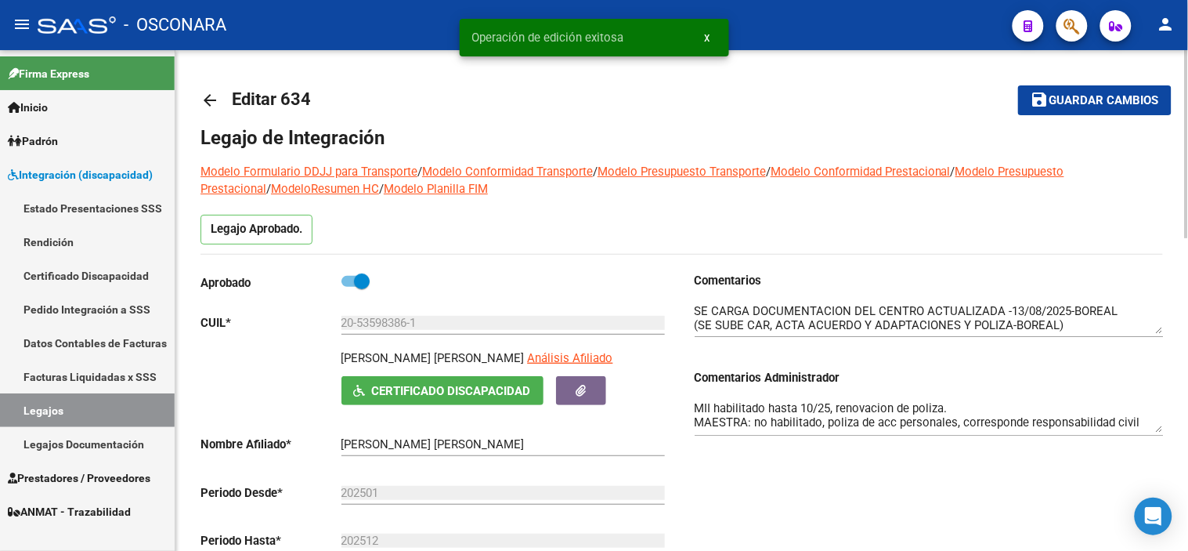
click at [213, 99] on mat-icon "arrow_back" at bounding box center [209, 100] width 19 height 19
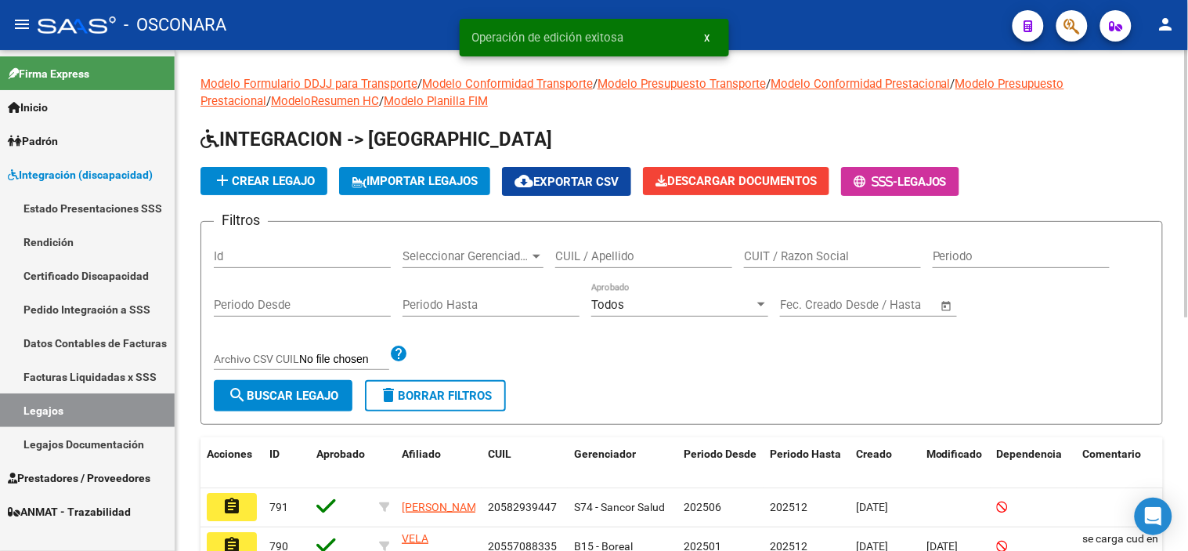
click at [290, 258] on input "Id" at bounding box center [302, 256] width 177 height 14
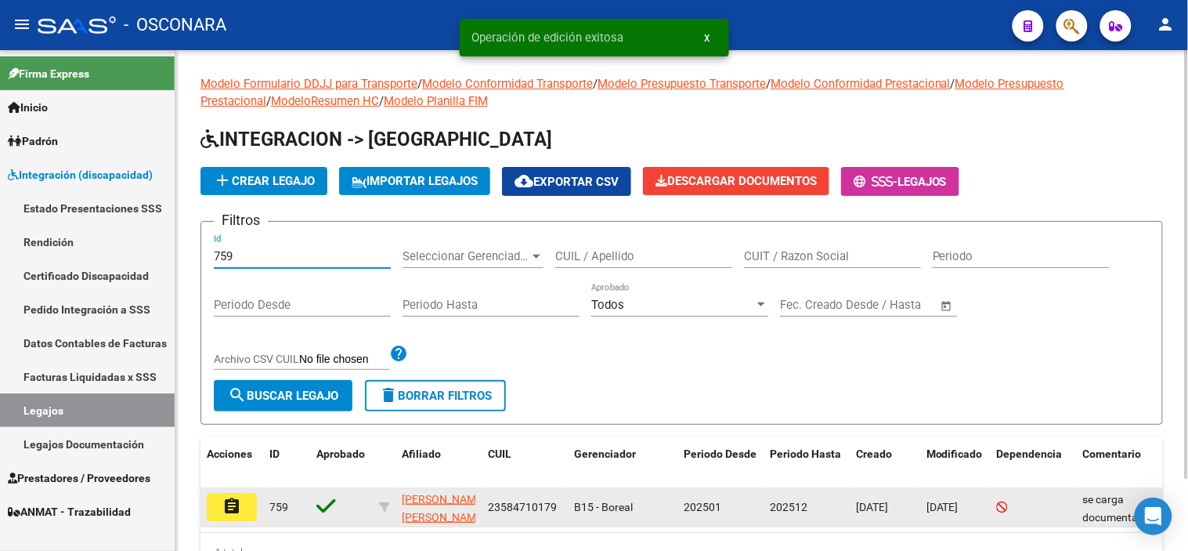
type input "759"
click at [228, 511] on mat-icon "assignment" at bounding box center [231, 505] width 19 height 19
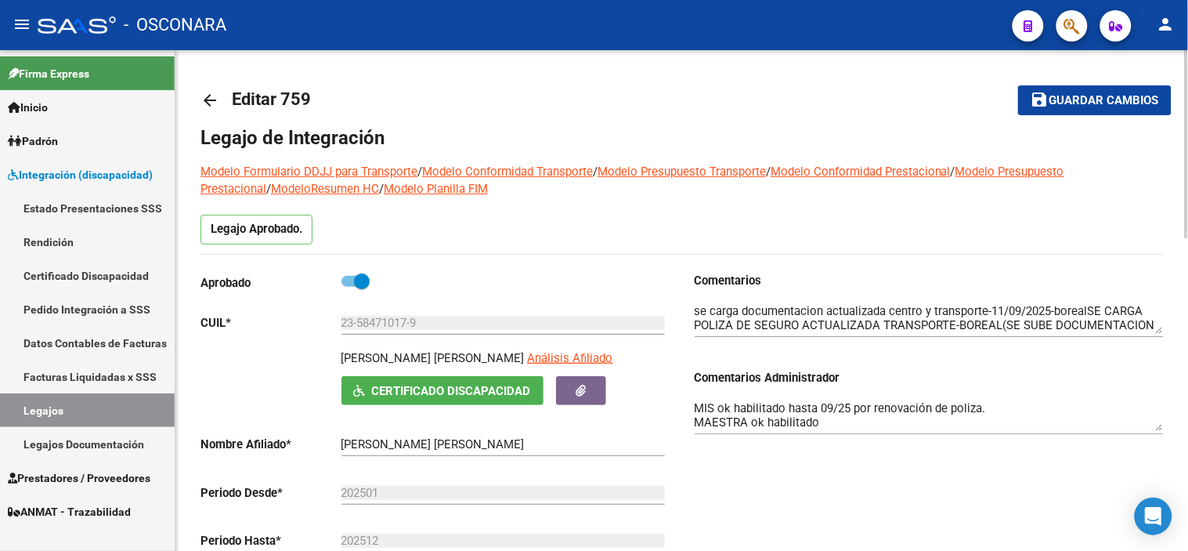
click at [1014, 411] on textarea "MIS ok habilitado hasta 09/25 por renovación de poliza. MAESTRA ok habilitado T…" at bounding box center [929, 414] width 469 height 31
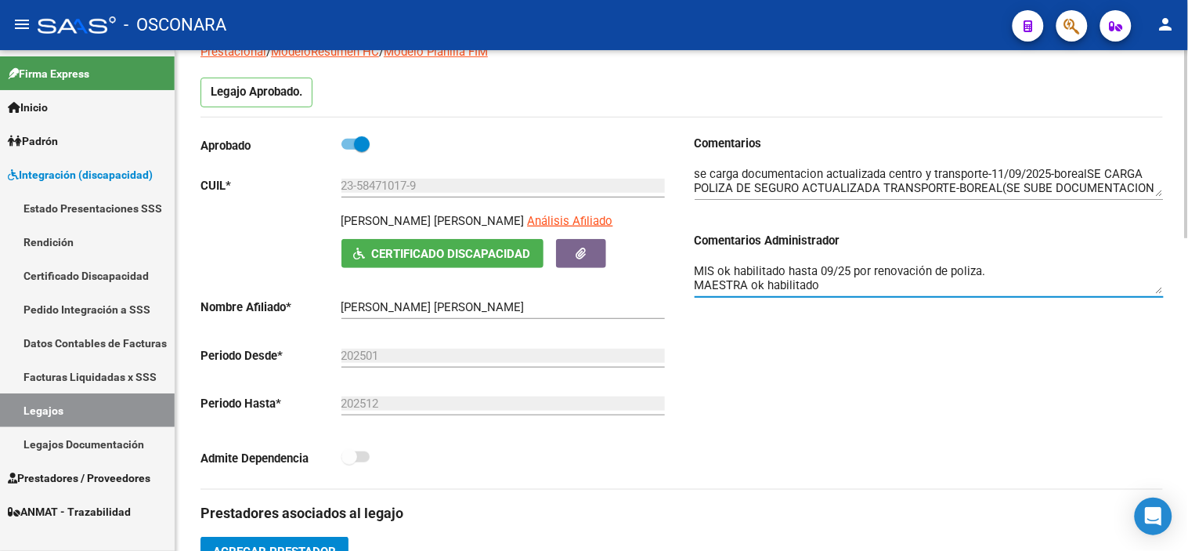
scroll to position [136, 0]
type textarea "MIS ok habilitado hasta 09/25 por renovación de póliza. MAESTRA ok habilitado T…"
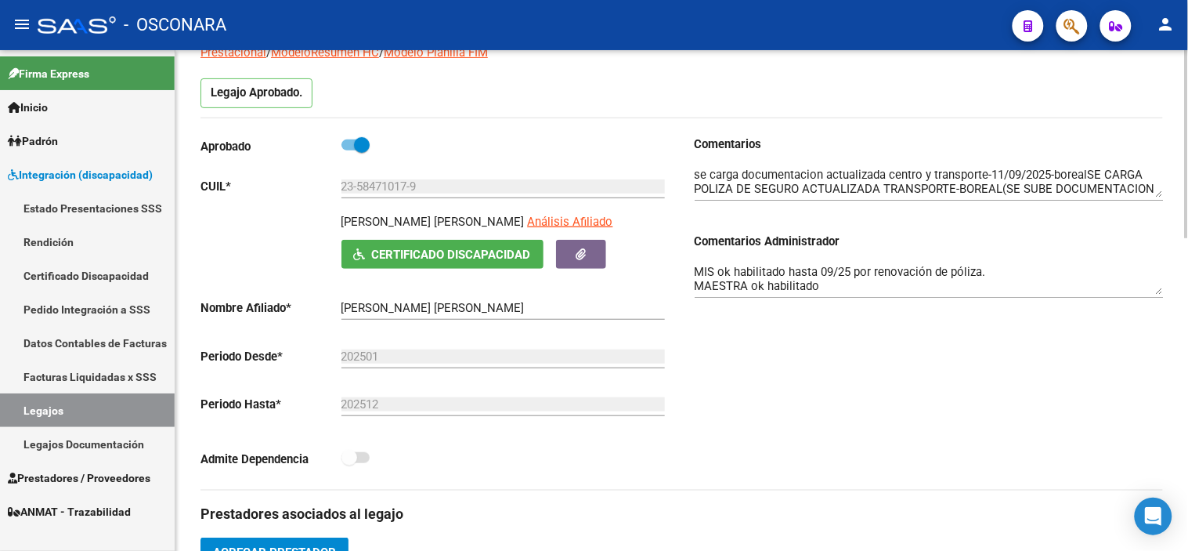
click at [831, 368] on div "Comentarios Comentarios Administrador MIS ok habilitado hasta 09/25 por renovac…" at bounding box center [923, 312] width 482 height 354
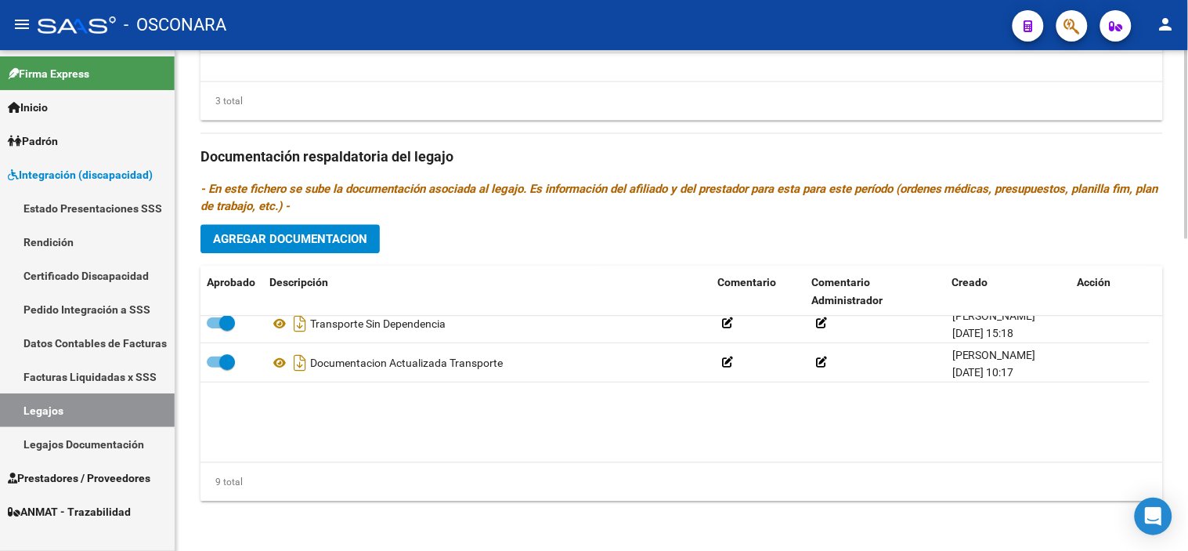
scroll to position [211, 0]
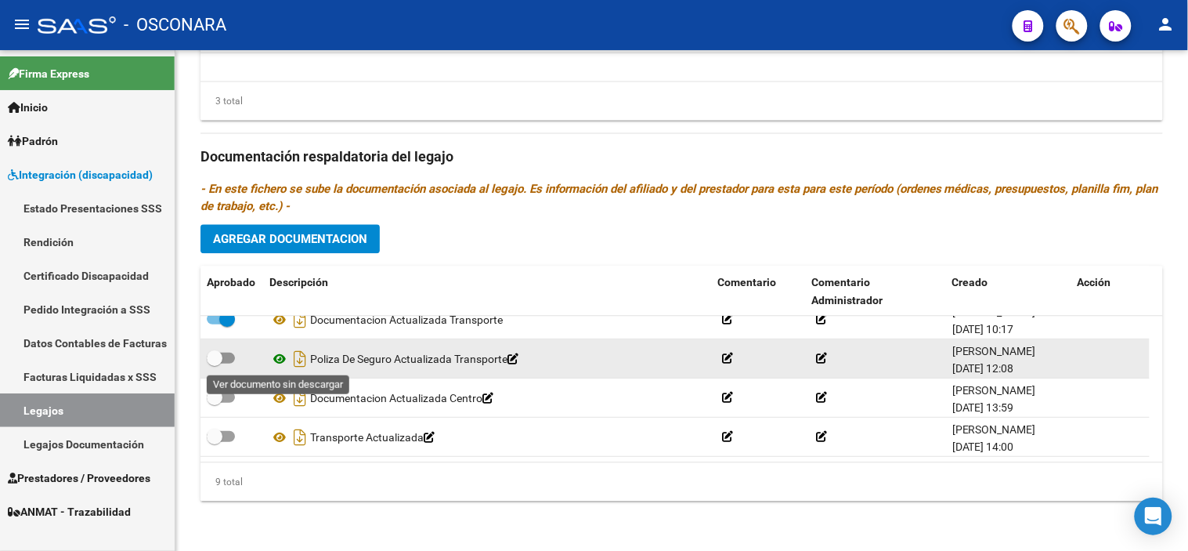
click at [275, 359] on icon at bounding box center [279, 358] width 20 height 19
click at [221, 360] on span at bounding box center [215, 358] width 16 height 16
click at [215, 363] on input "checkbox" at bounding box center [214, 363] width 1 height 1
checkbox input "true"
click at [295, 361] on icon "Descargar documento" at bounding box center [300, 358] width 20 height 25
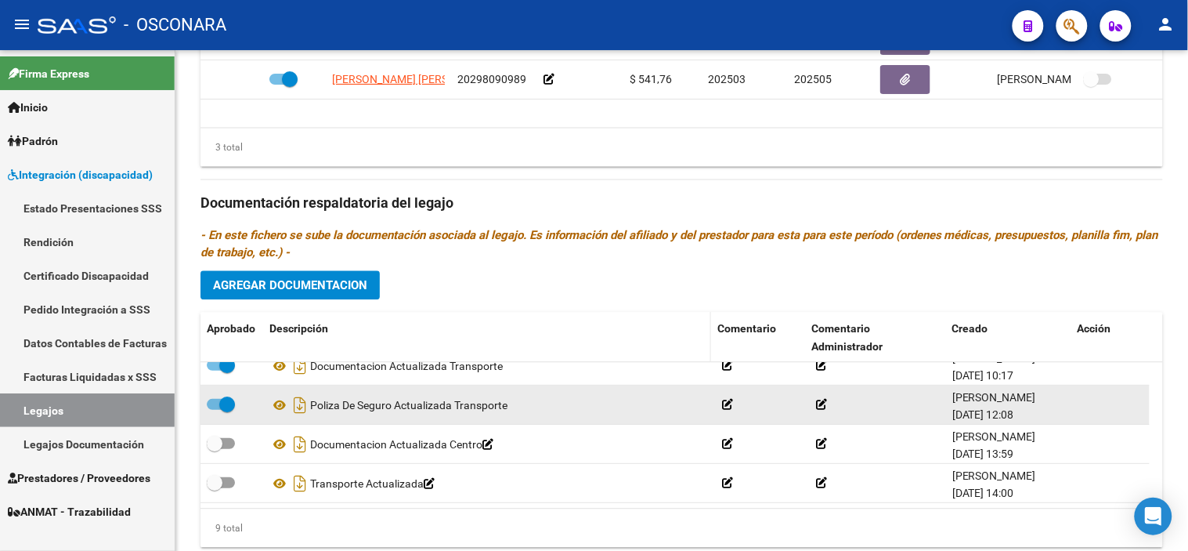
scroll to position [832, 0]
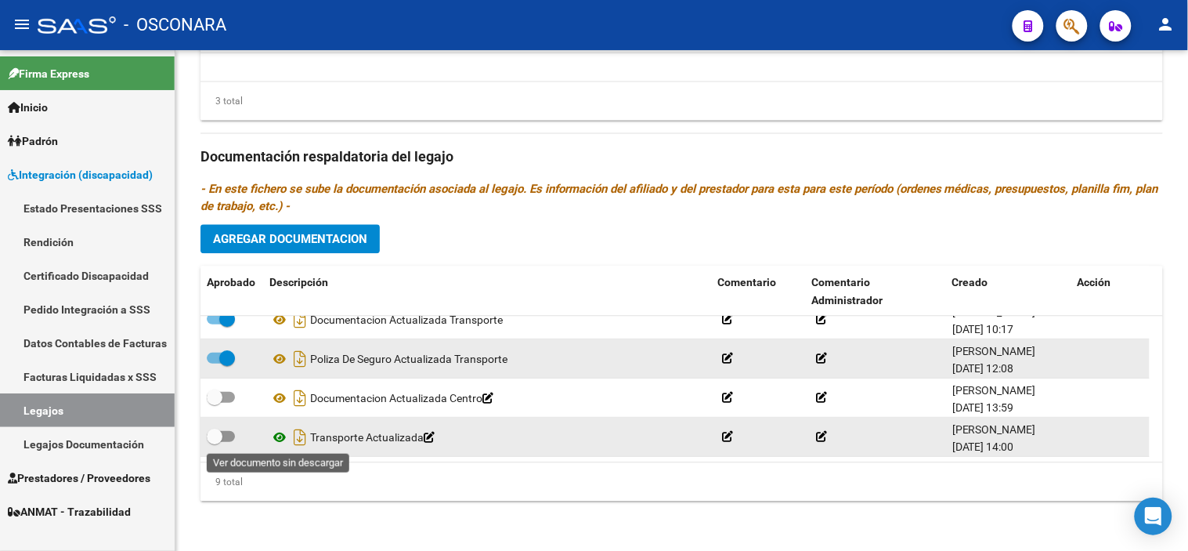
click at [277, 443] on icon at bounding box center [279, 437] width 20 height 19
drag, startPoint x: 206, startPoint y: 456, endPoint x: 211, endPoint y: 446, distance: 10.9
click at [206, 456] on datatable-body-cell at bounding box center [231, 436] width 63 height 38
click at [212, 439] on span at bounding box center [215, 436] width 16 height 16
click at [214, 442] on input "checkbox" at bounding box center [214, 442] width 1 height 1
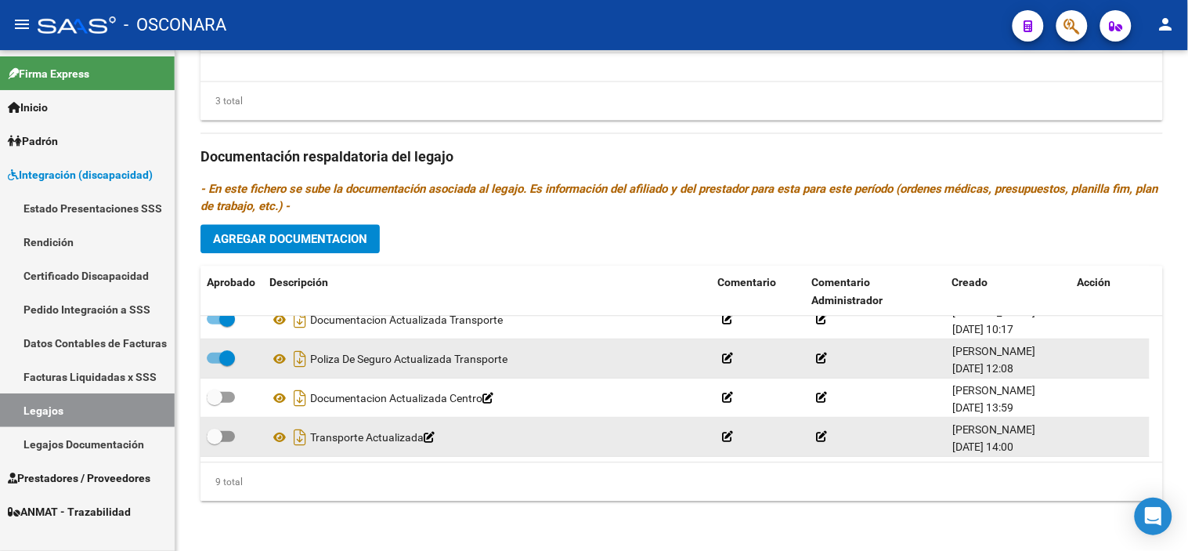
checkbox input "true"
click at [301, 441] on icon "Descargar documento" at bounding box center [300, 436] width 20 height 25
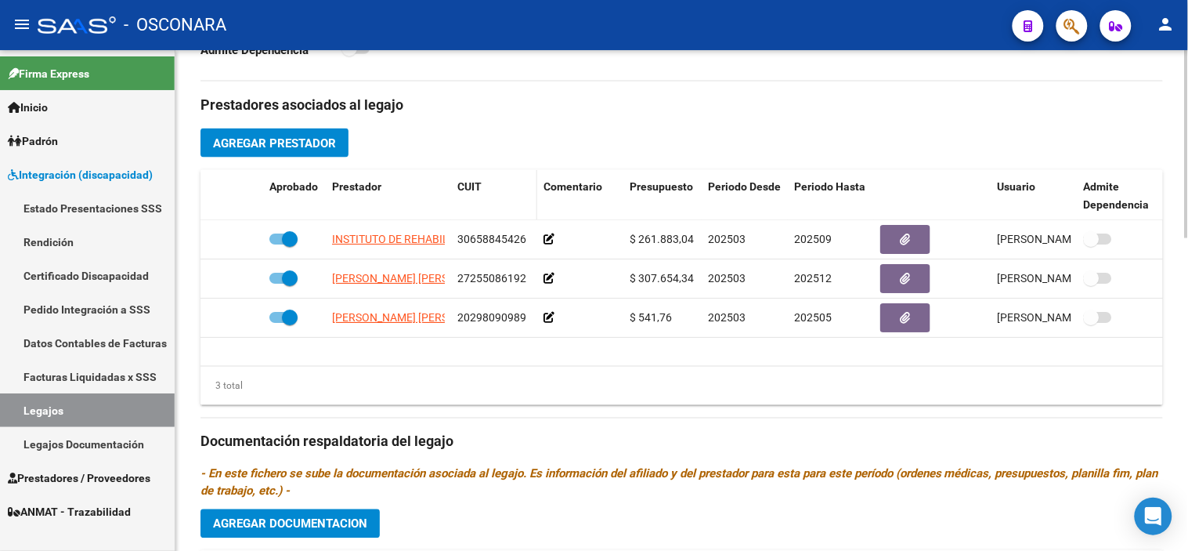
scroll to position [484, 0]
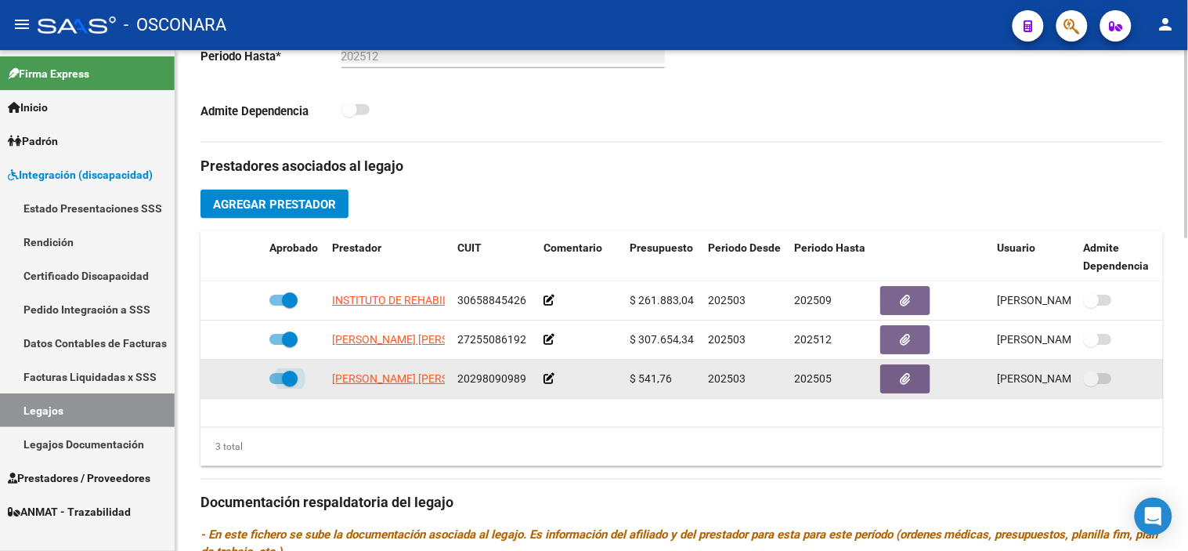
click at [288, 382] on span at bounding box center [290, 378] width 16 height 16
click at [277, 384] on input "checkbox" at bounding box center [276, 384] width 1 height 1
checkbox input "false"
click at [238, 374] on icon at bounding box center [240, 378] width 11 height 11
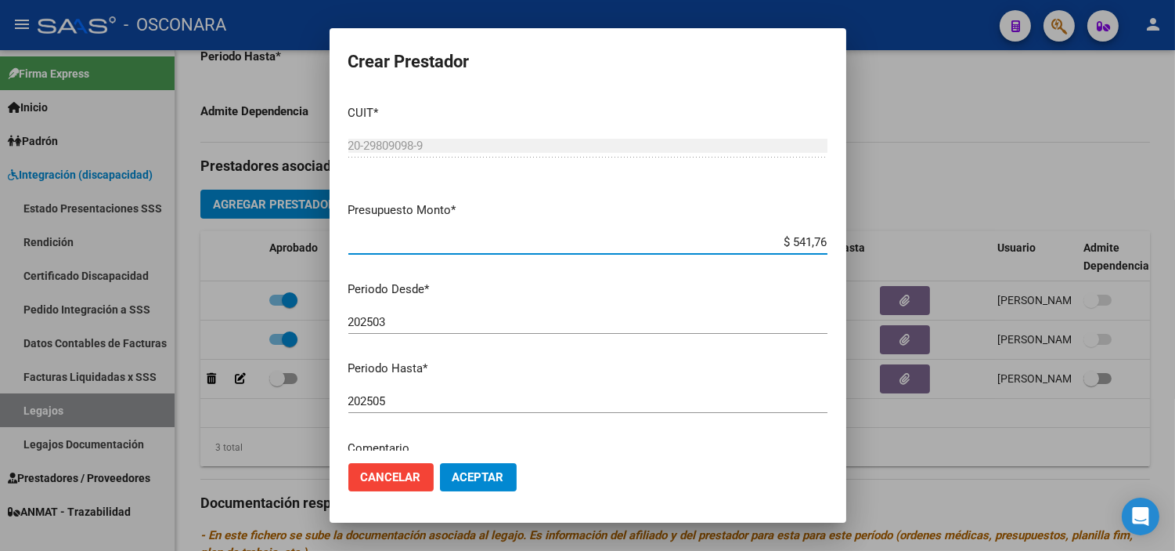
click at [470, 410] on div "202505 Ingresar el periodo" at bounding box center [587, 400] width 479 height 23
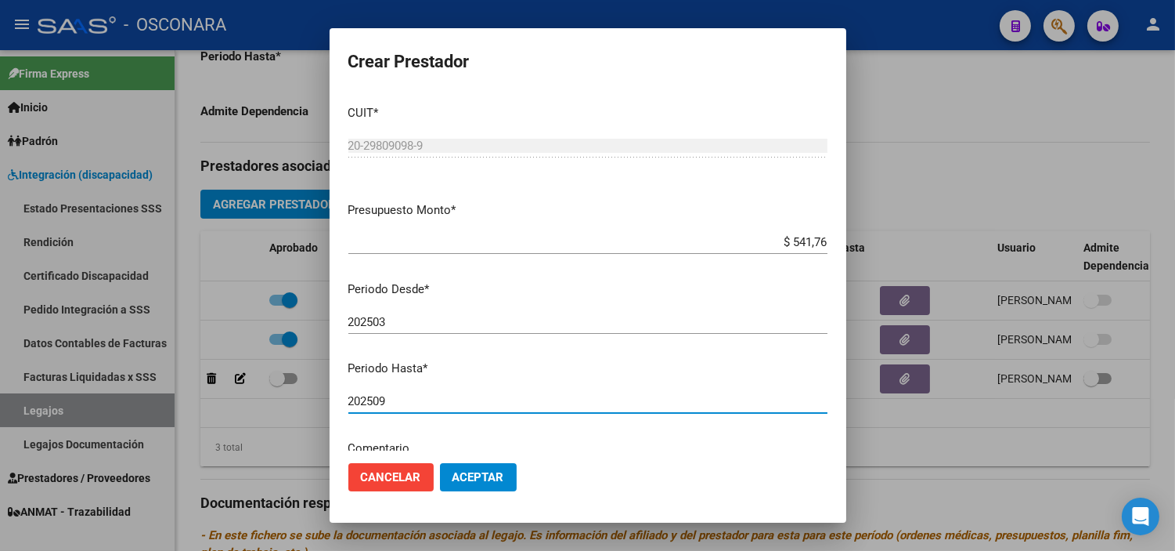
type input "202509"
click at [491, 470] on span "Aceptar" at bounding box center [479, 477] width 52 height 14
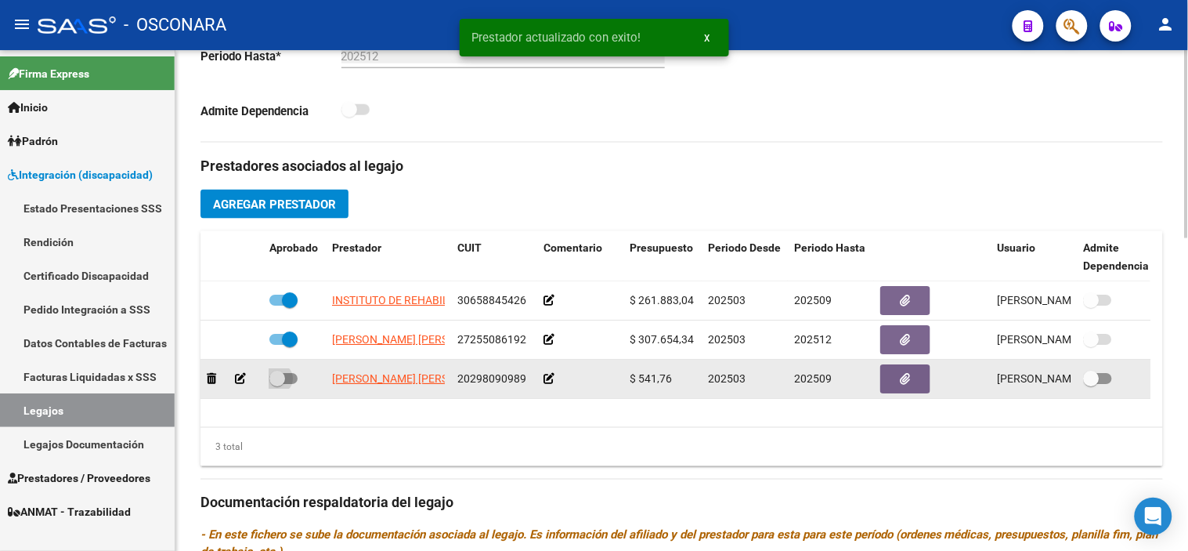
click at [274, 381] on span at bounding box center [277, 378] width 16 height 16
click at [276, 384] on input "checkbox" at bounding box center [276, 384] width 1 height 1
checkbox input "true"
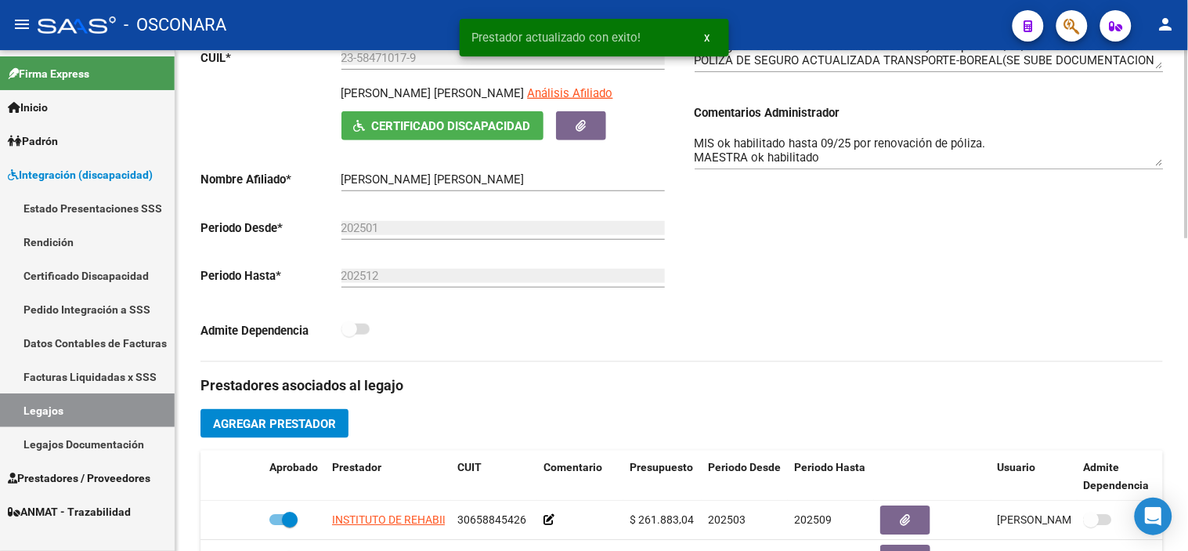
scroll to position [223, 0]
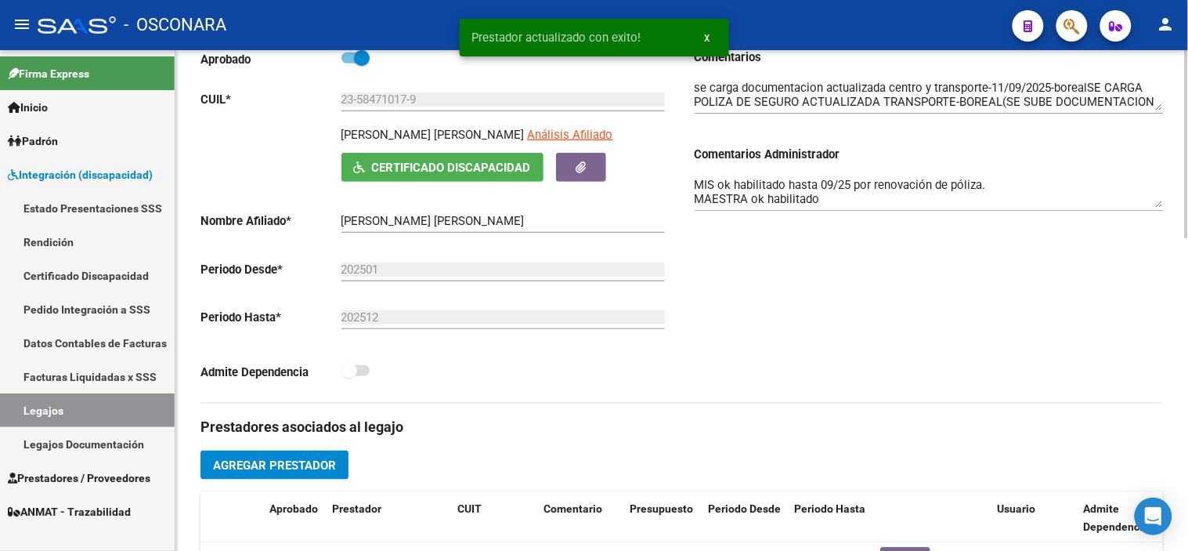
click at [832, 196] on textarea "MIS ok habilitado hasta 09/25 por renovación de póliza. MAESTRA ok habilitado T…" at bounding box center [929, 191] width 469 height 31
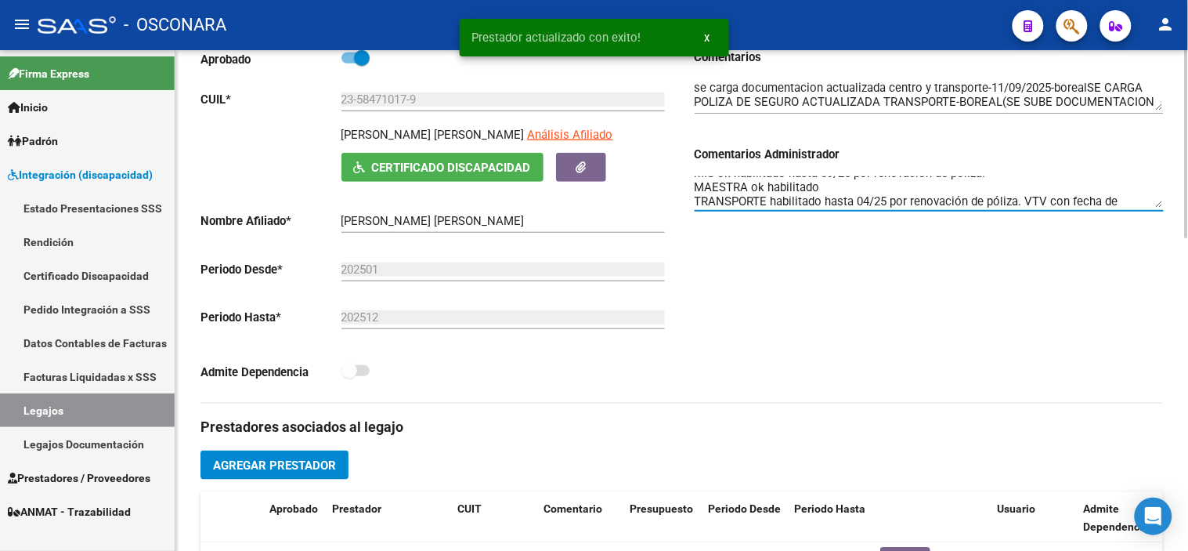
scroll to position [26, 0]
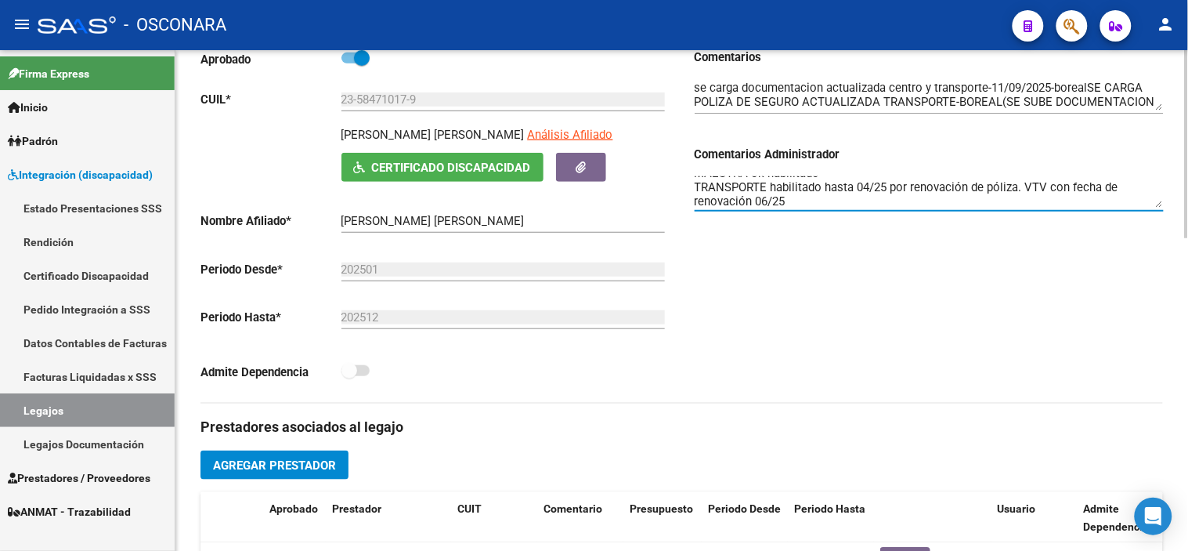
click at [872, 186] on textarea "MIS ok habilitado hasta 09/25 por renovación de póliza. MAESTRA ok habilitado T…" at bounding box center [929, 191] width 469 height 31
click at [768, 199] on textarea "MIS ok habilitado hasta 09/25 por renovación de póliza. MAESTRA ok habilitado T…" at bounding box center [929, 191] width 469 height 31
type textarea "MIS ok habilitado hasta 09/25 por renovación de póliza. MAESTRA ok habilitado T…"
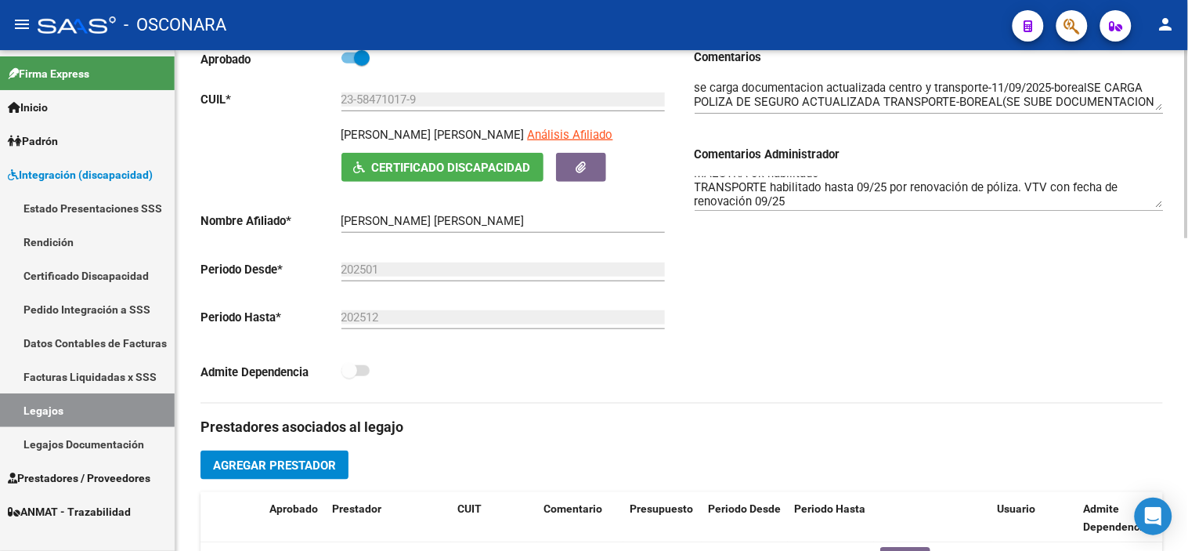
click at [956, 366] on div "Comentarios Comentarios Administrador MIS ok habilitado hasta 09/25 por renovac…" at bounding box center [923, 226] width 482 height 354
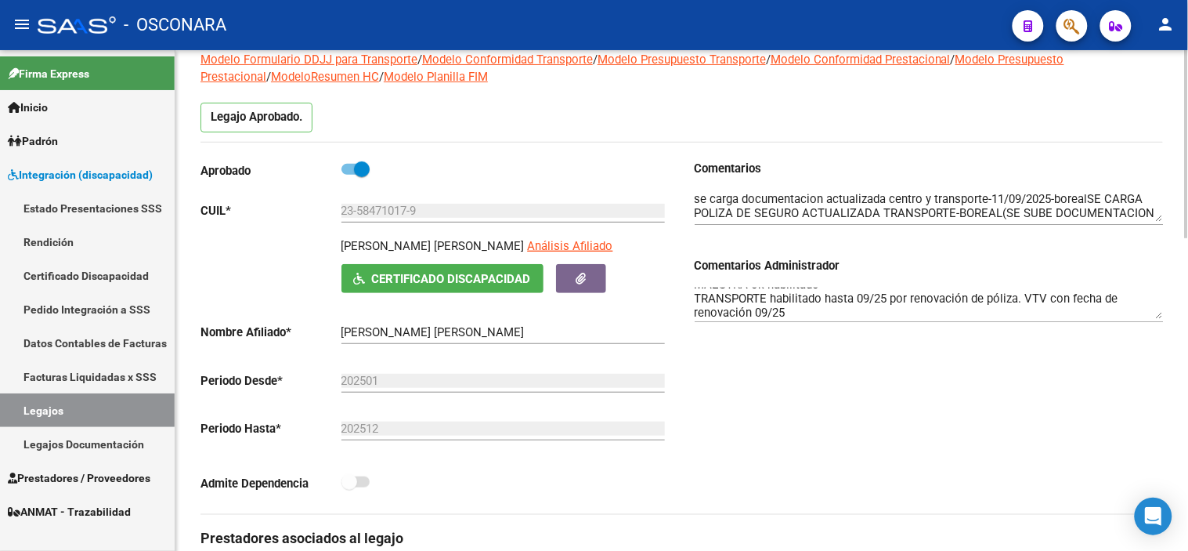
scroll to position [0, 0]
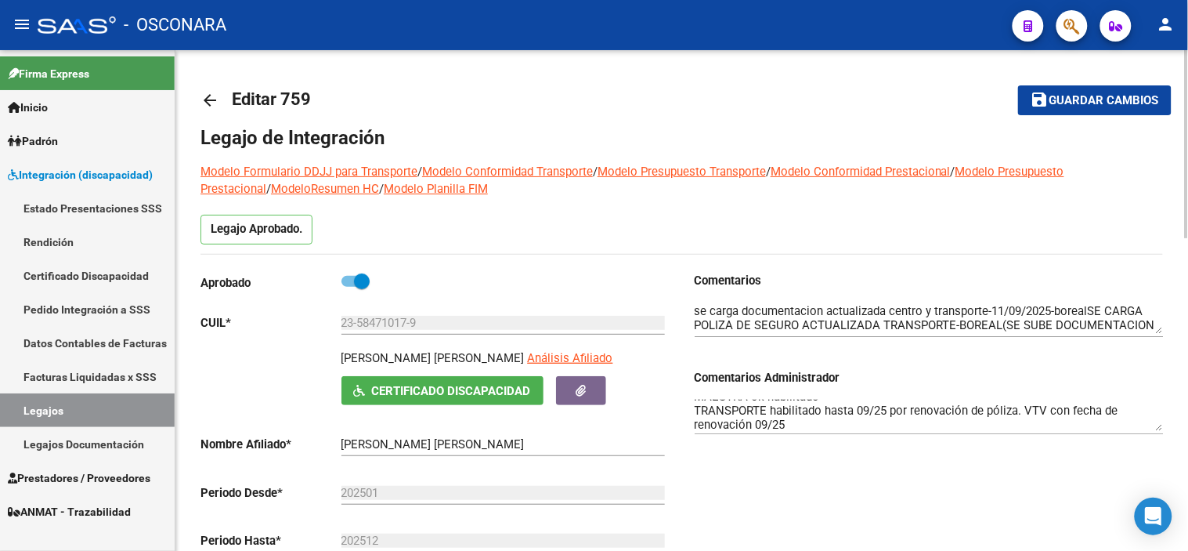
click at [1024, 113] on button "save Guardar cambios" at bounding box center [1094, 99] width 153 height 29
click at [767, 487] on div "Comentarios Comentarios Administrador MIS ok habilitado hasta 09/25 por renovac…" at bounding box center [923, 449] width 482 height 354
click at [803, 489] on div "Comentarios Comentarios Administrador MIS ok habilitado hasta 09/25 por renovac…" at bounding box center [923, 449] width 482 height 354
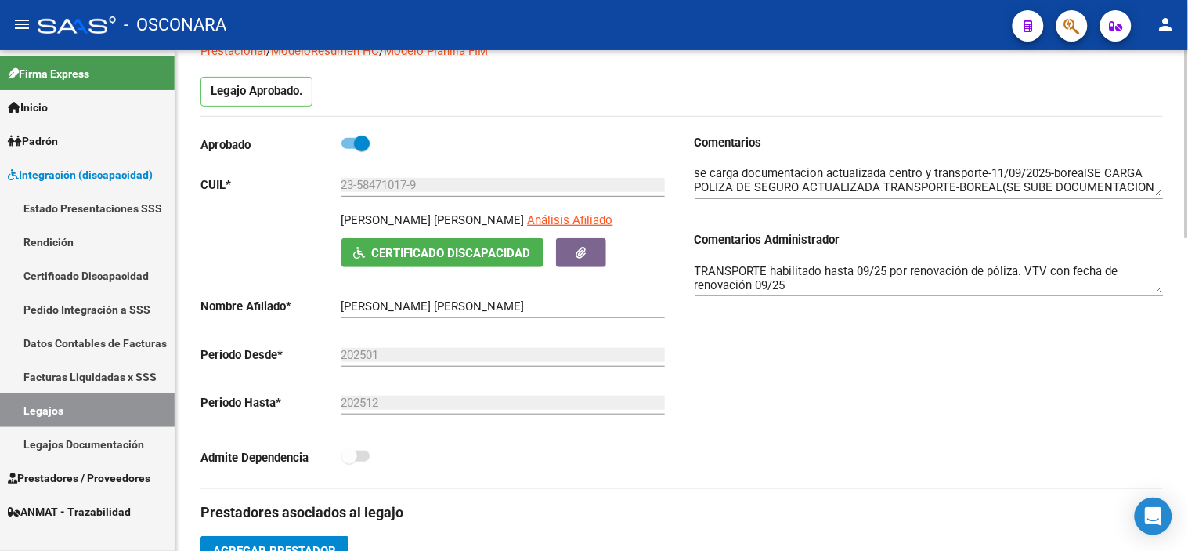
scroll to position [136, 0]
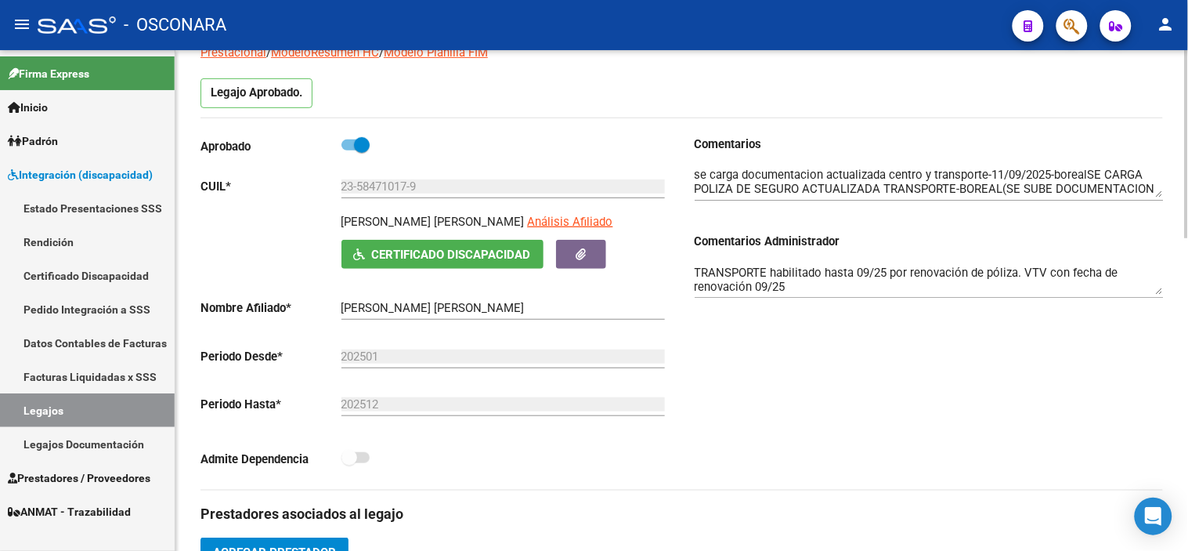
click at [823, 280] on textarea "MIS ok habilitado hasta 09/25 por renovación de póliza. MAESTRA ok habilitado T…" at bounding box center [929, 278] width 469 height 31
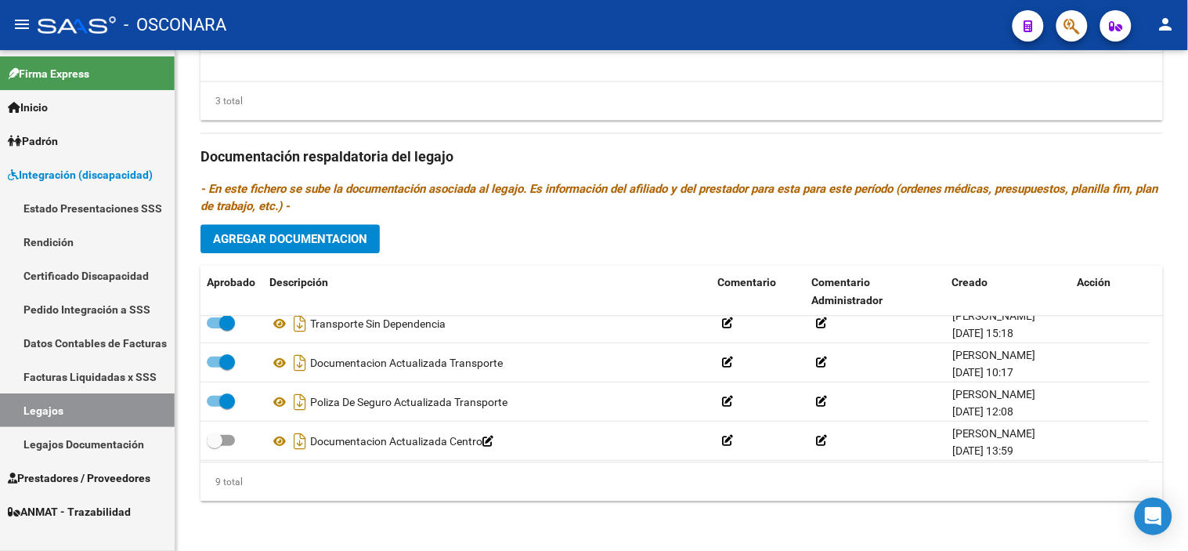
scroll to position [211, 0]
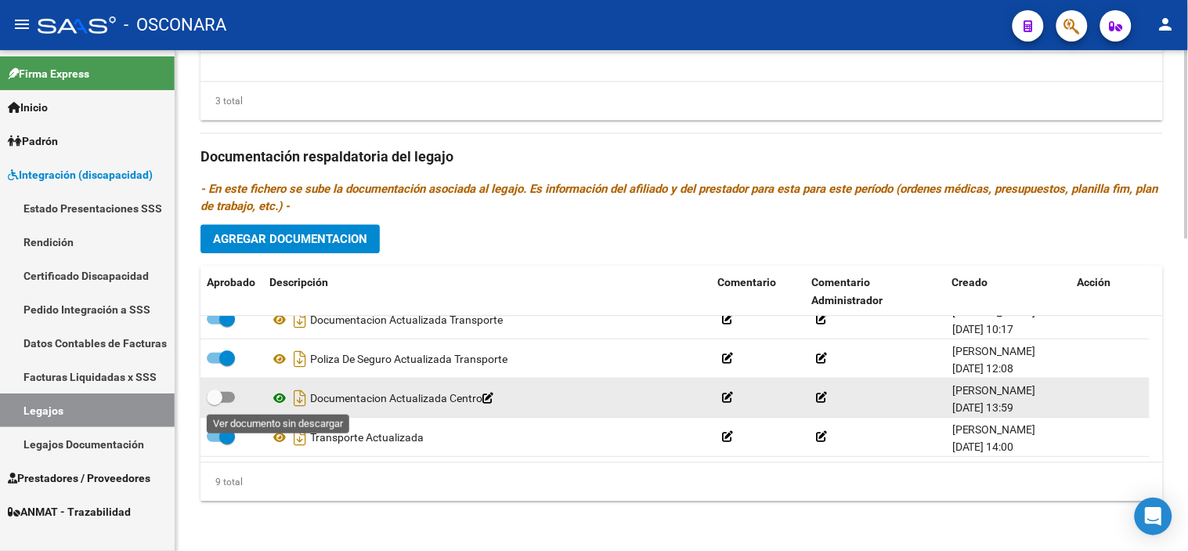
click at [278, 403] on icon at bounding box center [279, 397] width 20 height 19
click at [214, 400] on span at bounding box center [215, 397] width 16 height 16
click at [214, 403] on input "checkbox" at bounding box center [214, 403] width 1 height 1
checkbox input "true"
click at [298, 399] on icon "Descargar documento" at bounding box center [300, 397] width 20 height 25
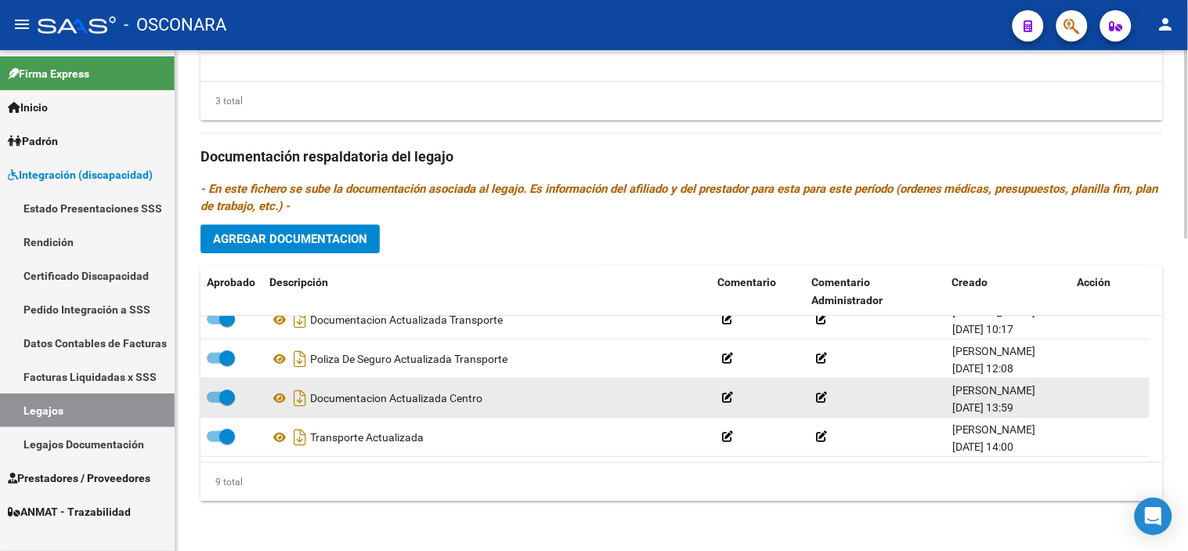
click at [663, 150] on h3 "Documentación respaldatoria del legajo" at bounding box center [681, 157] width 962 height 22
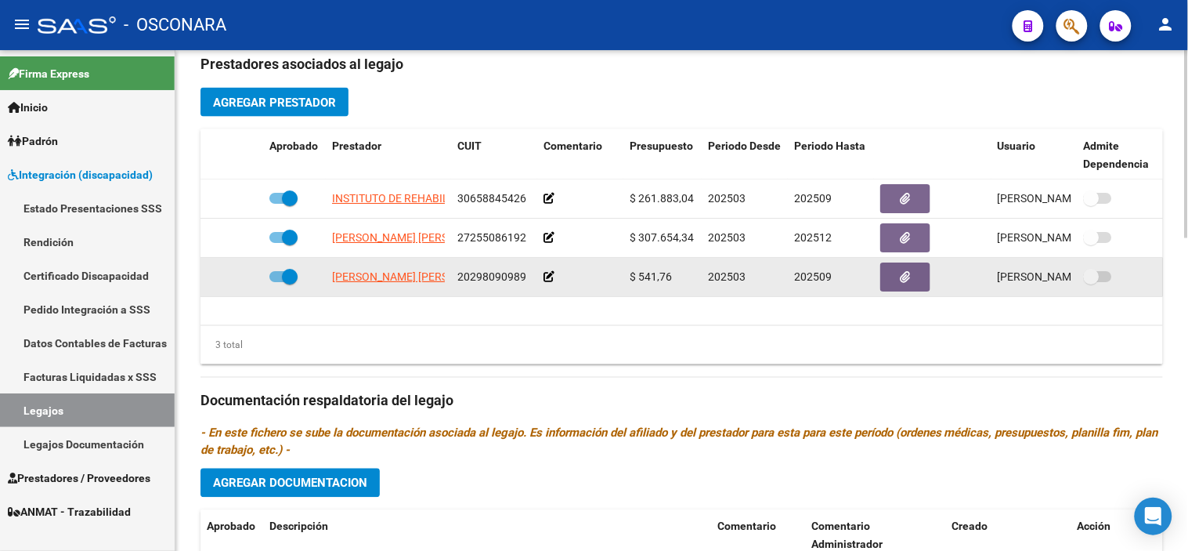
scroll to position [484, 0]
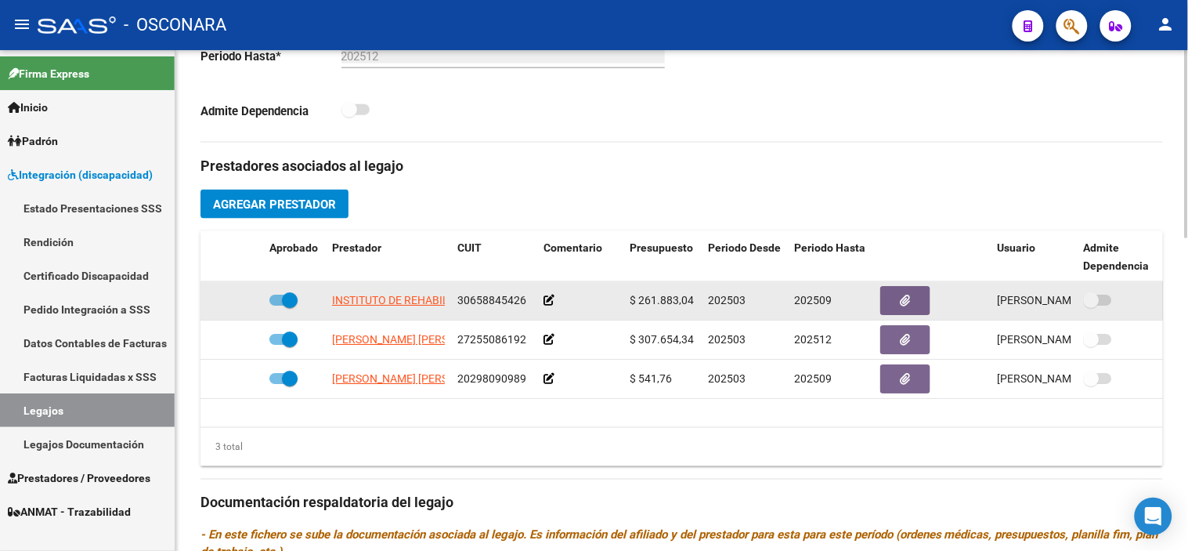
click at [283, 303] on span at bounding box center [290, 300] width 16 height 16
click at [277, 305] on input "checkbox" at bounding box center [276, 305] width 1 height 1
checkbox input "false"
click at [244, 303] on icon at bounding box center [240, 299] width 11 height 11
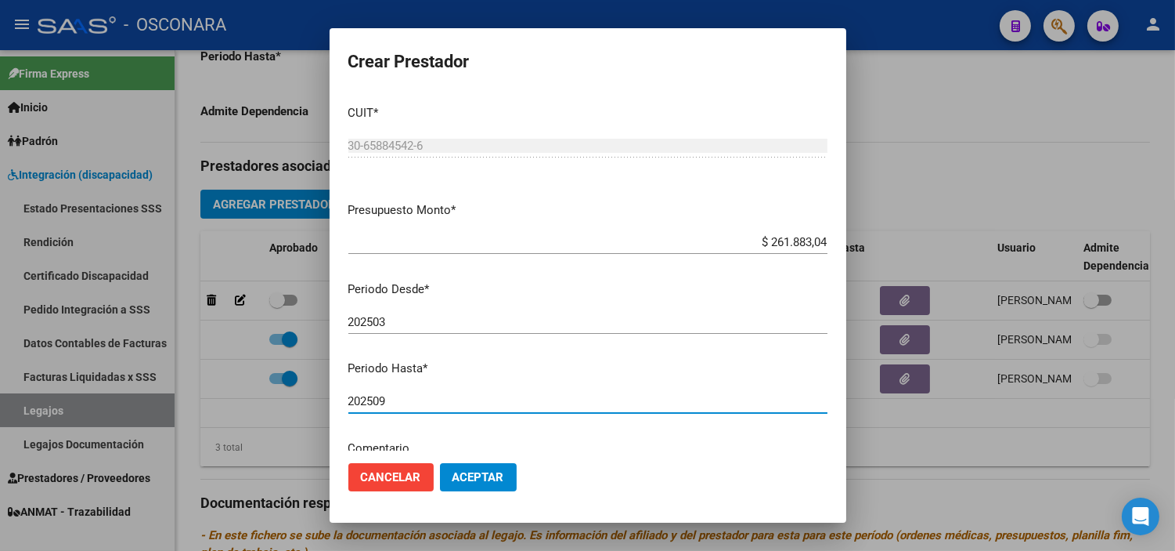
click at [419, 401] on input "202509" at bounding box center [587, 401] width 479 height 14
type input "202512"
click at [467, 476] on span "Aceptar" at bounding box center [479, 477] width 52 height 14
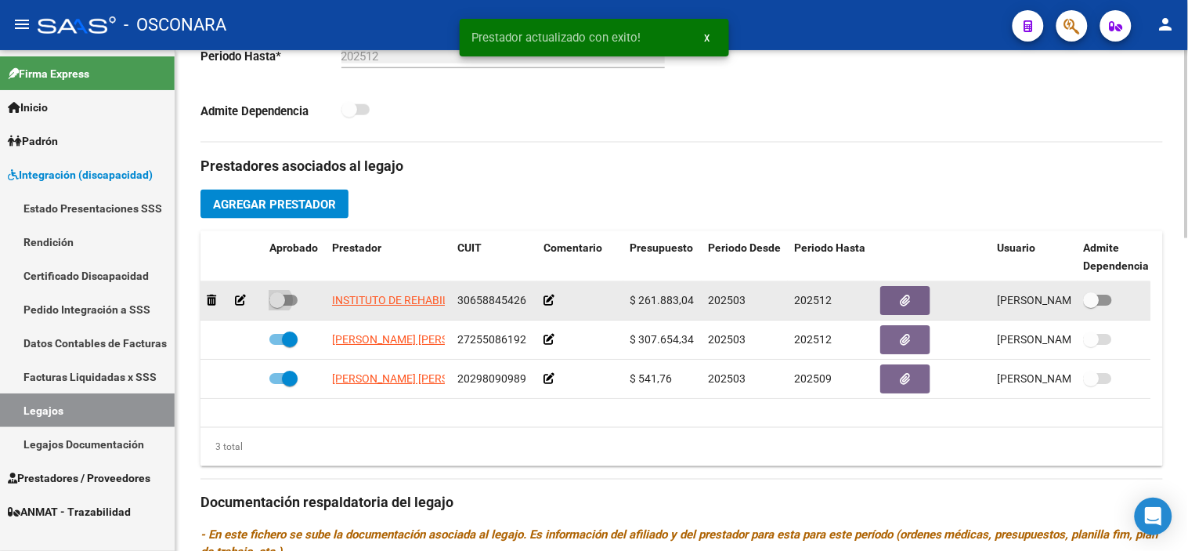
click at [277, 305] on span at bounding box center [277, 300] width 16 height 16
click at [277, 305] on input "checkbox" at bounding box center [276, 305] width 1 height 1
checkbox input "true"
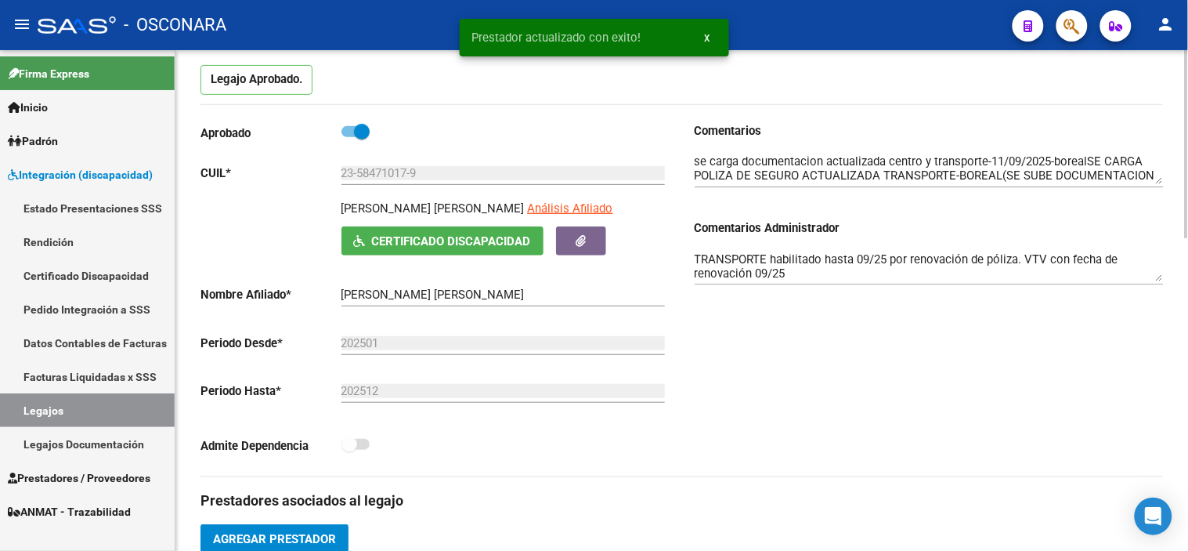
scroll to position [136, 0]
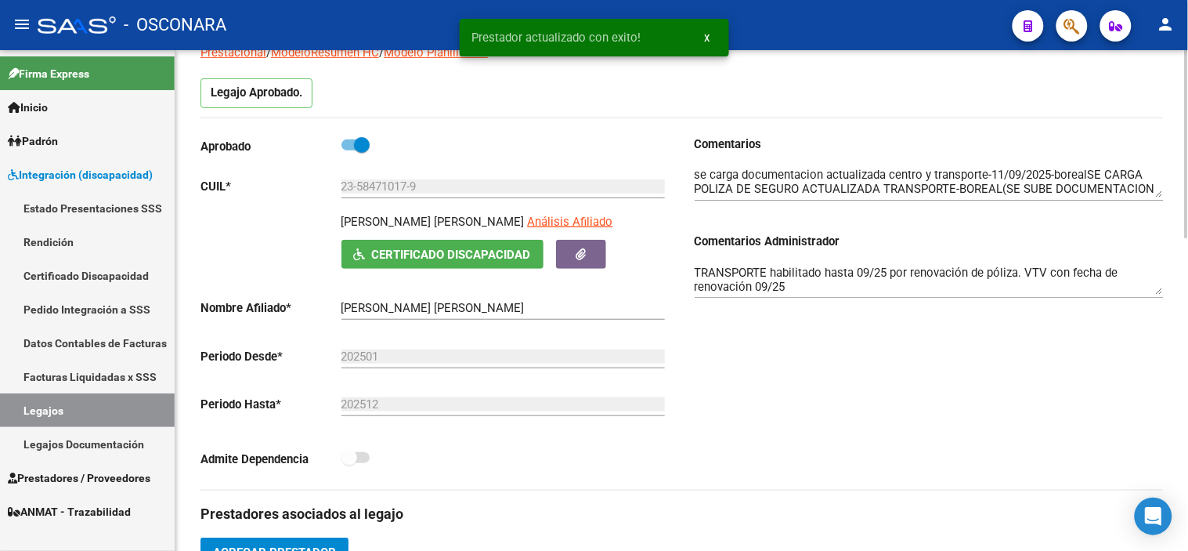
click at [800, 287] on textarea "MIS ok habilitado hasta 09/25 por renovación de póliza. MAESTRA ok habilitado T…" at bounding box center [929, 278] width 469 height 31
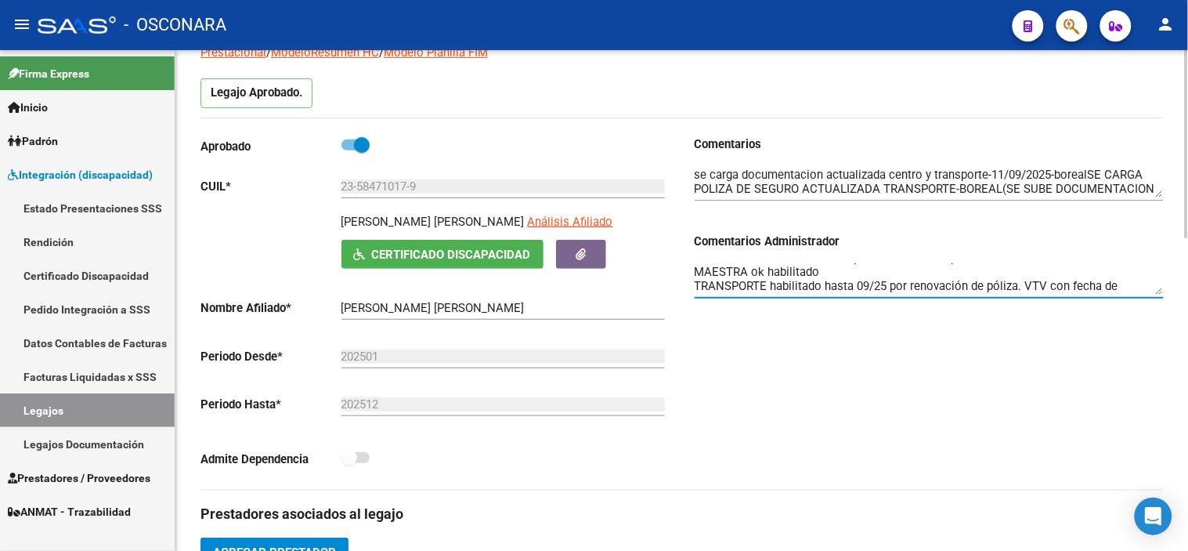
scroll to position [1, 0]
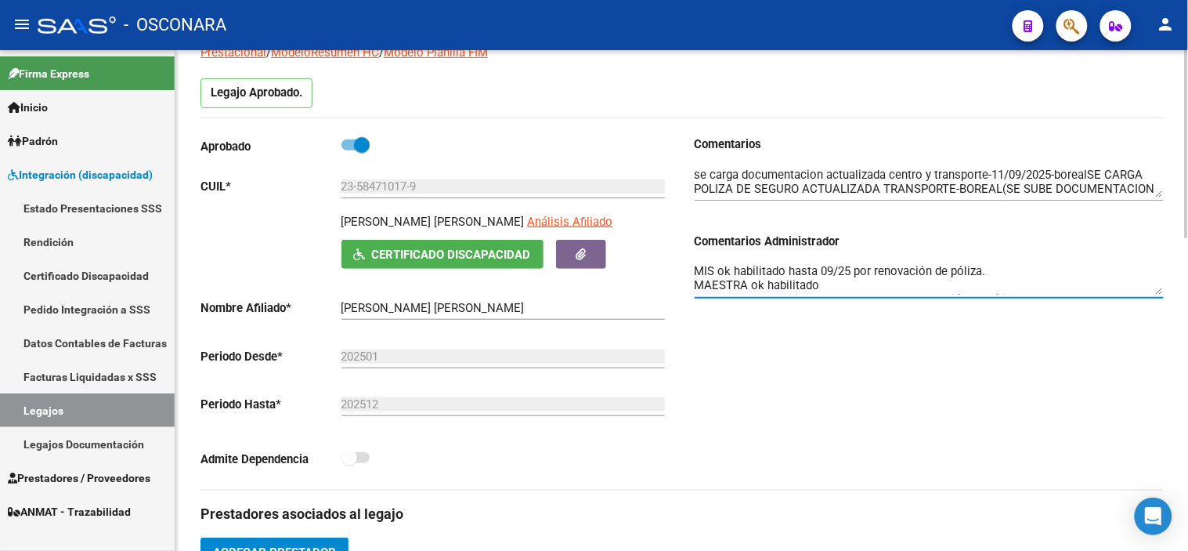
click at [1027, 263] on div "MIS ok habilitado hasta 09/25 por renovación de póliza. MAESTRA ok habilitado T…" at bounding box center [929, 274] width 469 height 48
drag, startPoint x: 1021, startPoint y: 273, endPoint x: 733, endPoint y: 272, distance: 288.2
click at [733, 272] on textarea "MIS ok habilitado hasta 09/25 por renovación de póliza. MAESTRA ok habilitado T…" at bounding box center [929, 278] width 469 height 31
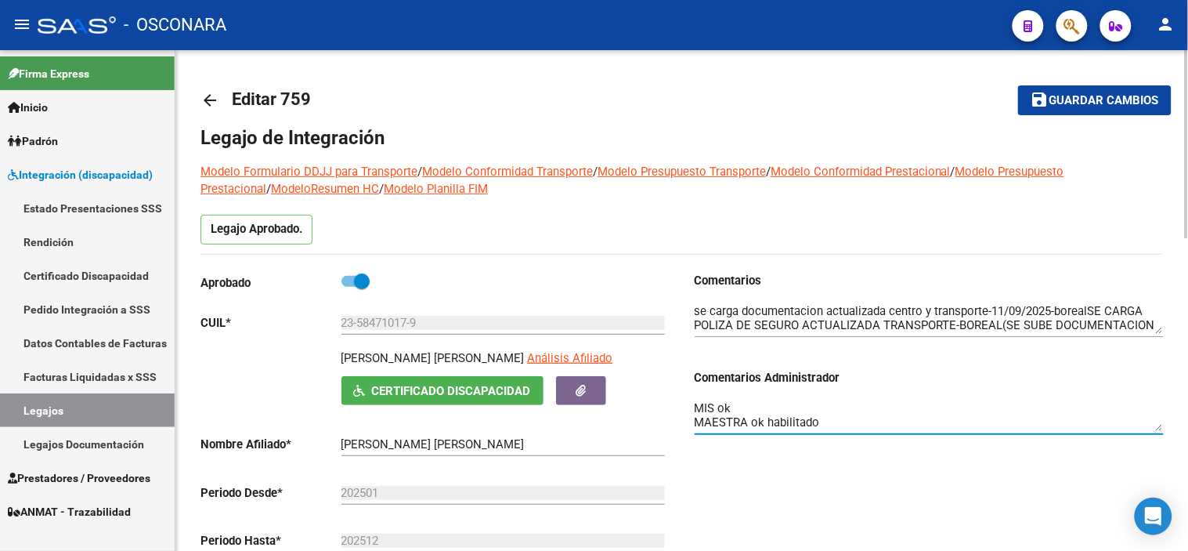
type textarea "MIS ok MAESTRA ok habilitado TRANSPORTE habilitado hasta 09/25 por renovación d…"
click at [1075, 89] on button "save Guardar cambios" at bounding box center [1094, 99] width 153 height 29
click at [1102, 106] on span "Guardar cambios" at bounding box center [1104, 101] width 110 height 14
click at [758, 452] on div "Comentarios Comentarios Administrador MIS ok MAESTRA ok habilitado TRANSPORTE h…" at bounding box center [923, 449] width 482 height 354
click at [1096, 96] on span "Guardar cambios" at bounding box center [1104, 101] width 110 height 14
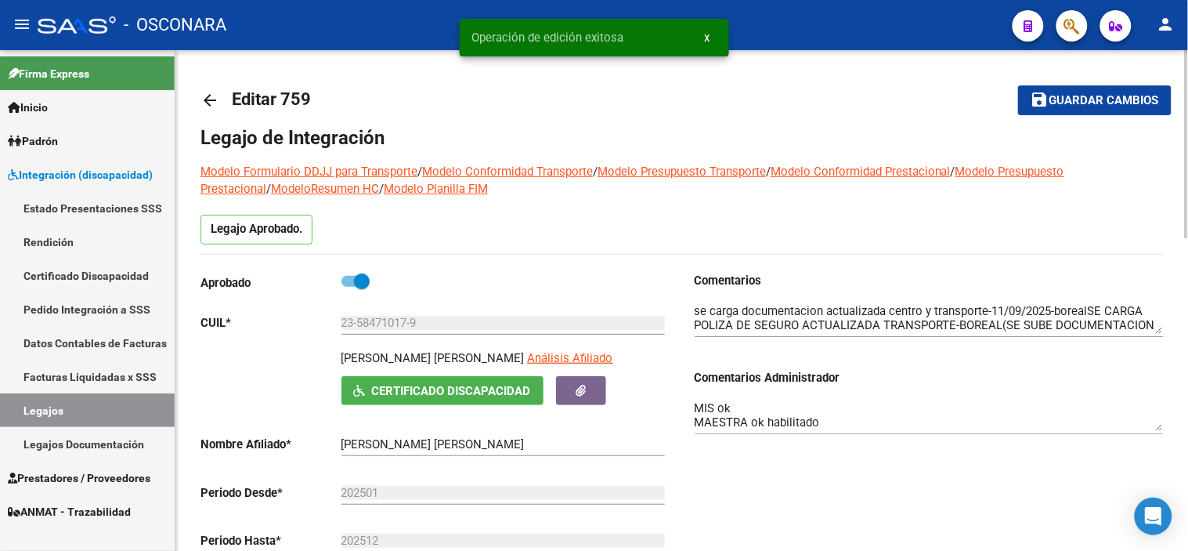
click at [200, 98] on mat-icon "arrow_back" at bounding box center [209, 100] width 19 height 19
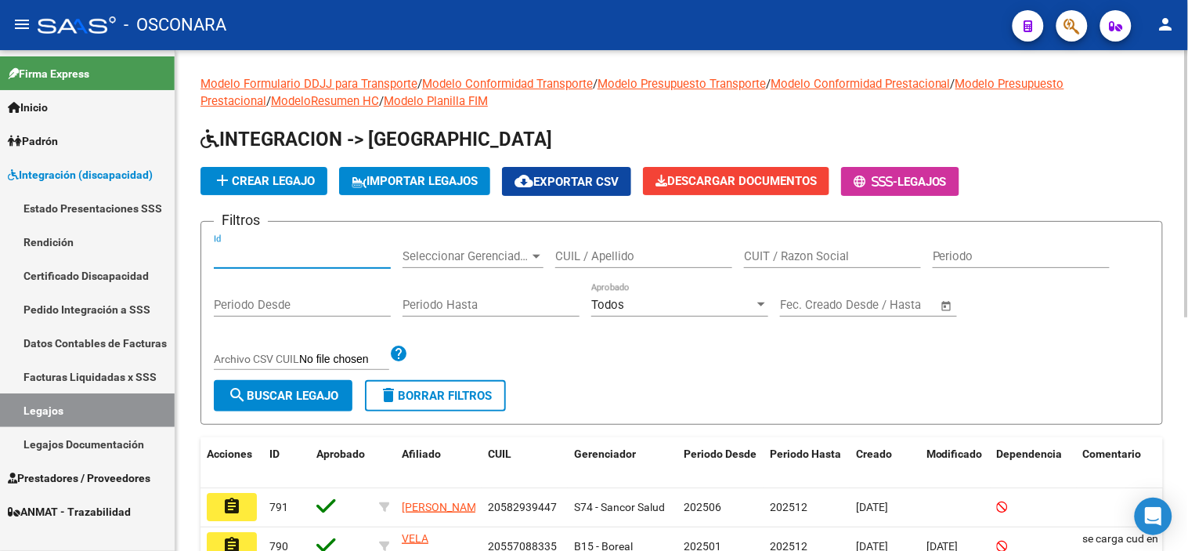
click at [299, 255] on input "Id" at bounding box center [302, 256] width 177 height 14
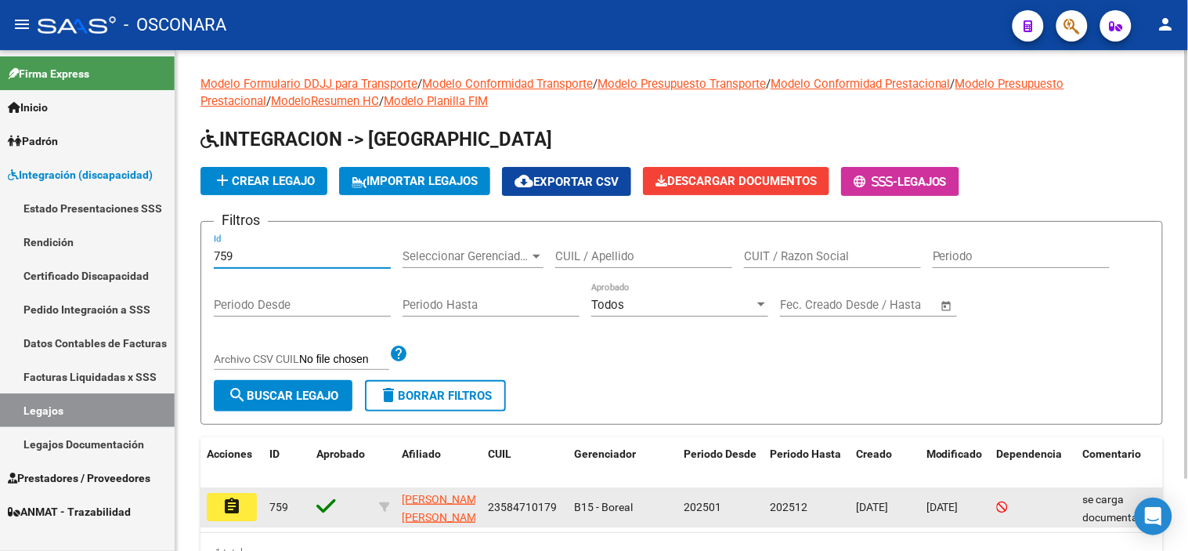
type input "759"
click at [236, 501] on mat-icon "assignment" at bounding box center [231, 505] width 19 height 19
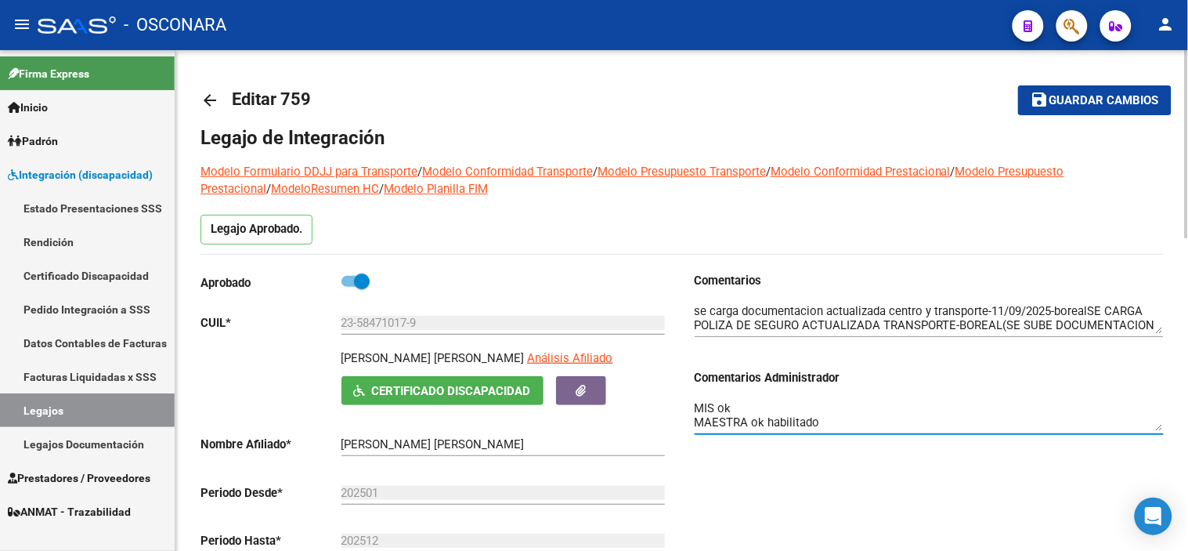
scroll to position [27, 0]
drag, startPoint x: 695, startPoint y: 406, endPoint x: 914, endPoint y: 429, distance: 220.5
click at [914, 429] on textarea "MIS ok MAESTRA ok habilitado TRANSPORTE habilitado hasta 09/25 por renovación d…" at bounding box center [929, 414] width 469 height 31
click at [832, 424] on textarea "MIS ok MAESTRA ok habilitado TRANSPORTE habilitado hasta 09/25 por renovación d…" at bounding box center [929, 414] width 469 height 31
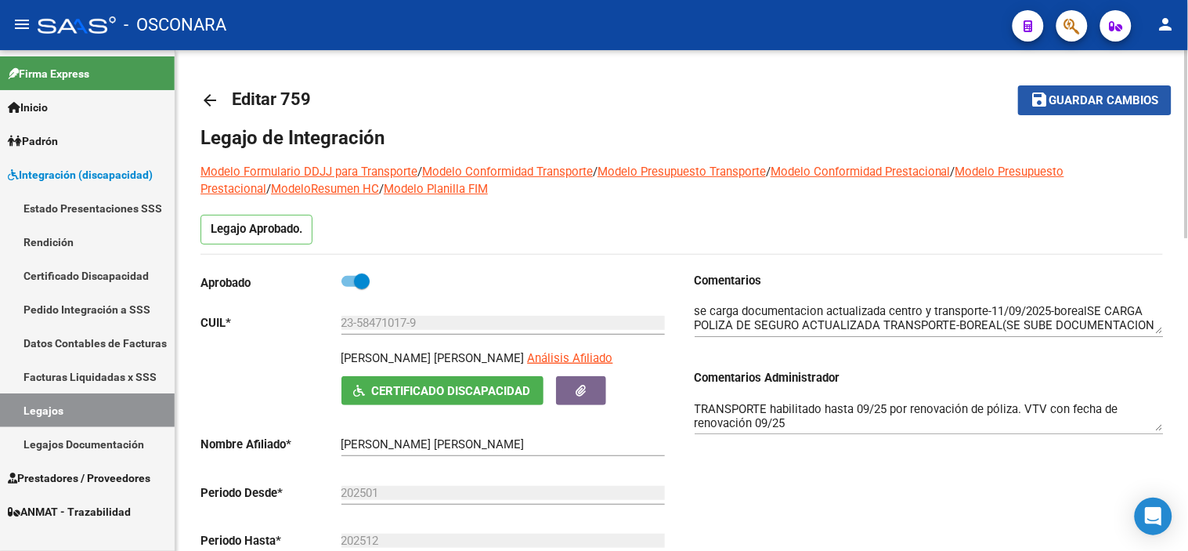
click at [1137, 100] on span "Guardar cambios" at bounding box center [1104, 101] width 110 height 14
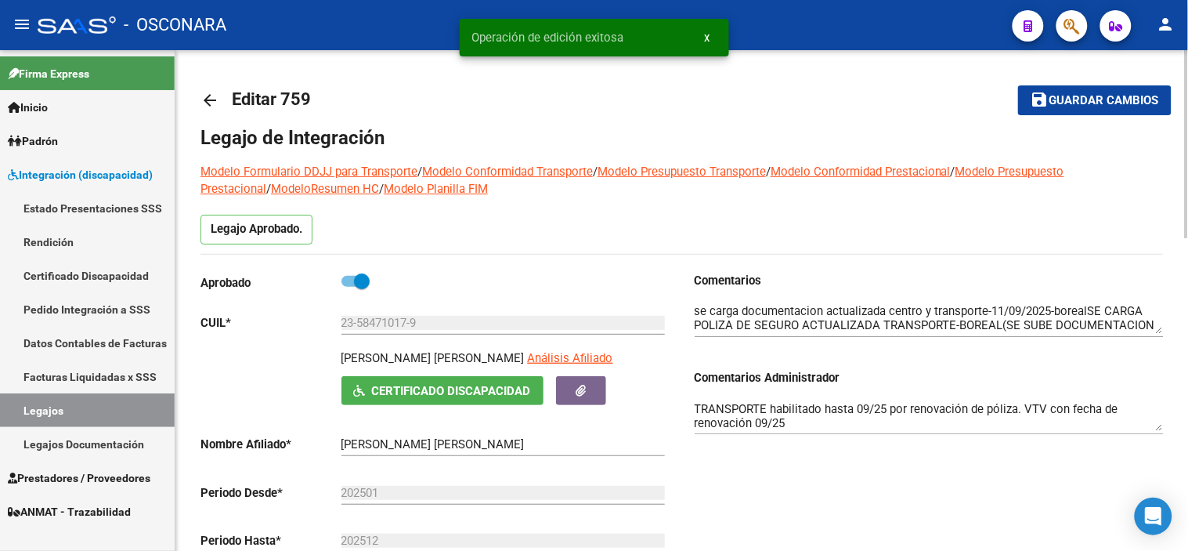
click at [208, 107] on mat-icon "arrow_back" at bounding box center [209, 100] width 19 height 19
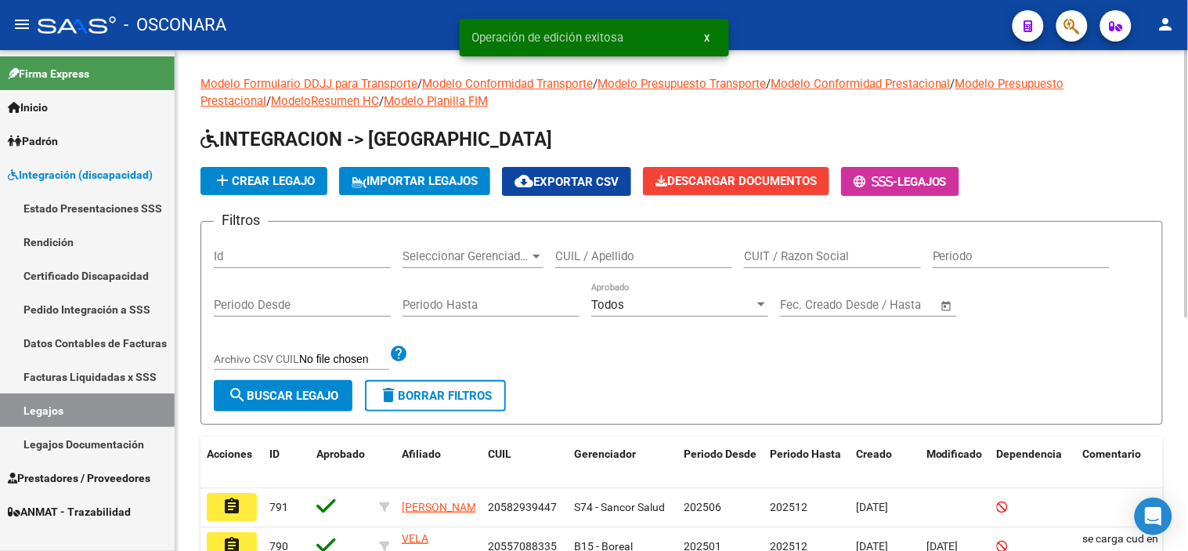
click at [304, 251] on input "Id" at bounding box center [302, 256] width 177 height 14
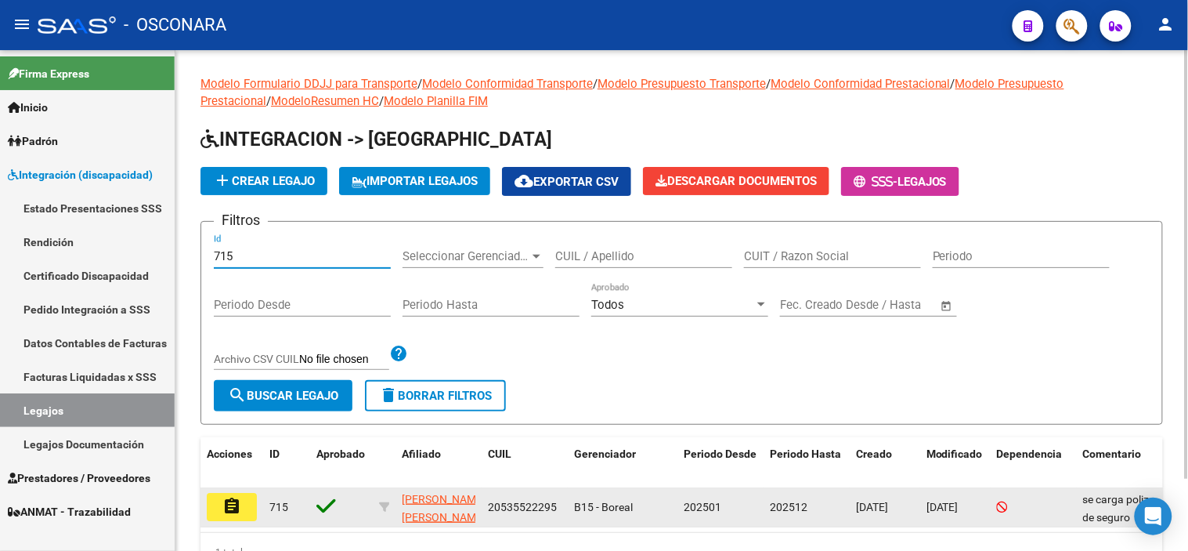
type input "715"
click at [254, 511] on button "assignment" at bounding box center [232, 507] width 50 height 28
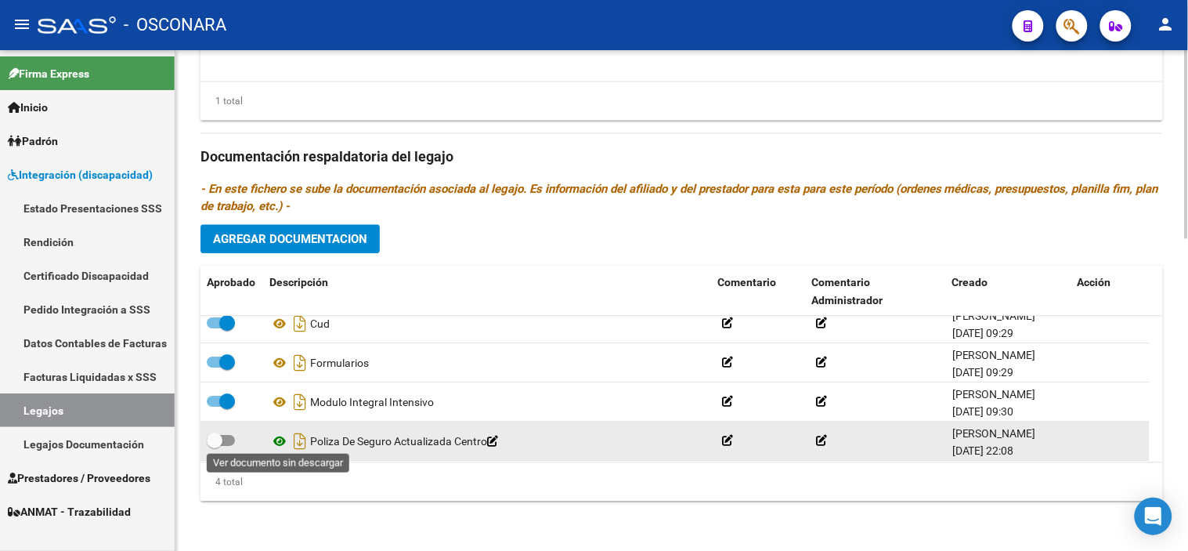
scroll to position [16, 0]
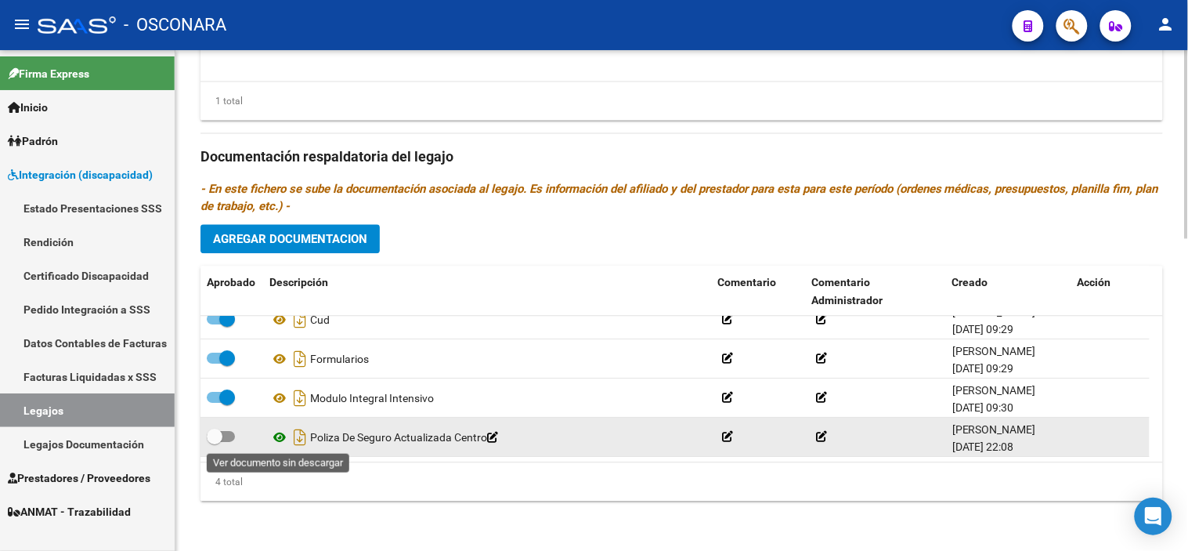
click at [270, 439] on icon at bounding box center [279, 437] width 20 height 19
click at [215, 439] on span at bounding box center [215, 436] width 16 height 16
click at [215, 442] on input "checkbox" at bounding box center [214, 442] width 1 height 1
checkbox input "true"
click at [301, 439] on icon "Descargar documento" at bounding box center [300, 436] width 20 height 25
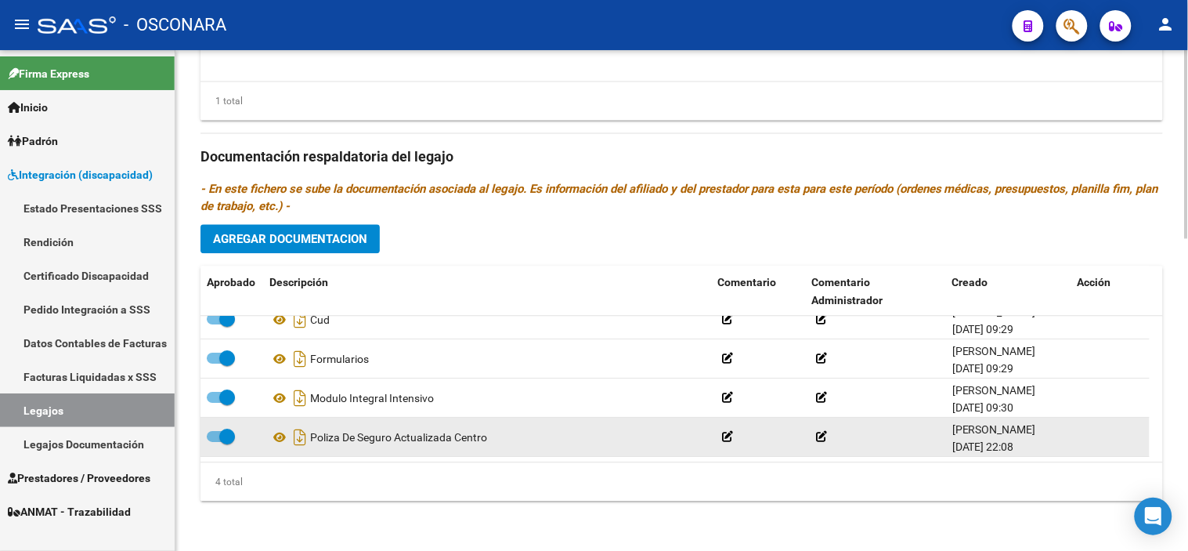
click at [529, 119] on div "1 total" at bounding box center [681, 100] width 962 height 39
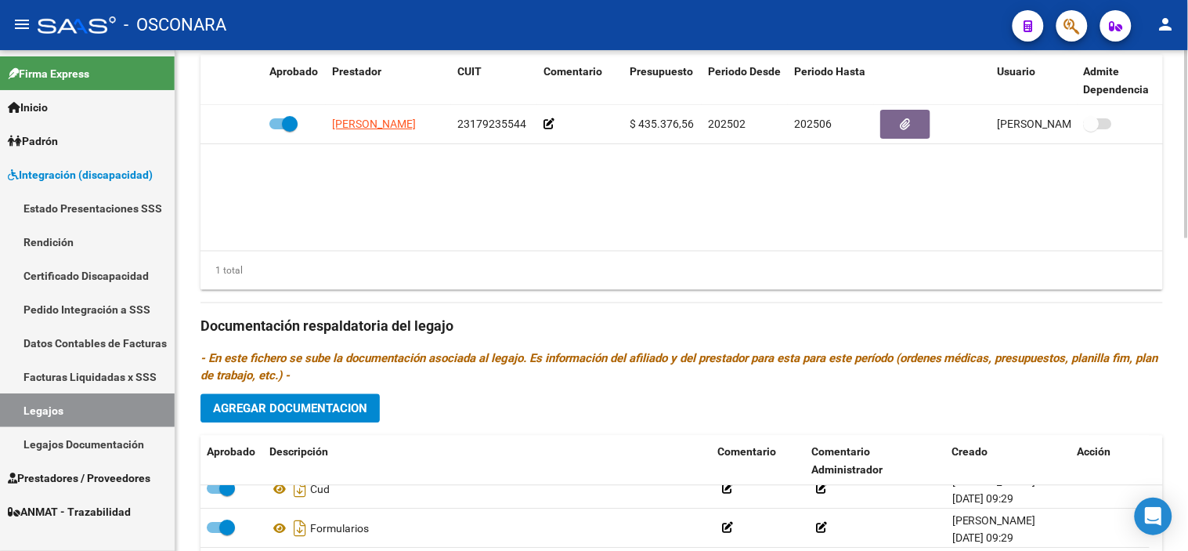
scroll to position [659, 0]
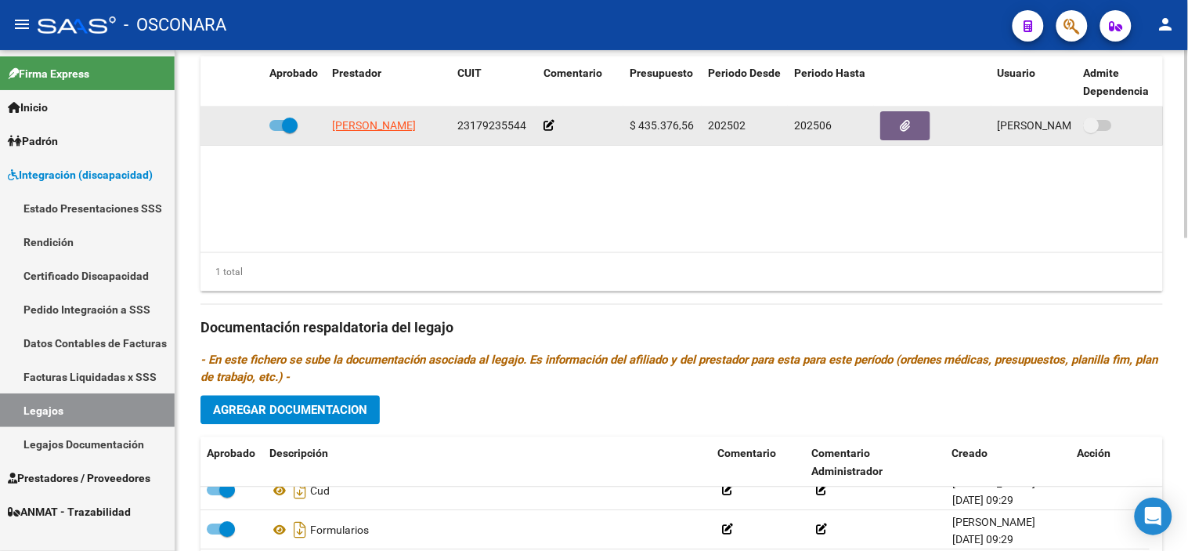
click at [294, 129] on span at bounding box center [290, 125] width 16 height 16
click at [277, 131] on input "checkbox" at bounding box center [276, 131] width 1 height 1
checkbox input "false"
click at [241, 128] on icon at bounding box center [240, 125] width 11 height 11
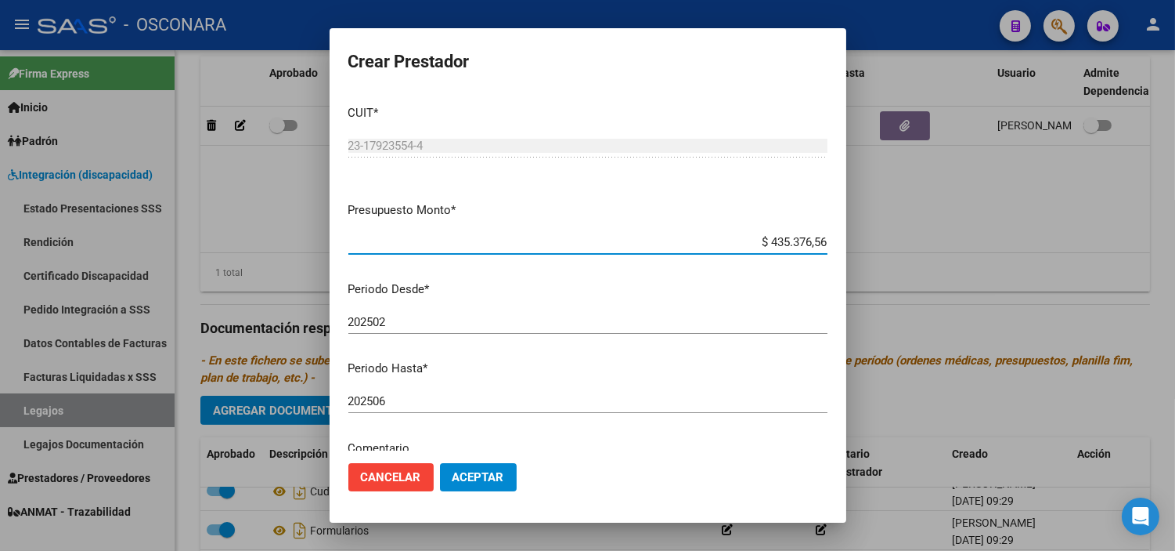
click at [489, 394] on input "202506" at bounding box center [587, 401] width 479 height 14
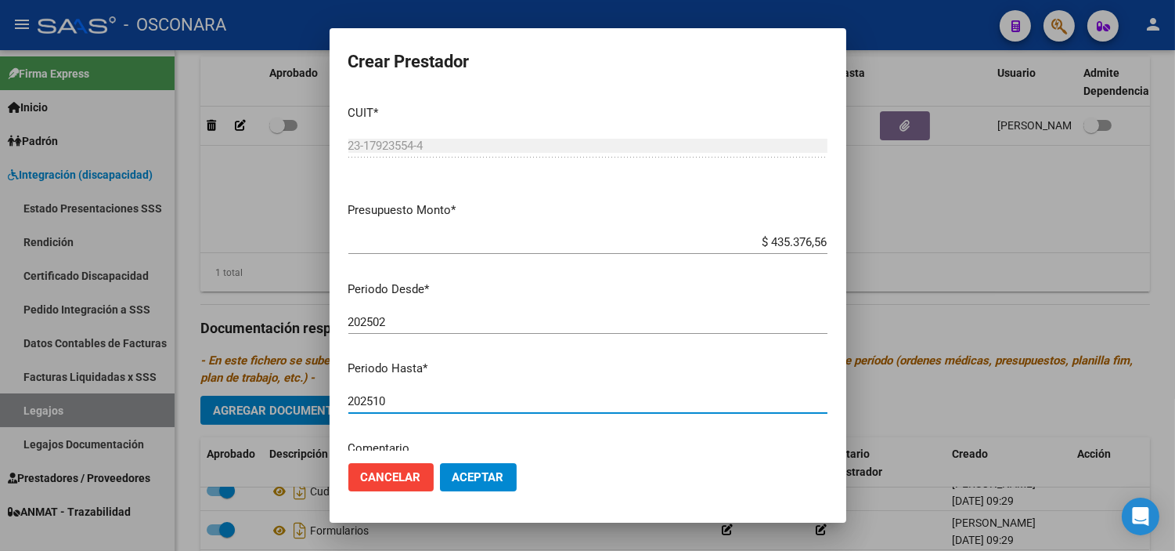
type input "202510"
click at [497, 468] on button "Aceptar" at bounding box center [478, 477] width 77 height 28
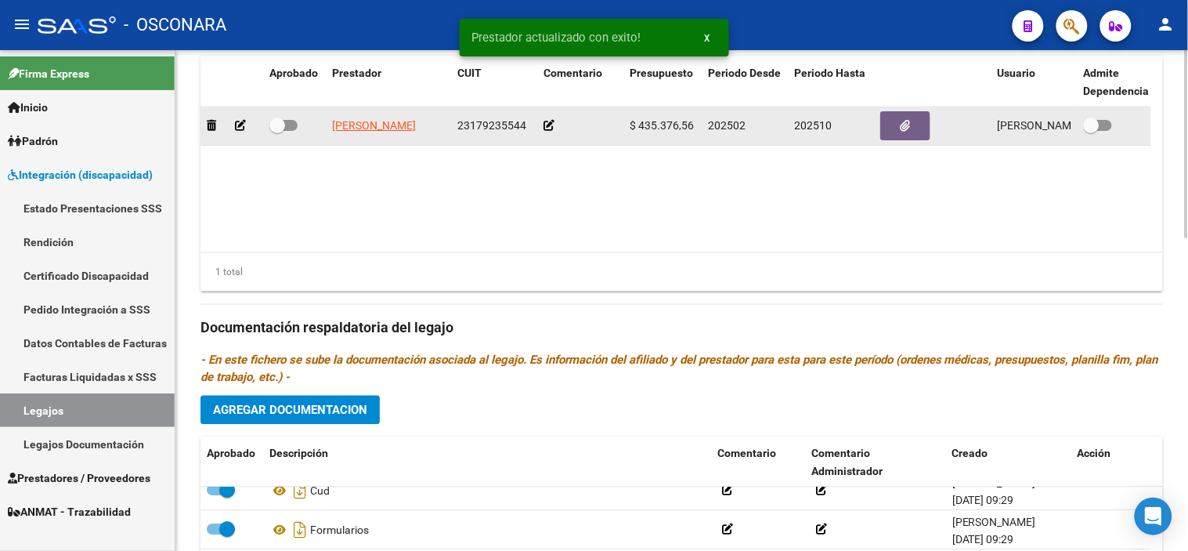
click at [278, 129] on span at bounding box center [277, 125] width 16 height 16
click at [277, 131] on input "checkbox" at bounding box center [276, 131] width 1 height 1
checkbox input "true"
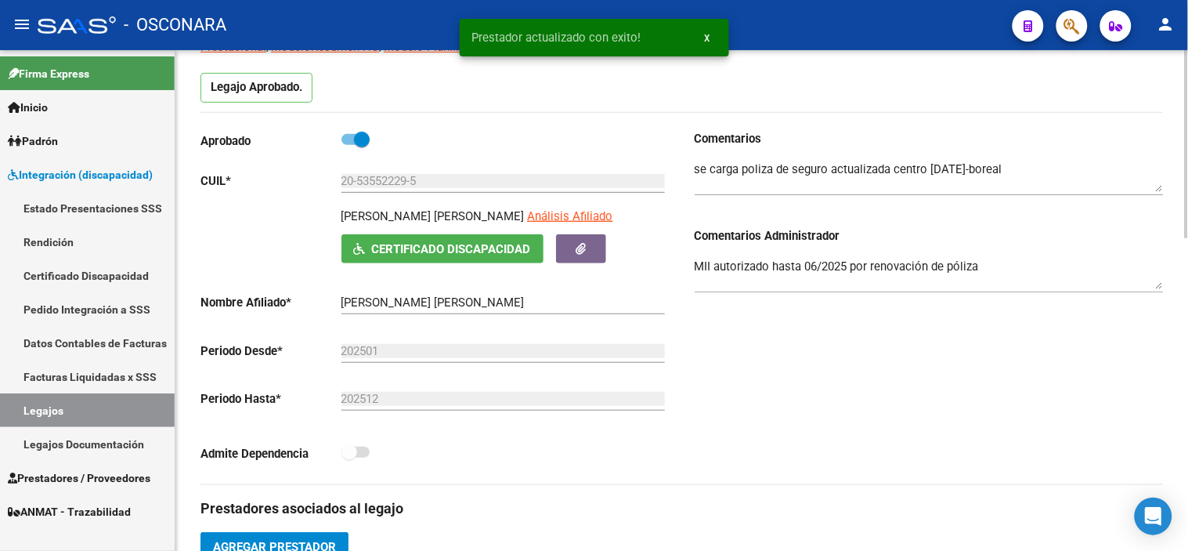
scroll to position [136, 0]
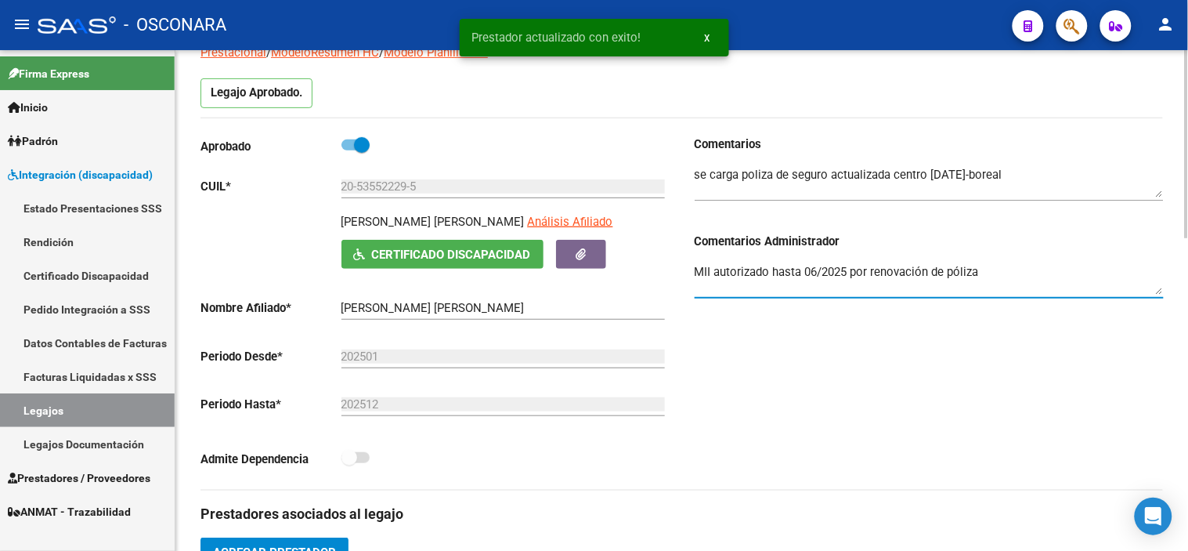
drag, startPoint x: 816, startPoint y: 271, endPoint x: 807, endPoint y: 269, distance: 8.8
click at [807, 269] on textarea "MII autorizado hasta 06/2025 por renovación de póliza" at bounding box center [929, 278] width 469 height 31
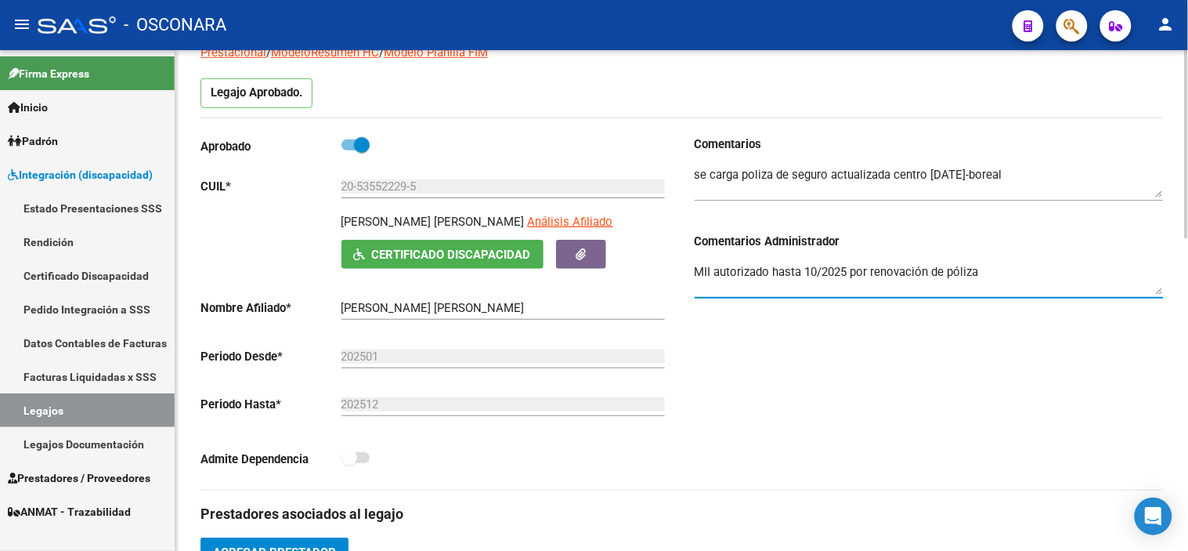
type textarea "MII autorizado hasta 10/2025 por renovación de póliza"
click at [1078, 404] on div "Comentarios Comentarios Administrador MII autorizado hasta 10/2025 por renovaci…" at bounding box center [923, 312] width 482 height 354
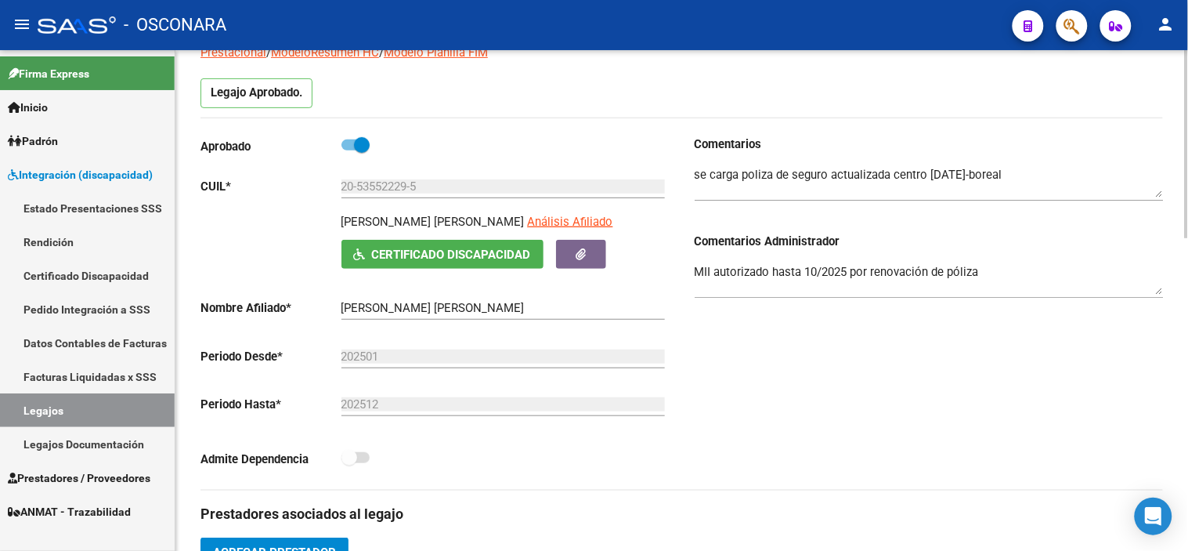
scroll to position [0, 0]
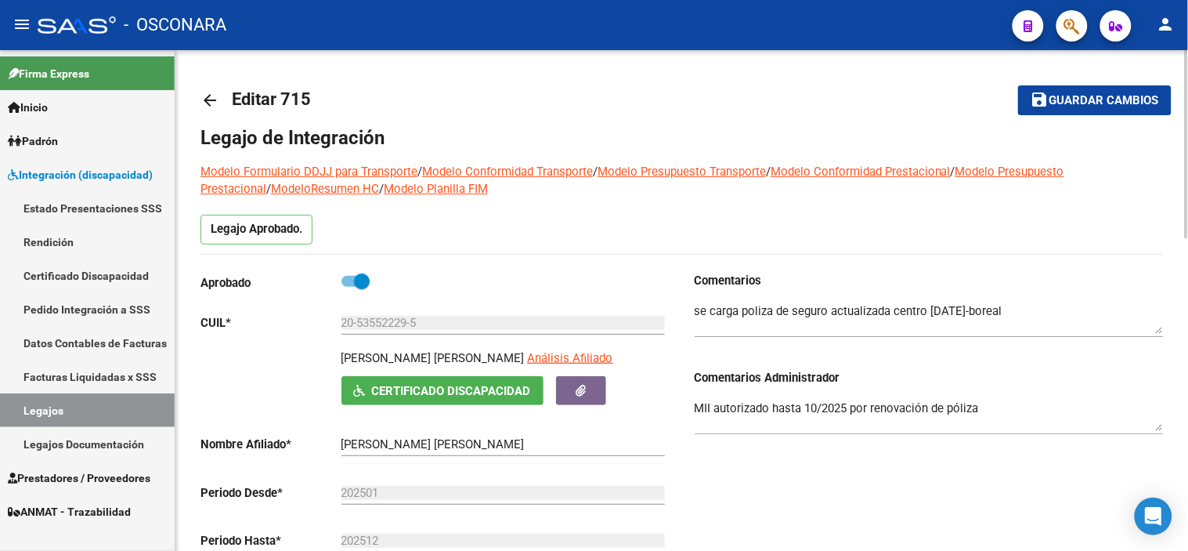
click at [1071, 107] on span "Guardar cambios" at bounding box center [1104, 101] width 110 height 14
click at [1092, 88] on button "save Guardar cambios" at bounding box center [1094, 99] width 153 height 29
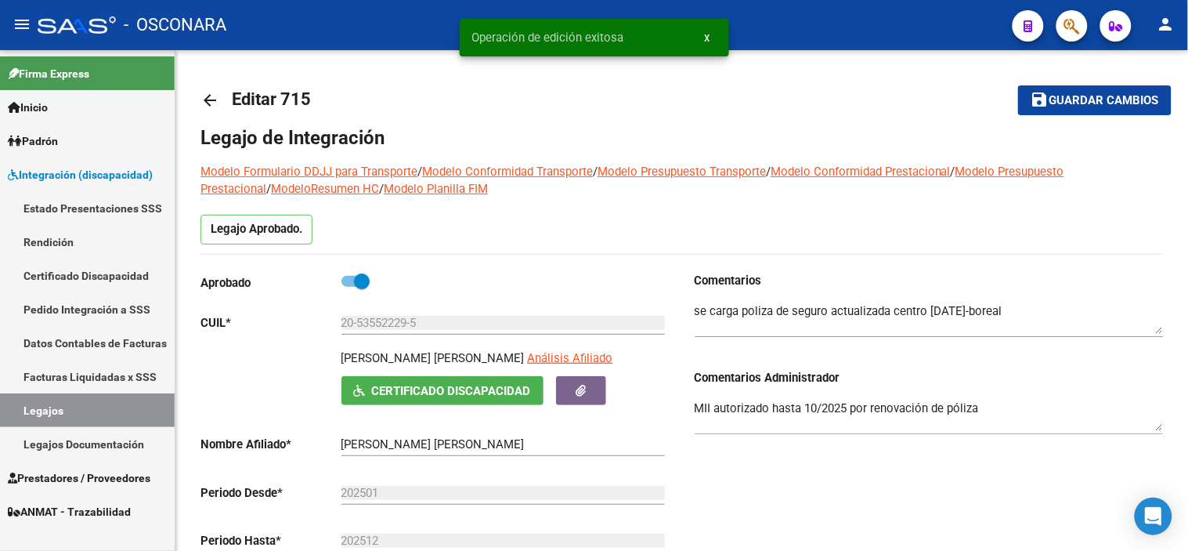
click at [208, 100] on mat-icon "arrow_back" at bounding box center [209, 100] width 19 height 19
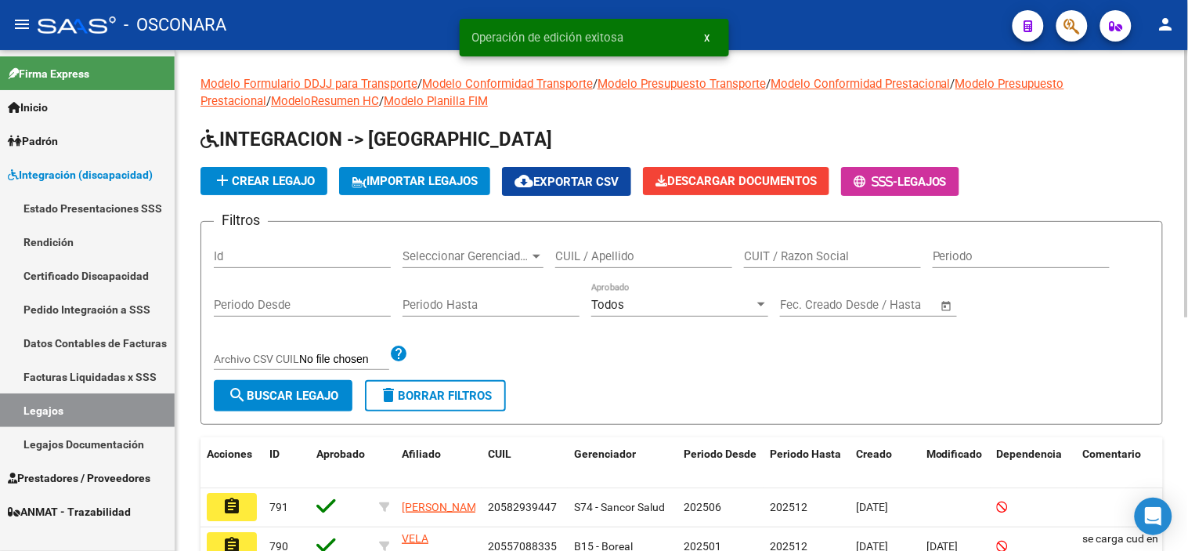
click at [282, 263] on input "Id" at bounding box center [302, 256] width 177 height 14
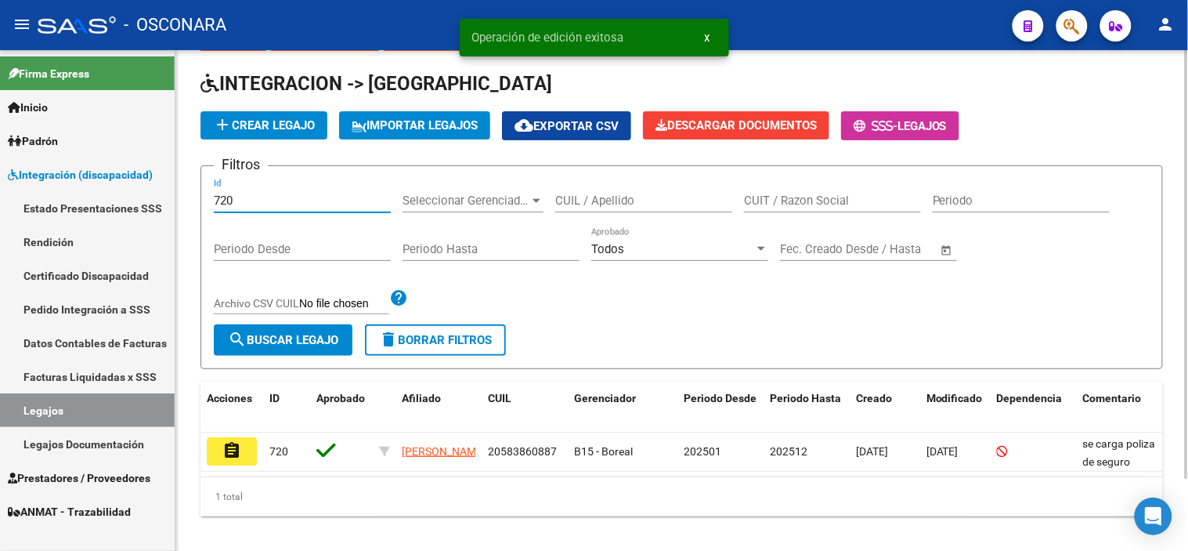
scroll to position [84, 0]
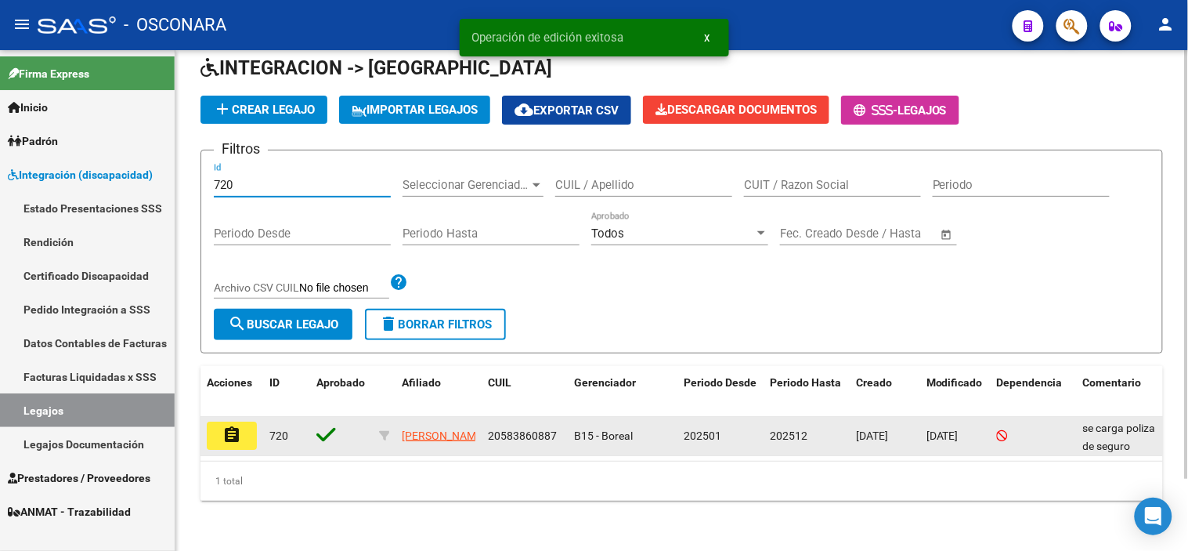
type input "720"
click at [236, 421] on button "assignment" at bounding box center [232, 435] width 50 height 28
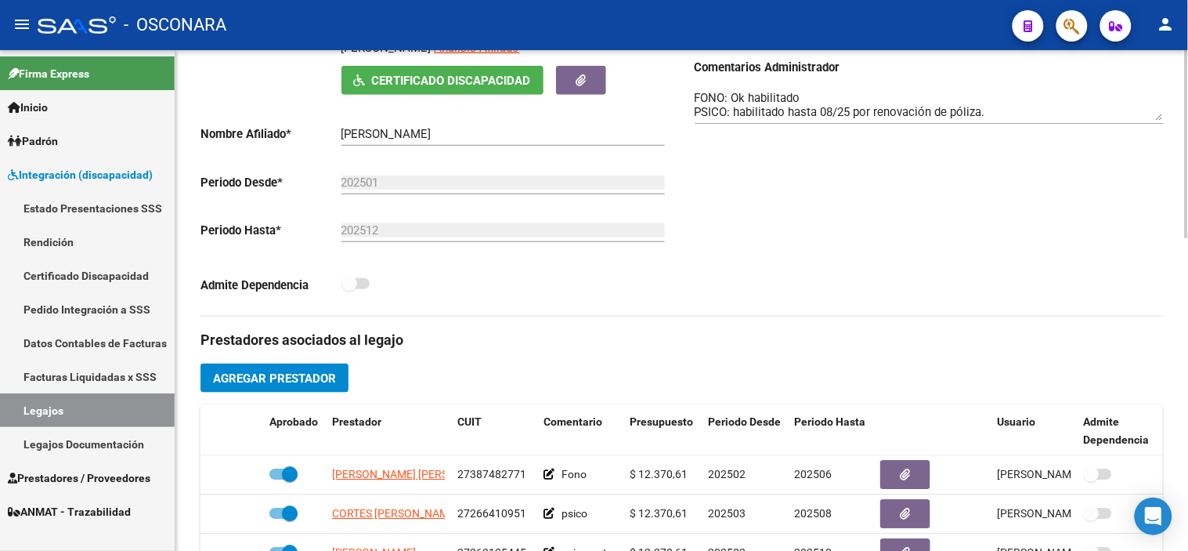
scroll to position [397, 0]
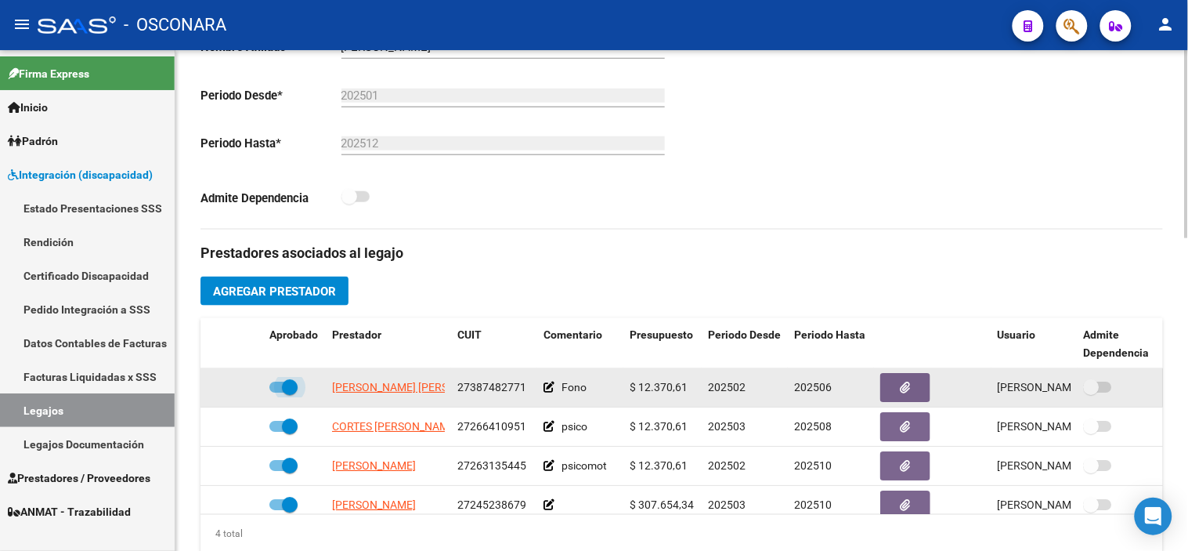
click at [291, 392] on span at bounding box center [290, 387] width 16 height 16
click at [277, 392] on input "checkbox" at bounding box center [276, 392] width 1 height 1
checkbox input "false"
click at [243, 390] on icon at bounding box center [240, 386] width 11 height 11
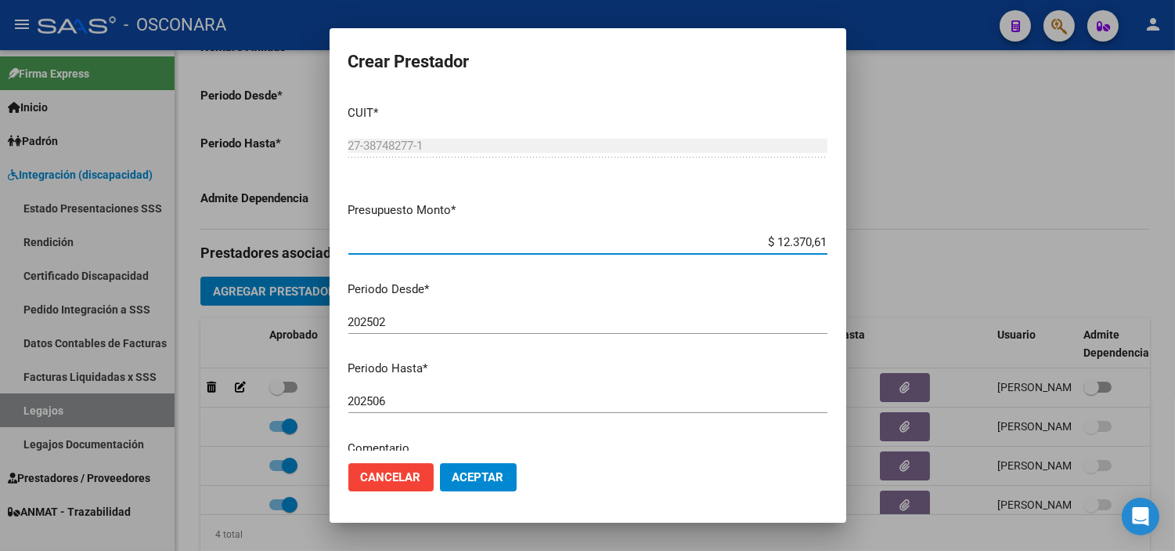
click at [441, 395] on input "202506" at bounding box center [587, 401] width 479 height 14
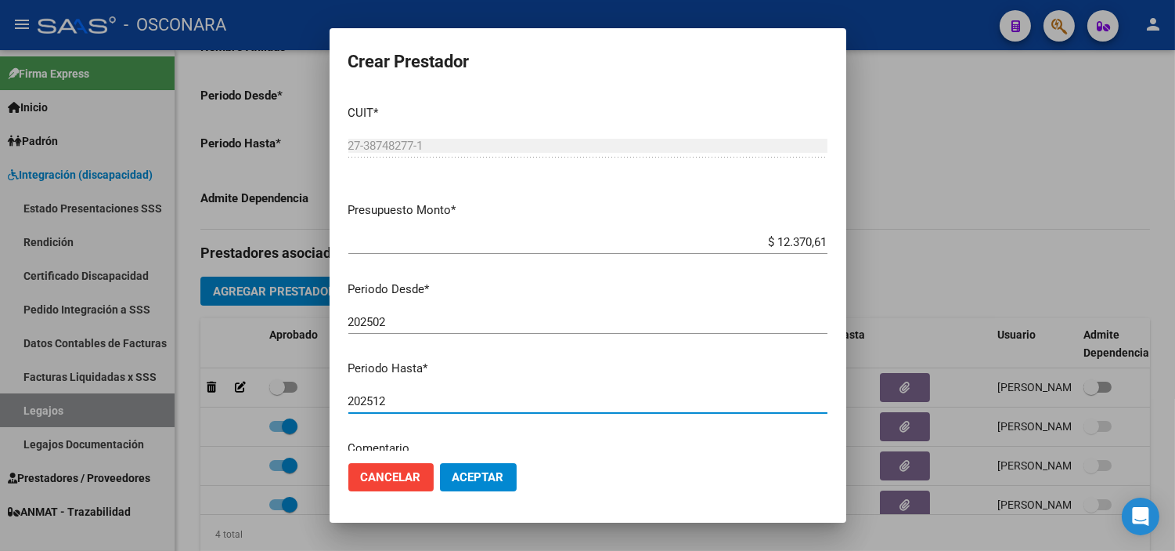
type input "202512"
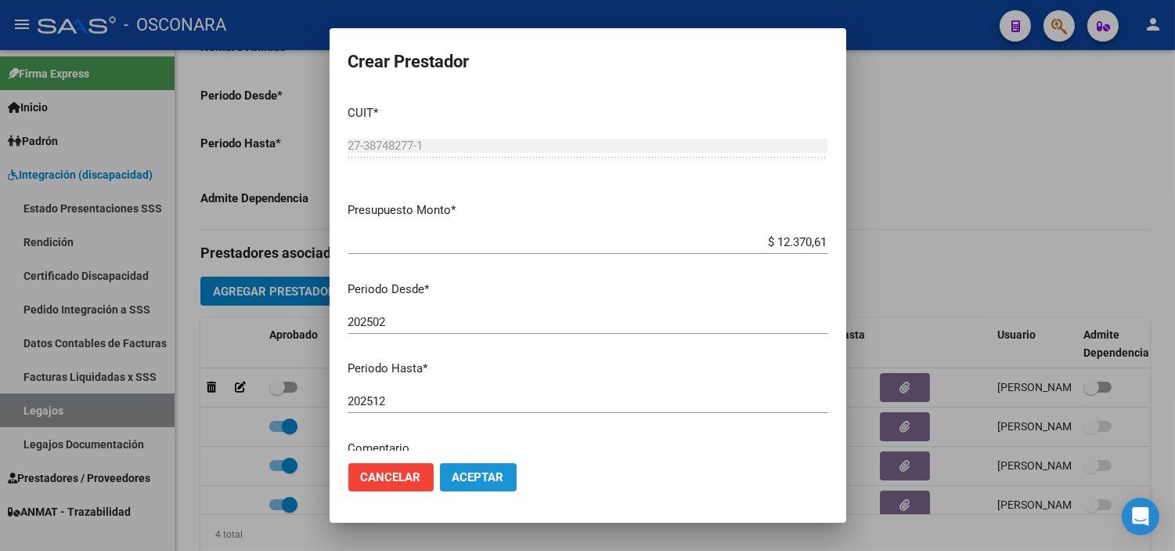
click at [479, 466] on button "Aceptar" at bounding box center [478, 477] width 77 height 28
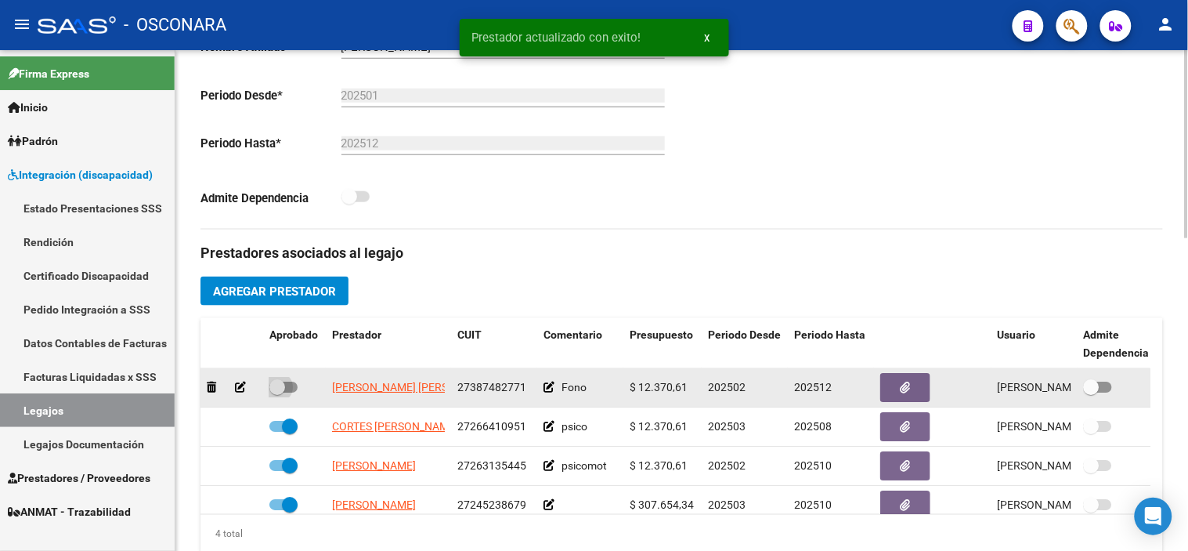
click at [274, 386] on span at bounding box center [277, 387] width 16 height 16
click at [276, 392] on input "checkbox" at bounding box center [276, 392] width 1 height 1
checkbox input "true"
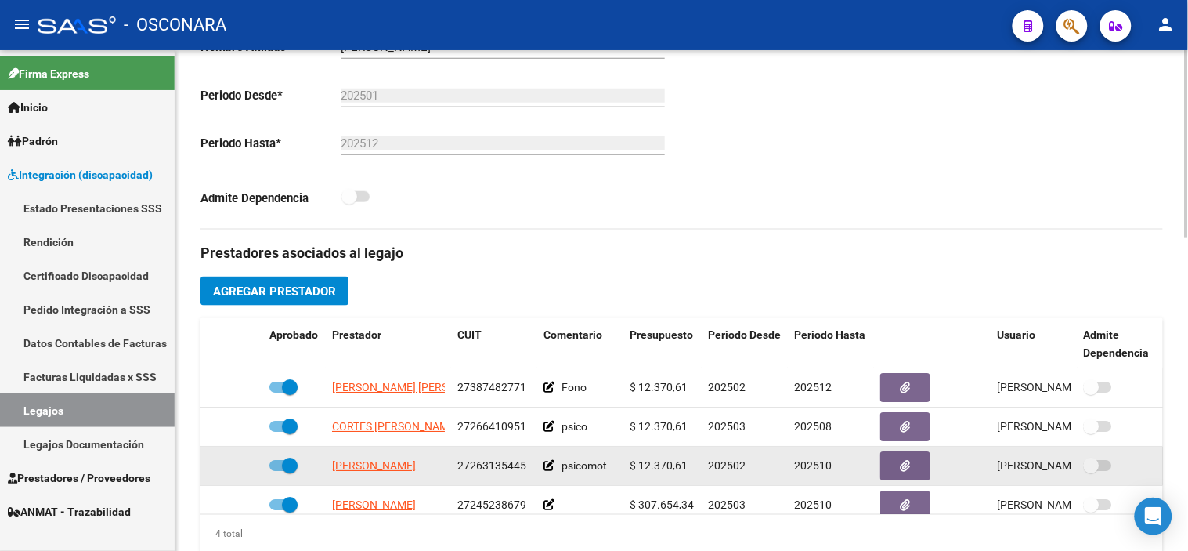
click at [287, 466] on span at bounding box center [290, 465] width 16 height 16
click at [277, 471] on input "checkbox" at bounding box center [276, 471] width 1 height 1
click at [283, 467] on span at bounding box center [277, 465] width 16 height 16
click at [277, 471] on input "checkbox" at bounding box center [276, 471] width 1 height 1
checkbox input "true"
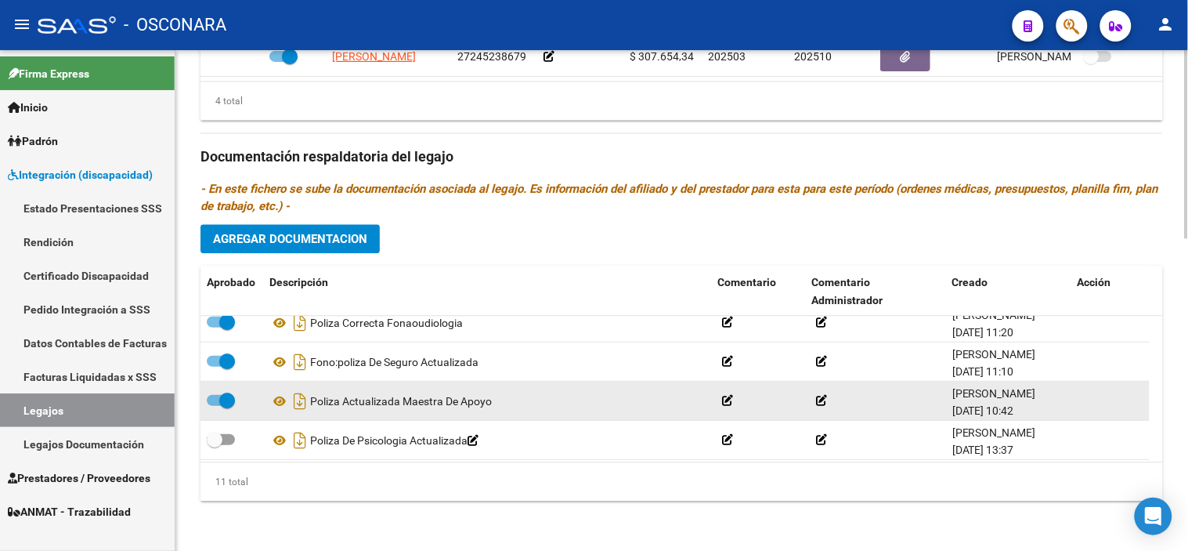
scroll to position [290, 0]
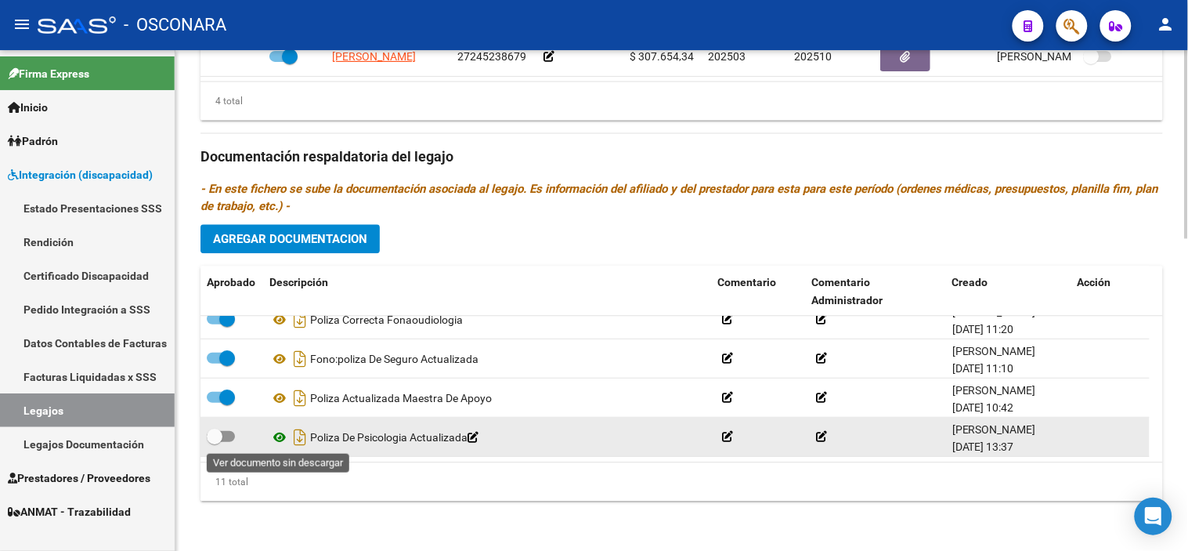
click at [274, 441] on icon at bounding box center [279, 437] width 20 height 19
click at [305, 441] on icon "Descargar documento" at bounding box center [300, 436] width 20 height 25
click at [214, 439] on span at bounding box center [215, 436] width 16 height 16
click at [214, 442] on input "checkbox" at bounding box center [214, 442] width 1 height 1
checkbox input "true"
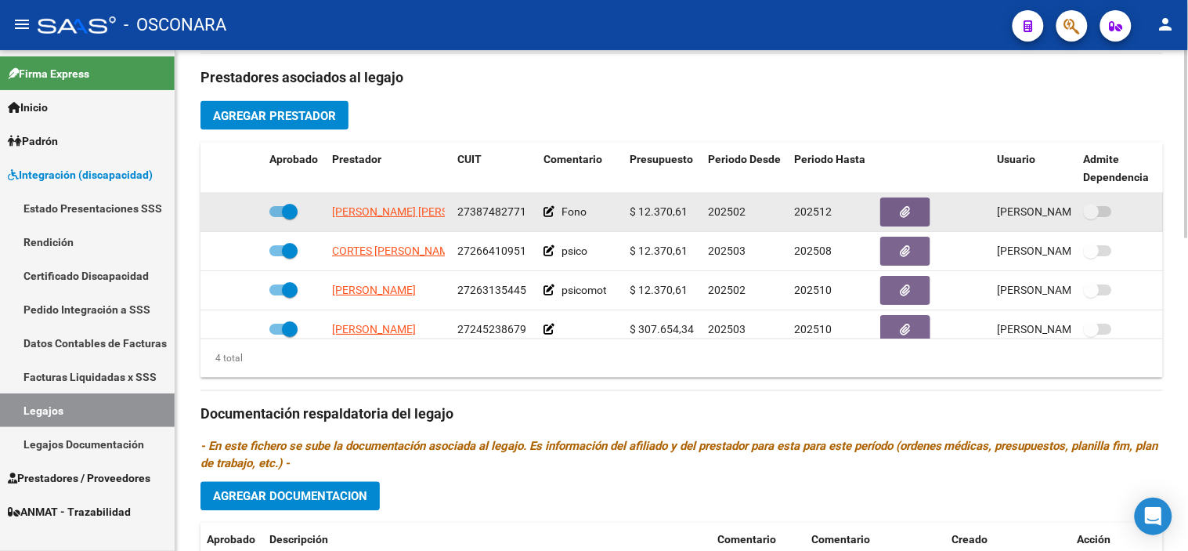
scroll to position [572, 0]
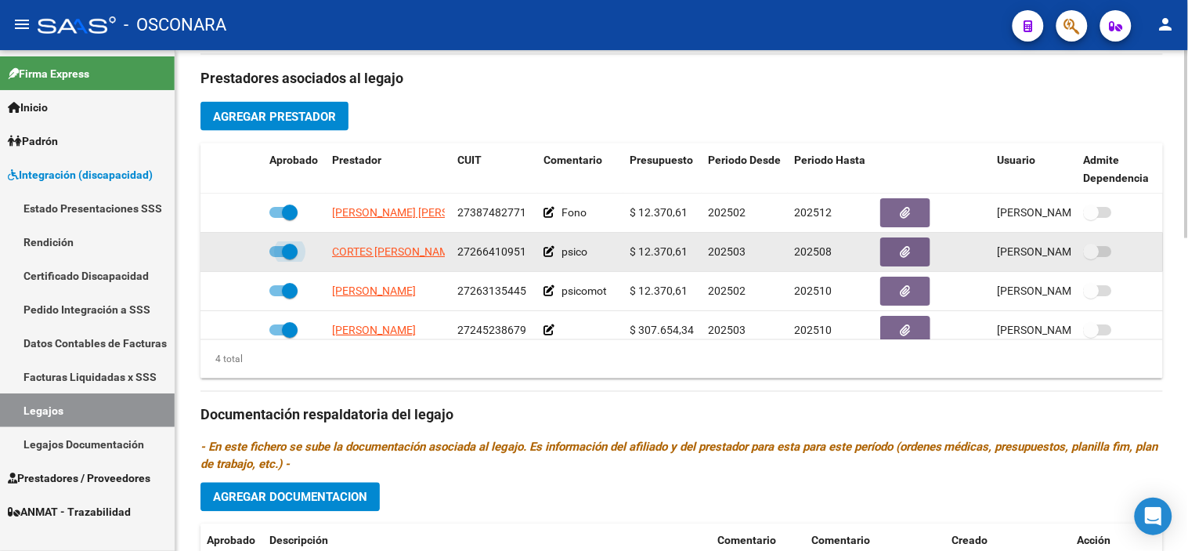
click at [294, 252] on span at bounding box center [290, 252] width 16 height 16
click at [277, 257] on input "checkbox" at bounding box center [276, 257] width 1 height 1
checkbox input "false"
click at [244, 254] on icon at bounding box center [240, 251] width 11 height 11
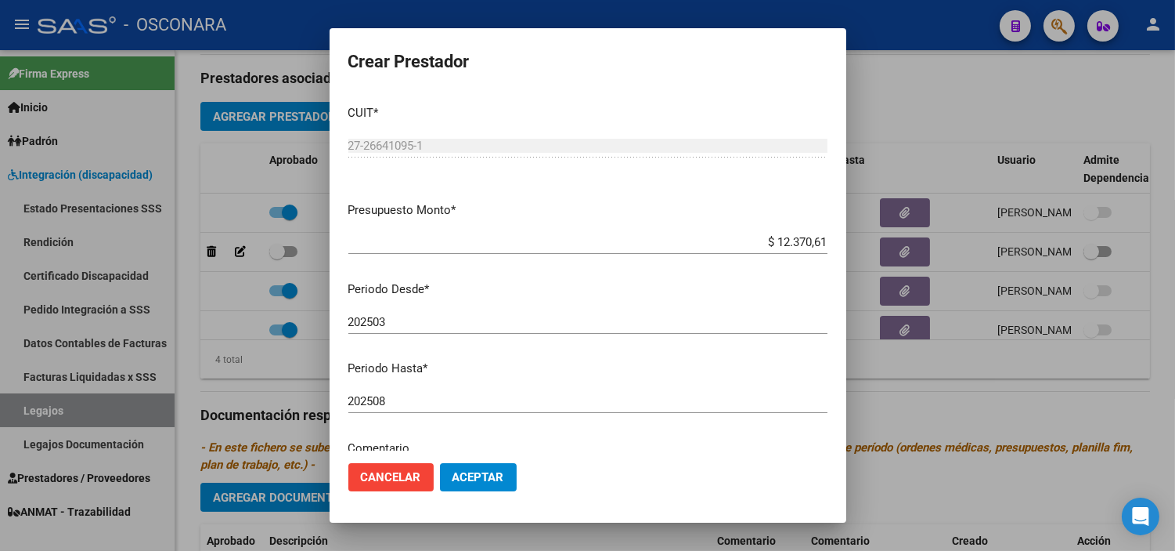
click at [442, 390] on div "202508 Ingresar el periodo" at bounding box center [587, 400] width 479 height 23
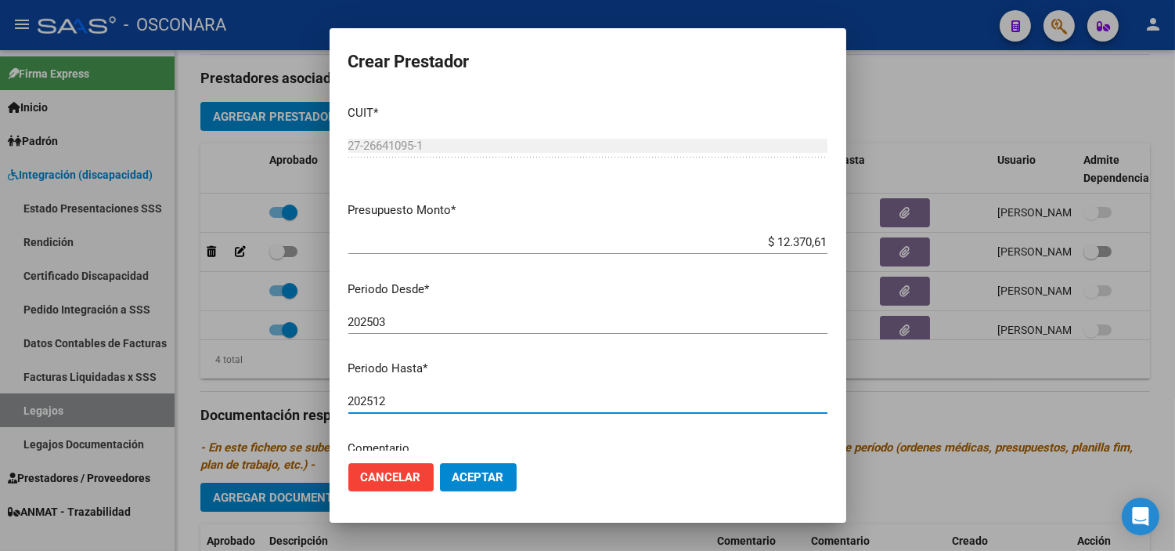
type input "202512"
click at [475, 480] on span "Aceptar" at bounding box center [479, 477] width 52 height 14
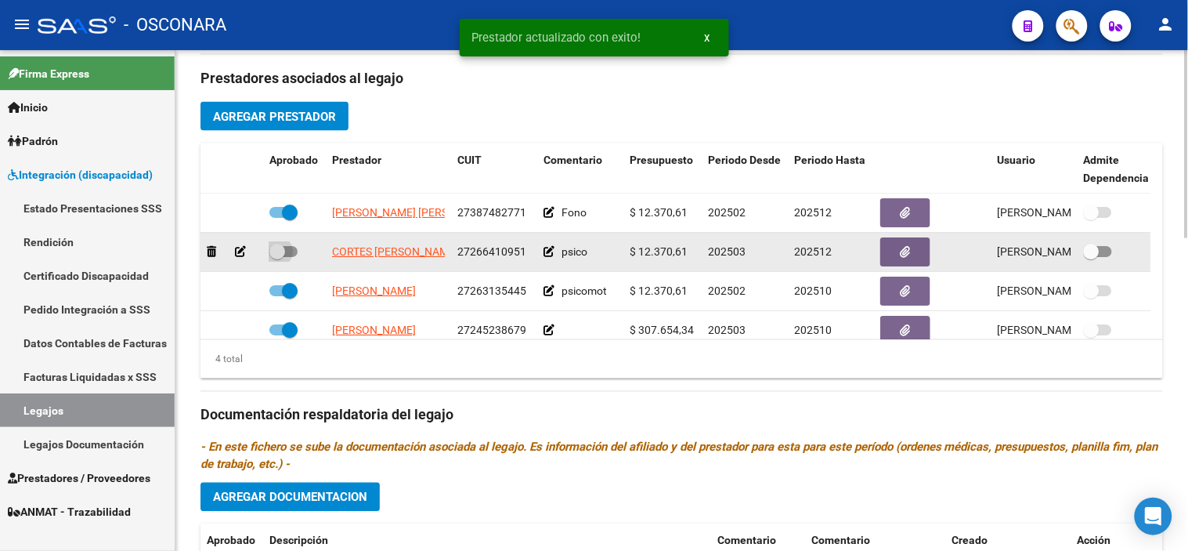
click at [274, 254] on span at bounding box center [277, 252] width 16 height 16
click at [276, 257] on input "checkbox" at bounding box center [276, 257] width 1 height 1
checkbox input "true"
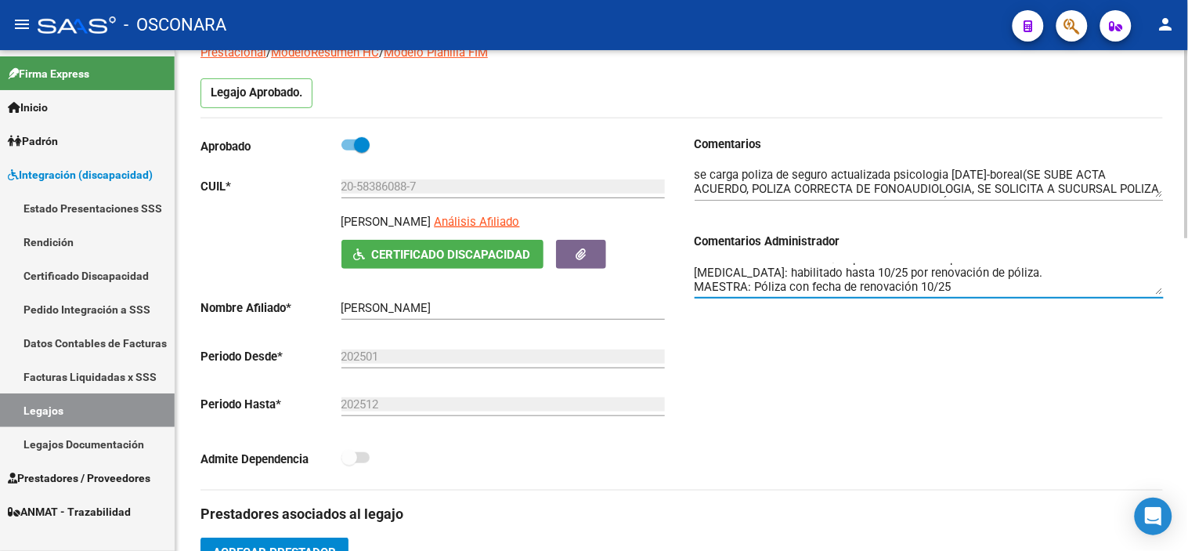
scroll to position [0, 0]
drag, startPoint x: 984, startPoint y: 286, endPoint x: 739, endPoint y: 272, distance: 245.5
click at [739, 272] on textarea "FONO: Ok habilitado PSICO: habilitado hasta 08/25 por renovación de póliza. [ME…" at bounding box center [929, 278] width 469 height 31
click at [992, 287] on textarea "FONO: Ok habilitado PSICO: habilitado hasta 08/25 por renovación de póliza. [ME…" at bounding box center [929, 278] width 469 height 31
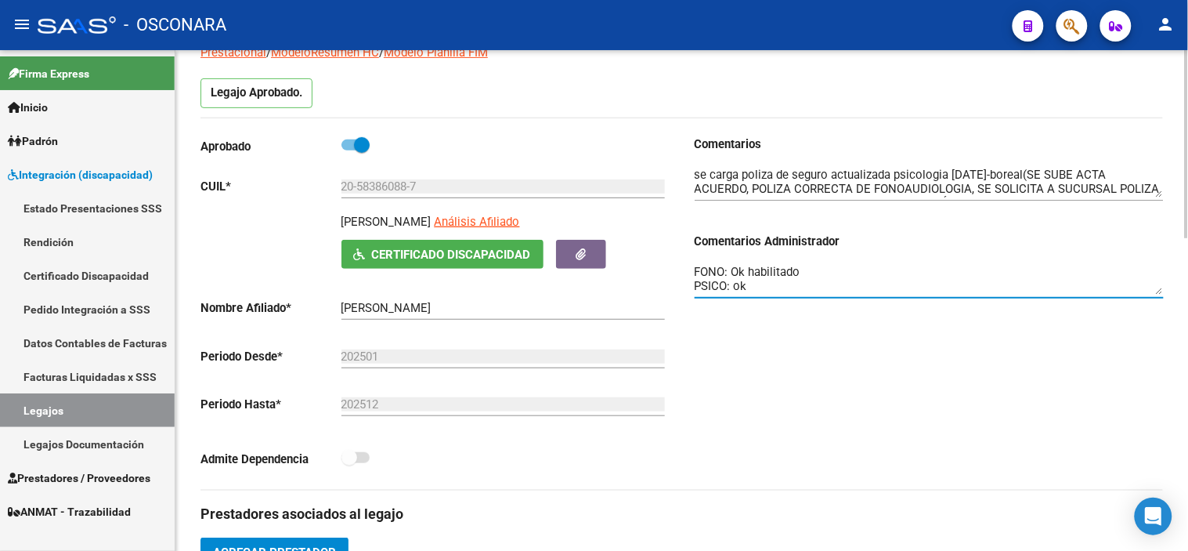
type textarea "FONO: Ok habilitado PSICO: ok [MEDICAL_DATA]: habilitado hasta 10/25 por renova…"
click at [998, 333] on div "Comentarios Comentarios Administrador FONO: Ok habilitado PSICO: ok [MEDICAL_DA…" at bounding box center [923, 312] width 482 height 354
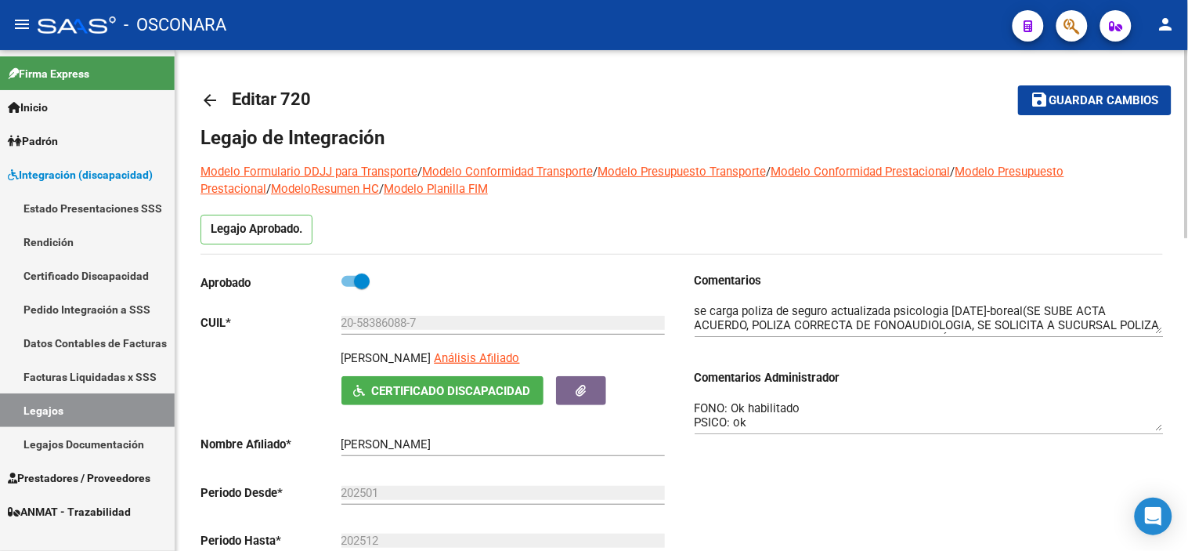
click at [1074, 103] on span "Guardar cambios" at bounding box center [1104, 101] width 110 height 14
click at [692, 409] on div "Comentarios Comentarios Administrador FONO: Ok habilitado PSICO: ok [MEDICAL_DA…" at bounding box center [923, 449] width 482 height 354
click at [698, 409] on textarea "FONO: Ok habilitado PSICO: ok [MEDICAL_DATA]: habilitado hasta 10/25 por renova…" at bounding box center [929, 414] width 469 height 31
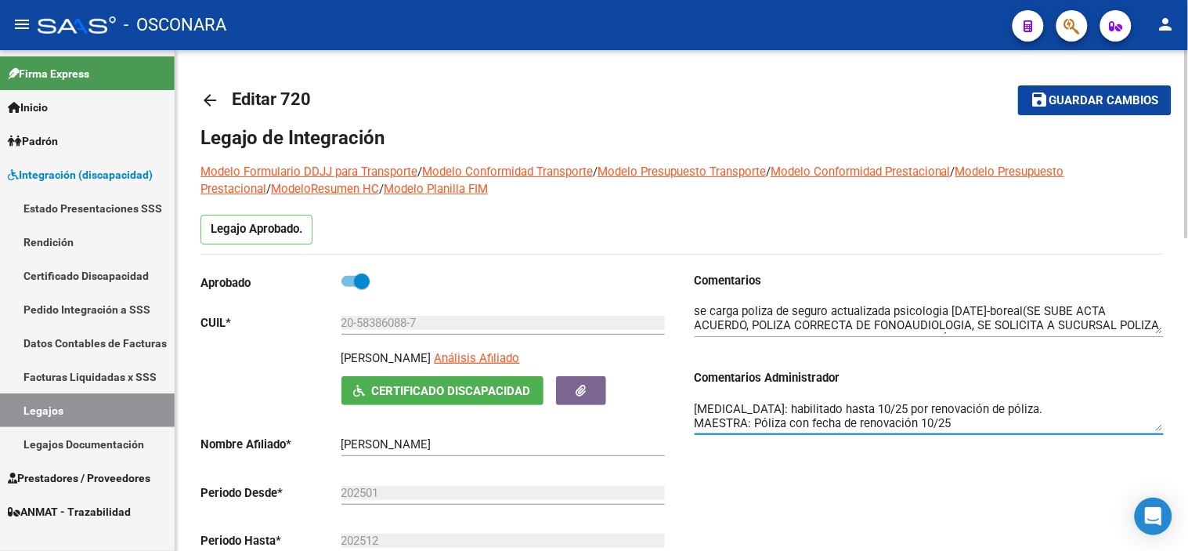
drag, startPoint x: 695, startPoint y: 407, endPoint x: 1035, endPoint y: 467, distance: 345.8
click at [1035, 467] on div "Comentarios Comentarios Administrador FONO: Ok habilitado PSICO: ok [MEDICAL_DA…" at bounding box center [923, 449] width 482 height 354
click at [941, 489] on div "Comentarios Comentarios Administrador FONO: Ok habilitado PSICO: ok [MEDICAL_DA…" at bounding box center [923, 449] width 482 height 354
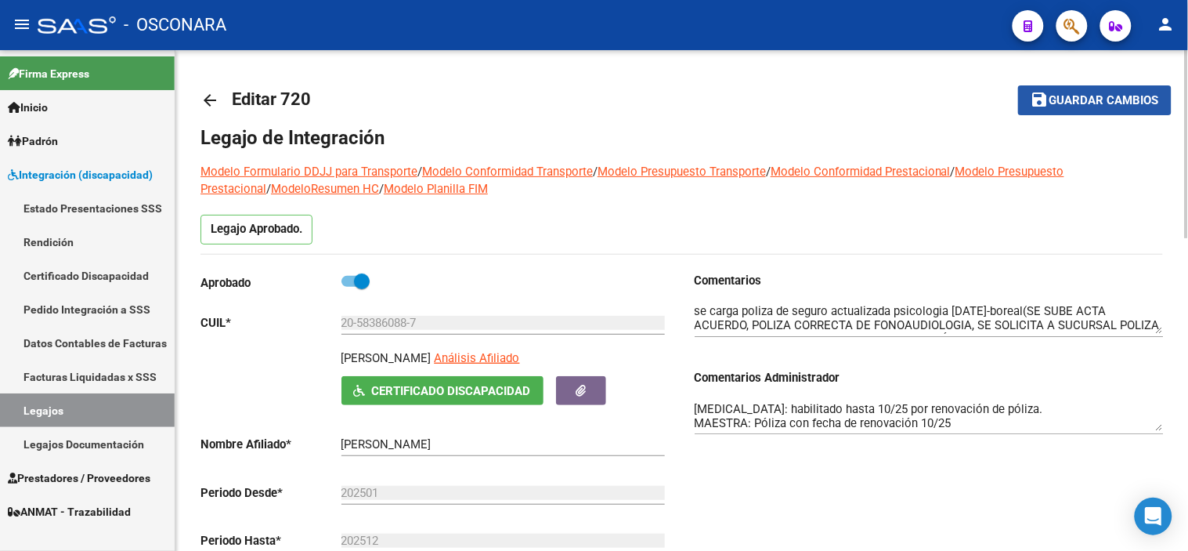
click at [1110, 103] on span "Guardar cambios" at bounding box center [1104, 101] width 110 height 14
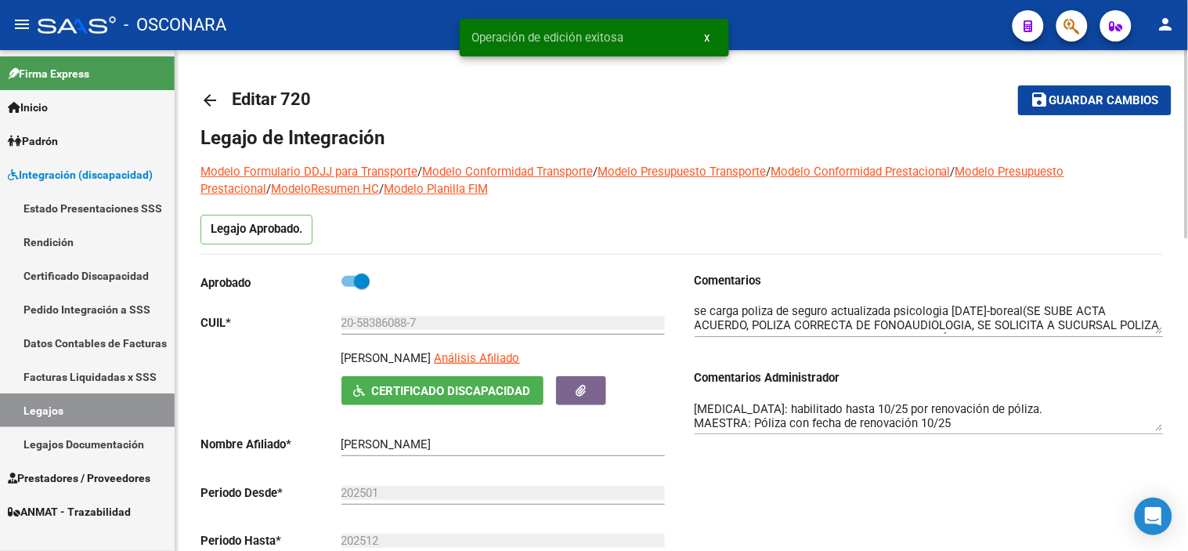
click at [215, 100] on mat-icon "arrow_back" at bounding box center [209, 100] width 19 height 19
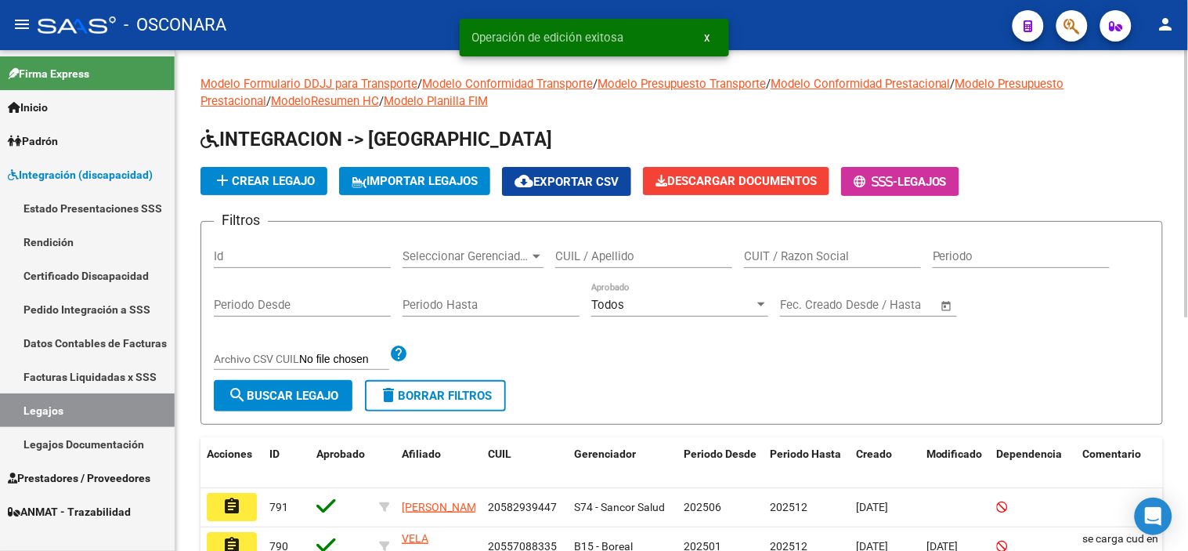
click at [332, 255] on input "Id" at bounding box center [302, 256] width 177 height 14
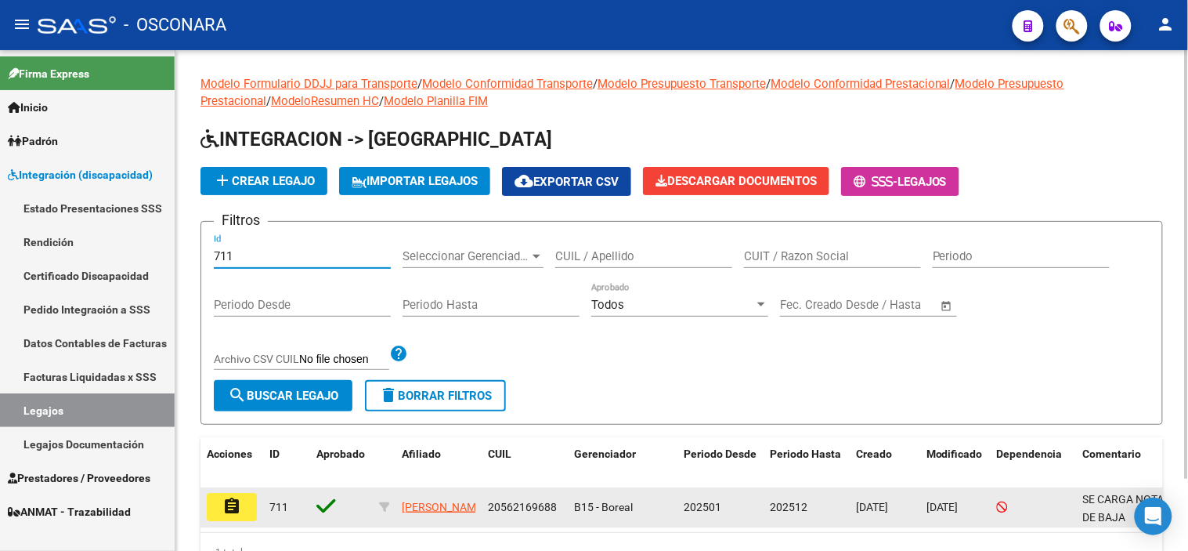
type input "711"
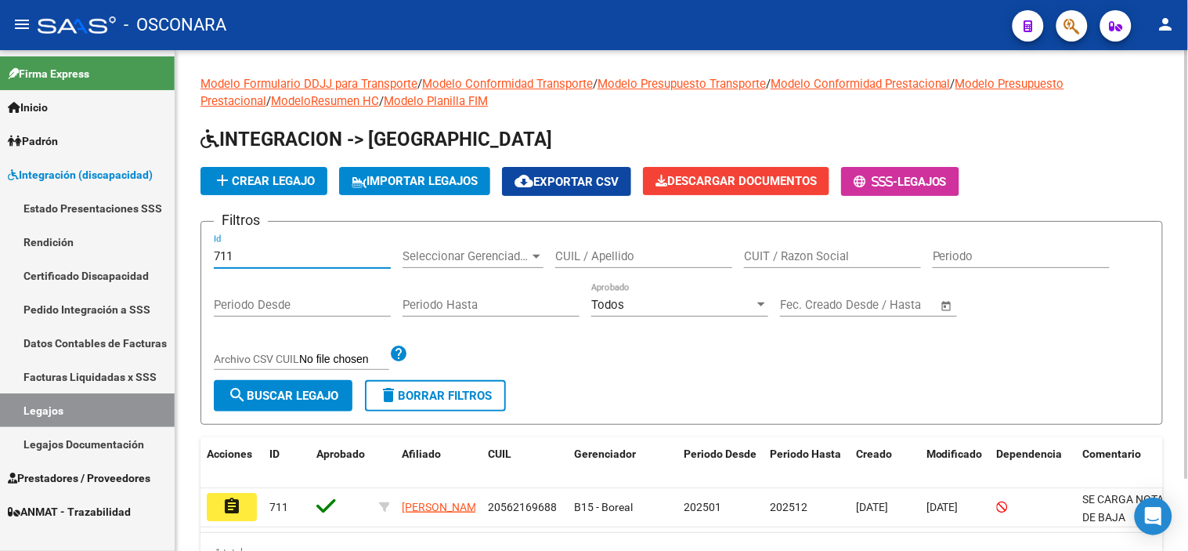
scroll to position [84, 0]
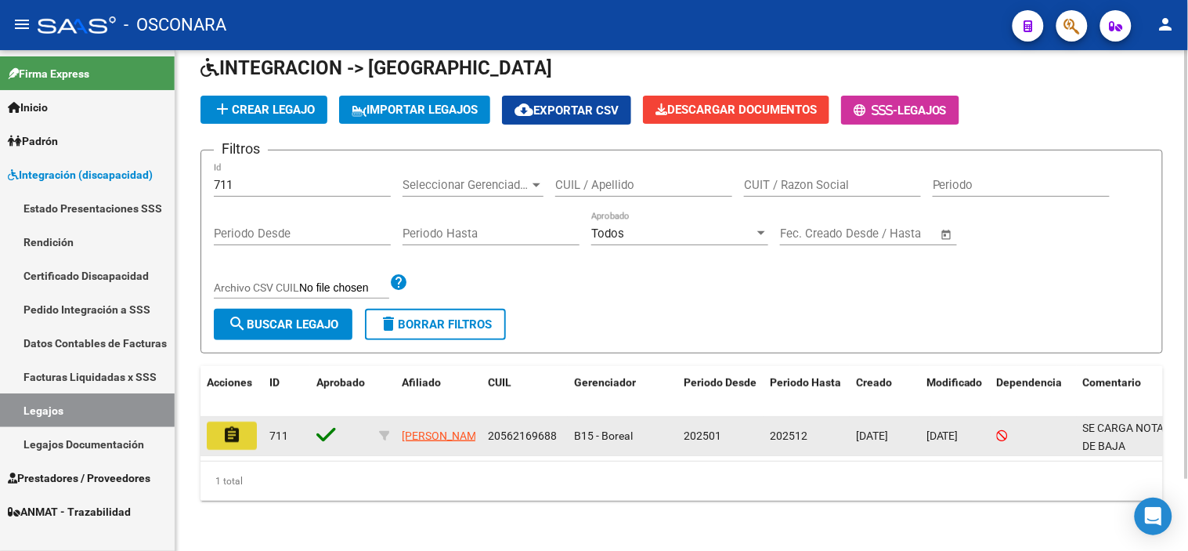
click at [233, 425] on mat-icon "assignment" at bounding box center [231, 434] width 19 height 19
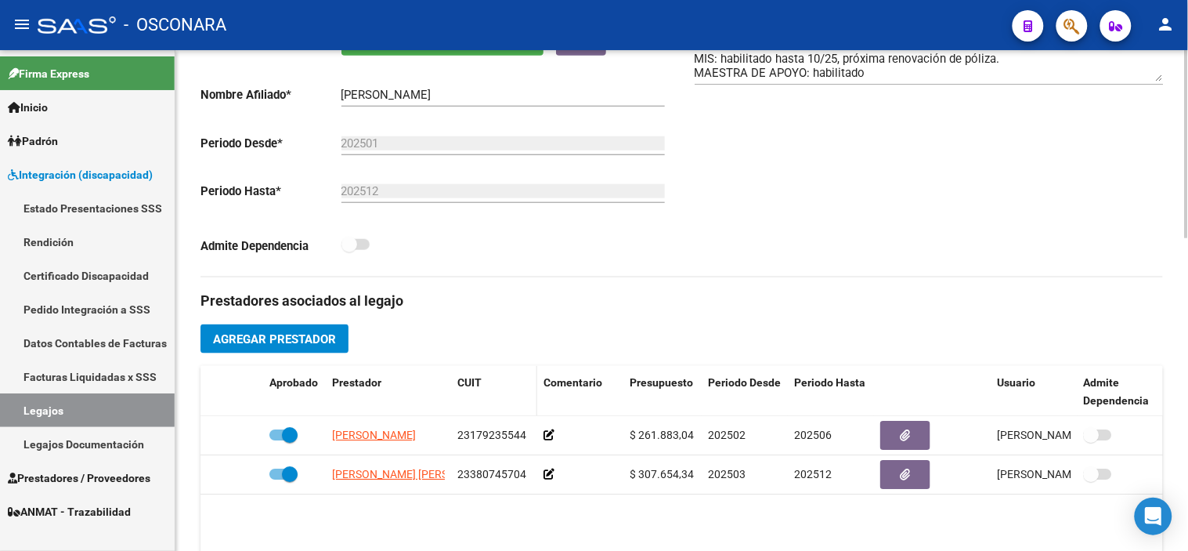
scroll to position [435, 0]
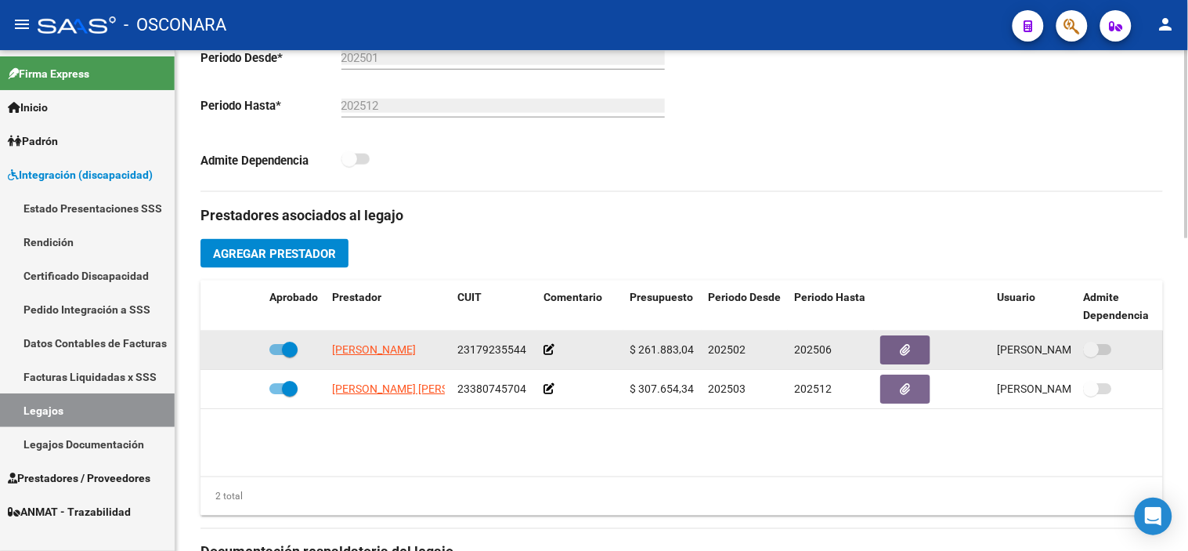
click at [293, 350] on span at bounding box center [290, 349] width 16 height 16
click at [277, 355] on input "checkbox" at bounding box center [276, 355] width 1 height 1
checkbox input "false"
click at [238, 350] on icon at bounding box center [240, 349] width 11 height 11
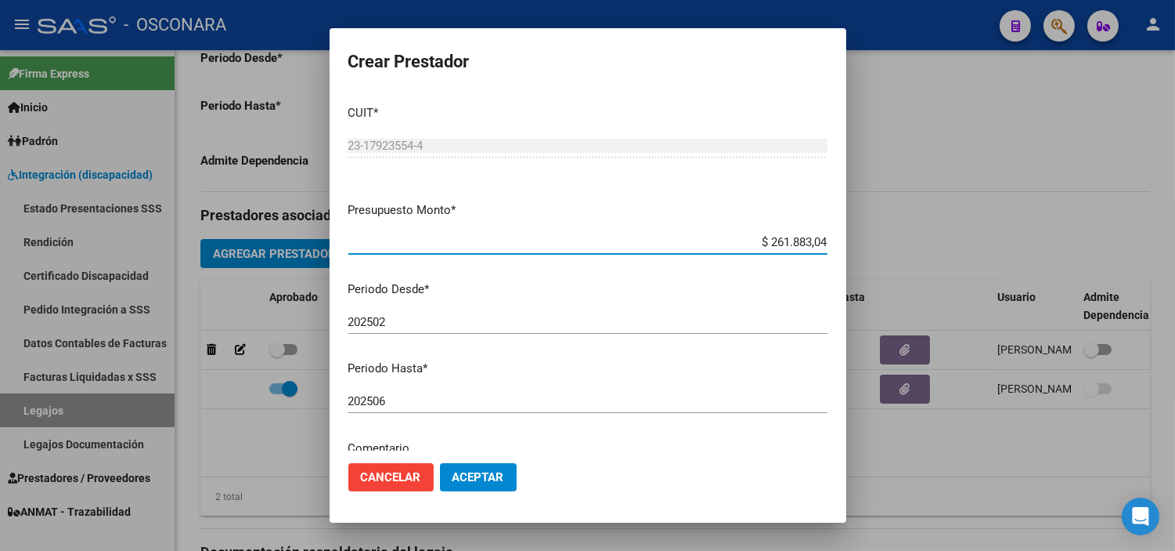
click at [419, 401] on input "202506" at bounding box center [587, 401] width 479 height 14
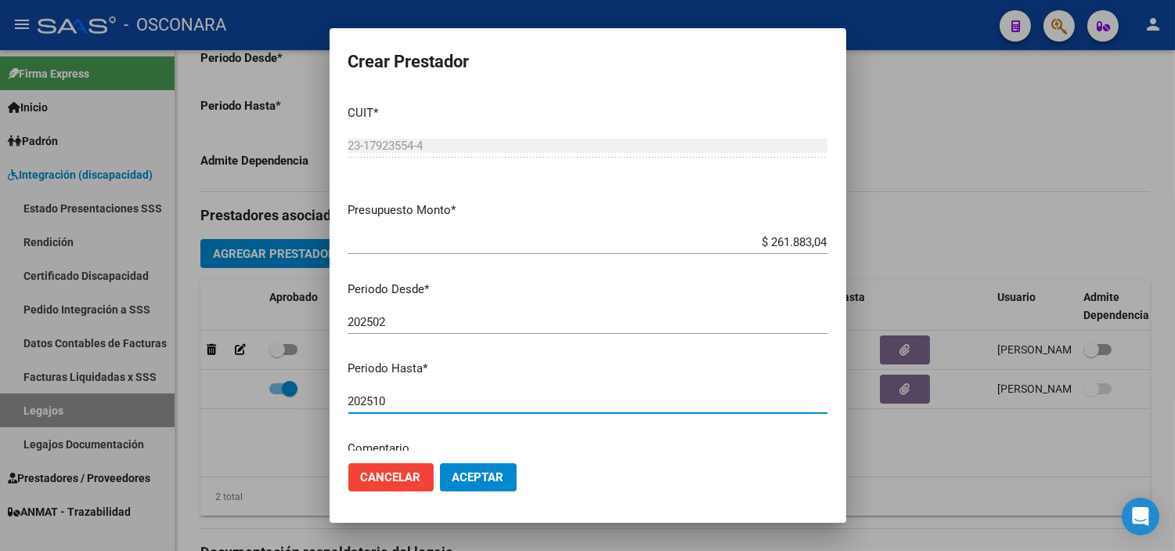
type input "202510"
click at [475, 466] on button "Aceptar" at bounding box center [478, 477] width 77 height 28
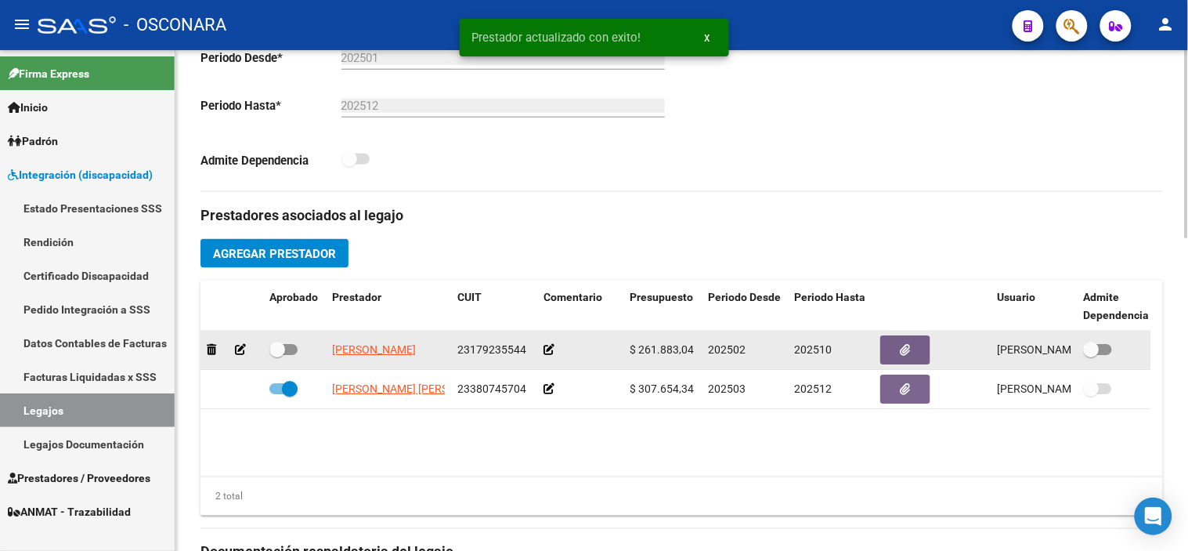
click at [276, 349] on span at bounding box center [277, 349] width 16 height 16
click at [276, 355] on input "checkbox" at bounding box center [276, 355] width 1 height 1
checkbox input "true"
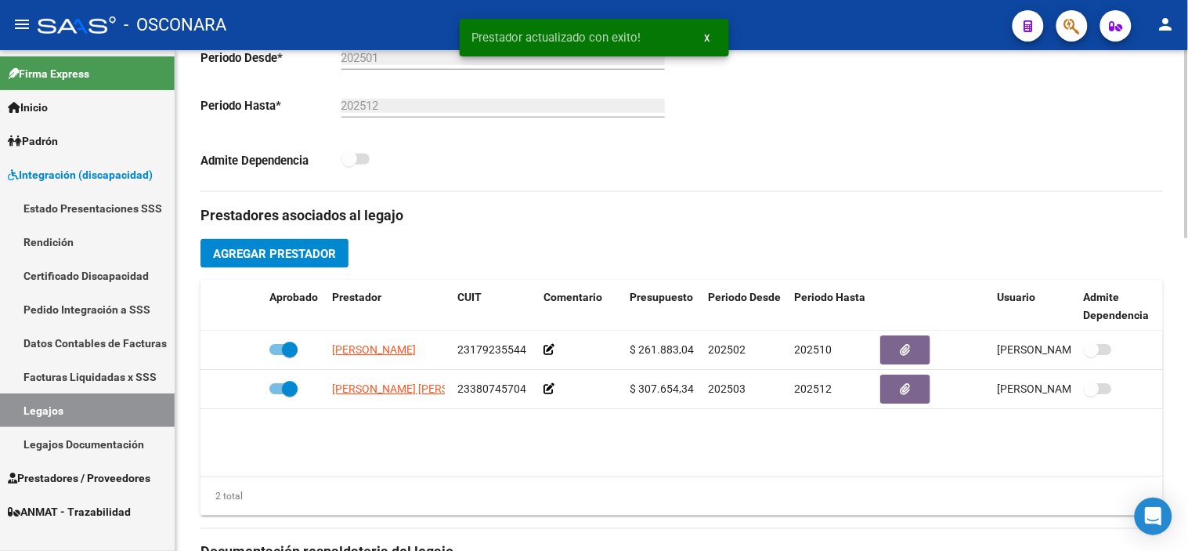
scroll to position [0, 0]
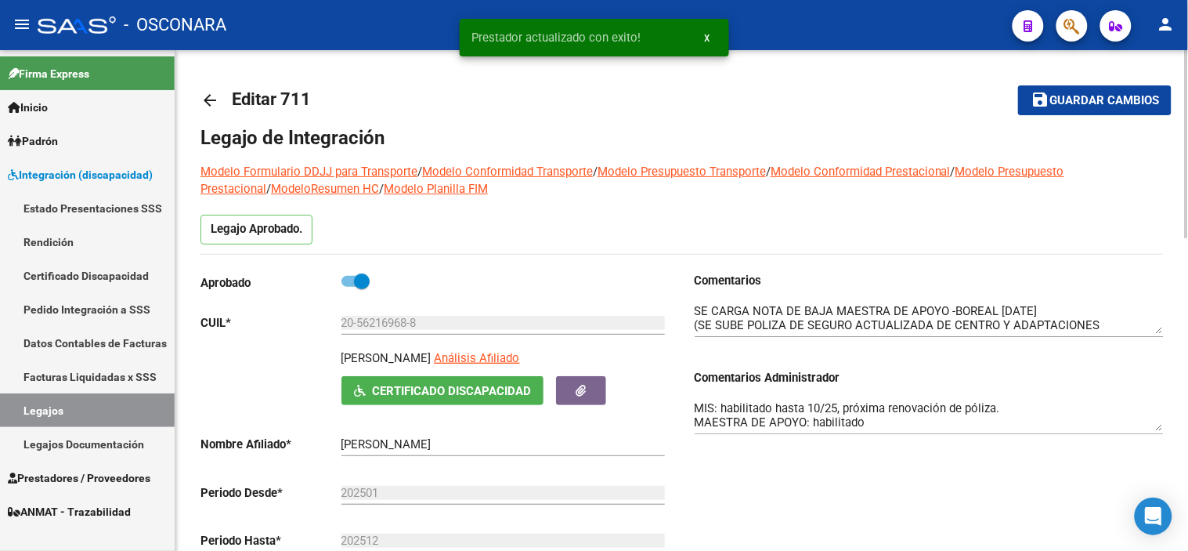
click at [1067, 114] on button "save Guardar cambios" at bounding box center [1094, 99] width 153 height 29
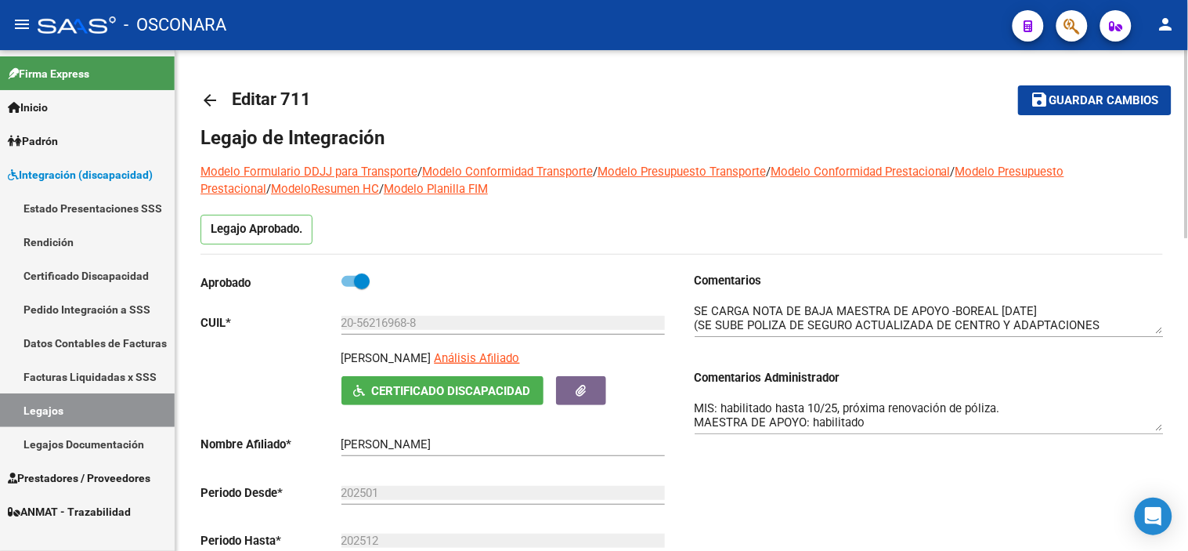
click at [1034, 103] on mat-icon "save" at bounding box center [1040, 99] width 19 height 19
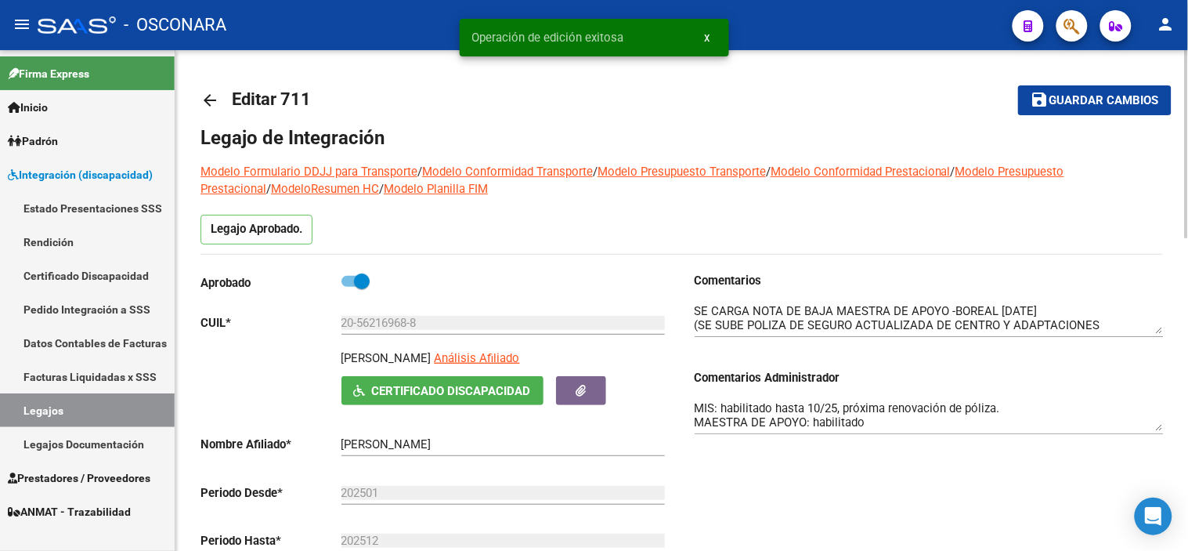
click at [221, 99] on link "arrow_back" at bounding box center [215, 99] width 31 height 37
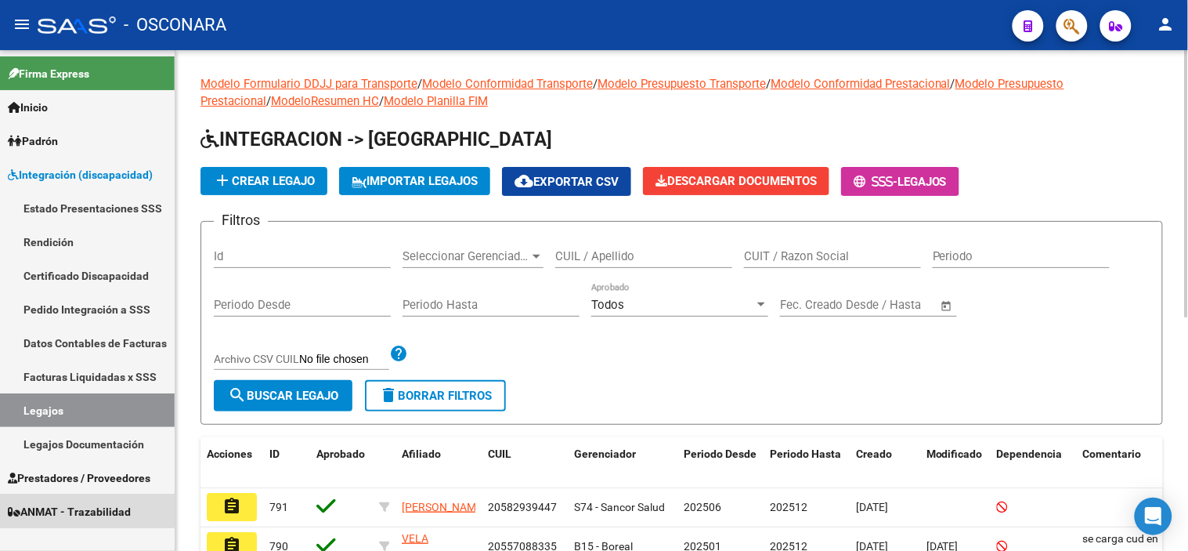
click at [72, 507] on span "ANMAT - Trazabilidad" at bounding box center [69, 511] width 123 height 17
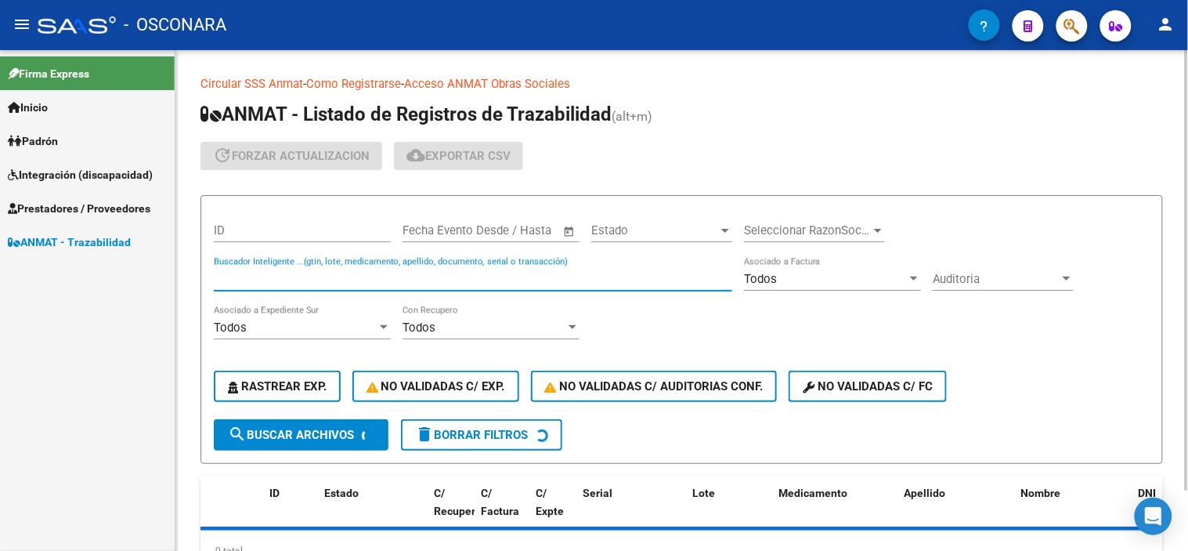
click at [298, 280] on input "Buscador Inteligente ...(gtin, lote, medicamento, apellido, documento, serial o…" at bounding box center [473, 279] width 518 height 14
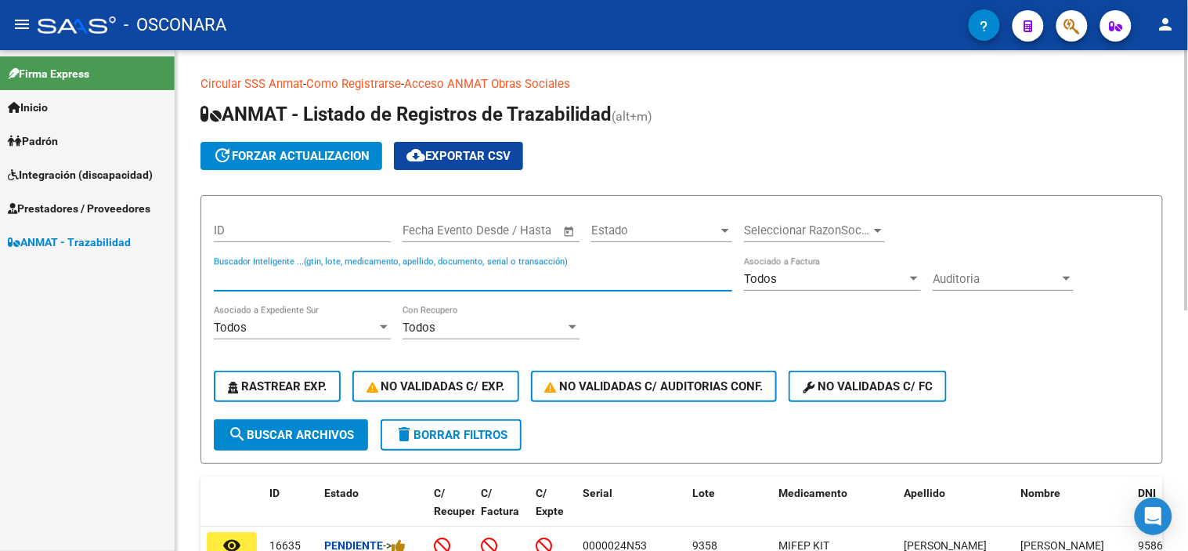
paste input "G523977724"
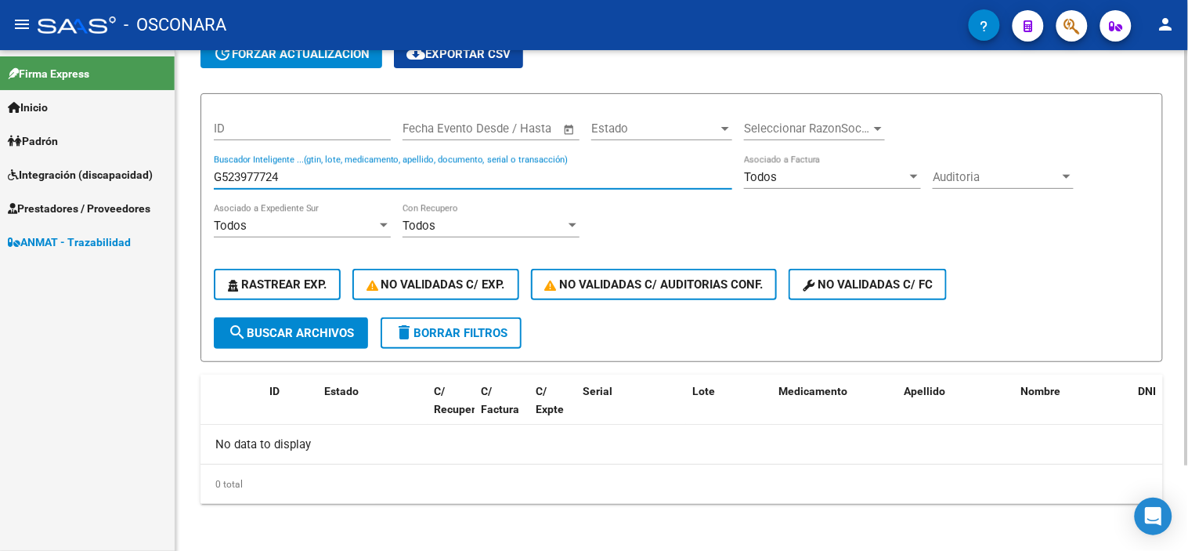
scroll to position [103, 0]
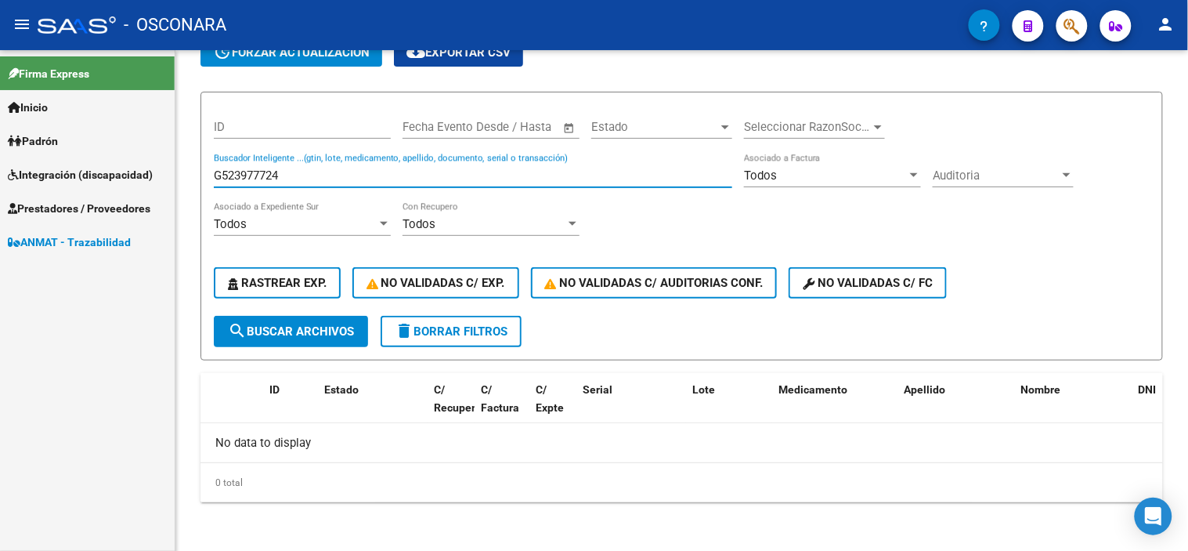
drag, startPoint x: 315, startPoint y: 175, endPoint x: 0, endPoint y: 157, distance: 315.3
click at [21, 163] on mat-sidenav-container "Firma Express Inicio Calendario SSS Instructivos Contacto OS Padrón Análisis Af…" at bounding box center [594, 300] width 1188 height 500
paste input "07798008272118"
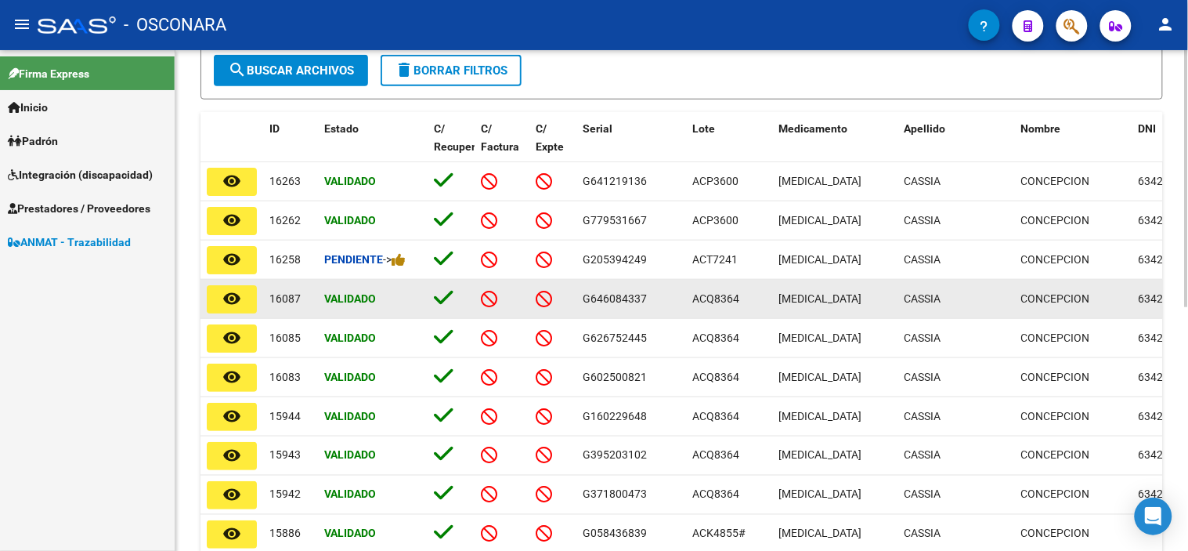
scroll to position [451, 0]
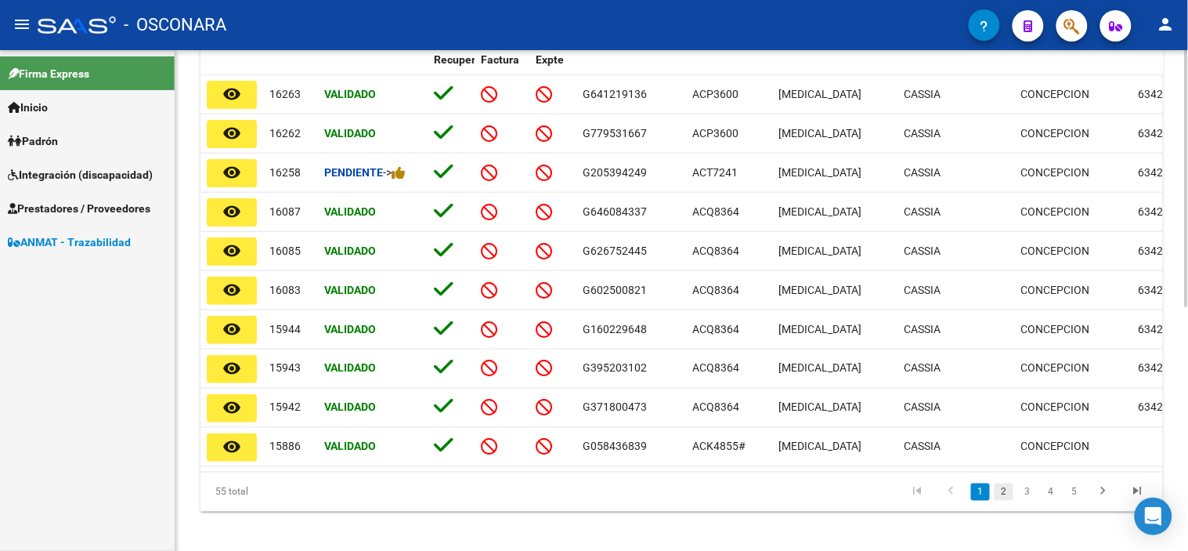
click at [1013, 500] on link "2" at bounding box center [1004, 491] width 19 height 17
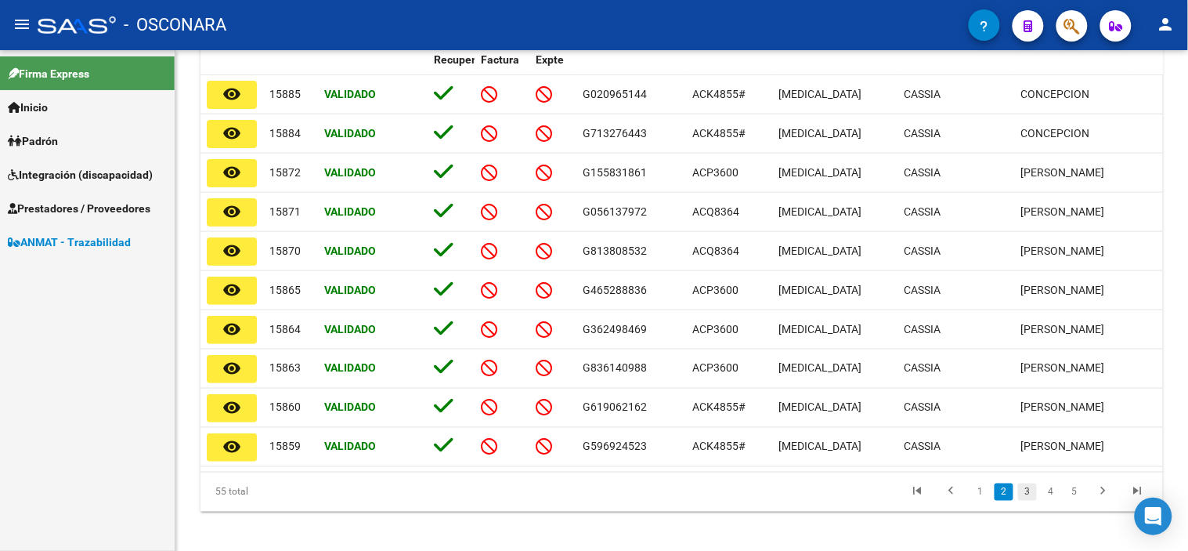
click at [1030, 500] on link "3" at bounding box center [1027, 491] width 19 height 17
click at [1053, 500] on link "4" at bounding box center [1051, 491] width 19 height 17
click at [1057, 500] on link "5" at bounding box center [1051, 491] width 19 height 17
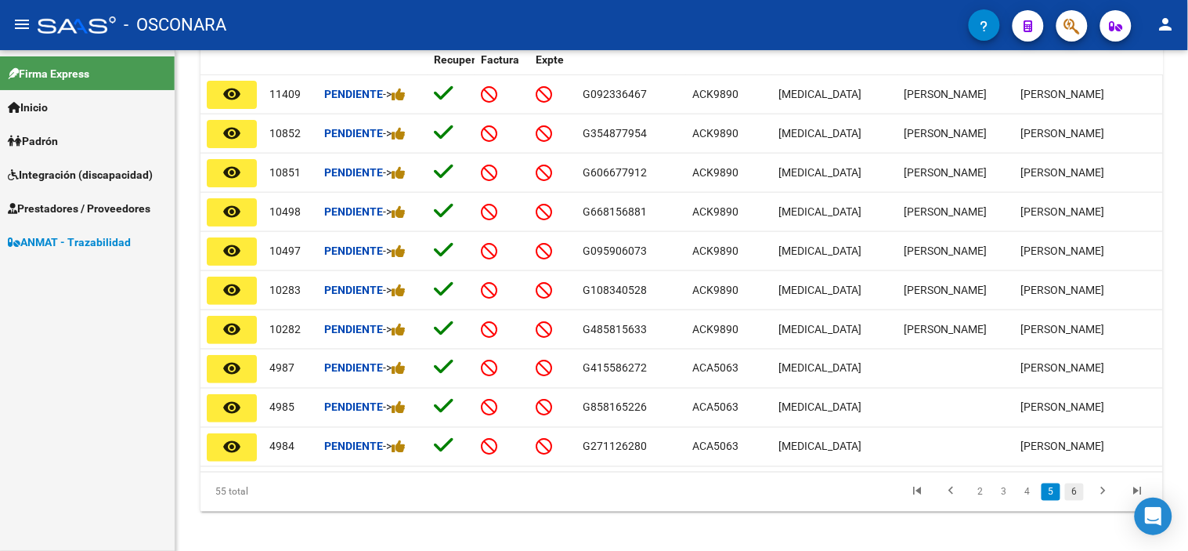
click at [1075, 500] on link "6" at bounding box center [1074, 491] width 19 height 17
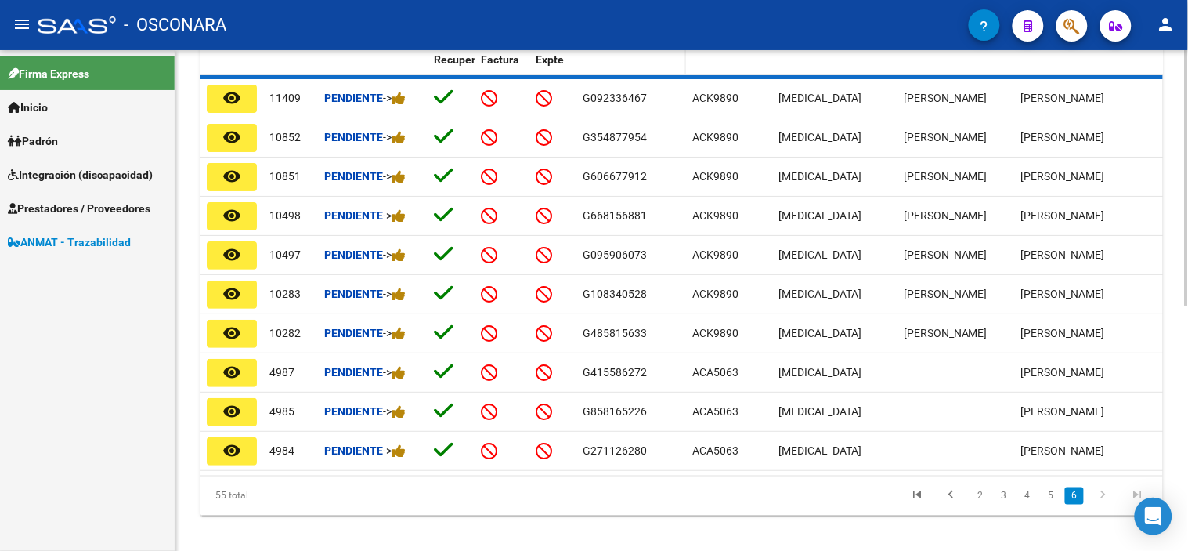
scroll to position [278, 0]
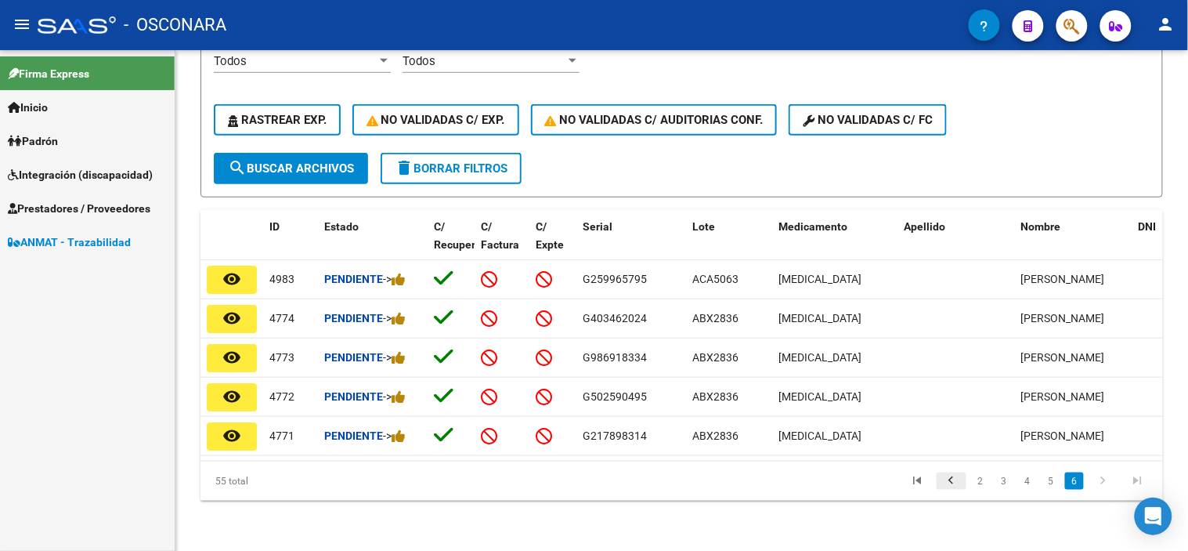
click at [949, 484] on icon "go to previous page" at bounding box center [951, 482] width 20 height 19
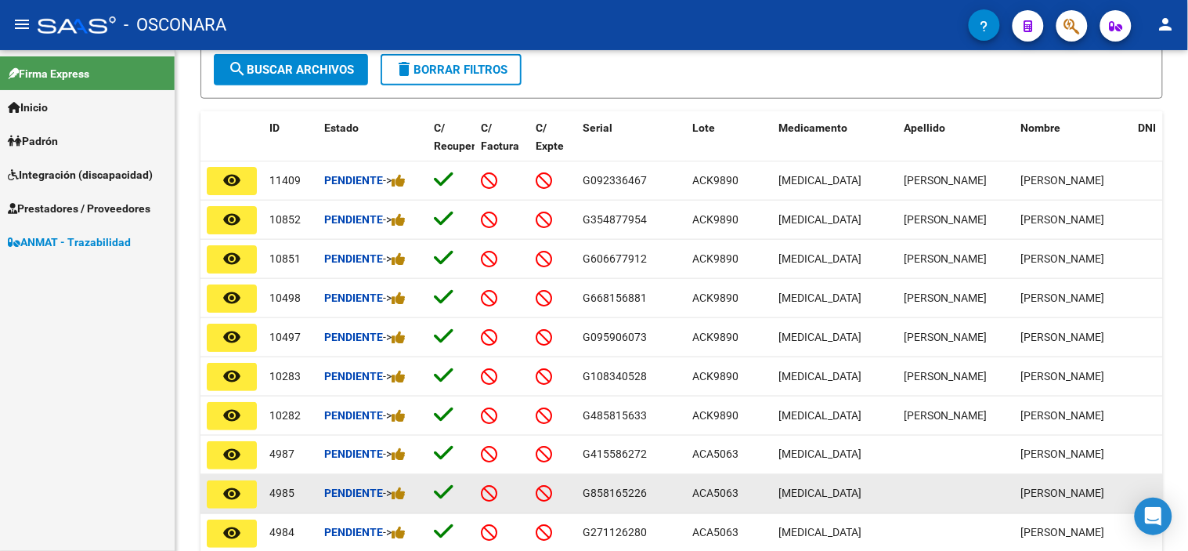
scroll to position [452, 0]
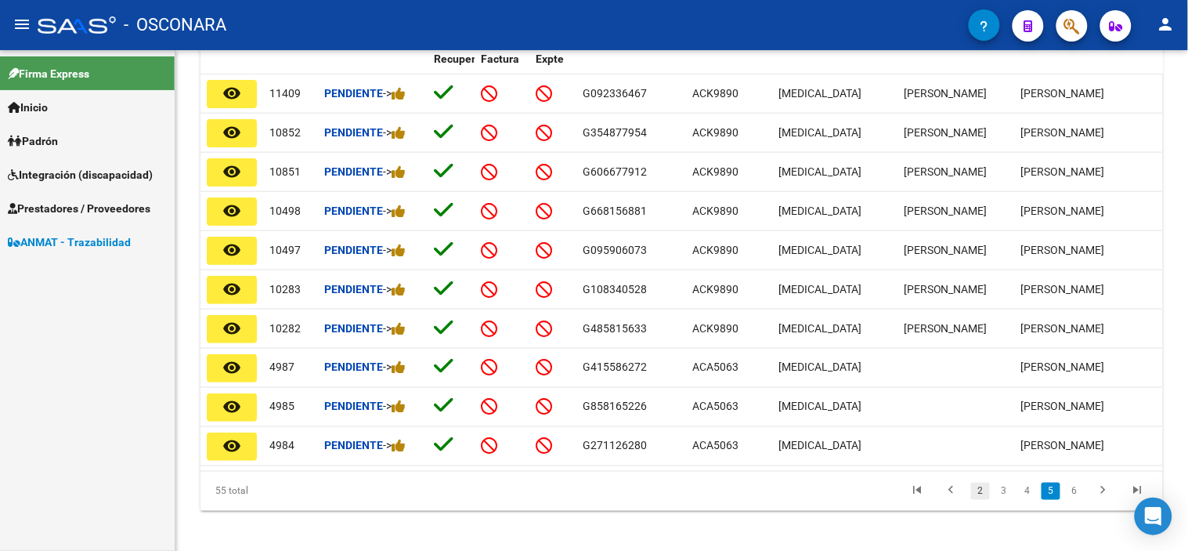
click at [980, 500] on link "2" at bounding box center [980, 490] width 19 height 17
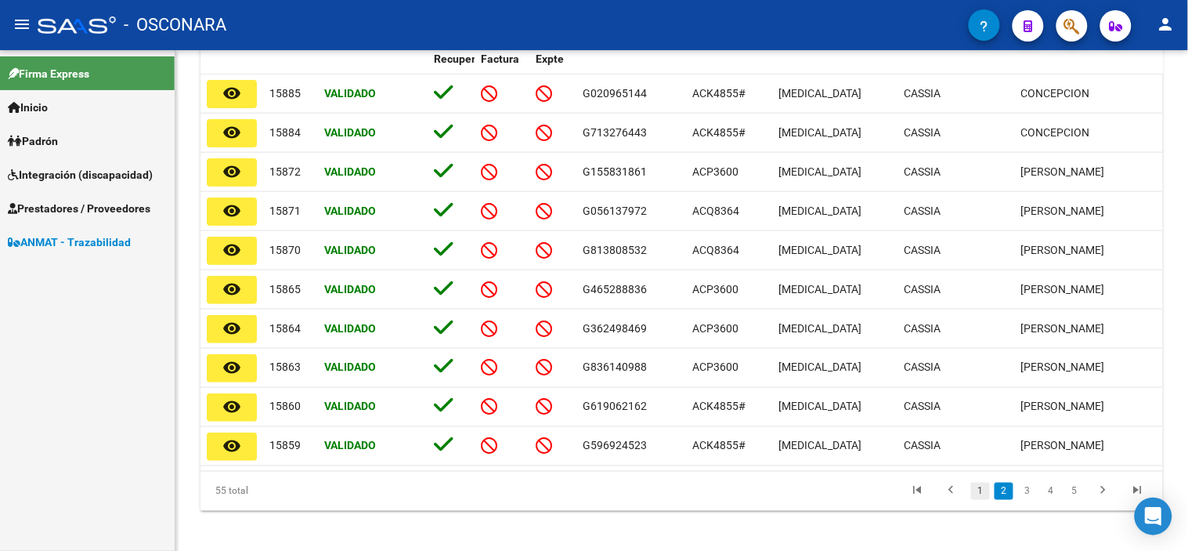
click at [988, 500] on link "1" at bounding box center [980, 490] width 19 height 17
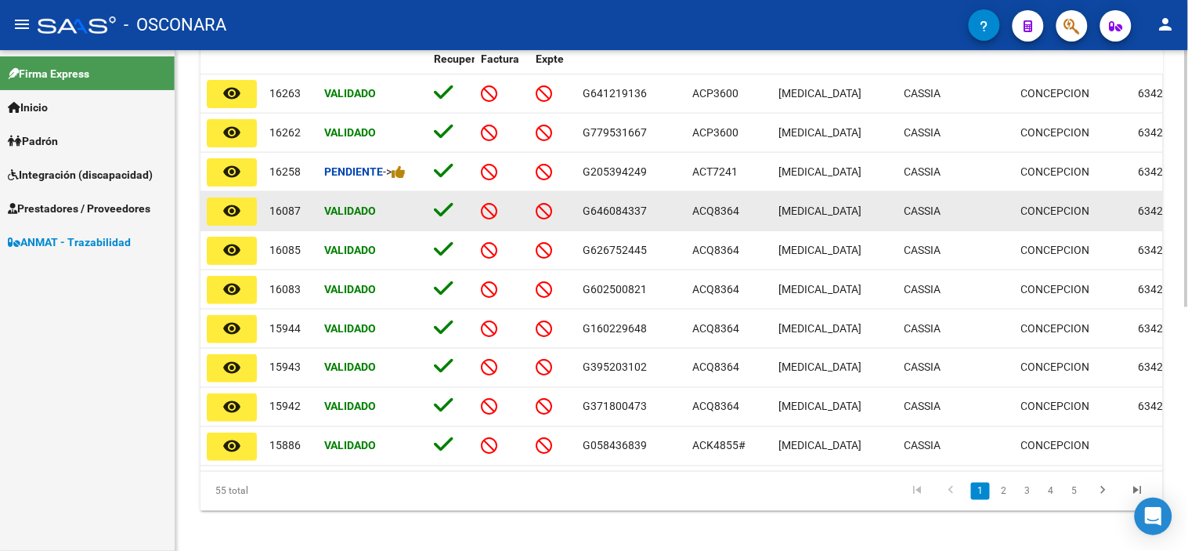
scroll to position [0, 0]
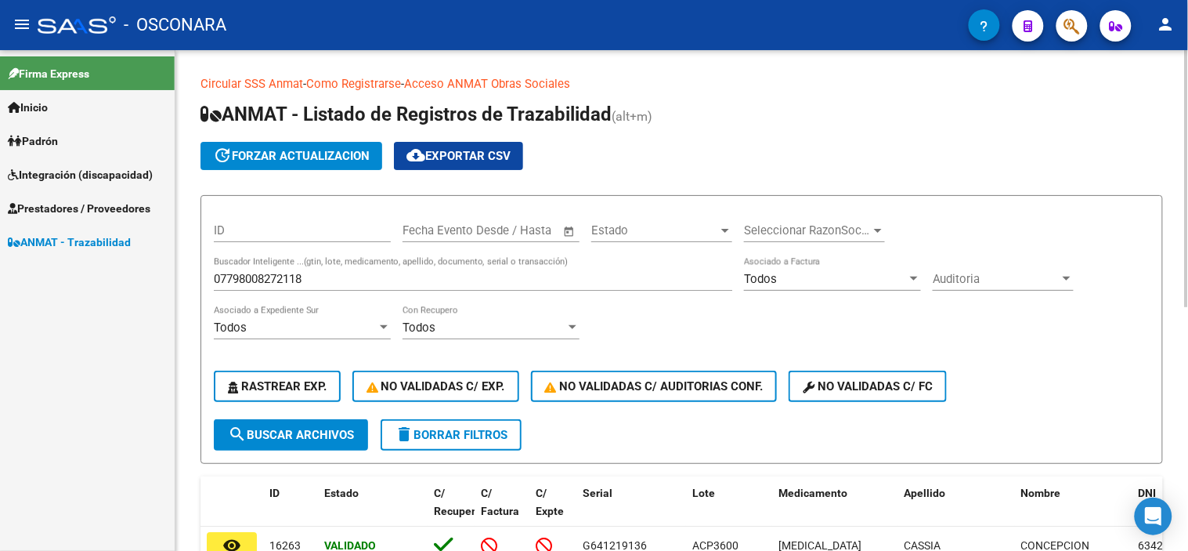
click at [338, 285] on input "07798008272118" at bounding box center [473, 279] width 518 height 14
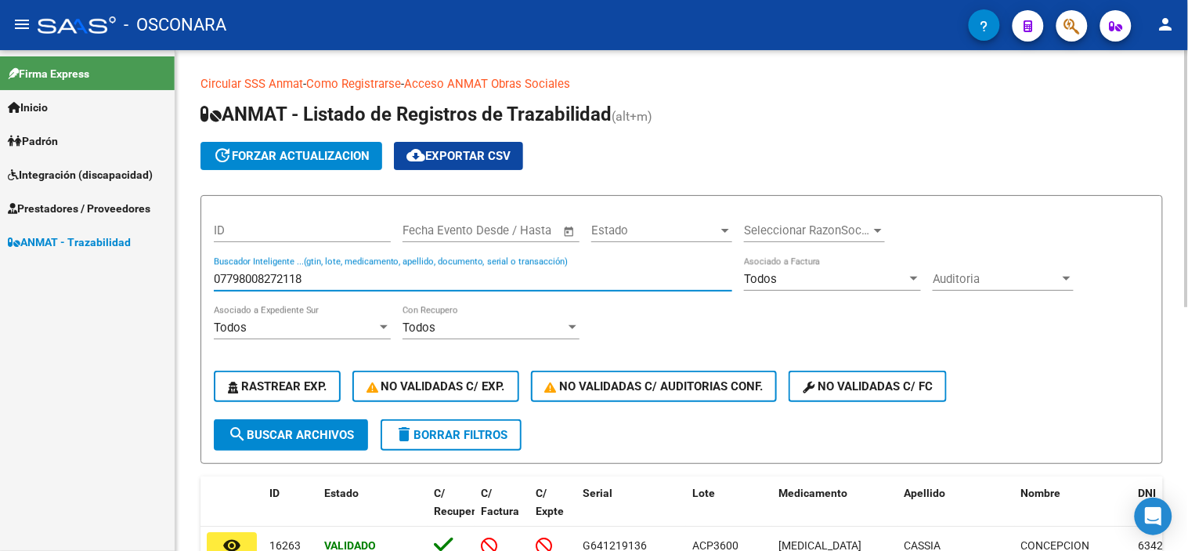
click at [338, 285] on input "07798008272118" at bounding box center [473, 279] width 518 height 14
paste input "G92916040"
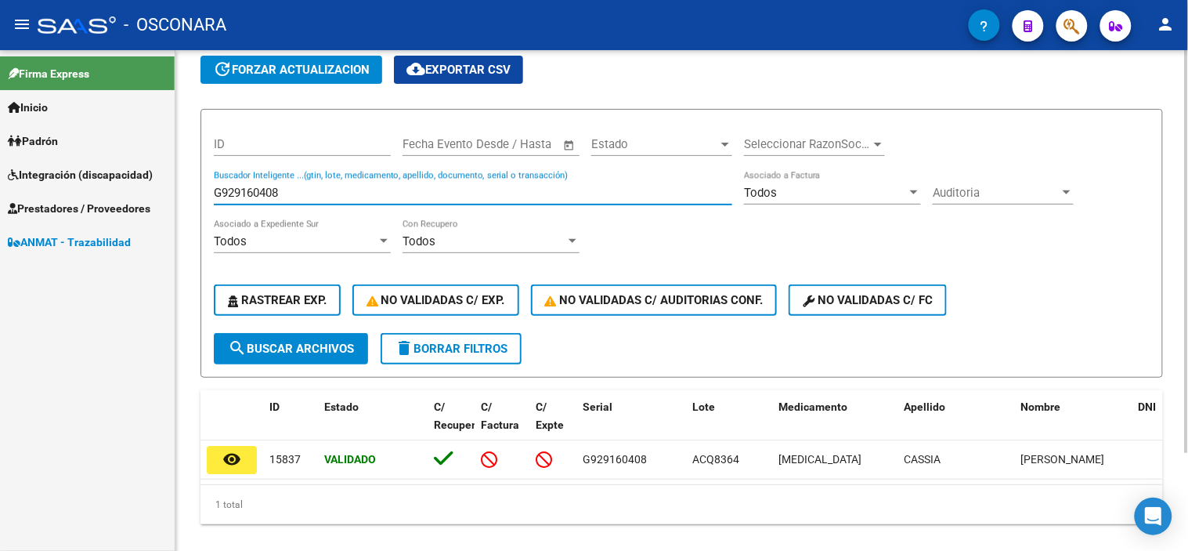
scroll to position [121, 0]
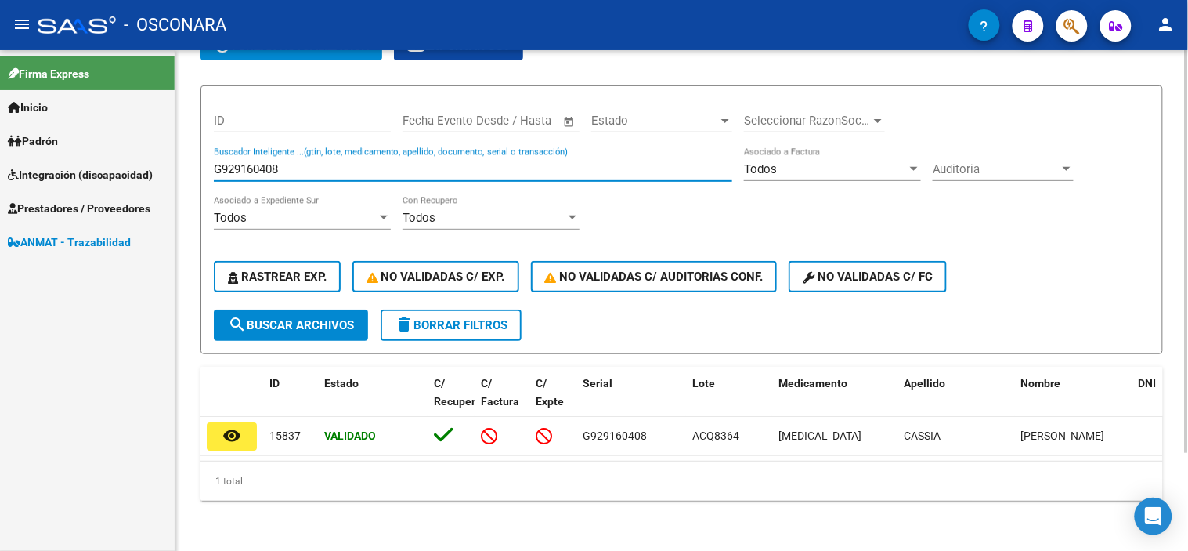
click at [339, 162] on input "G929160408" at bounding box center [473, 169] width 518 height 14
paste input "010668836"
click at [291, 147] on div "G010668836 Buscador Inteligente ...(gtin, lote, medicamento, apellido, document…" at bounding box center [473, 164] width 518 height 34
click at [292, 162] on input "G010668836" at bounding box center [473, 169] width 518 height 14
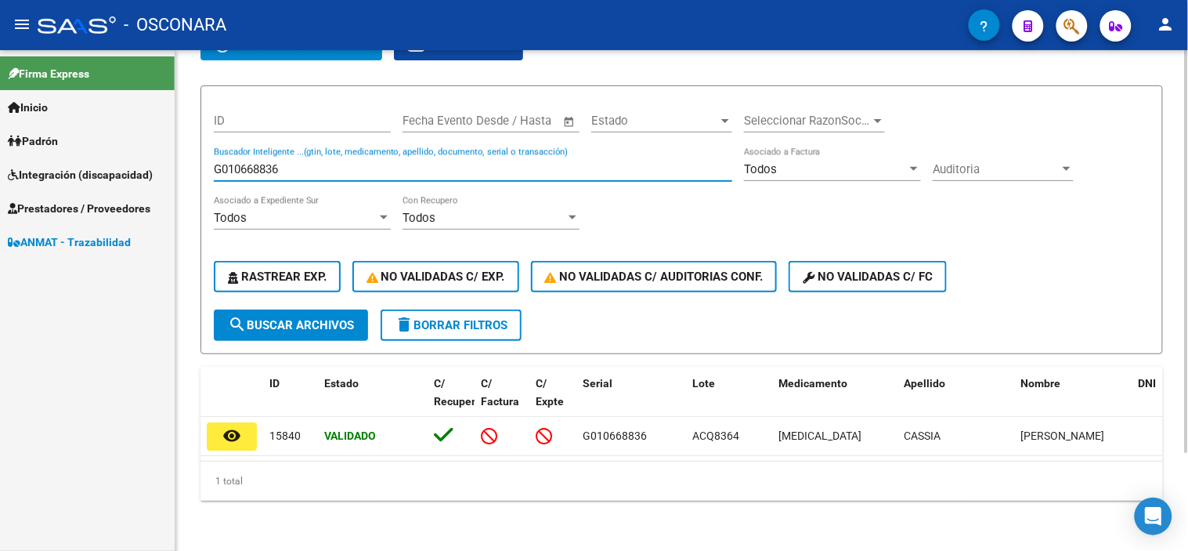
click at [292, 162] on input "G010668836" at bounding box center [473, 169] width 518 height 14
paste input "982639919"
click at [362, 162] on input "G982639919" at bounding box center [473, 169] width 518 height 14
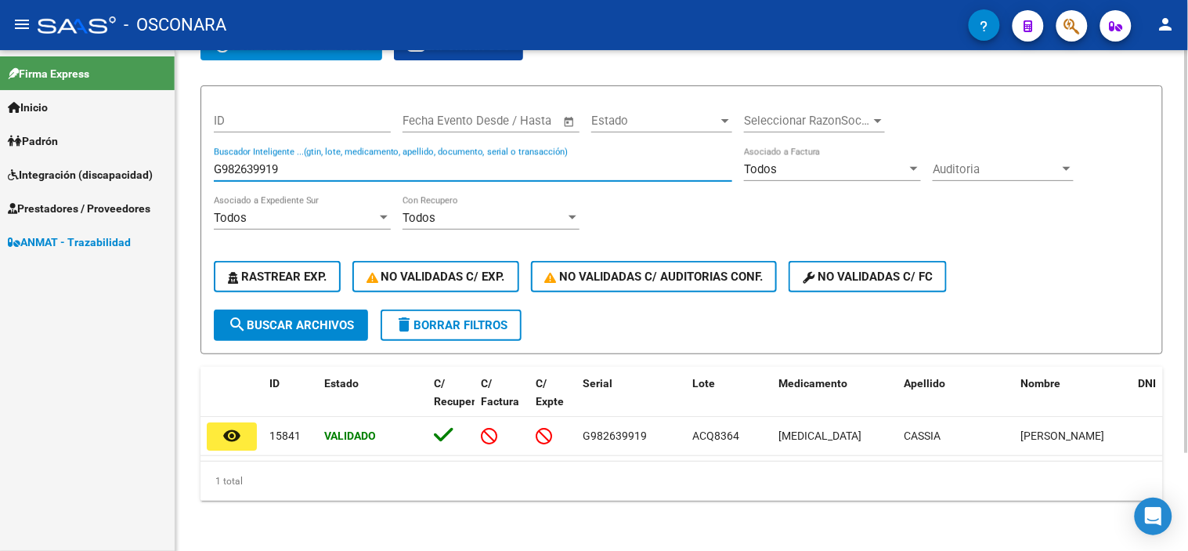
paste input "122241177"
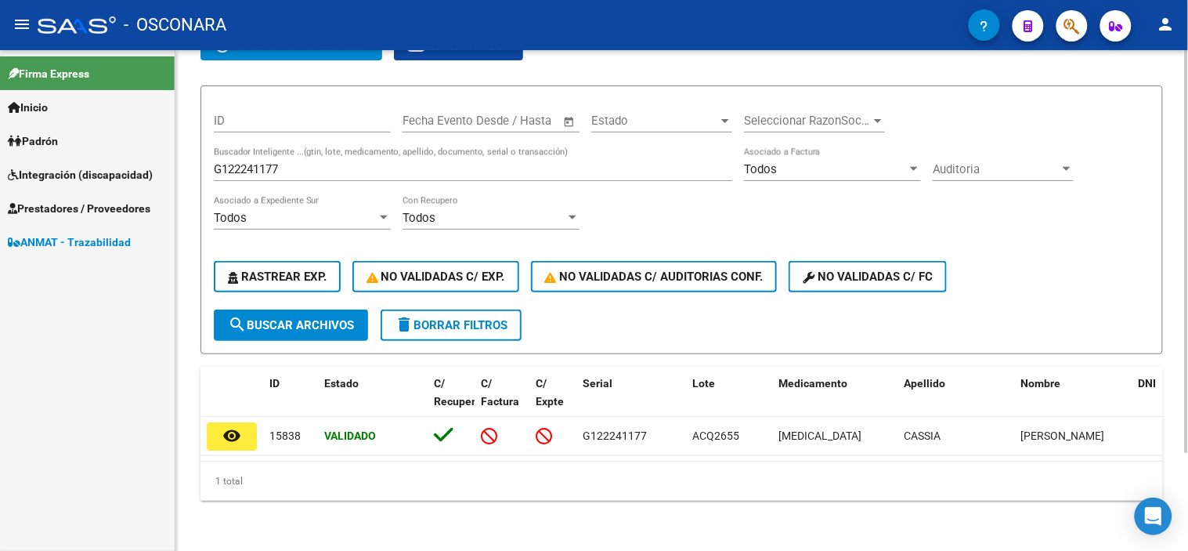
click at [348, 150] on div "G122241177 Buscador Inteligente ...(gtin, lote, medicamento, apellido, document…" at bounding box center [473, 164] width 518 height 34
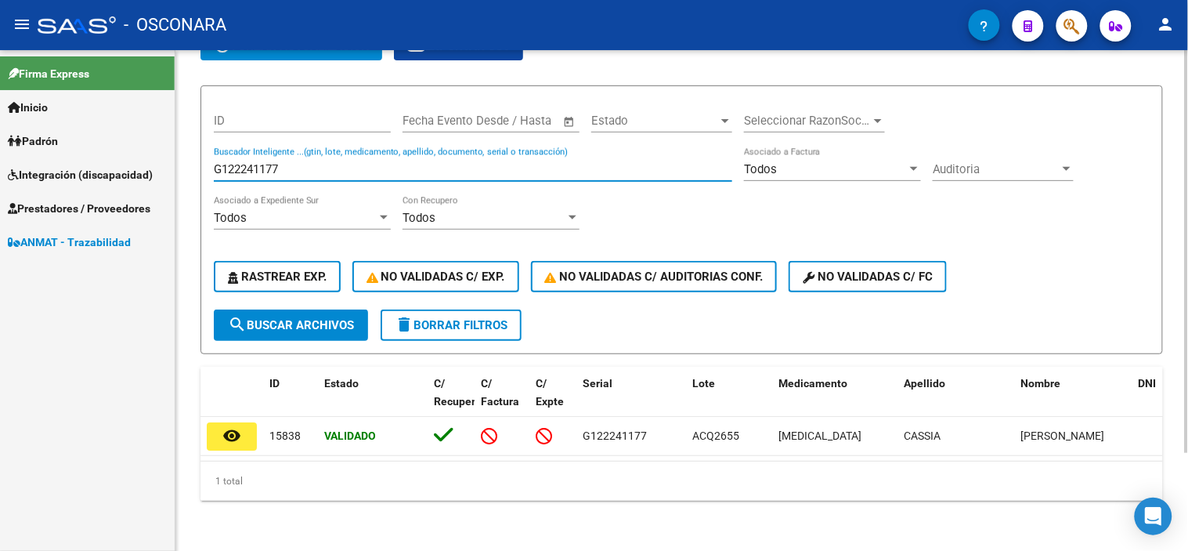
click at [346, 162] on input "G122241177" at bounding box center [473, 169] width 518 height 14
paste input "270731231"
type input "G270731231"
